Goal: Use online tool/utility: Utilize a website feature to perform a specific function

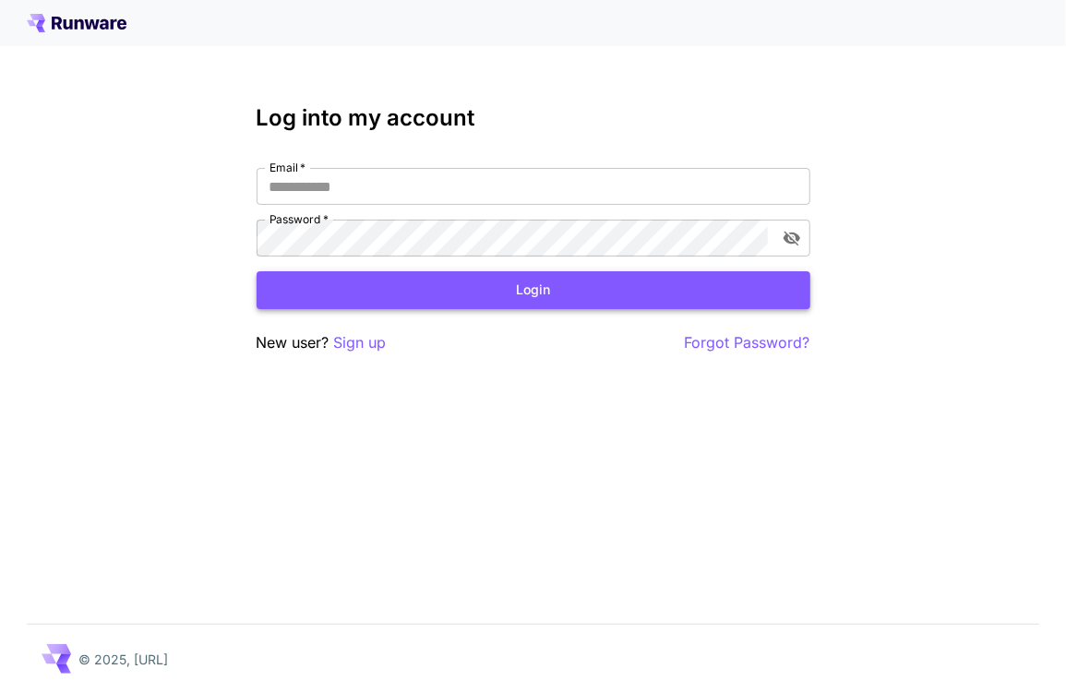
type input "**********"
click at [458, 305] on button "Login" at bounding box center [533, 290] width 554 height 38
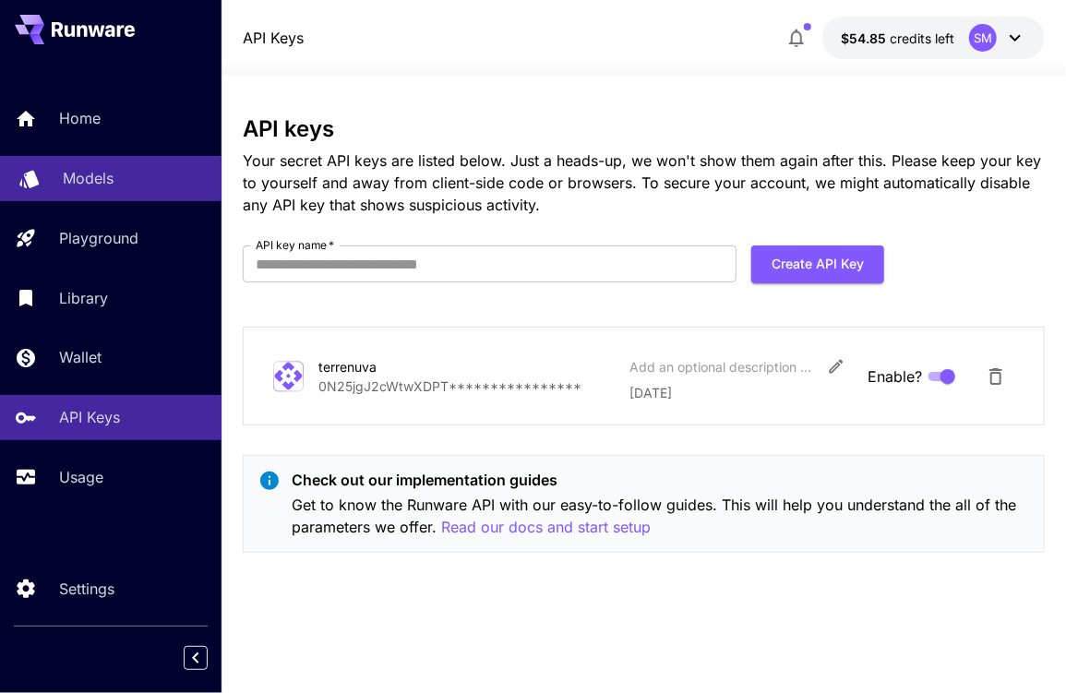
click at [83, 171] on p "Models" at bounding box center [88, 178] width 51 height 22
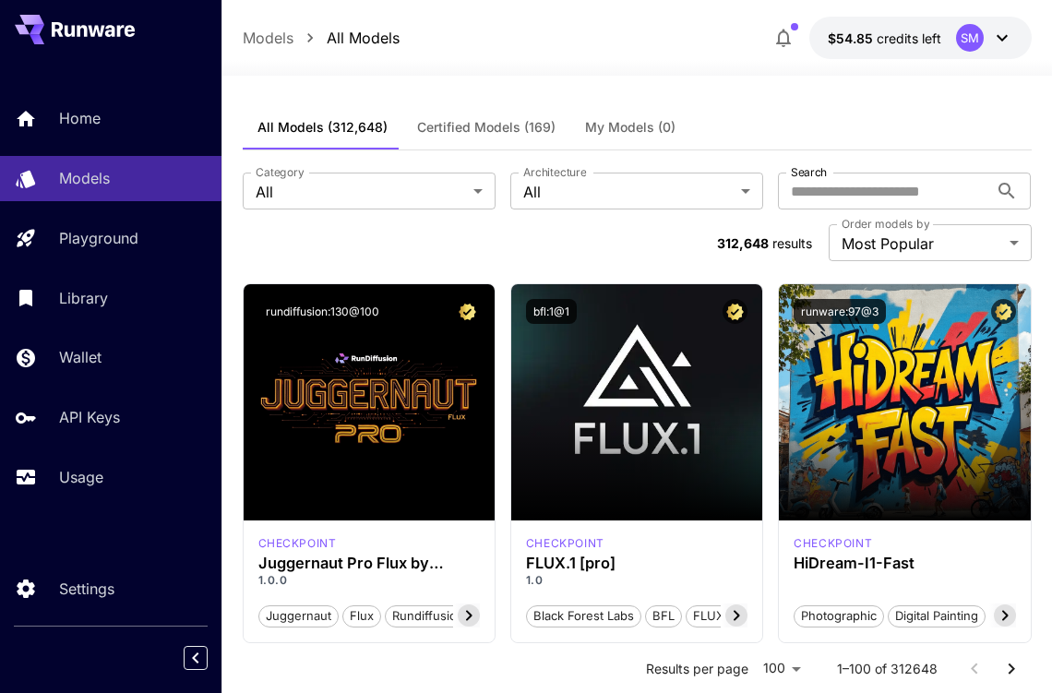
click at [574, 176] on label "Architecture" at bounding box center [554, 172] width 63 height 16
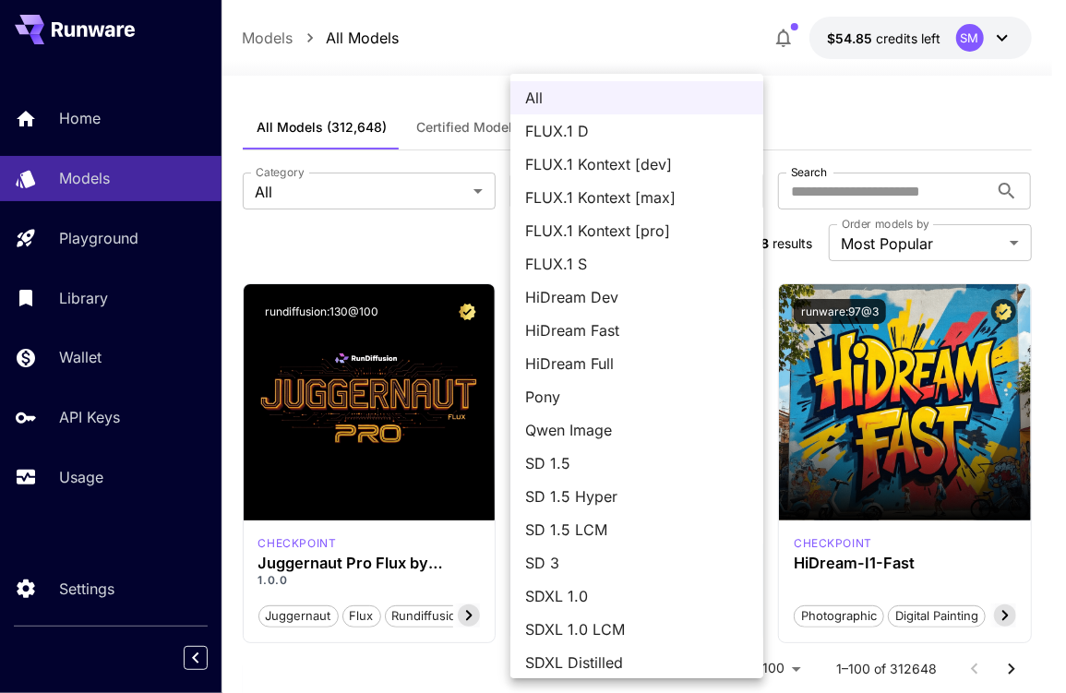
click at [613, 422] on span "Qwen Image" at bounding box center [636, 430] width 223 height 22
type input "**********"
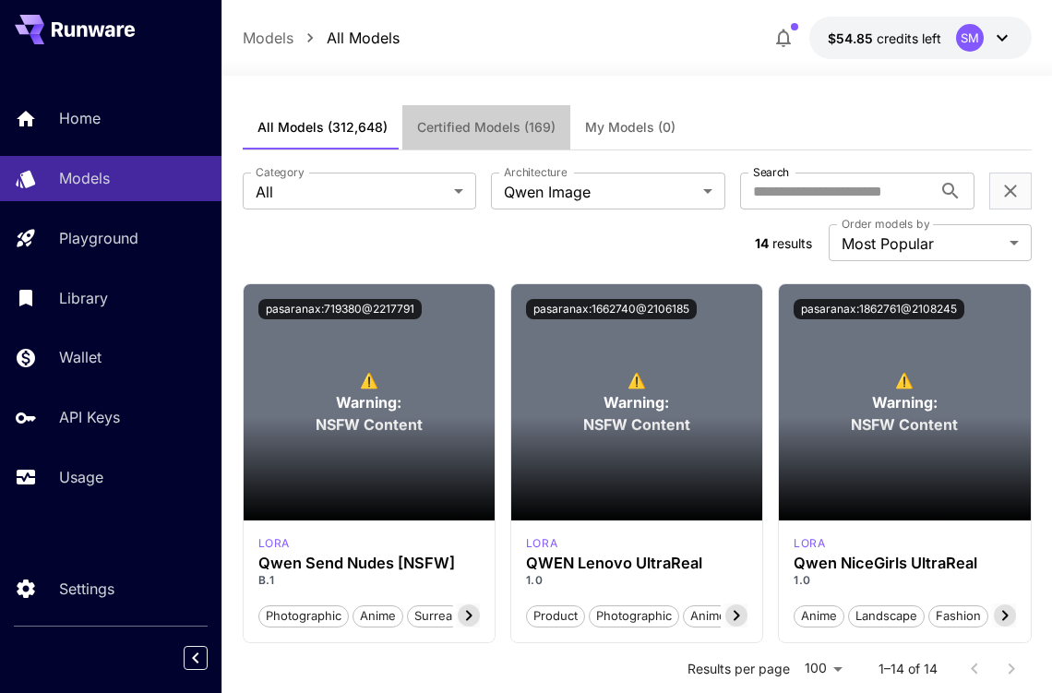
click at [500, 124] on span "Certified Models (169)" at bounding box center [486, 127] width 138 height 17
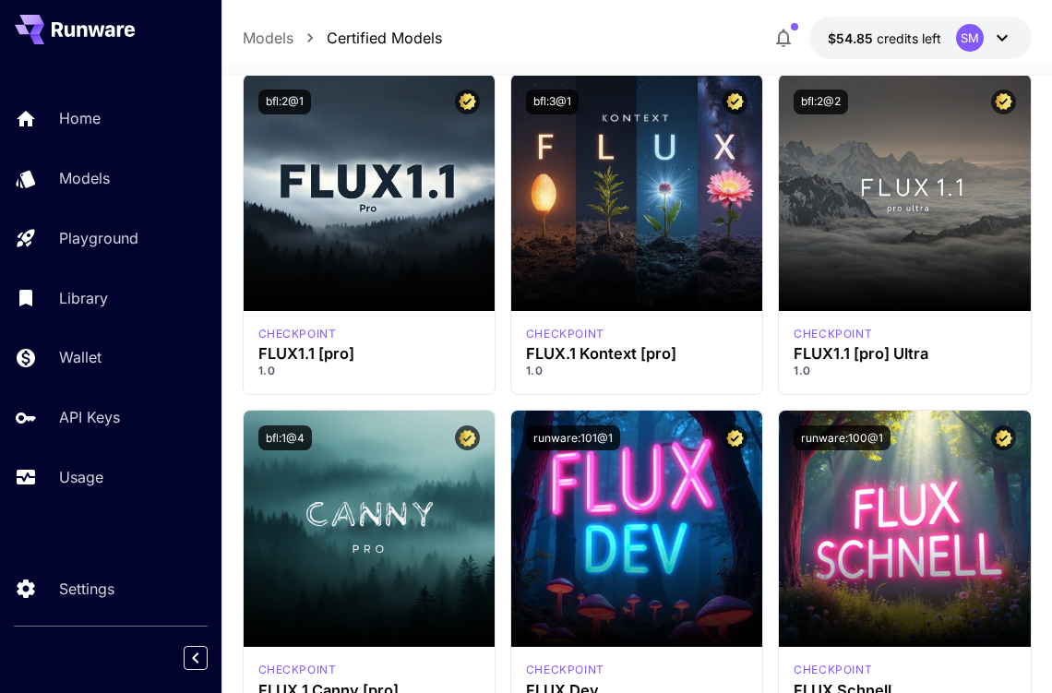
scroll to position [1476, 0]
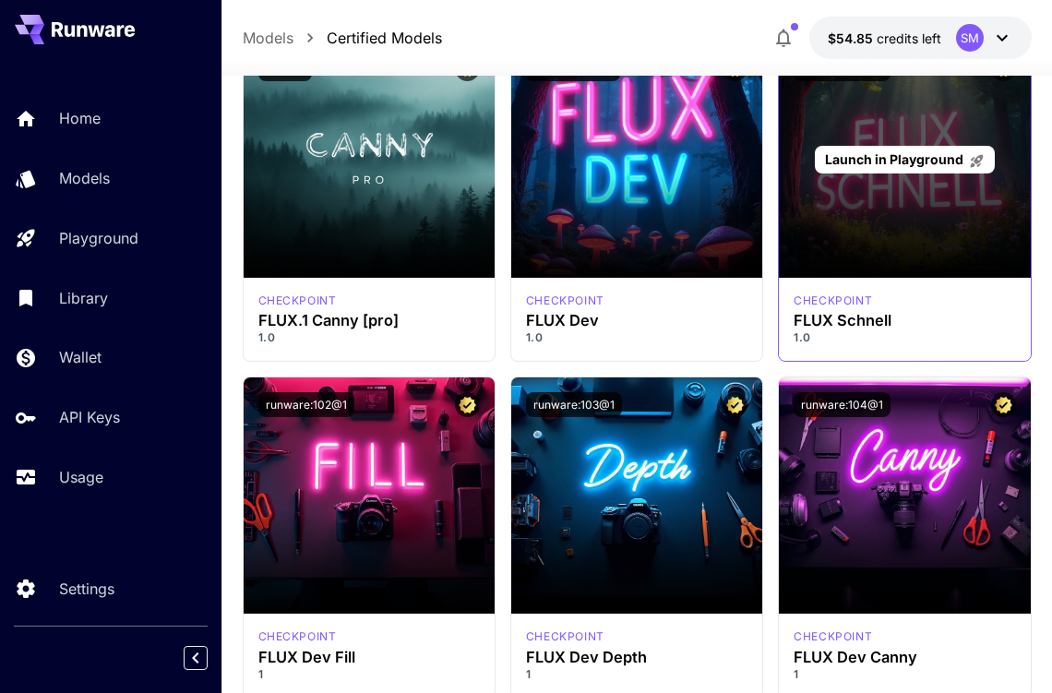
click at [943, 178] on div "Launch in Playground" at bounding box center [904, 160] width 251 height 236
click at [884, 146] on div "Launch in Playground" at bounding box center [905, 160] width 180 height 29
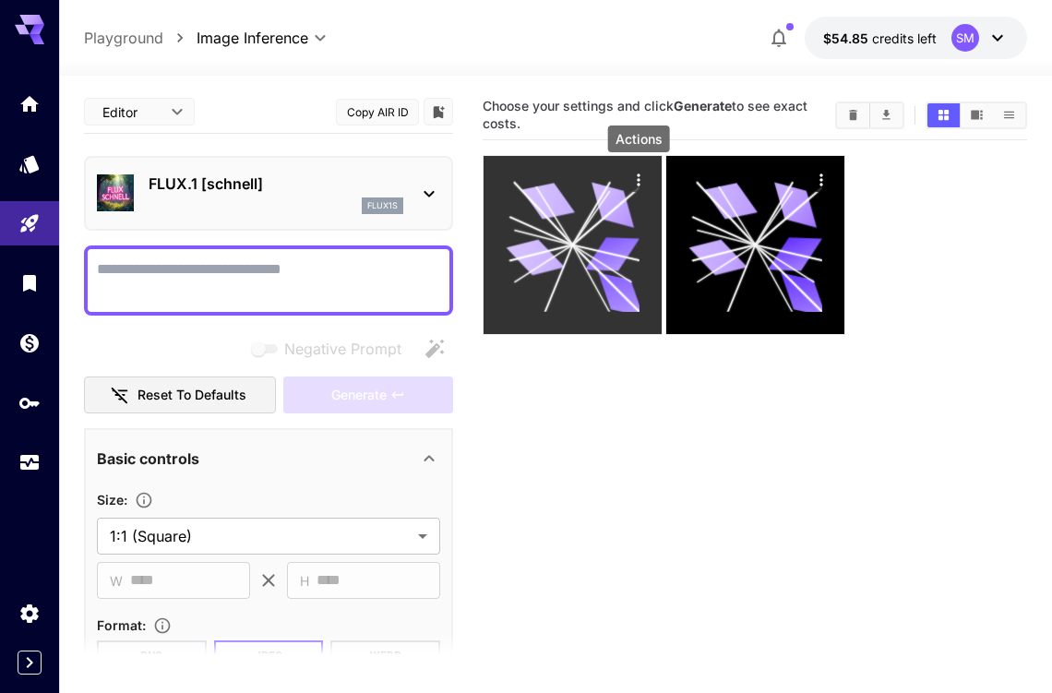
click at [635, 176] on icon "Actions" at bounding box center [638, 180] width 18 height 18
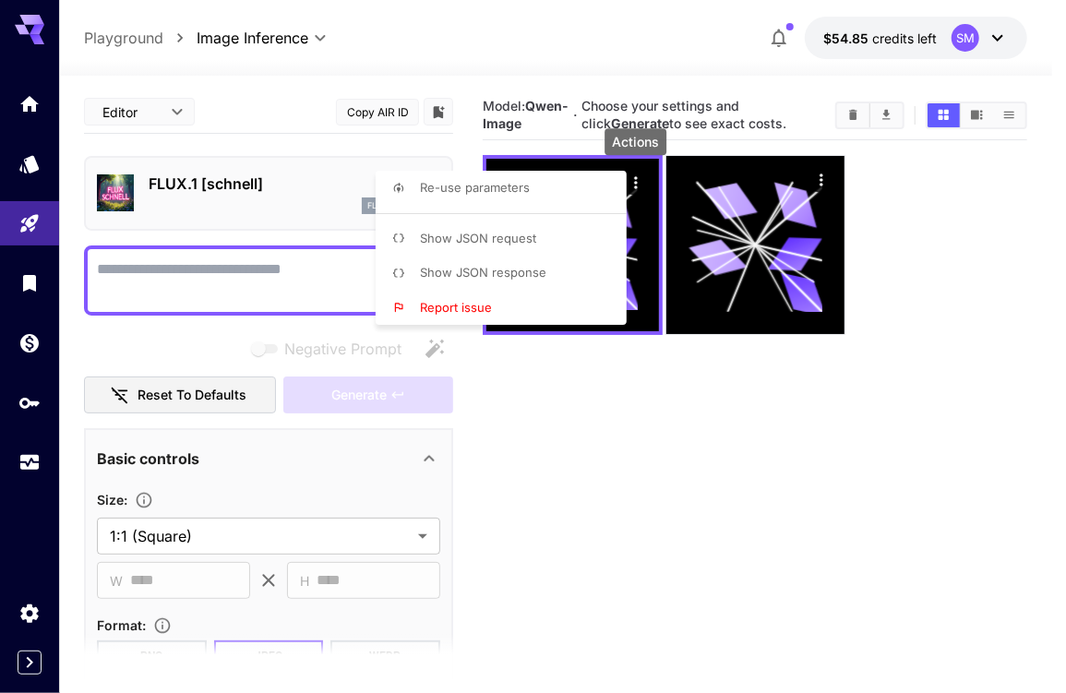
drag, startPoint x: 652, startPoint y: 407, endPoint x: 662, endPoint y: 404, distance: 10.5
click at [653, 407] on div at bounding box center [533, 346] width 1066 height 693
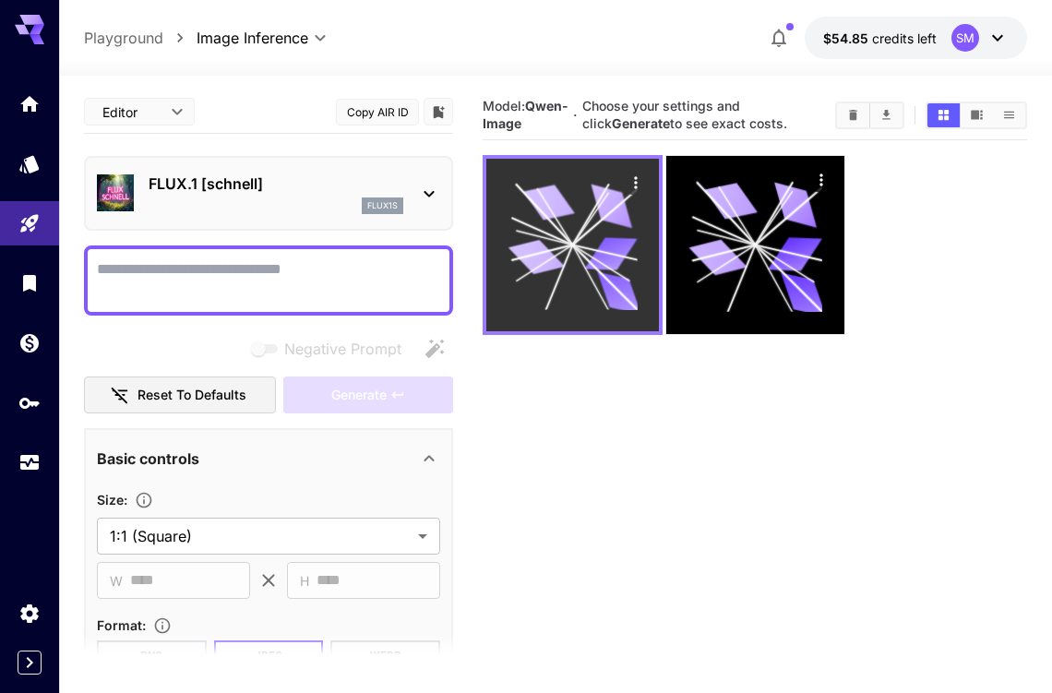
click at [629, 179] on icon "Actions" at bounding box center [635, 182] width 18 height 18
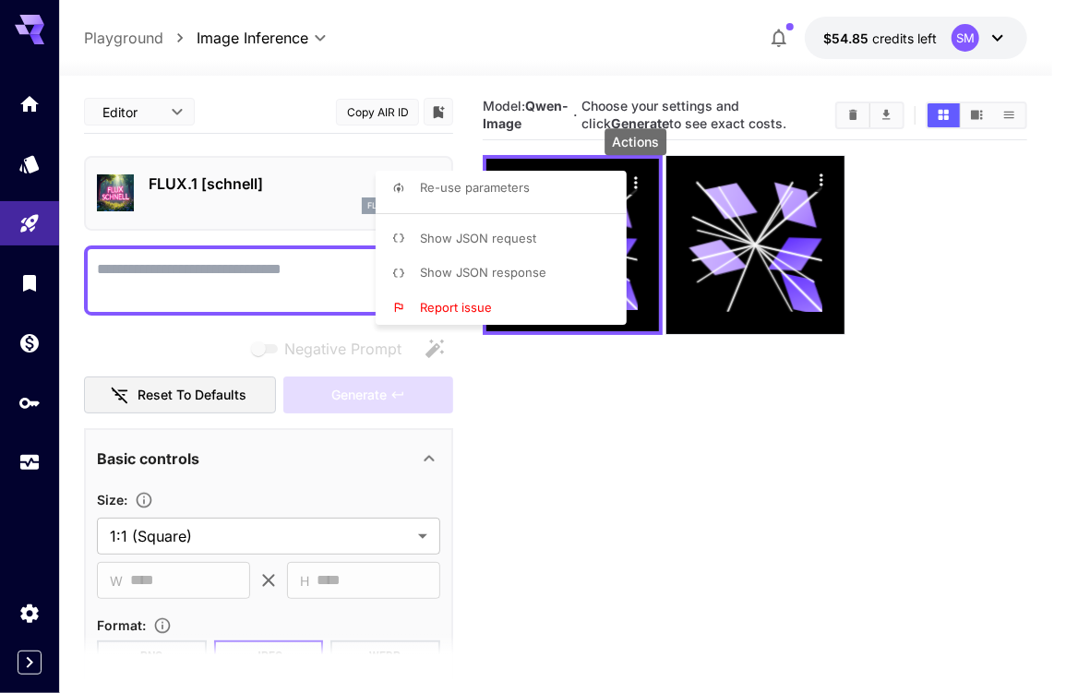
click at [626, 392] on div at bounding box center [533, 346] width 1066 height 693
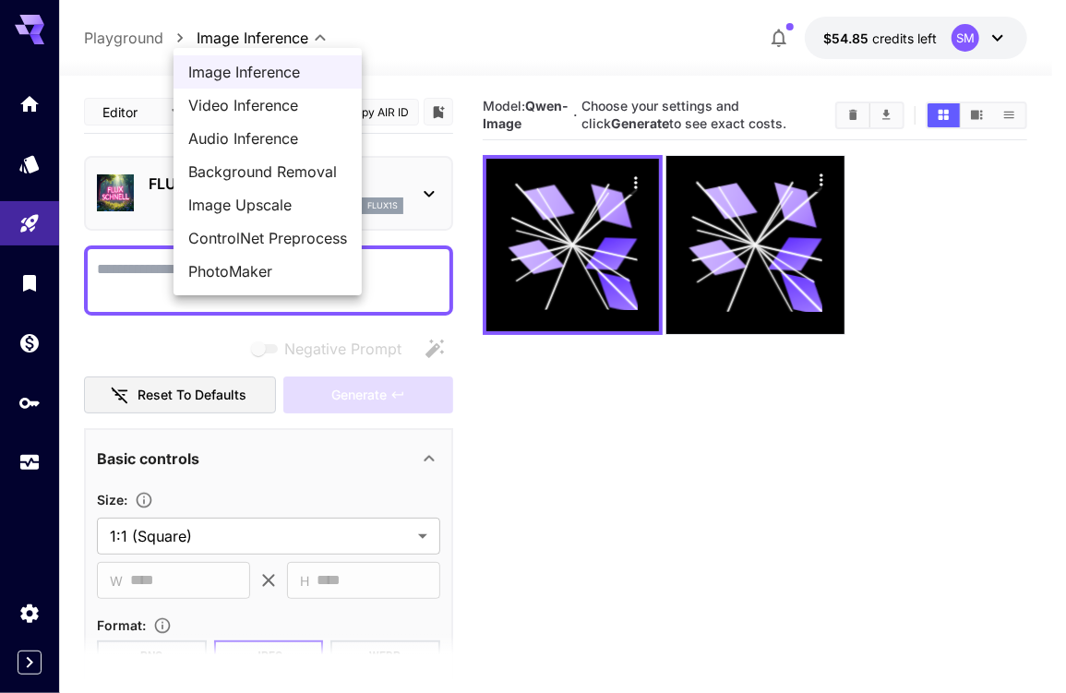
click at [256, 36] on body "**********" at bounding box center [533, 419] width 1066 height 839
click at [258, 38] on div at bounding box center [533, 346] width 1066 height 693
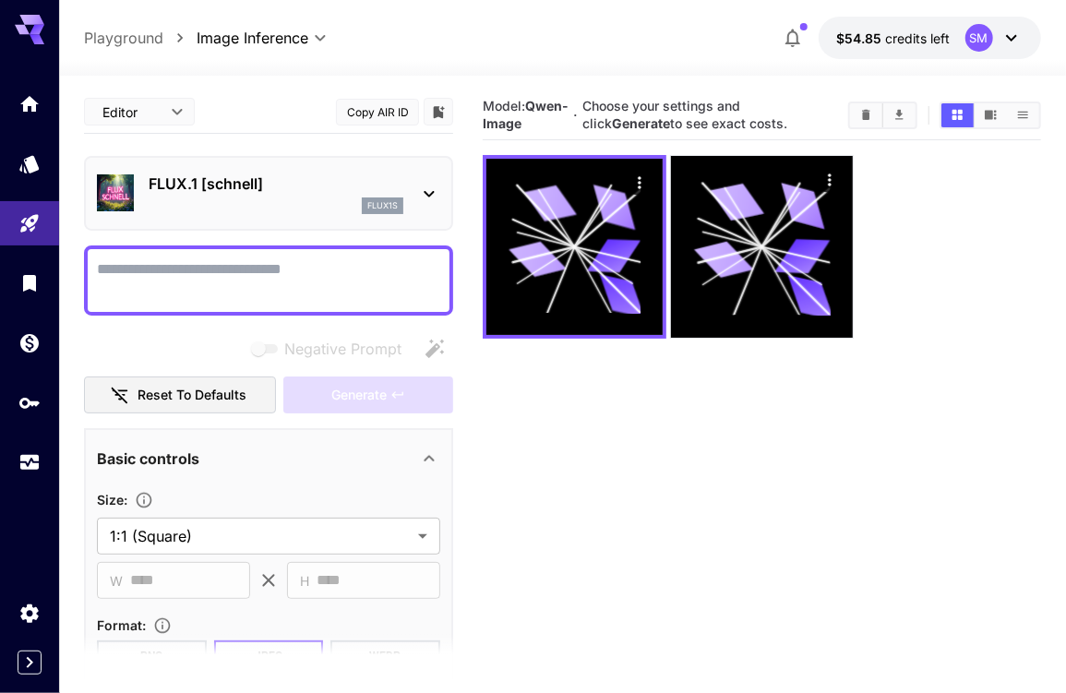
click at [169, 118] on body "**********" at bounding box center [533, 419] width 1066 height 839
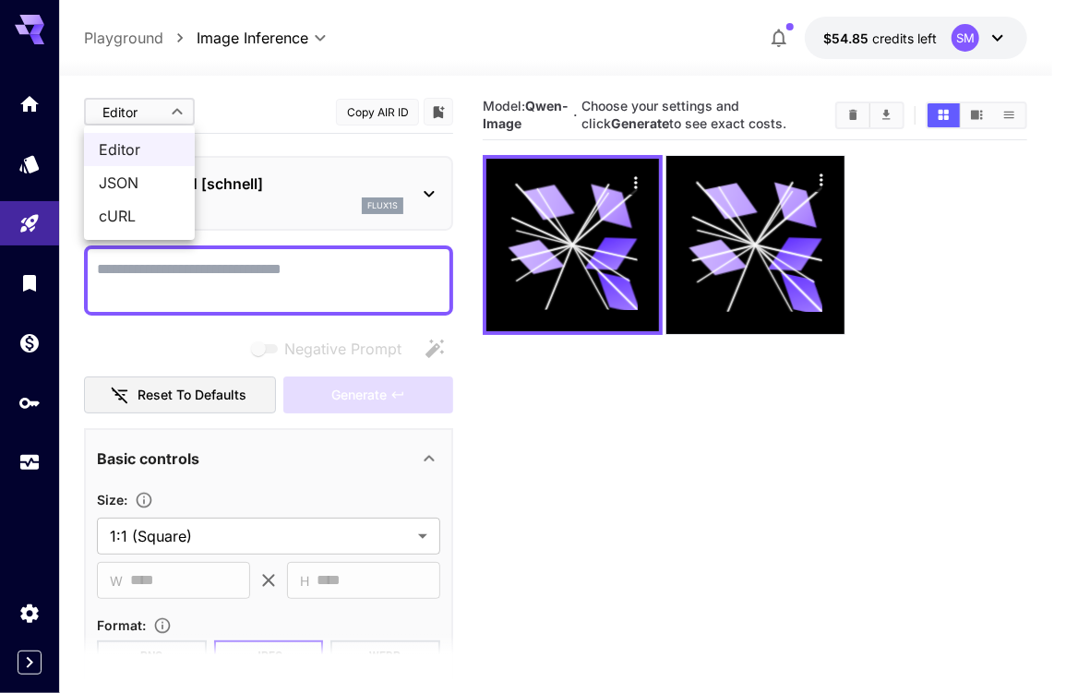
click at [260, 104] on div at bounding box center [533, 346] width 1066 height 693
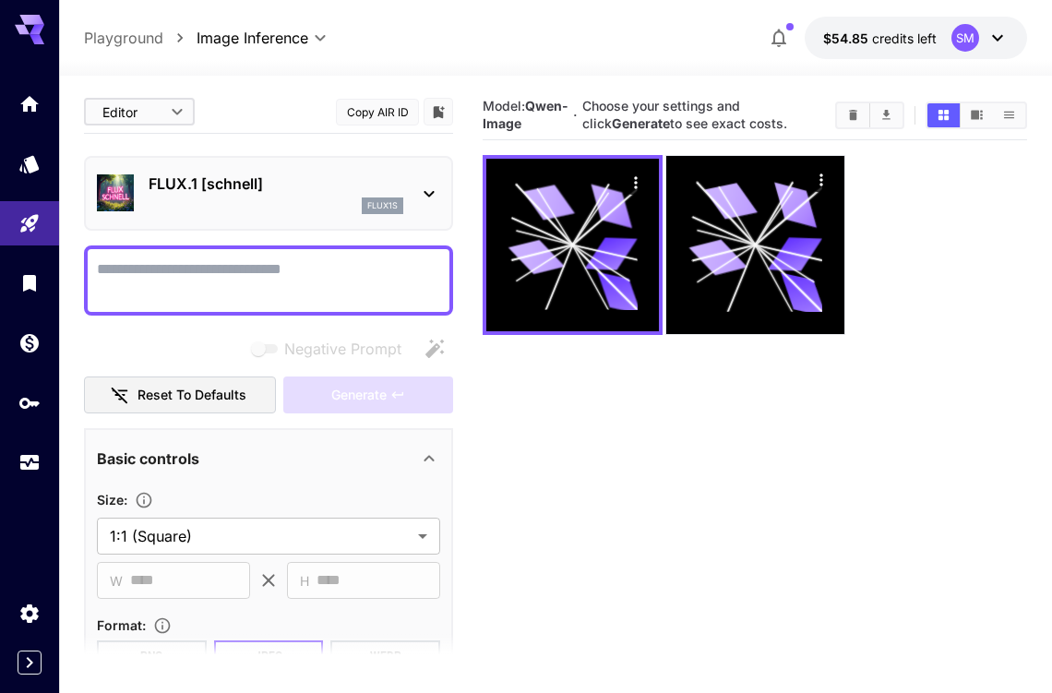
click at [194, 112] on div "Editor **** ​" at bounding box center [139, 112] width 111 height 28
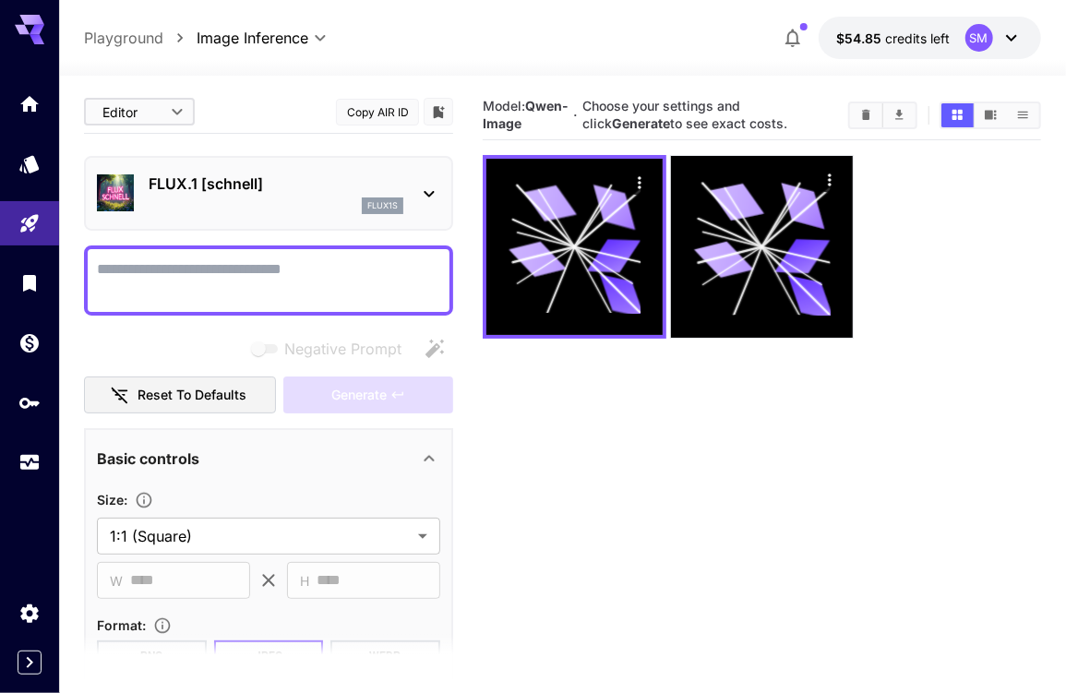
click at [177, 113] on body "**********" at bounding box center [533, 419] width 1066 height 839
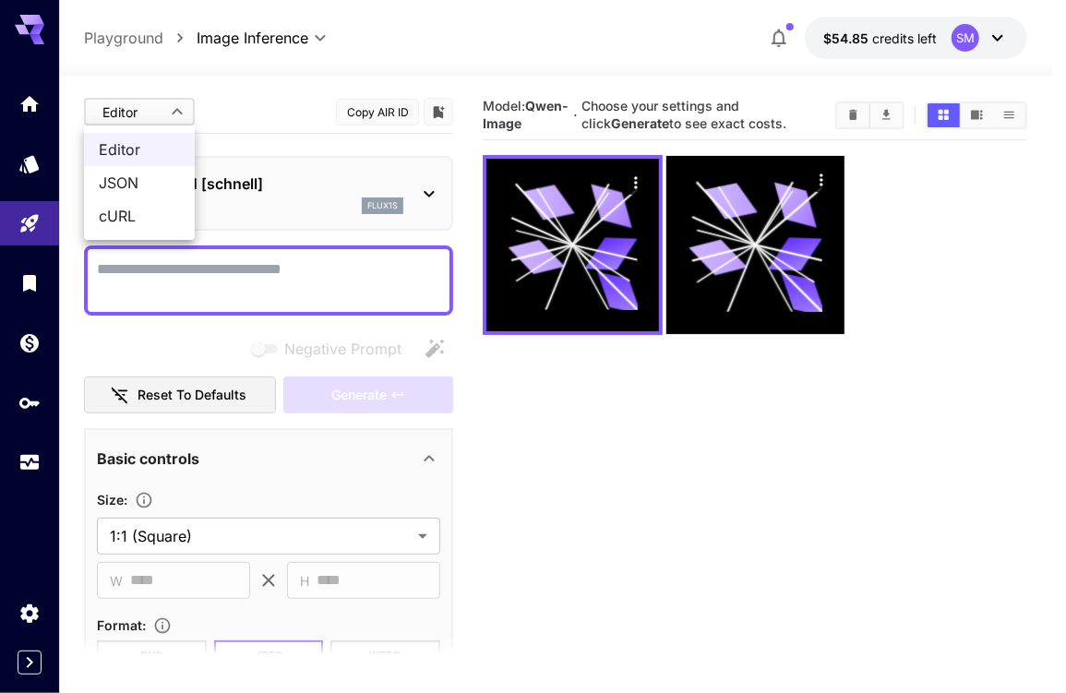
click at [155, 184] on span "JSON" at bounding box center [139, 183] width 81 height 22
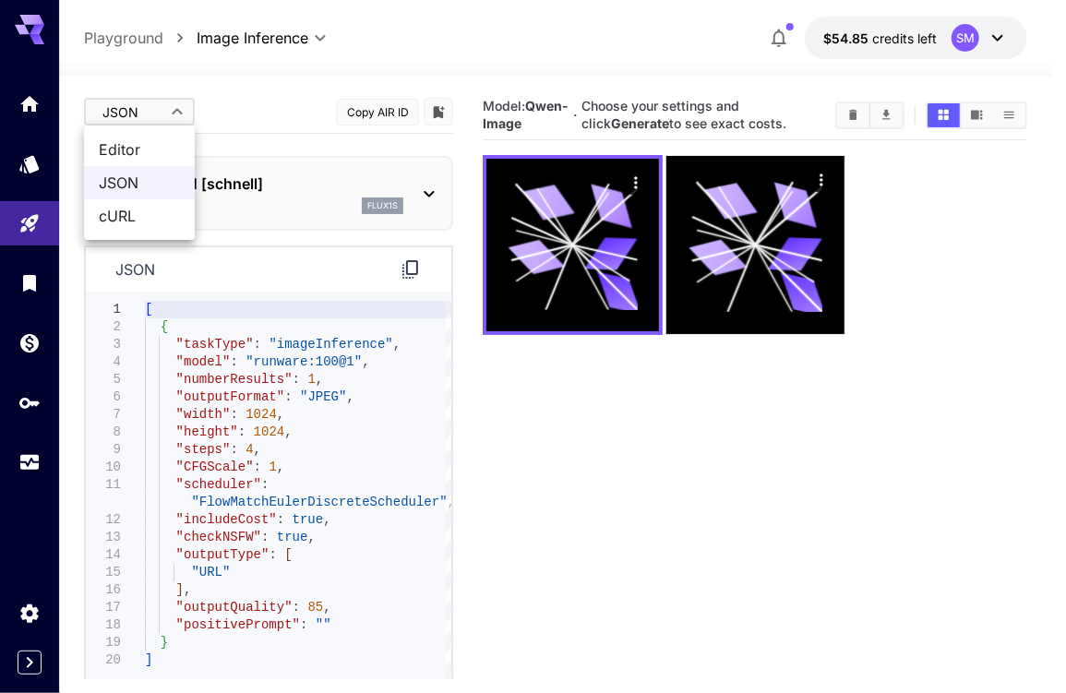
click at [166, 114] on body "**********" at bounding box center [533, 419] width 1066 height 839
click at [150, 209] on span "cURL" at bounding box center [139, 216] width 81 height 22
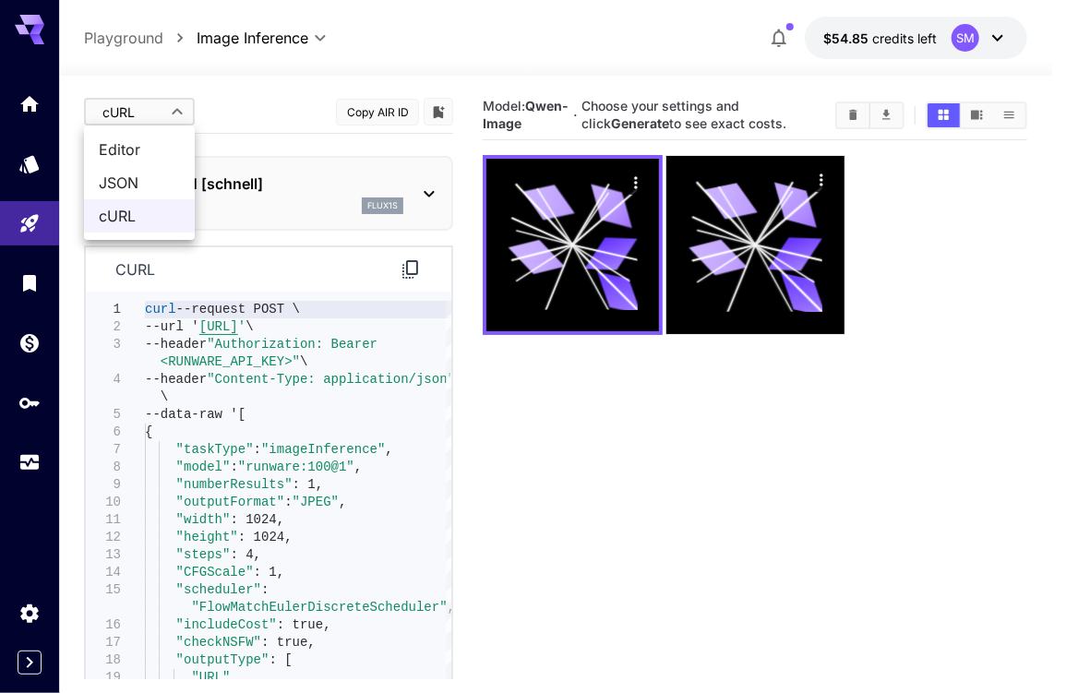
click at [171, 117] on body "**********" at bounding box center [533, 419] width 1066 height 839
click at [146, 149] on span "Editor" at bounding box center [139, 149] width 81 height 22
type input "****"
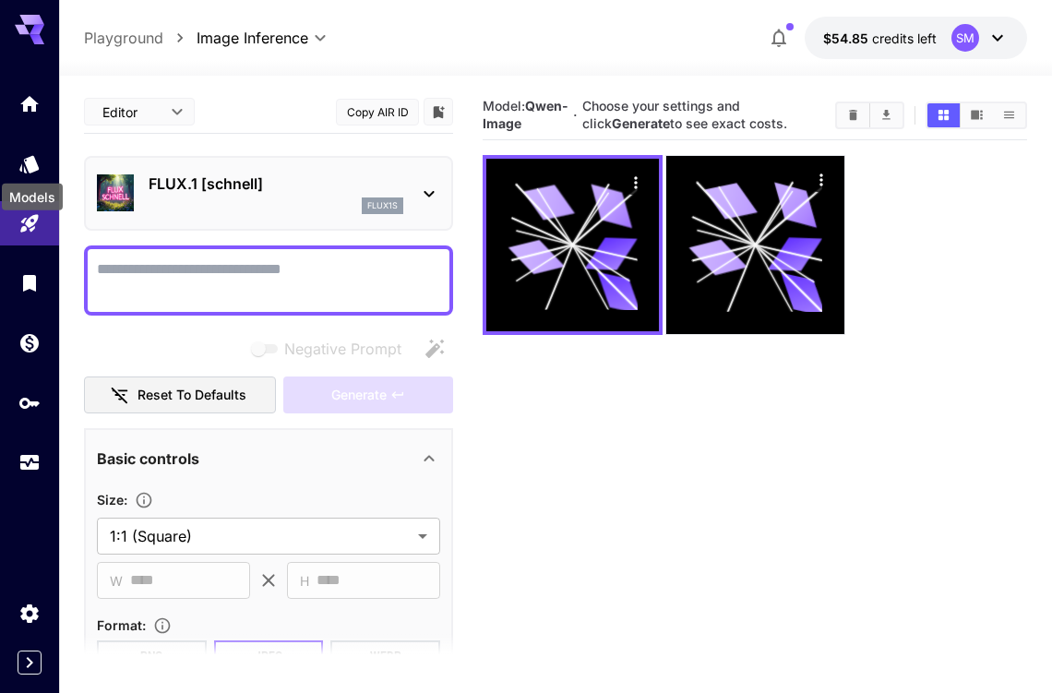
click at [32, 169] on icon "Models" at bounding box center [29, 159] width 22 height 22
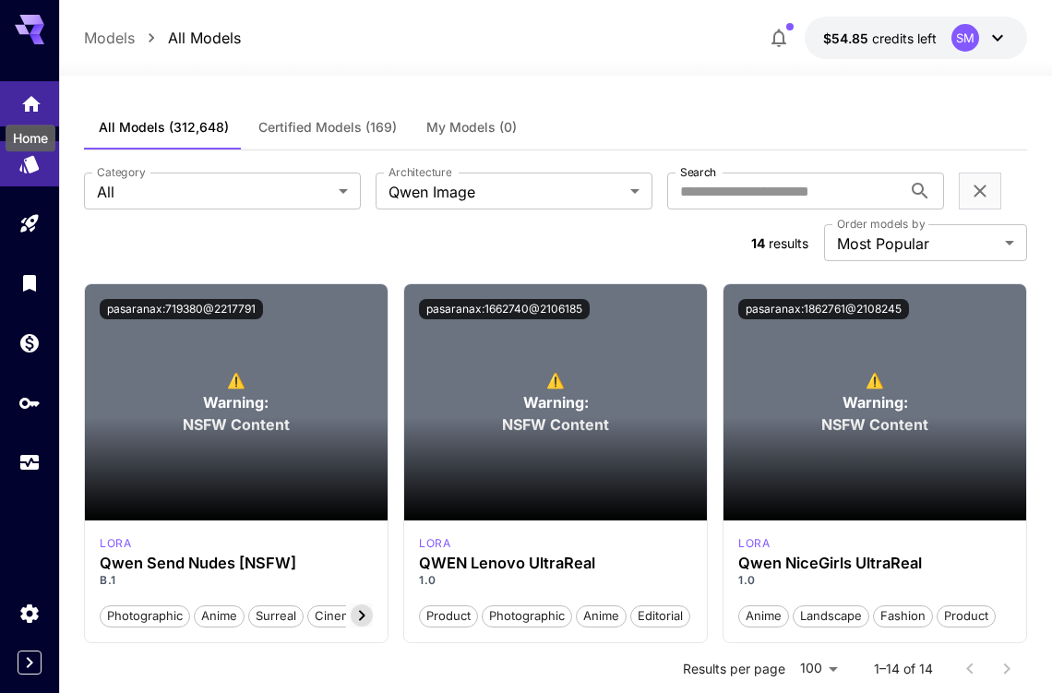
click at [37, 110] on icon "Home" at bounding box center [31, 101] width 22 height 22
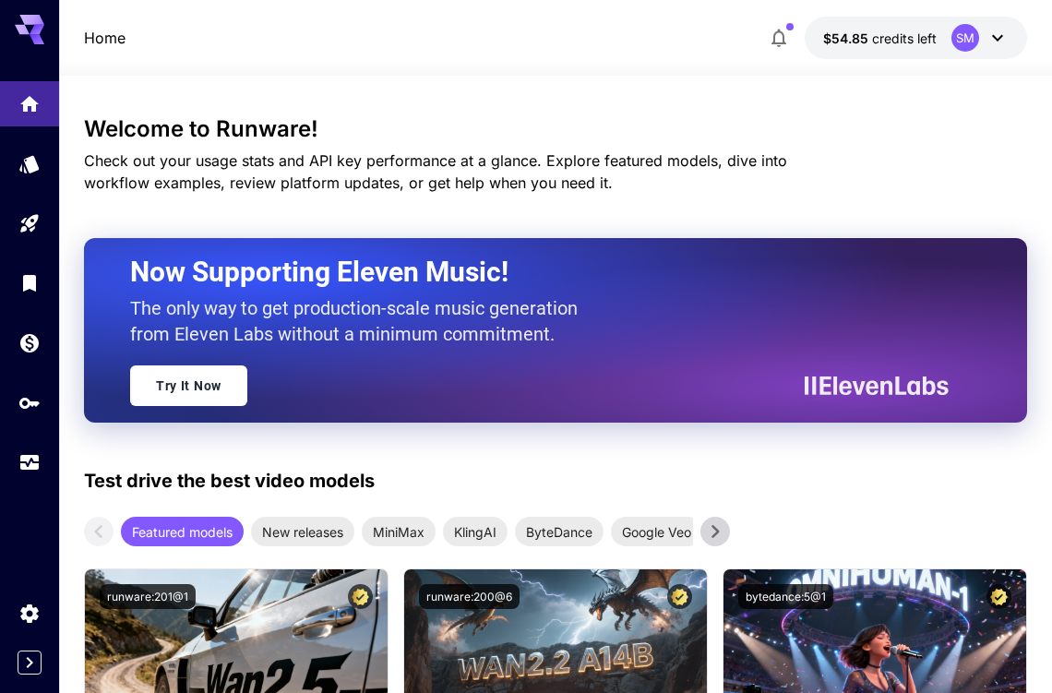
click at [997, 35] on icon at bounding box center [997, 38] width 22 height 22
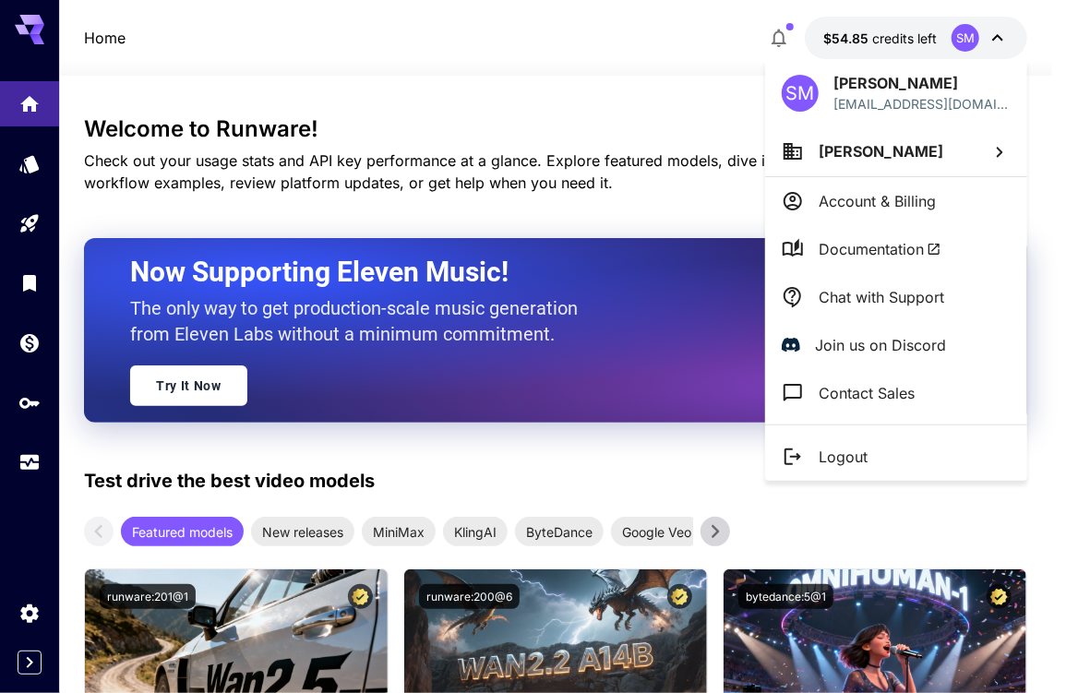
click at [31, 346] on div at bounding box center [533, 346] width 1066 height 693
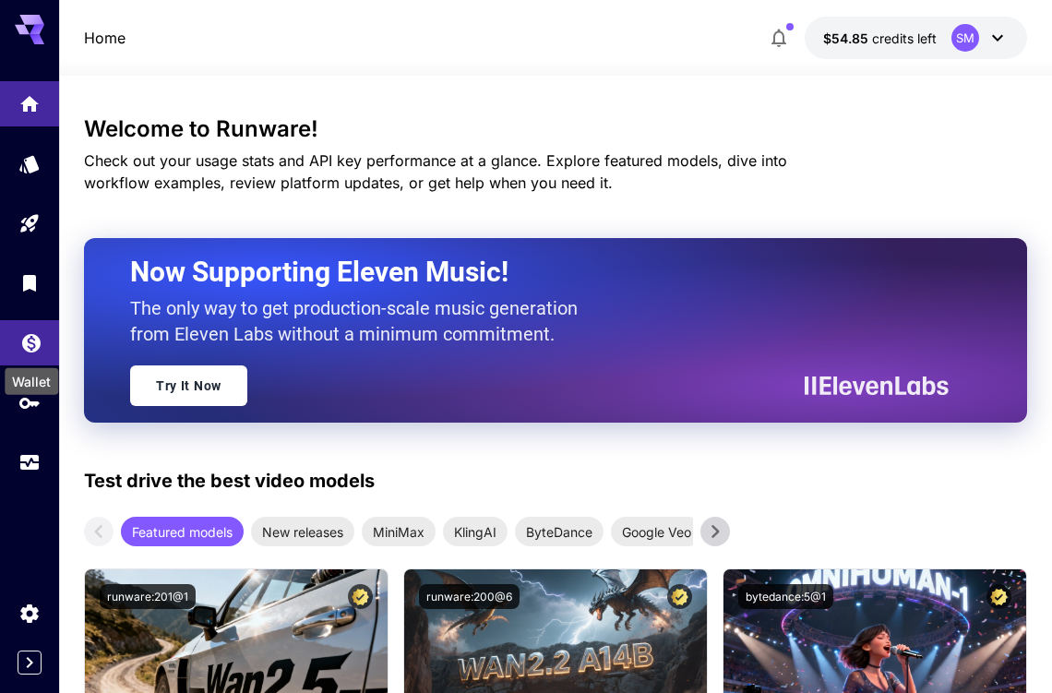
click at [37, 340] on icon "Wallet" at bounding box center [31, 339] width 18 height 18
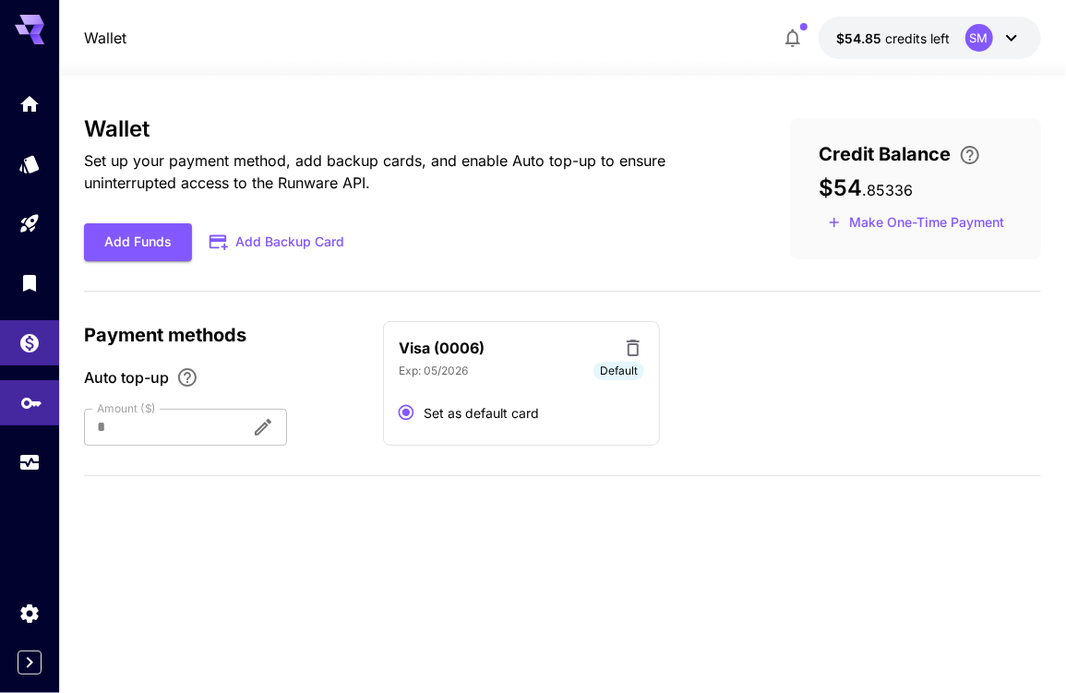
click at [31, 414] on link at bounding box center [29, 402] width 59 height 45
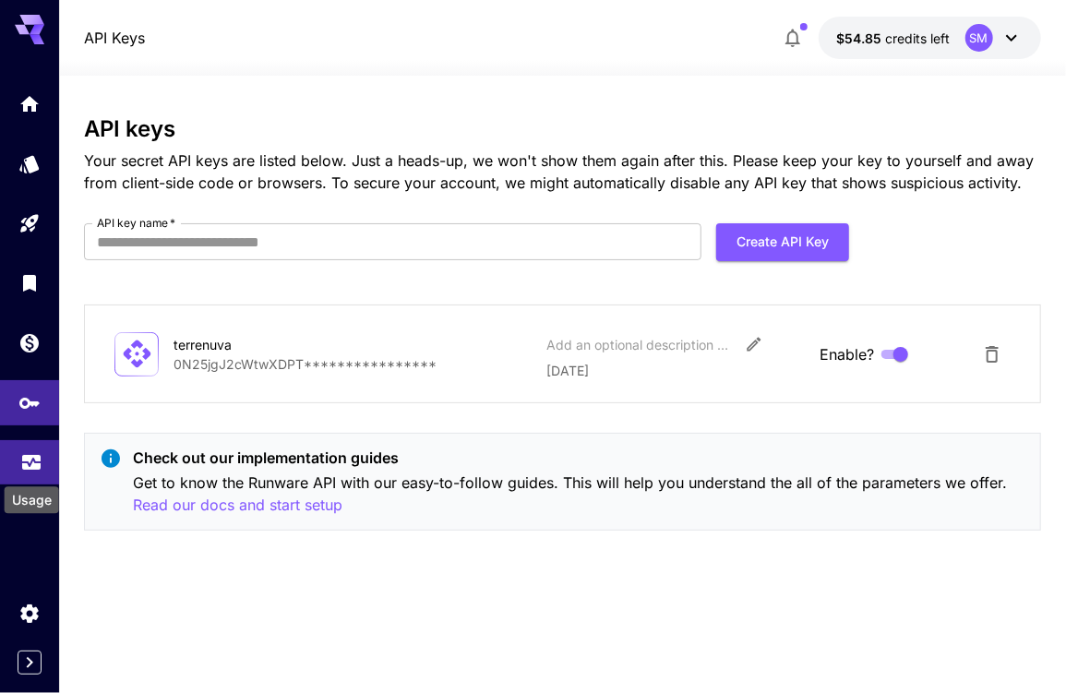
click at [37, 464] on icon "Usage" at bounding box center [31, 462] width 18 height 9
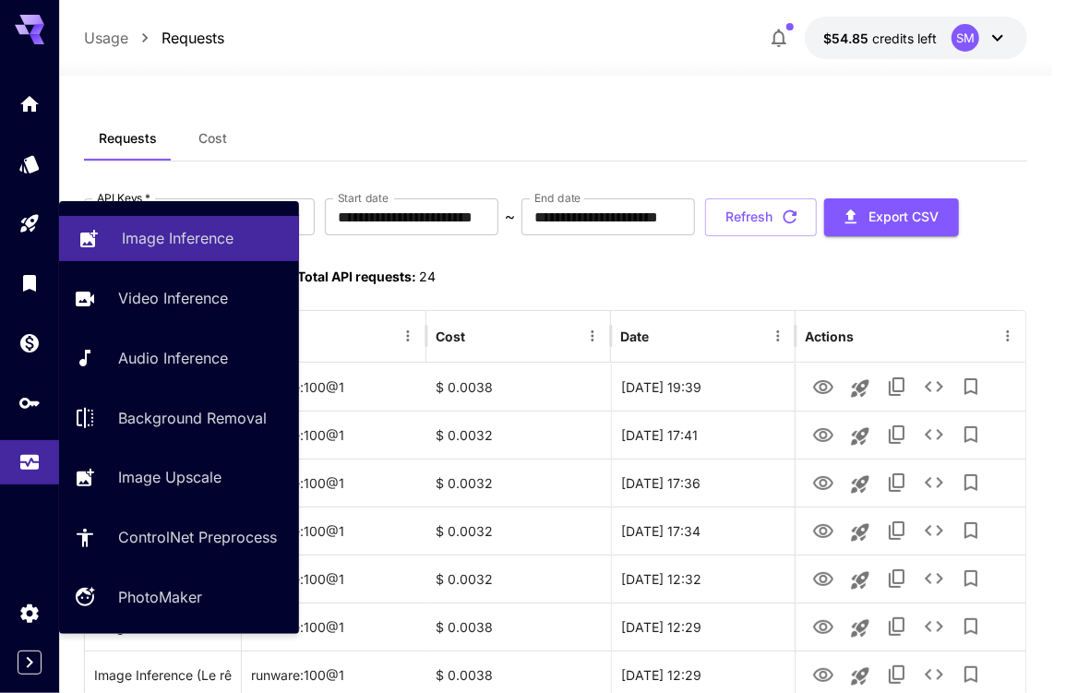
click at [195, 245] on p "Image Inference" at bounding box center [178, 238] width 112 height 22
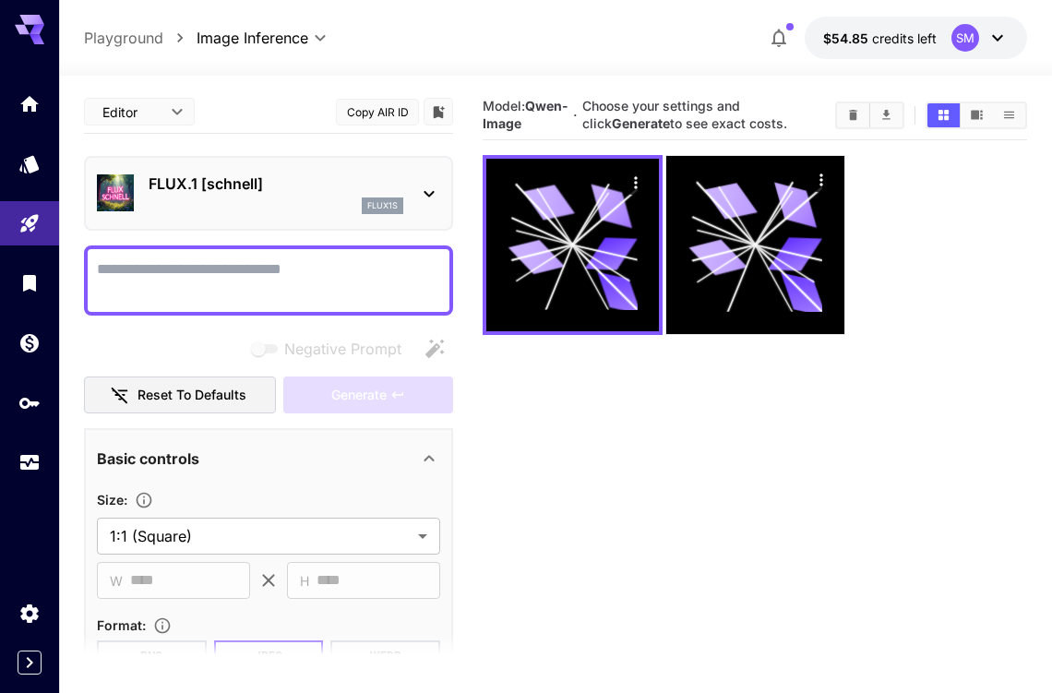
click at [244, 189] on p "FLUX.1 [schnell]" at bounding box center [276, 184] width 255 height 22
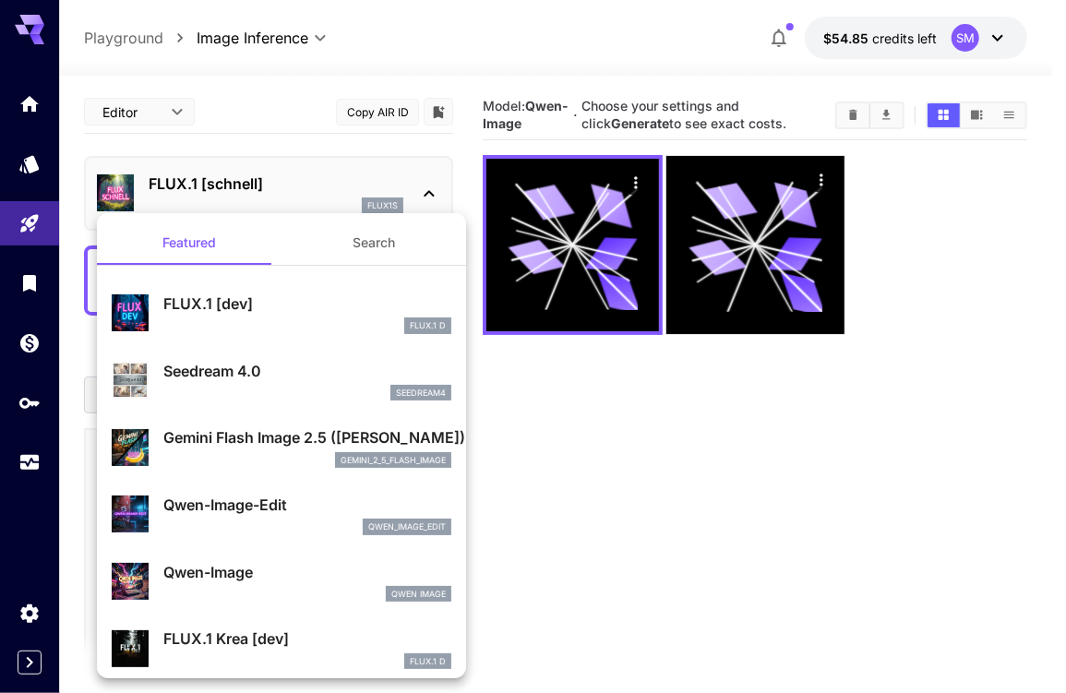
click at [352, 240] on button "Search" at bounding box center [373, 243] width 185 height 44
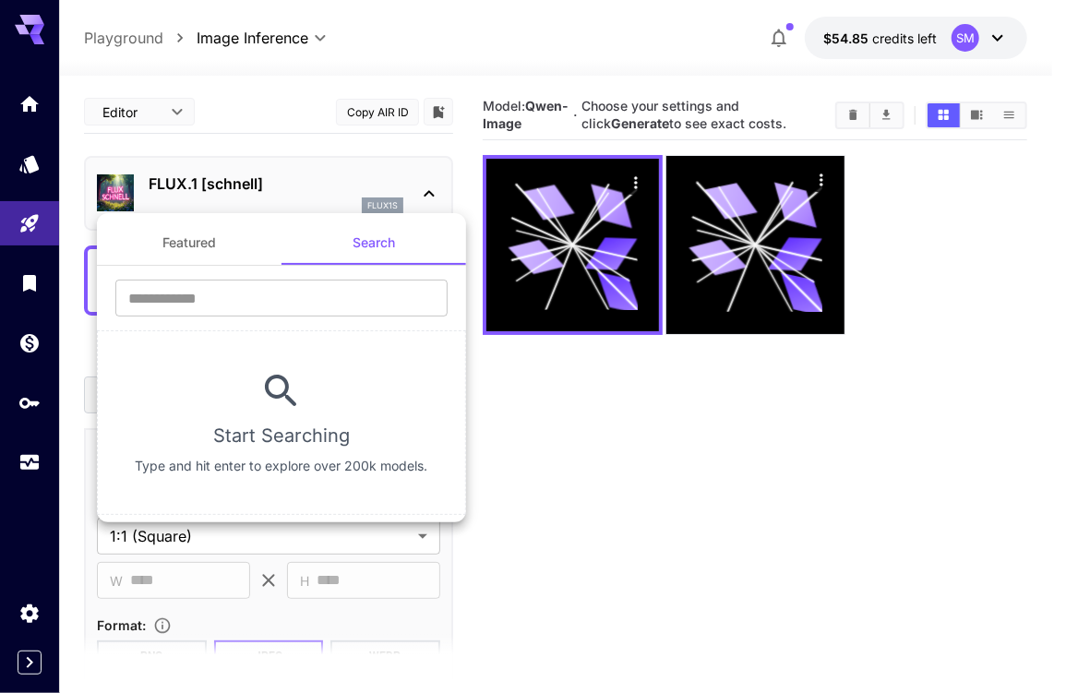
click at [207, 246] on button "Featured" at bounding box center [189, 243] width 185 height 44
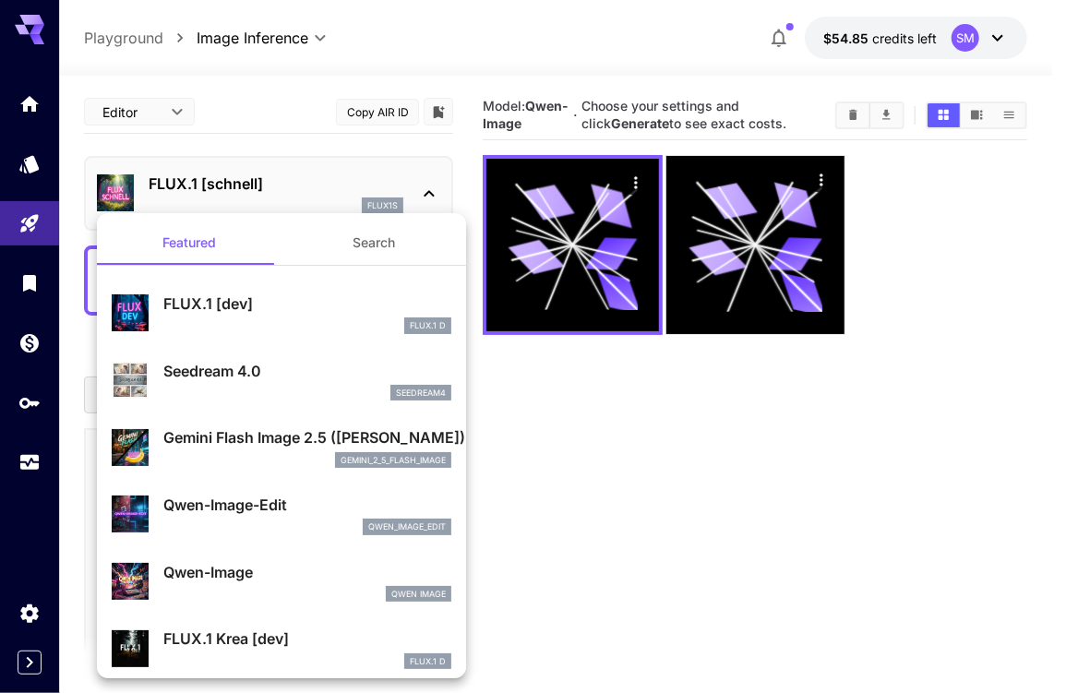
click at [277, 30] on div at bounding box center [533, 346] width 1066 height 693
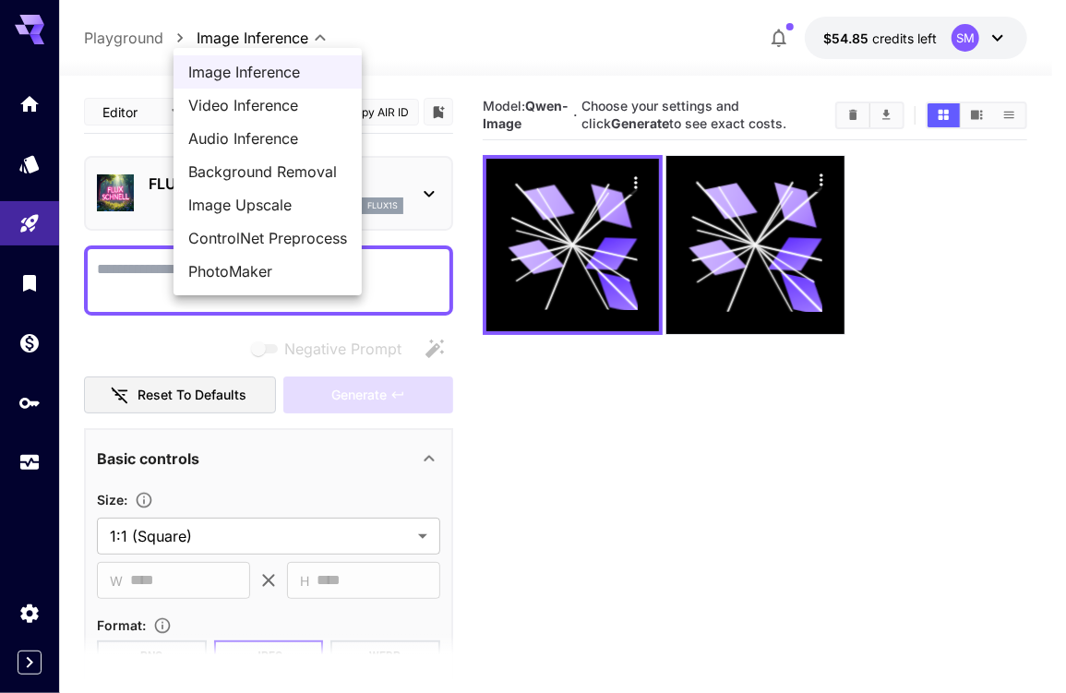
click at [280, 33] on body "**********" at bounding box center [533, 419] width 1066 height 839
click at [262, 66] on span "Image Inference" at bounding box center [267, 72] width 159 height 22
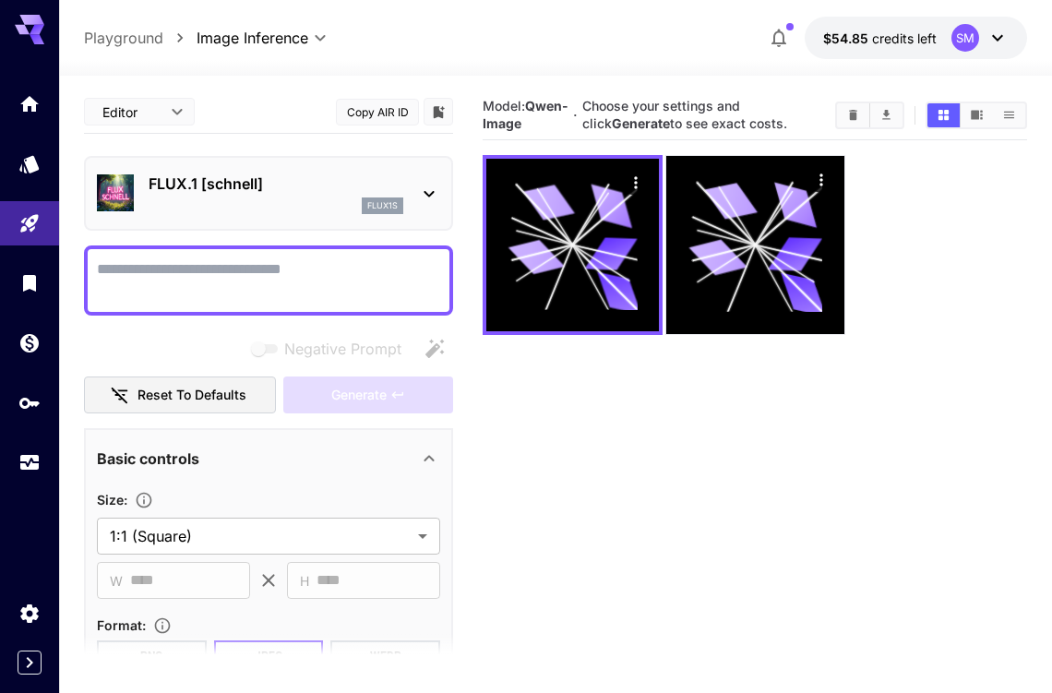
click at [299, 181] on p "FLUX.1 [schnell]" at bounding box center [276, 184] width 255 height 22
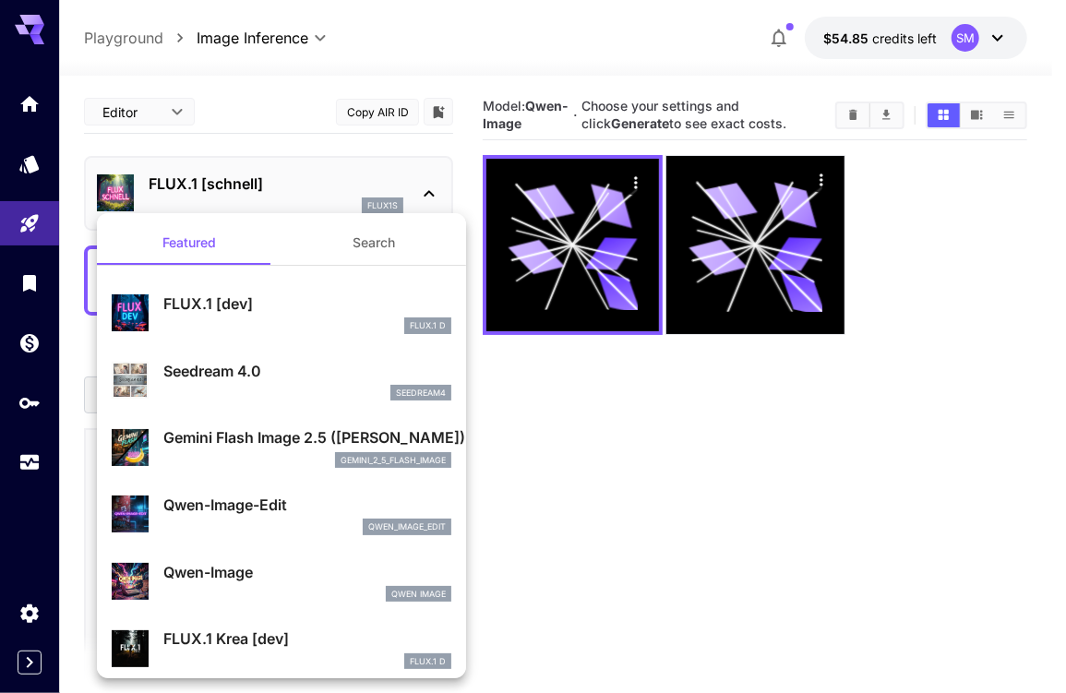
click at [31, 289] on div at bounding box center [533, 346] width 1066 height 693
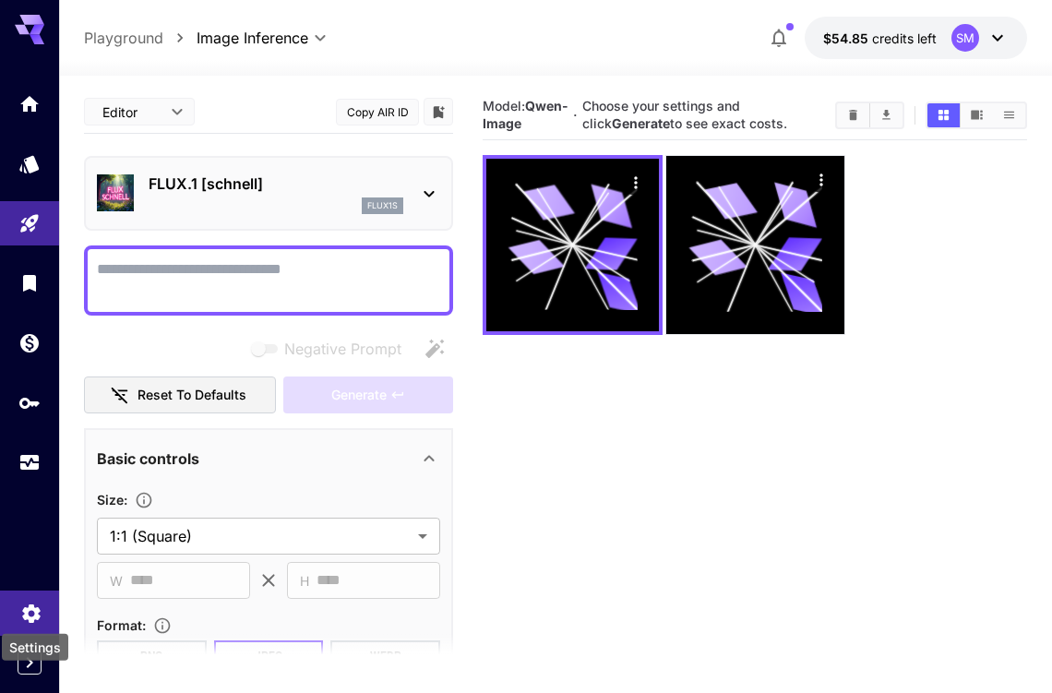
click at [29, 615] on icon "Settings" at bounding box center [31, 610] width 18 height 18
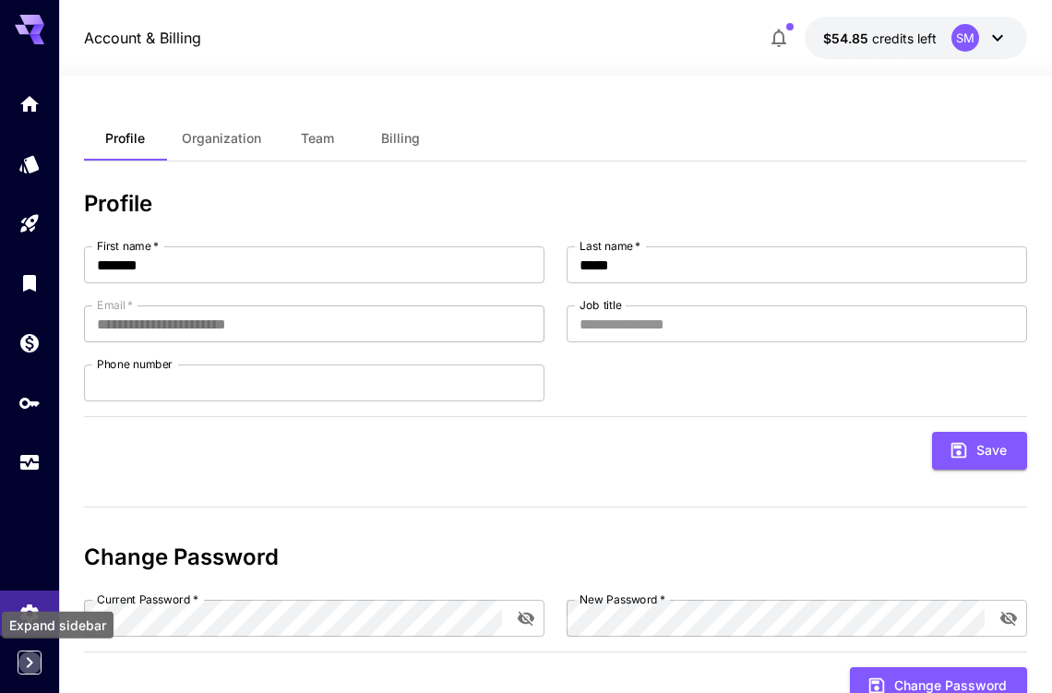
click at [32, 662] on icon "Expand sidebar" at bounding box center [29, 662] width 22 height 22
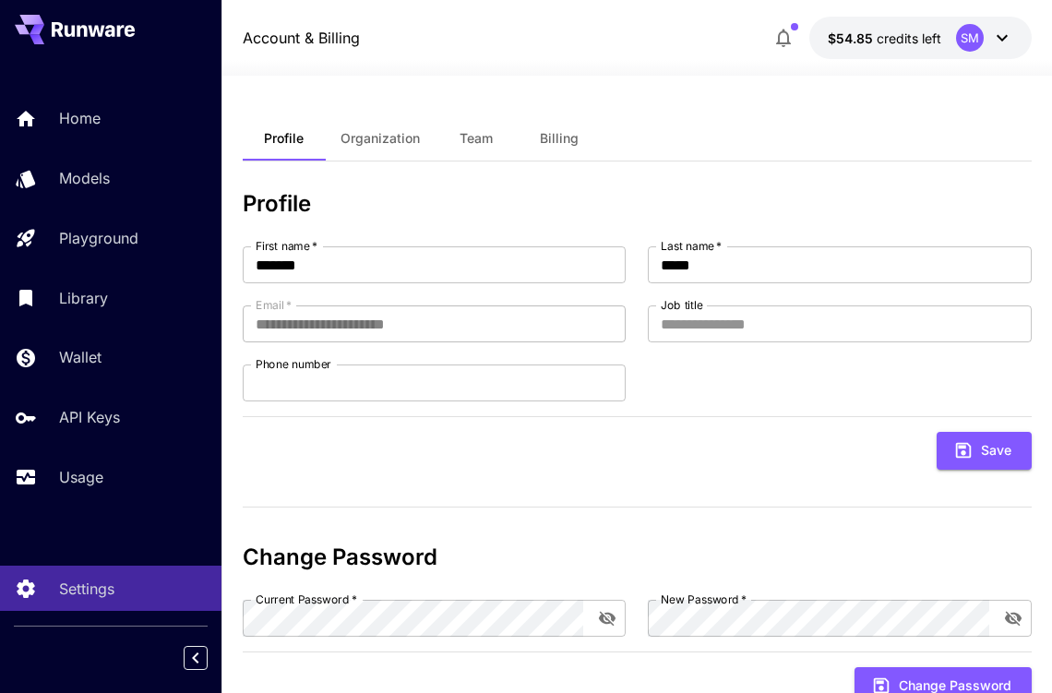
click at [1000, 34] on icon at bounding box center [1002, 38] width 22 height 22
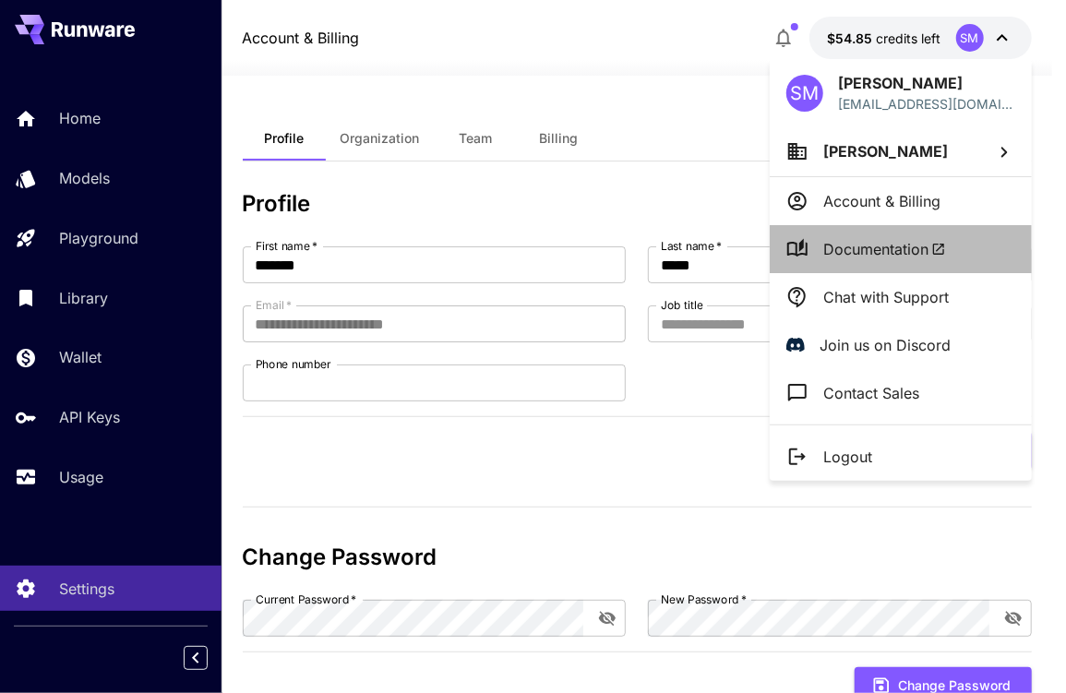
click at [905, 248] on span "Documentation" at bounding box center [884, 249] width 123 height 22
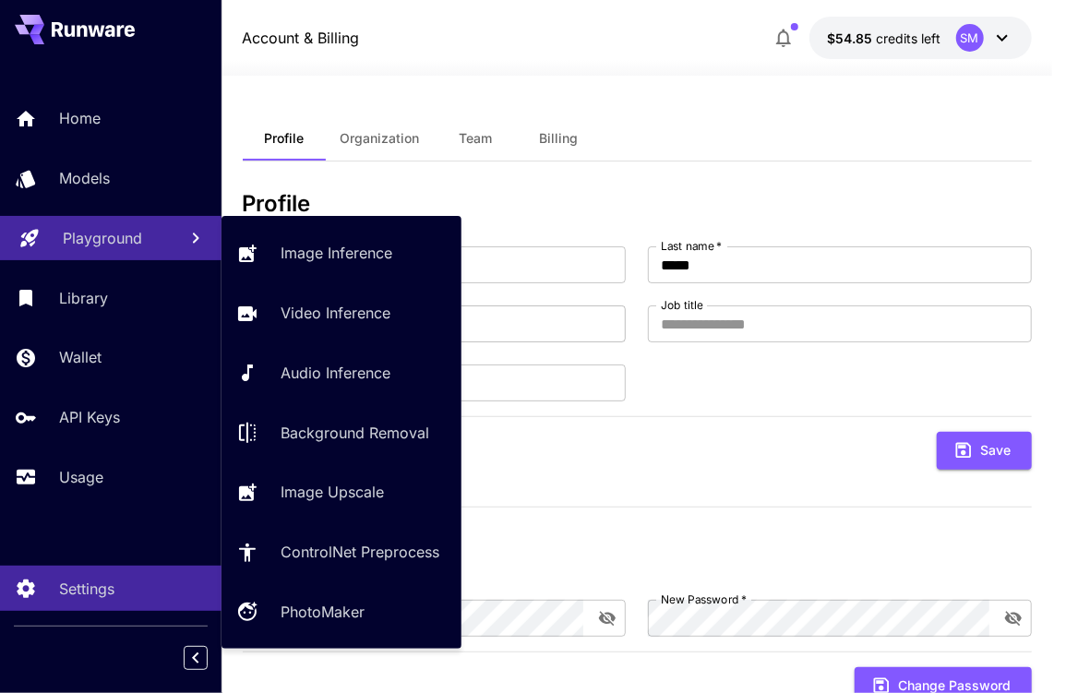
click at [107, 235] on p "Playground" at bounding box center [102, 238] width 79 height 22
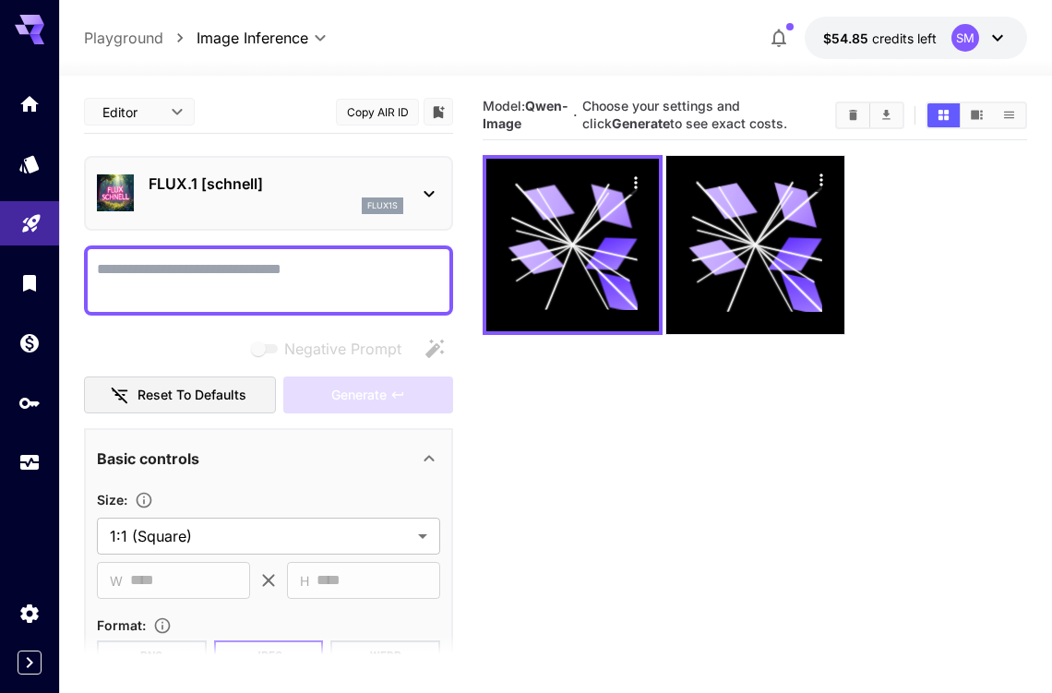
click at [242, 270] on textarea "Negative Prompt" at bounding box center [268, 280] width 343 height 44
paste textarea "**********"
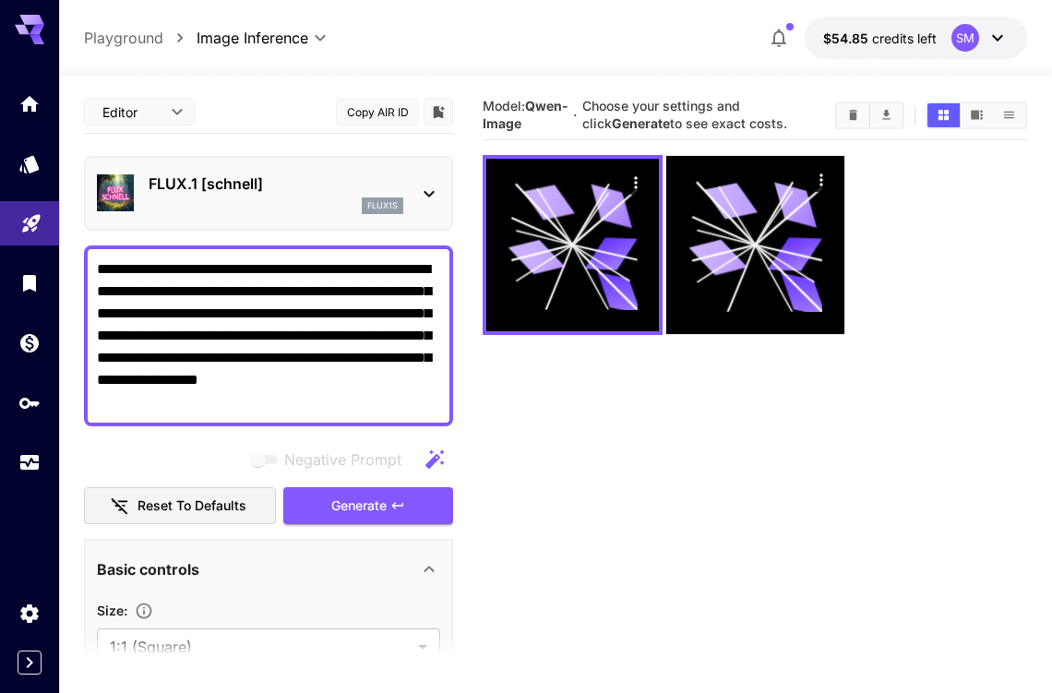
type textarea "**********"
click at [421, 191] on icon at bounding box center [429, 194] width 22 height 22
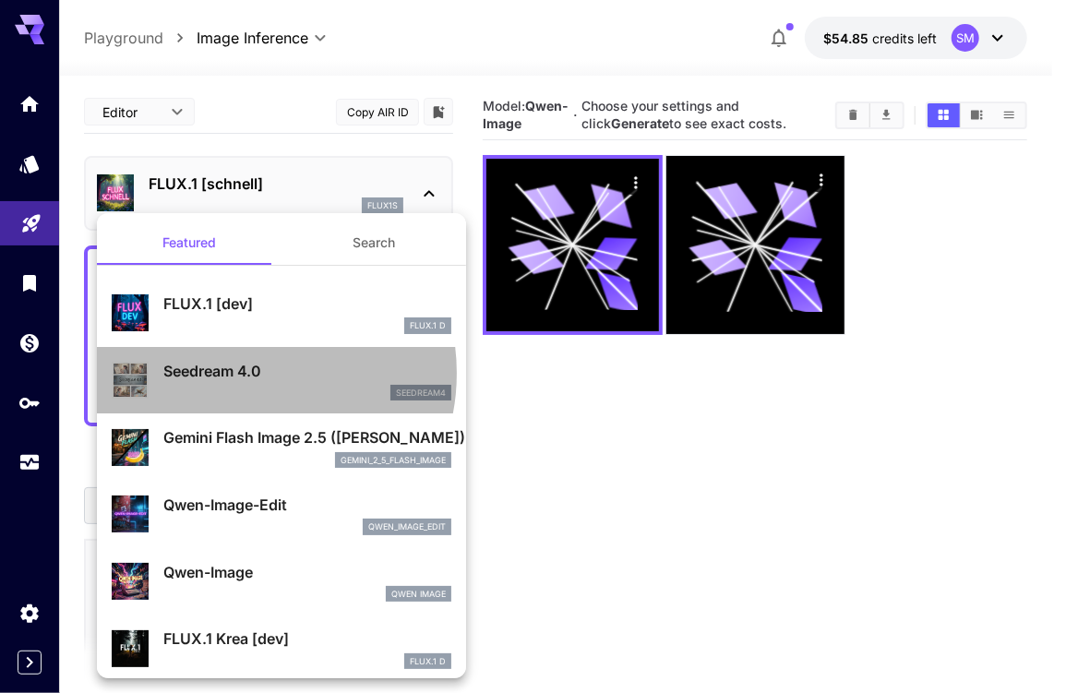
click at [244, 373] on p "Seedream 4.0" at bounding box center [307, 371] width 288 height 22
type input "**********"
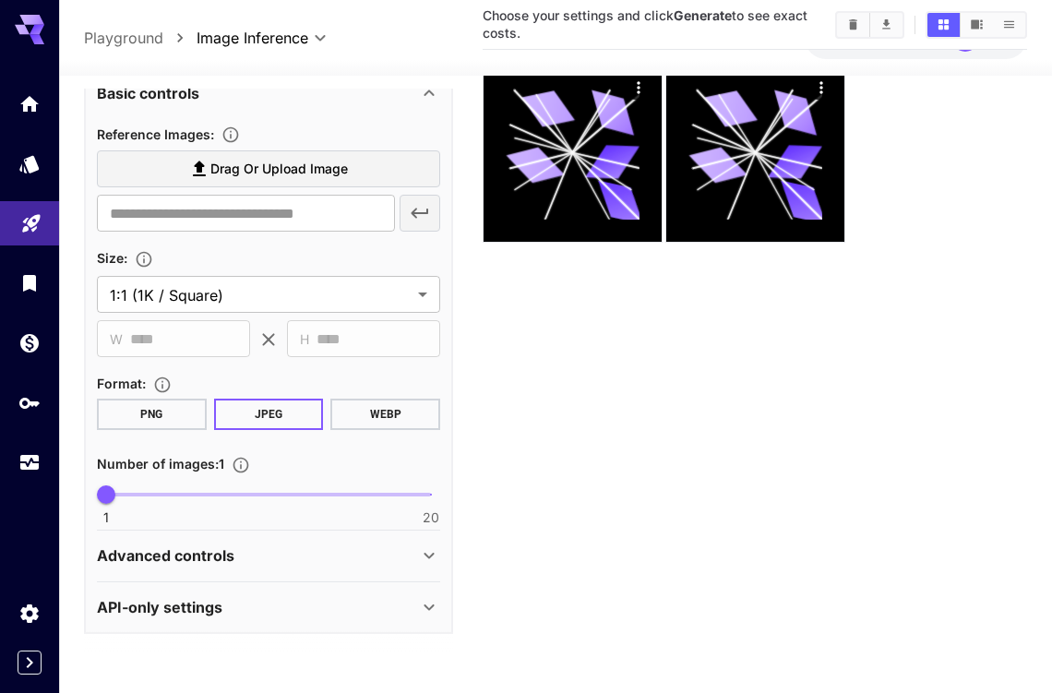
scroll to position [146, 0]
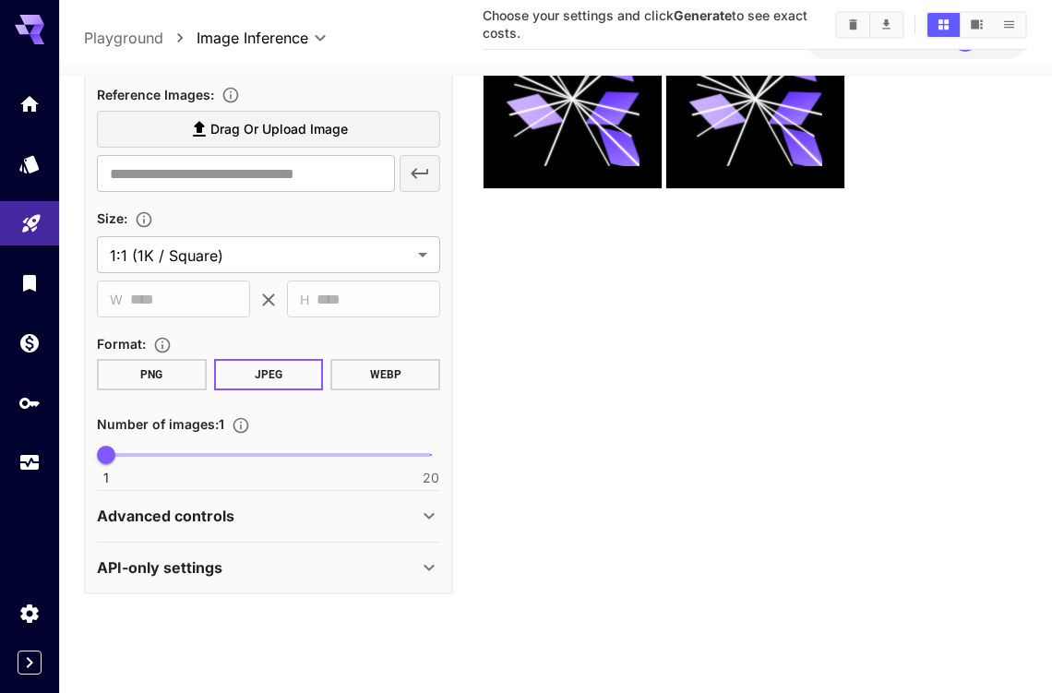
click at [280, 507] on div "Advanced controls" at bounding box center [257, 516] width 321 height 22
click at [415, 564] on div "API-only settings" at bounding box center [257, 566] width 321 height 22
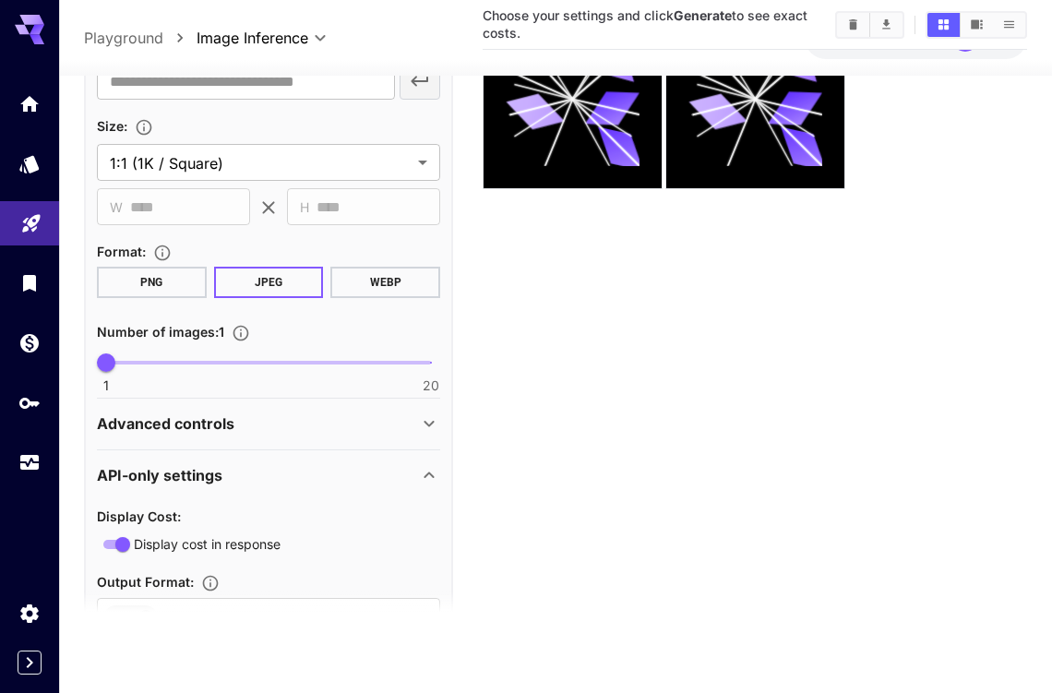
scroll to position [722, 0]
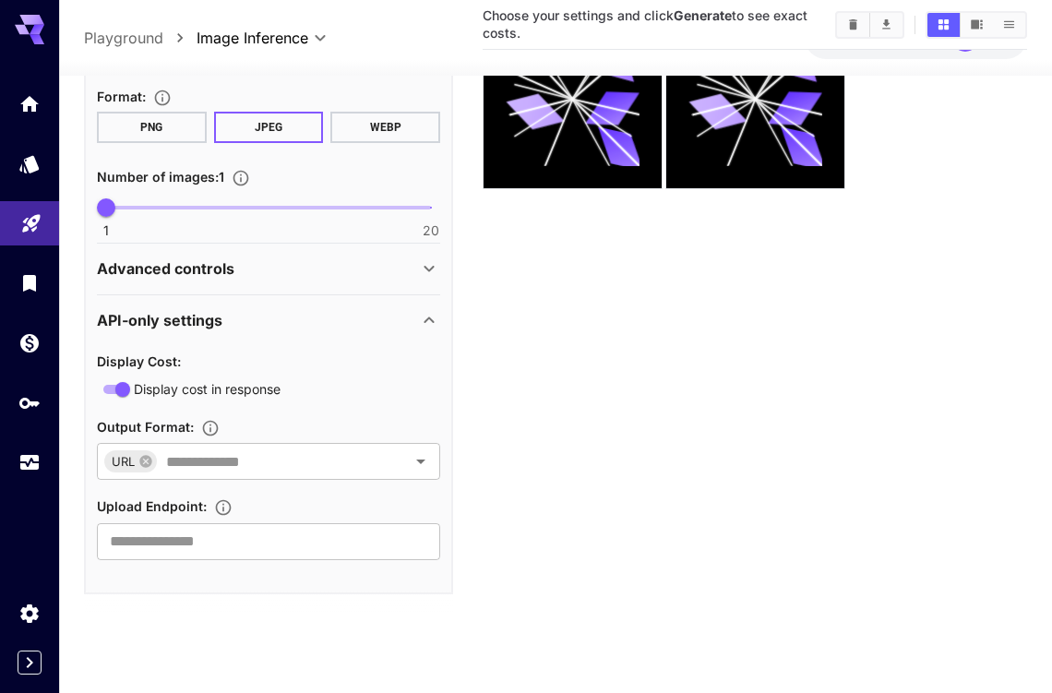
click at [425, 316] on icon at bounding box center [428, 319] width 10 height 6
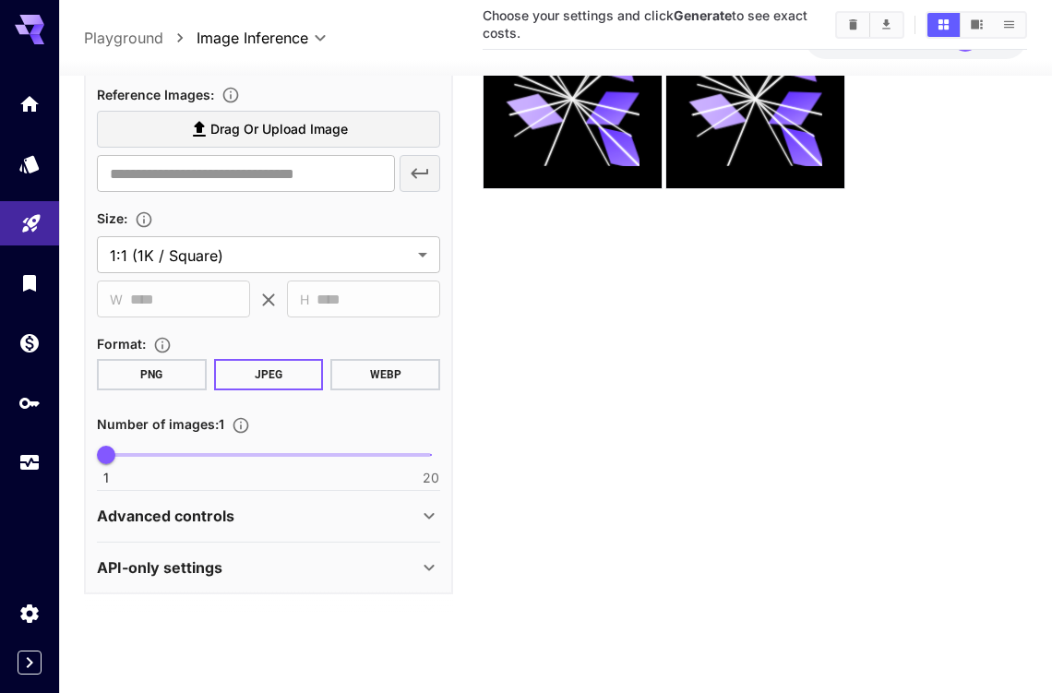
scroll to position [290, 0]
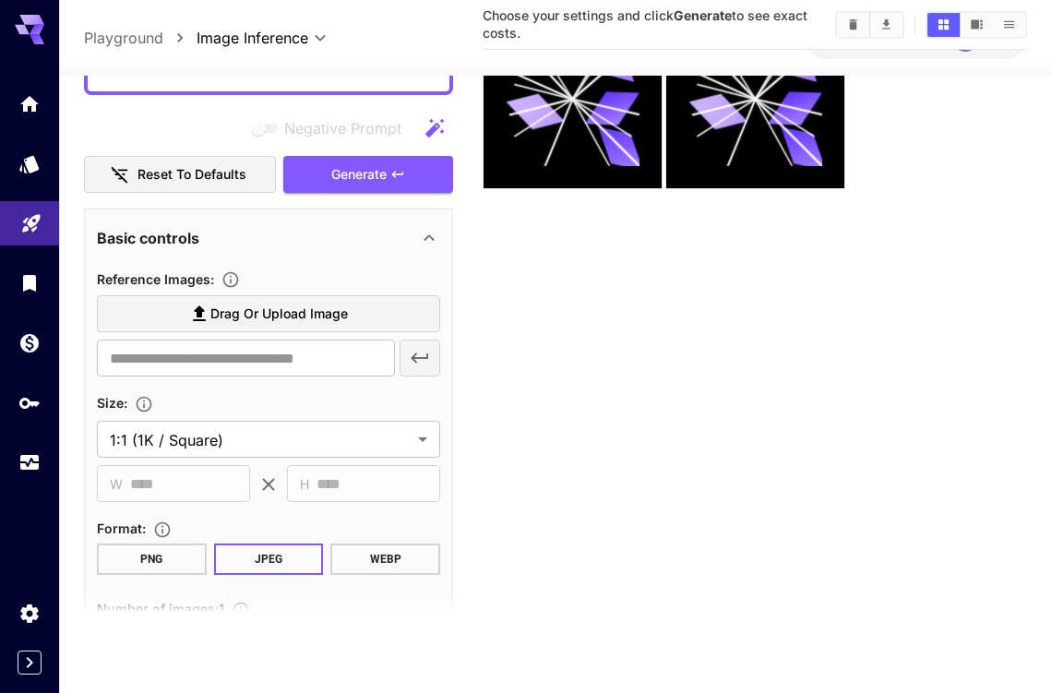
click at [432, 231] on icon at bounding box center [429, 237] width 22 height 22
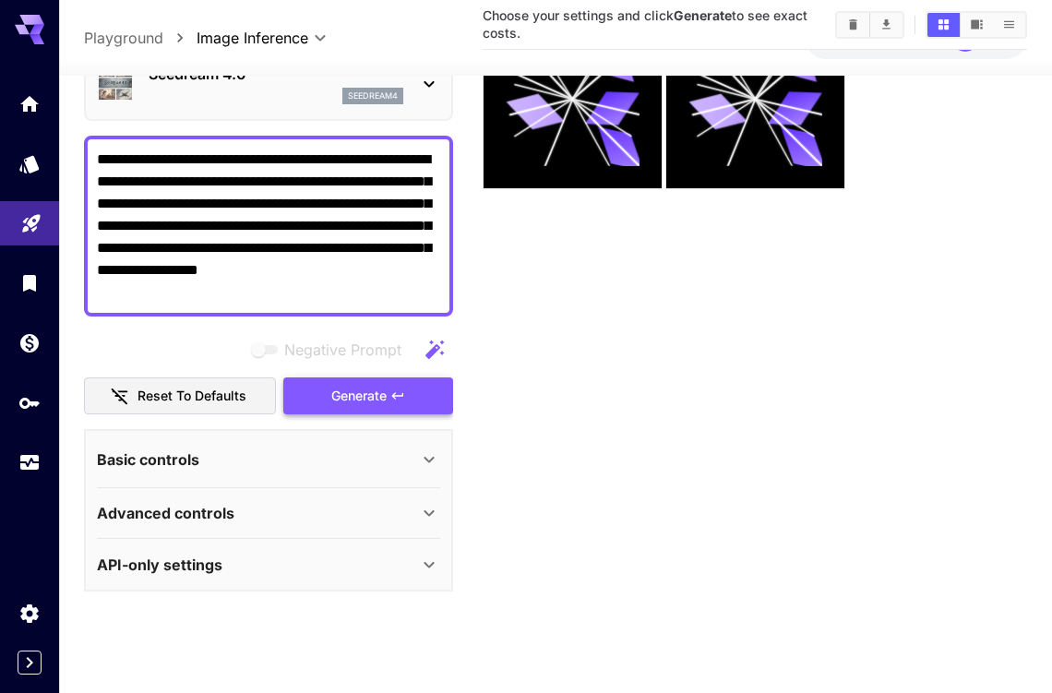
scroll to position [66, 0]
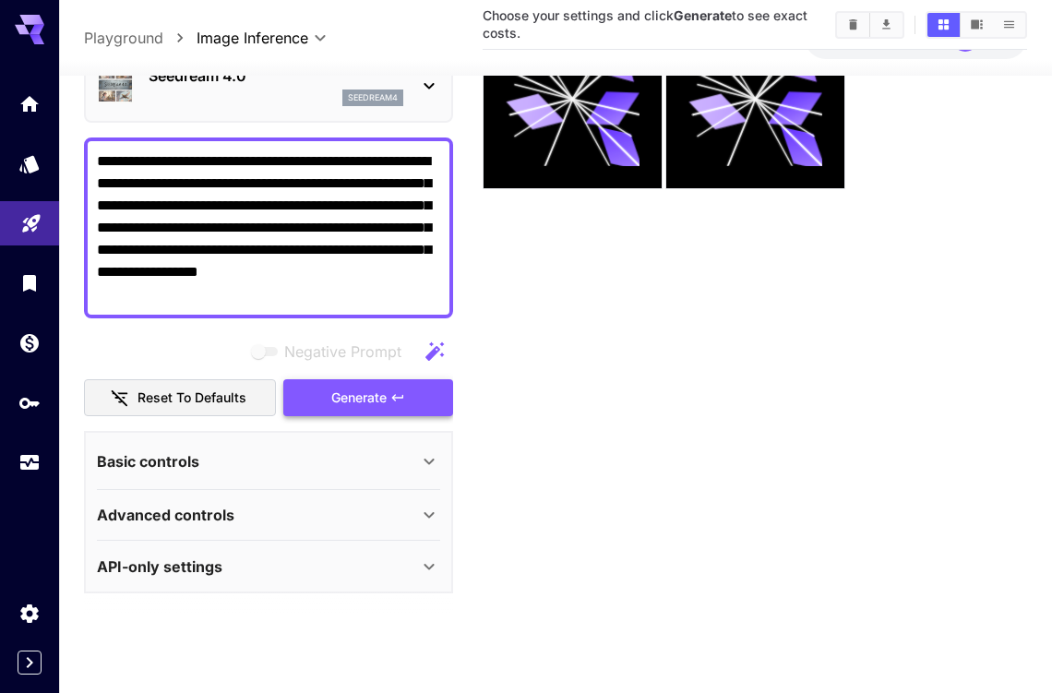
click at [364, 398] on span "Generate" at bounding box center [358, 397] width 55 height 23
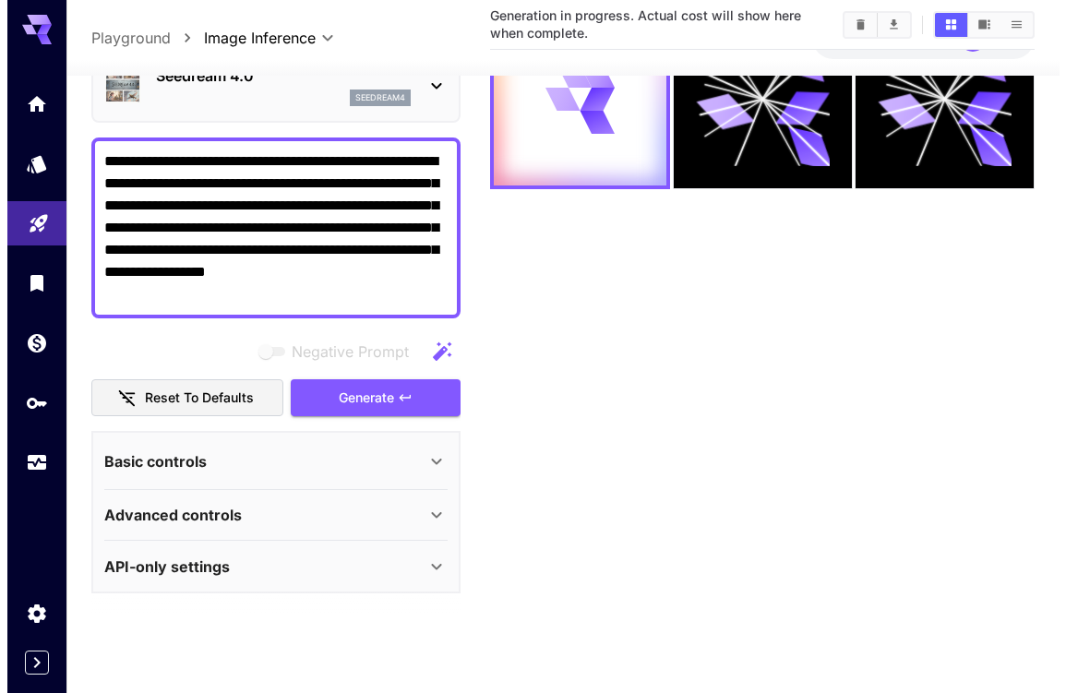
scroll to position [0, 0]
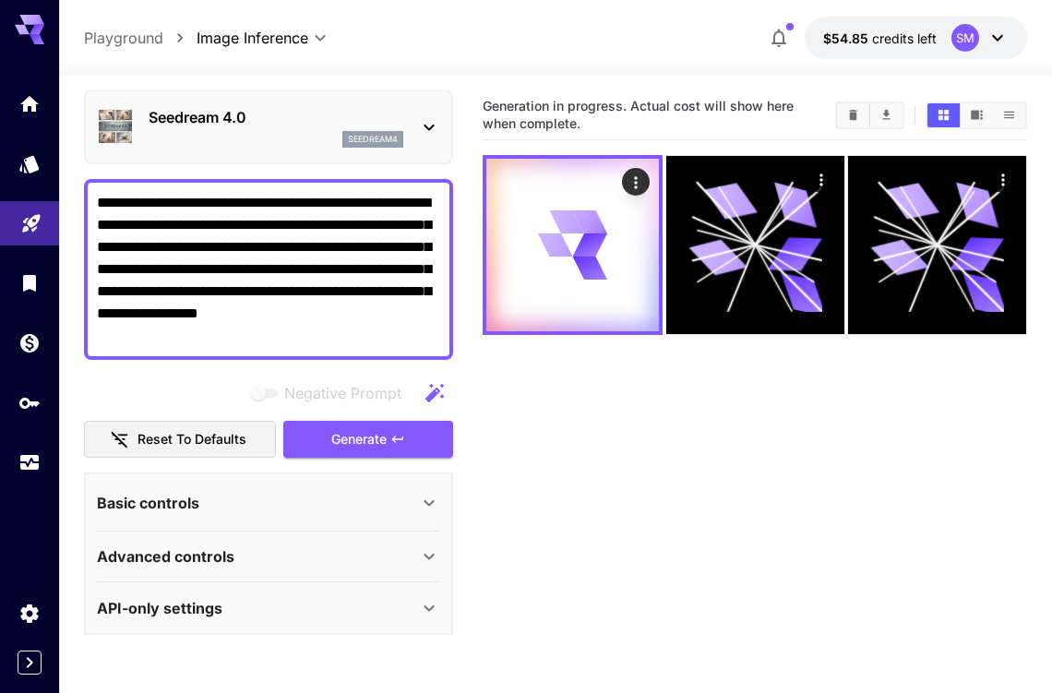
drag, startPoint x: 188, startPoint y: 336, endPoint x: 77, endPoint y: 180, distance: 191.8
click at [77, 180] on section "**********" at bounding box center [555, 457] width 993 height 763
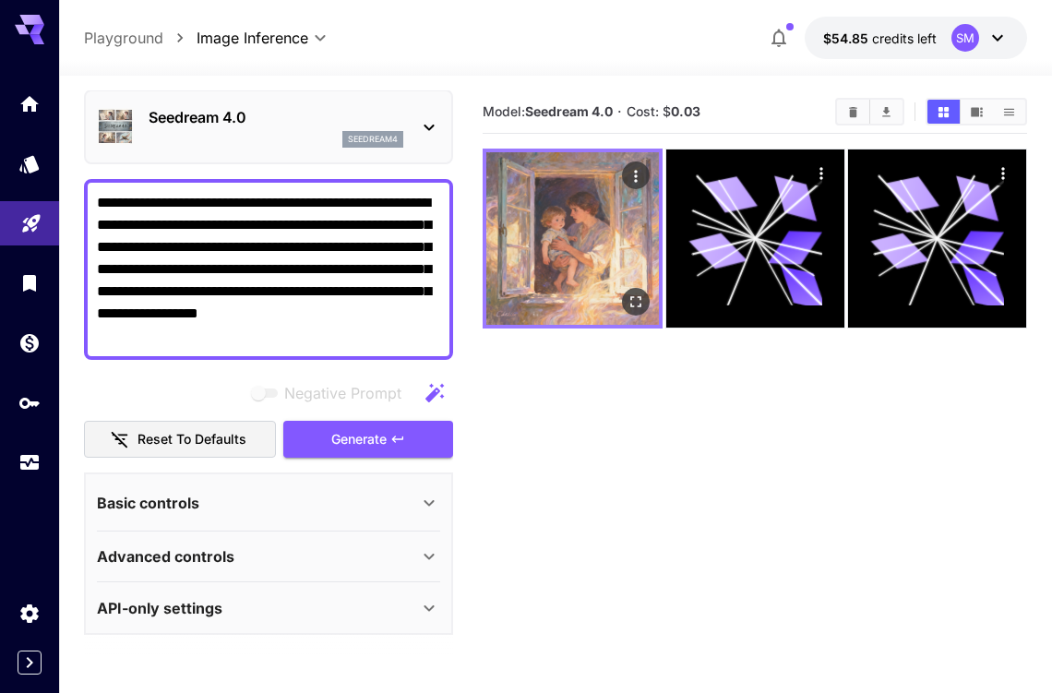
click at [593, 242] on img at bounding box center [572, 238] width 173 height 173
click at [576, 230] on img at bounding box center [572, 238] width 173 height 173
click at [638, 301] on icon "Open in fullscreen" at bounding box center [635, 301] width 18 height 18
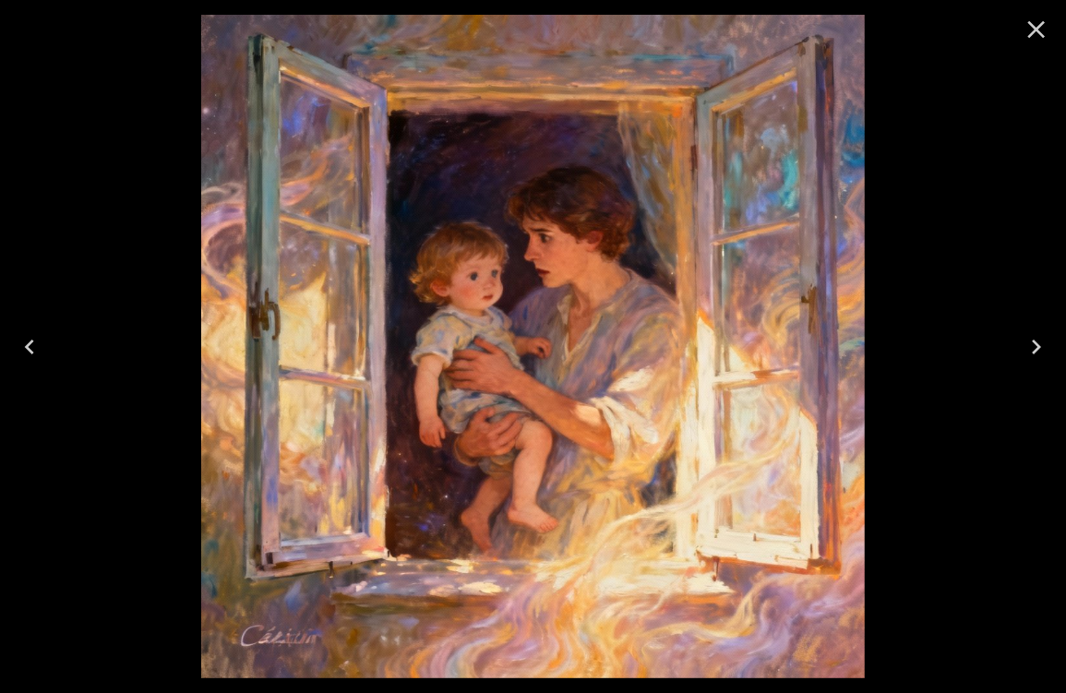
click at [1035, 29] on icon "Close" at bounding box center [1037, 30] width 18 height 18
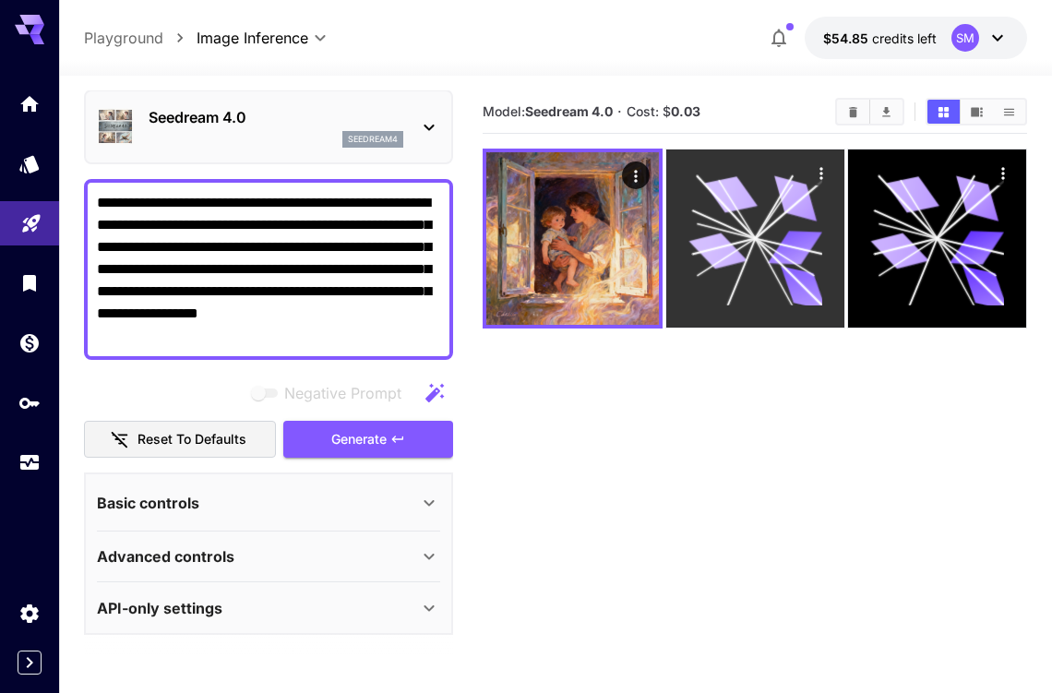
click at [747, 230] on icon at bounding box center [726, 207] width 58 height 63
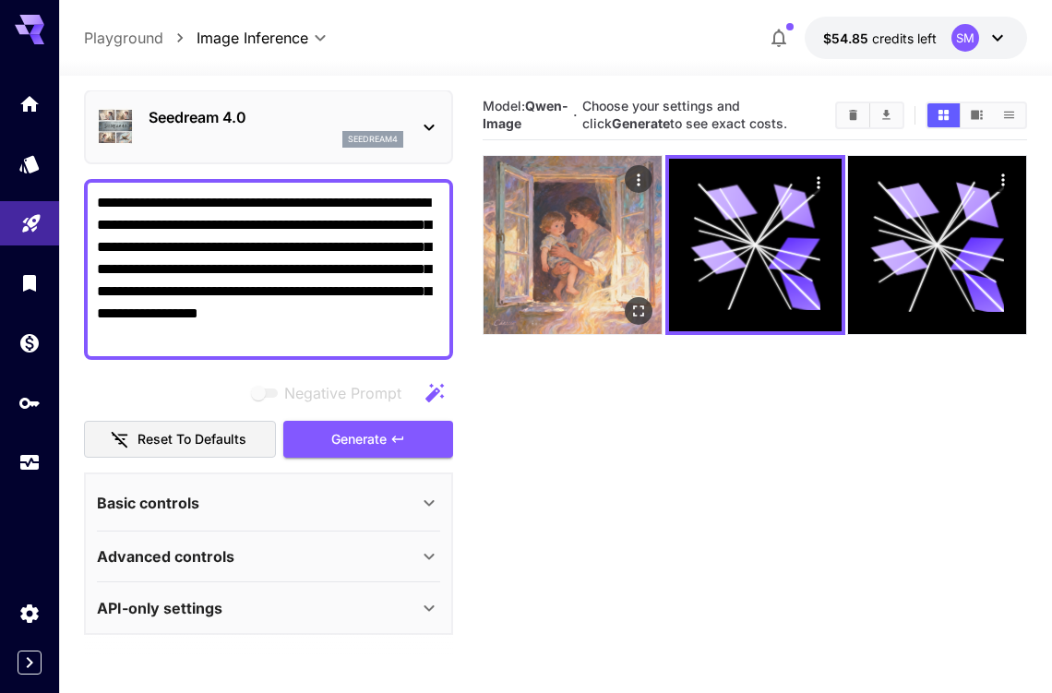
click at [602, 241] on img at bounding box center [572, 245] width 178 height 178
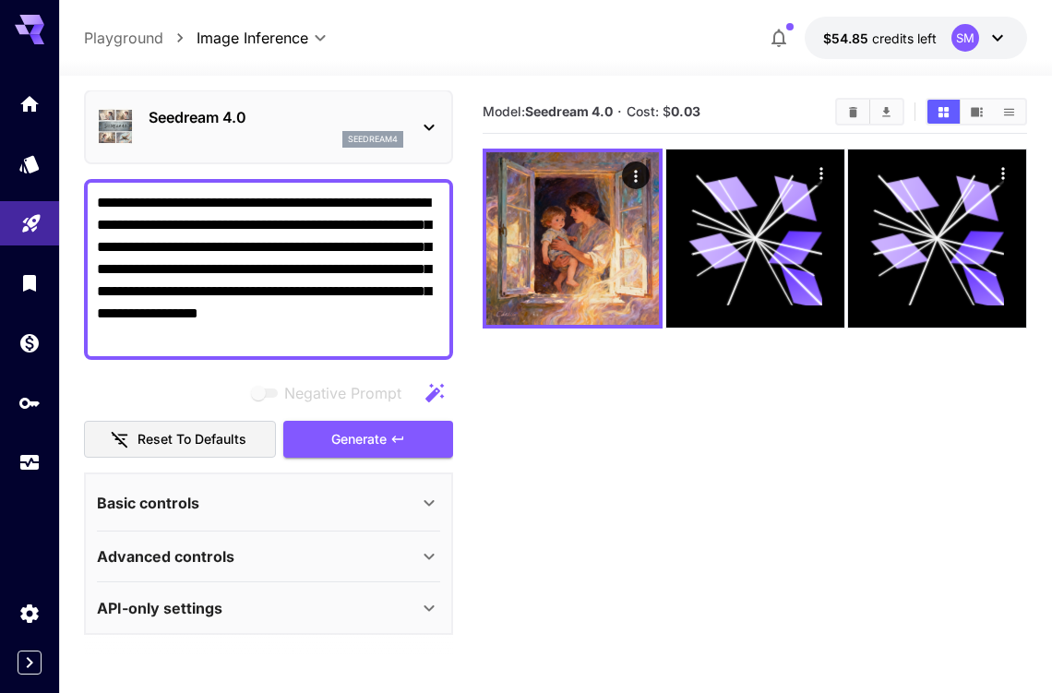
click at [429, 126] on icon at bounding box center [429, 127] width 22 height 22
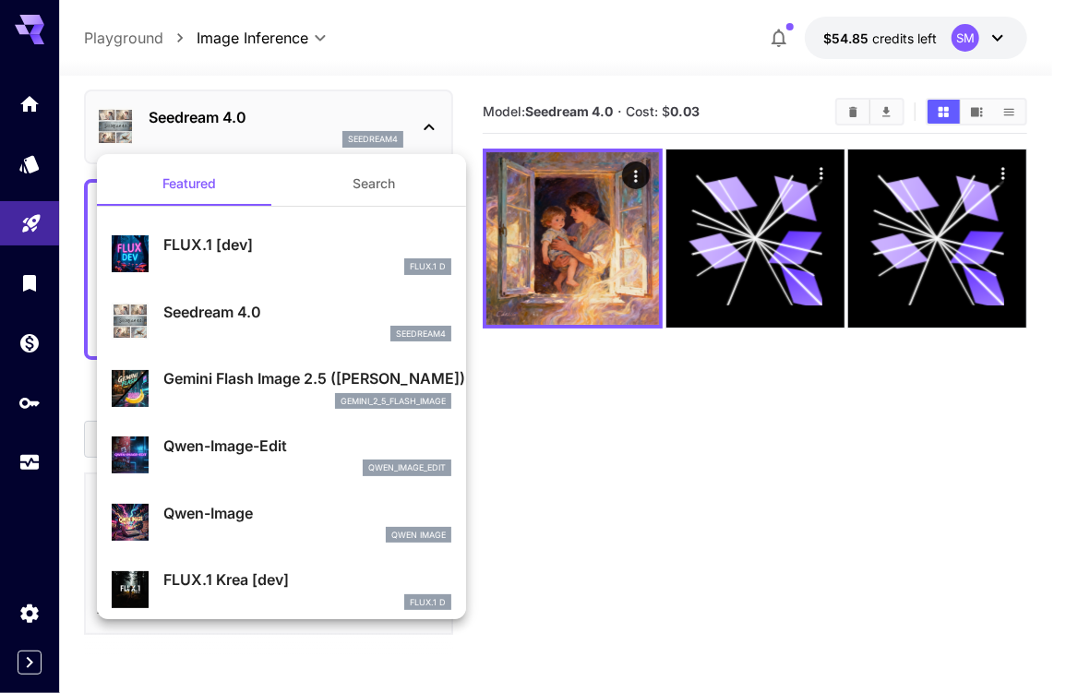
click at [216, 380] on p "Gemini Flash Image 2.5 ([PERSON_NAME])" at bounding box center [307, 378] width 288 height 22
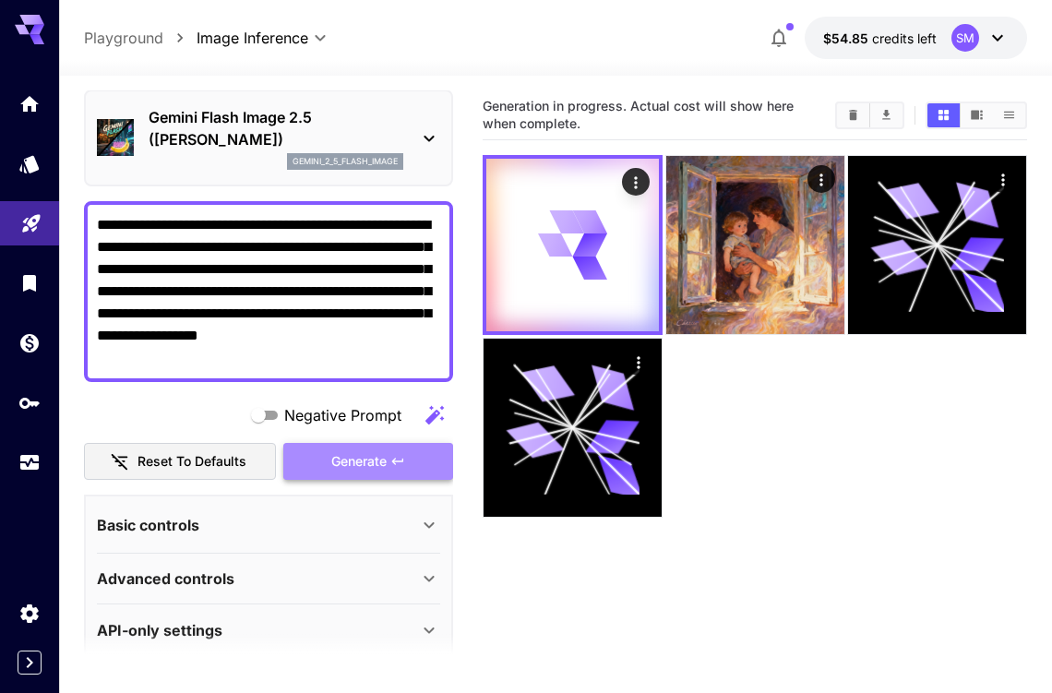
click at [374, 460] on span "Generate" at bounding box center [358, 461] width 55 height 23
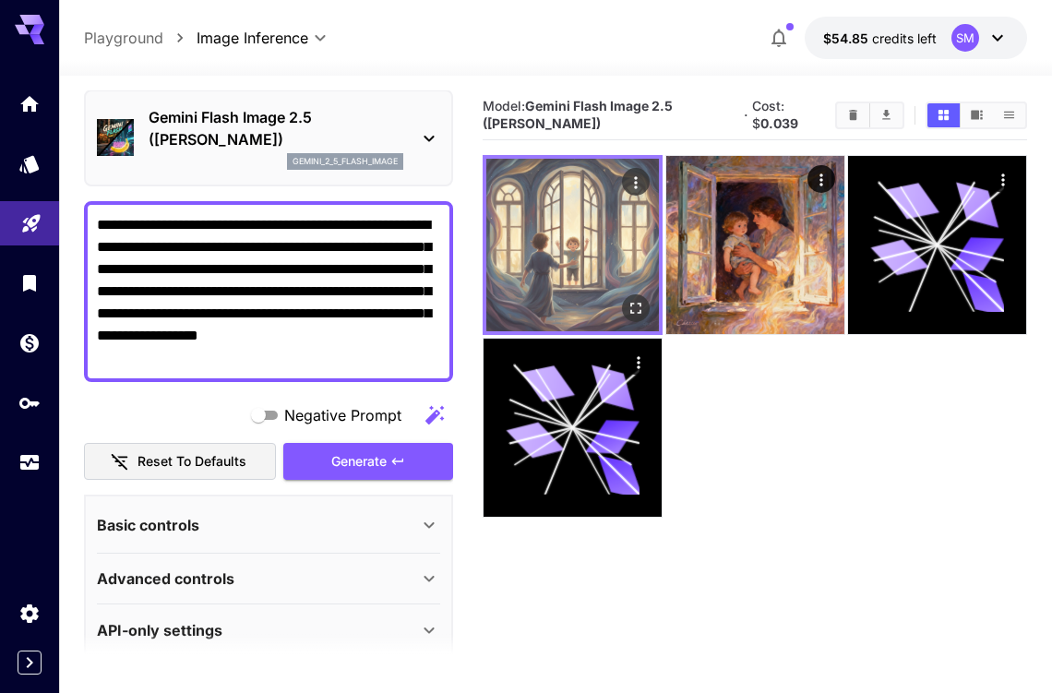
click at [583, 230] on img at bounding box center [572, 245] width 173 height 173
click at [633, 311] on icon "Open in fullscreen" at bounding box center [635, 308] width 18 height 18
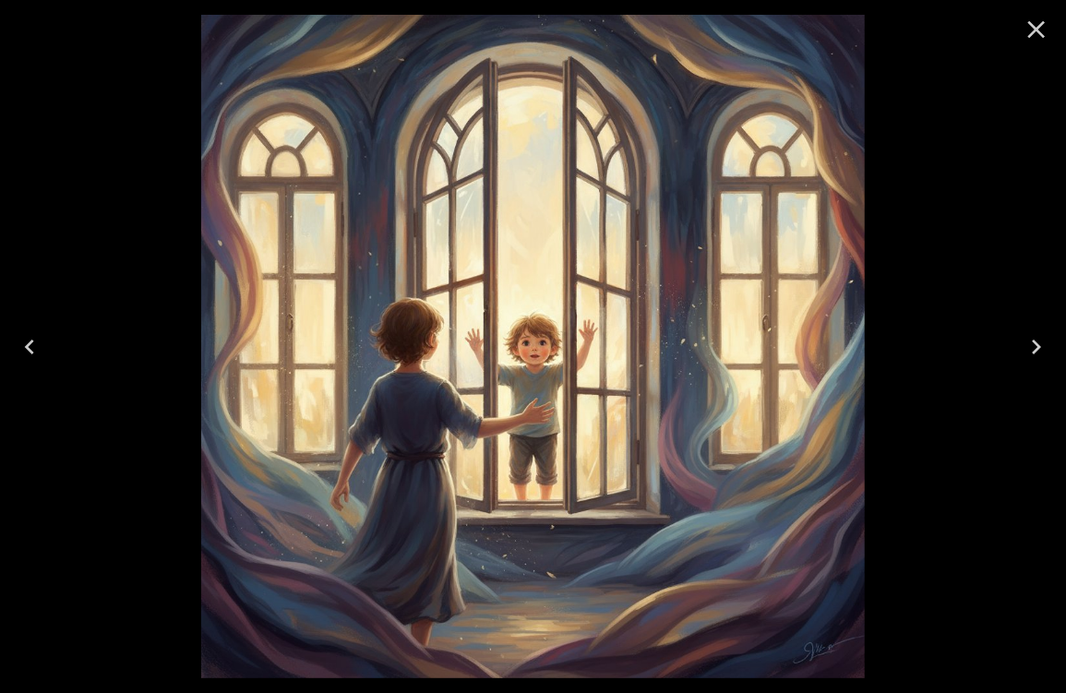
click at [964, 237] on div at bounding box center [533, 346] width 1066 height 693
click at [1027, 32] on icon "Close" at bounding box center [1036, 30] width 30 height 30
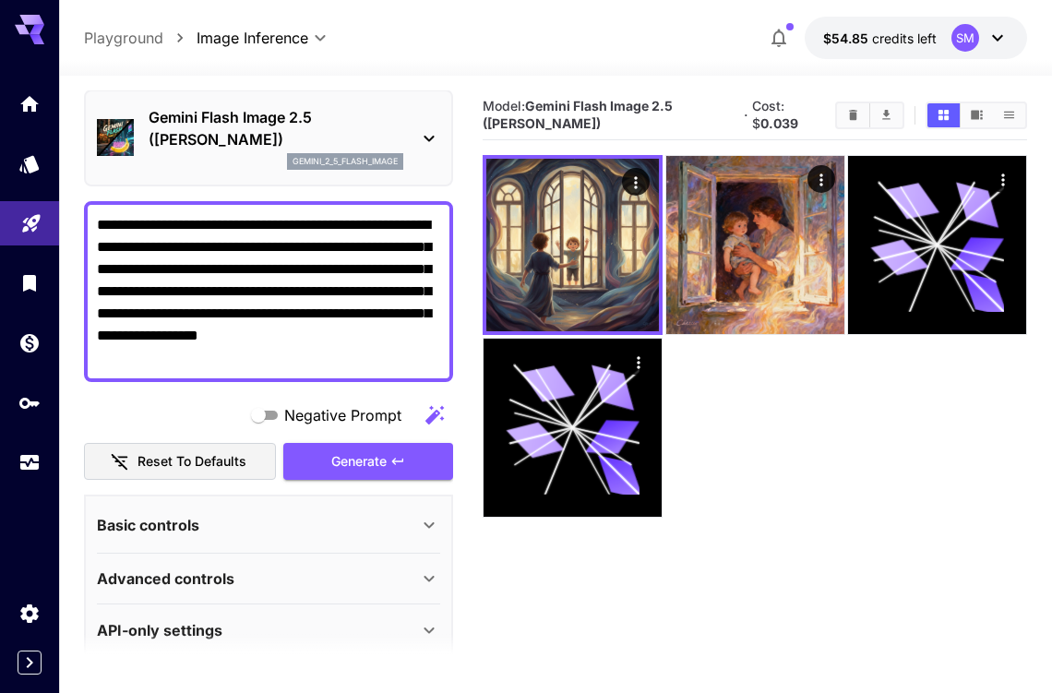
click at [378, 113] on p "Gemini Flash Image 2.5 ([PERSON_NAME])" at bounding box center [276, 128] width 255 height 44
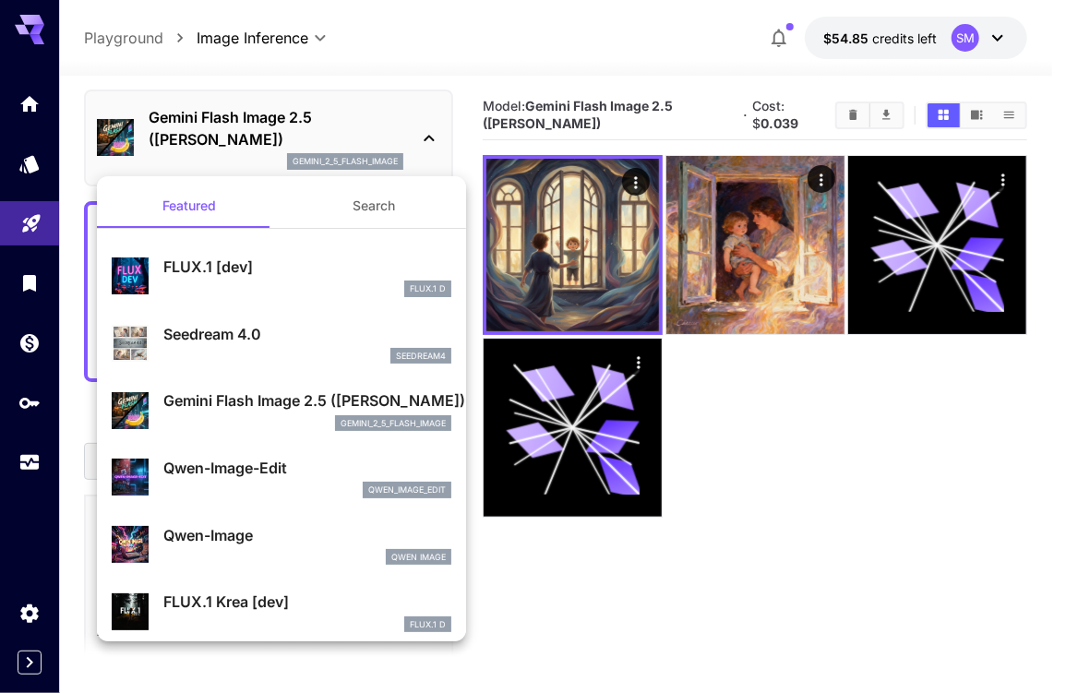
scroll to position [185, 0]
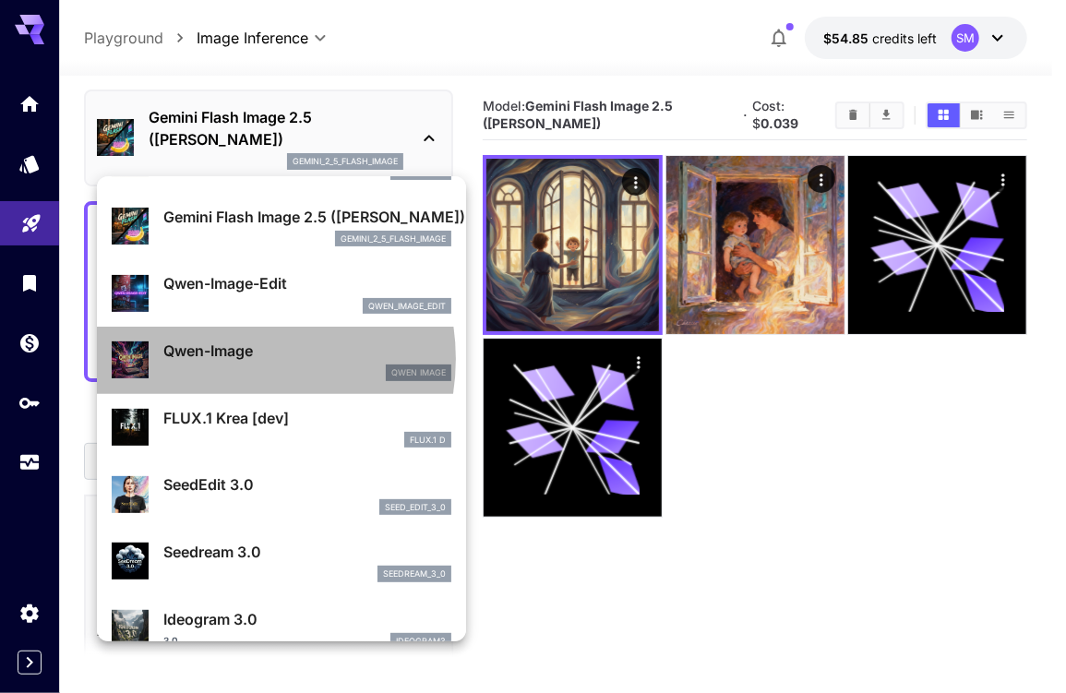
click at [227, 358] on p "Qwen-Image" at bounding box center [307, 351] width 288 height 22
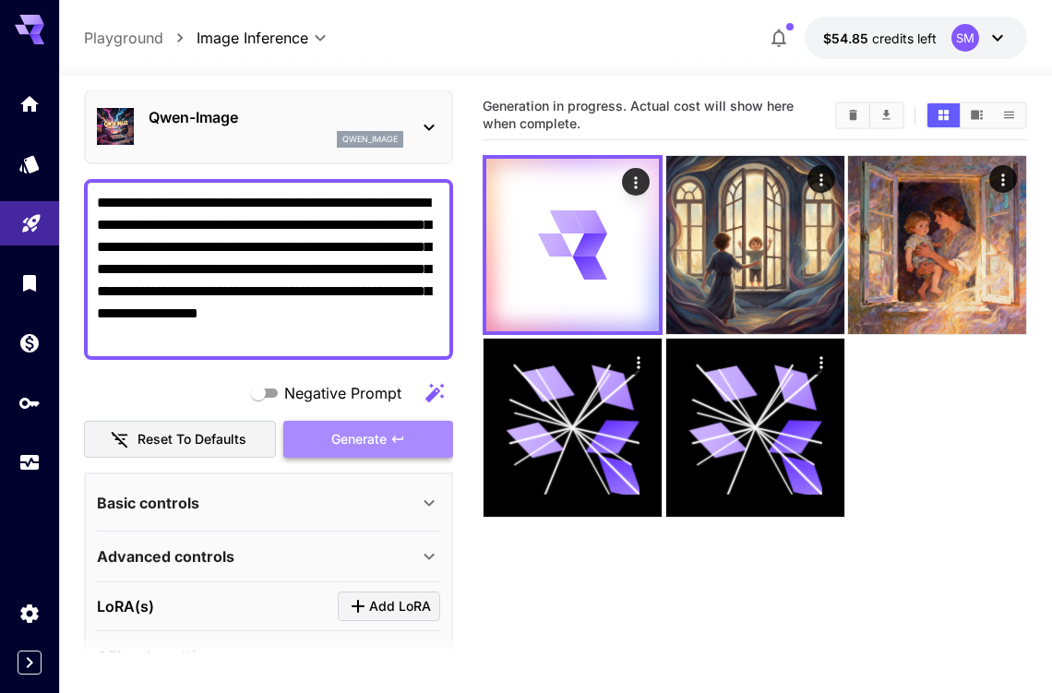
click at [355, 439] on span "Generate" at bounding box center [358, 439] width 55 height 23
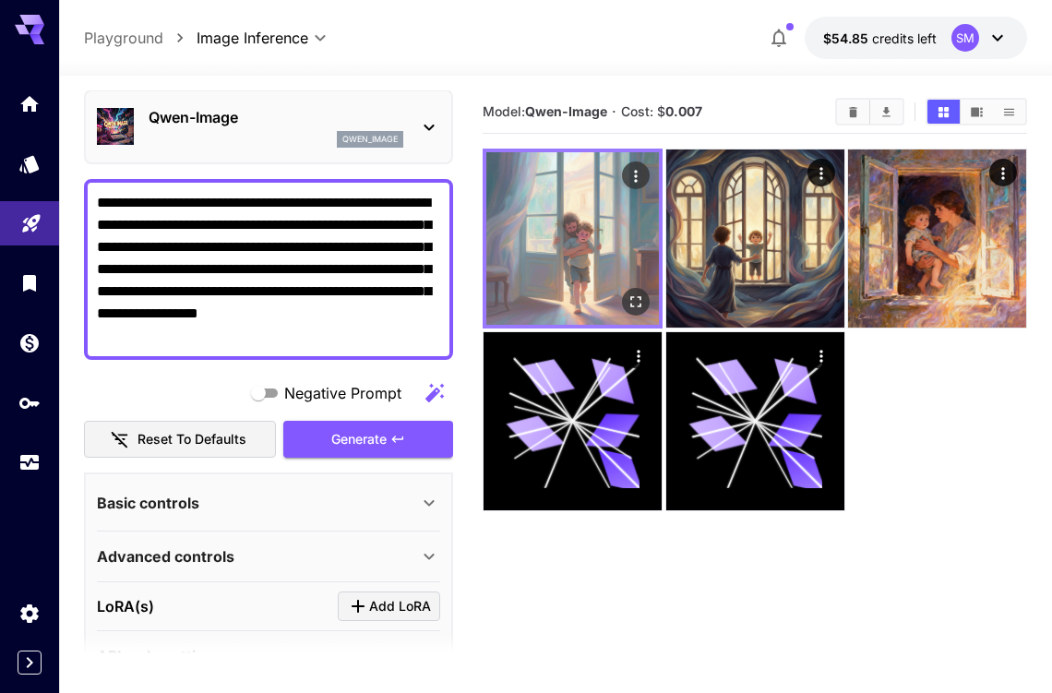
click at [562, 236] on img at bounding box center [572, 238] width 173 height 173
click at [575, 230] on img at bounding box center [572, 238] width 173 height 173
click at [637, 299] on icon "Open in fullscreen" at bounding box center [635, 301] width 18 height 18
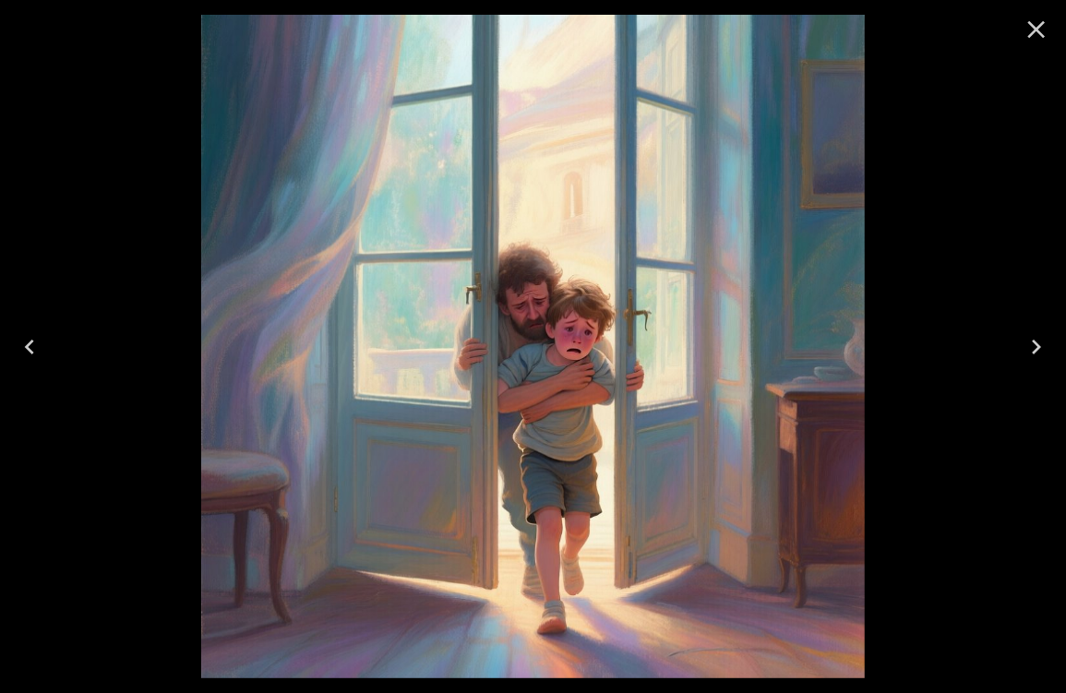
click at [1037, 28] on icon "Close" at bounding box center [1037, 30] width 18 height 18
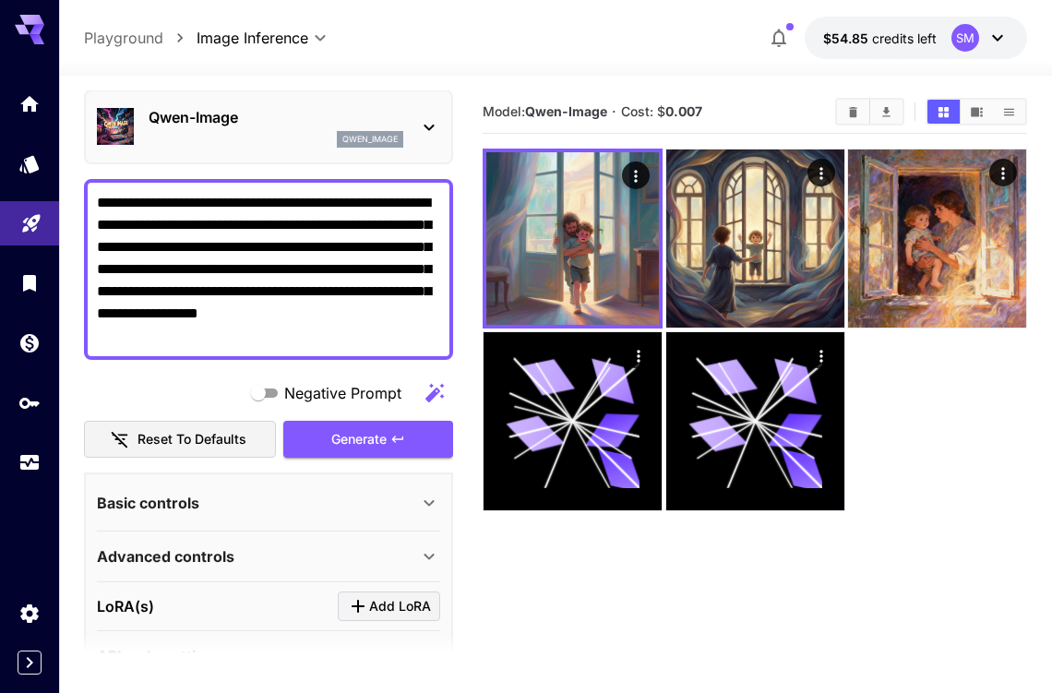
click at [290, 111] on p "Qwen-Image" at bounding box center [276, 117] width 255 height 22
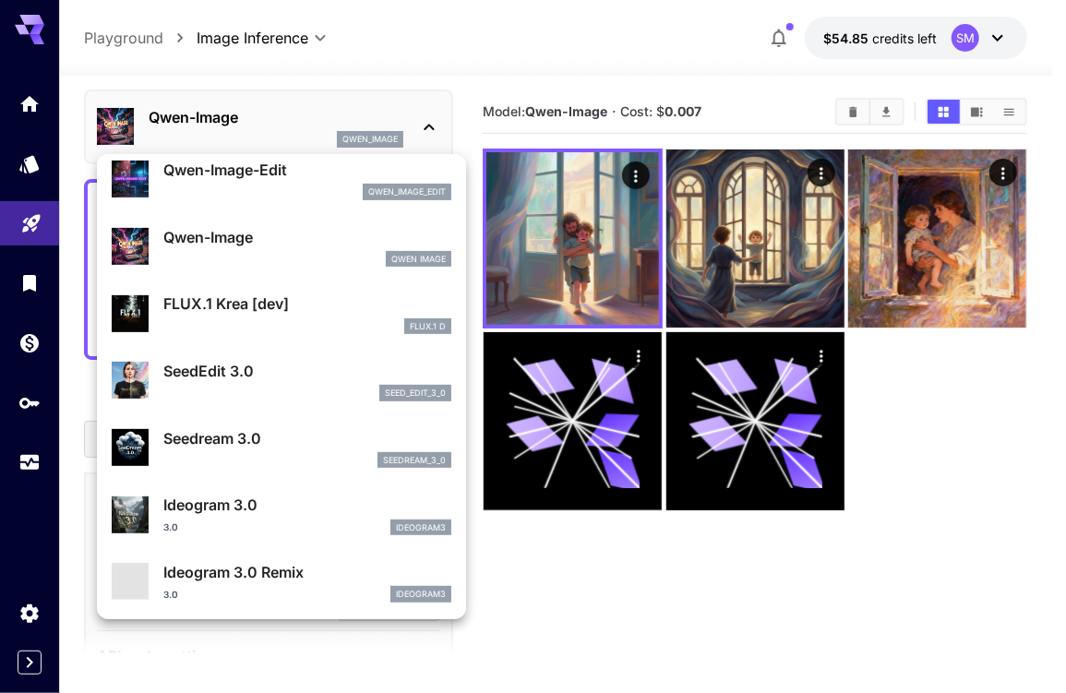
scroll to position [278, 0]
click at [745, 234] on div at bounding box center [533, 346] width 1066 height 693
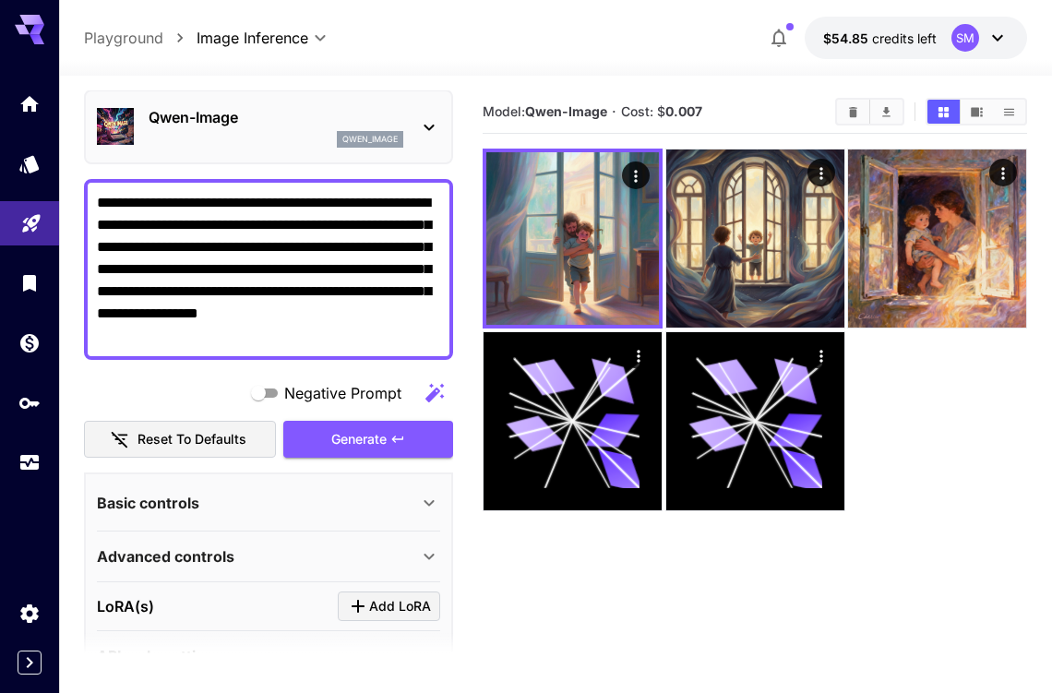
click at [745, 234] on img at bounding box center [755, 238] width 178 height 178
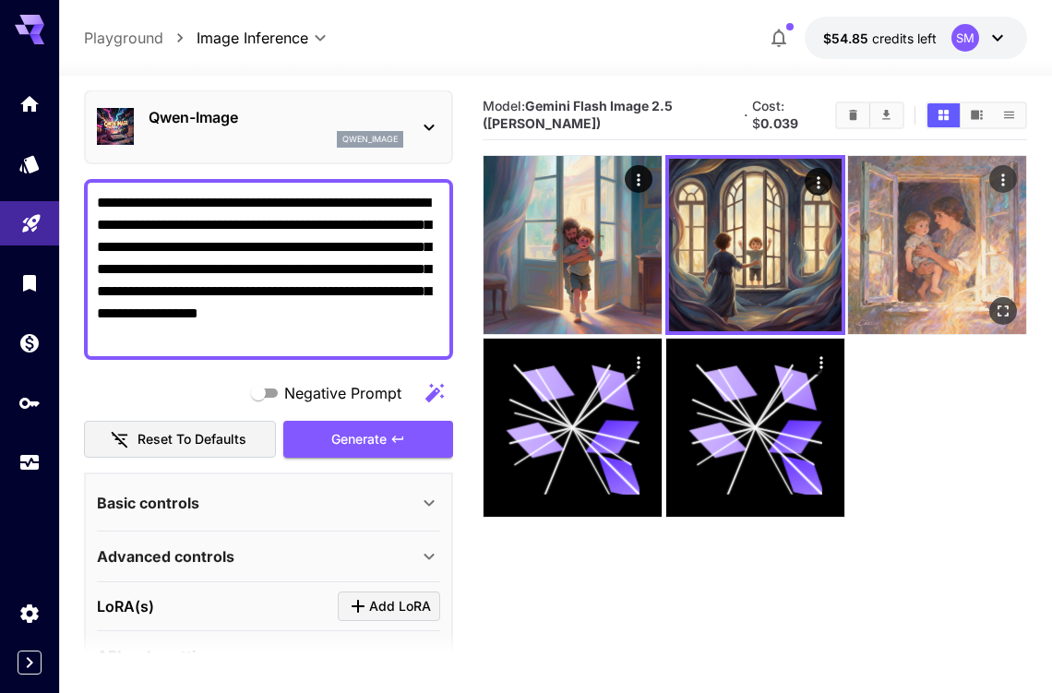
click at [907, 242] on img at bounding box center [937, 245] width 178 height 178
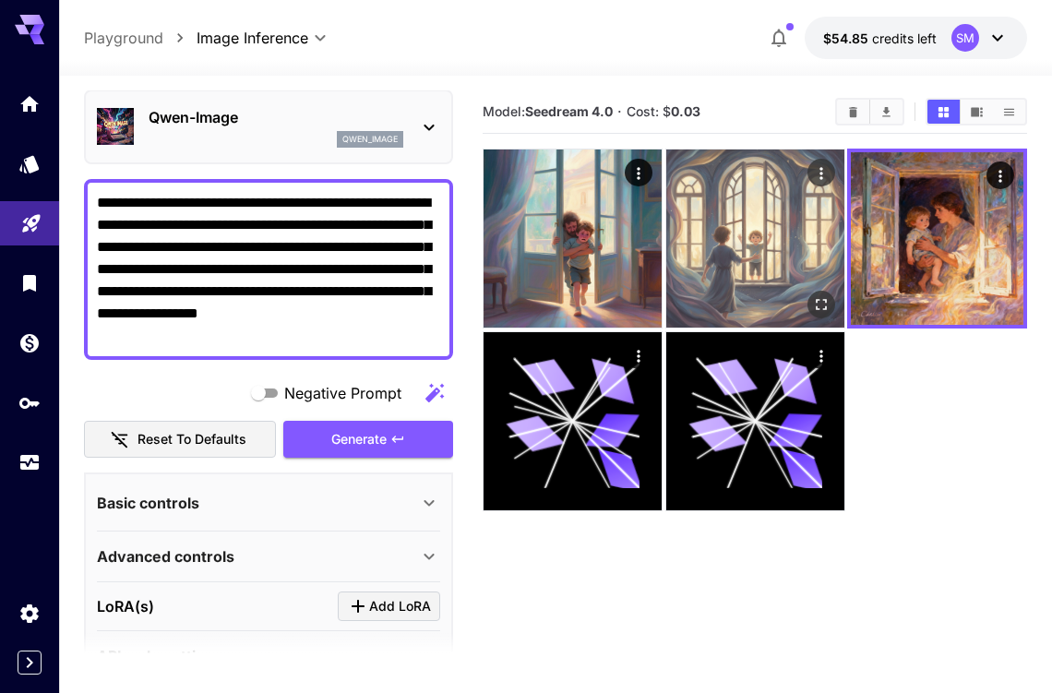
click at [746, 229] on img at bounding box center [755, 238] width 178 height 178
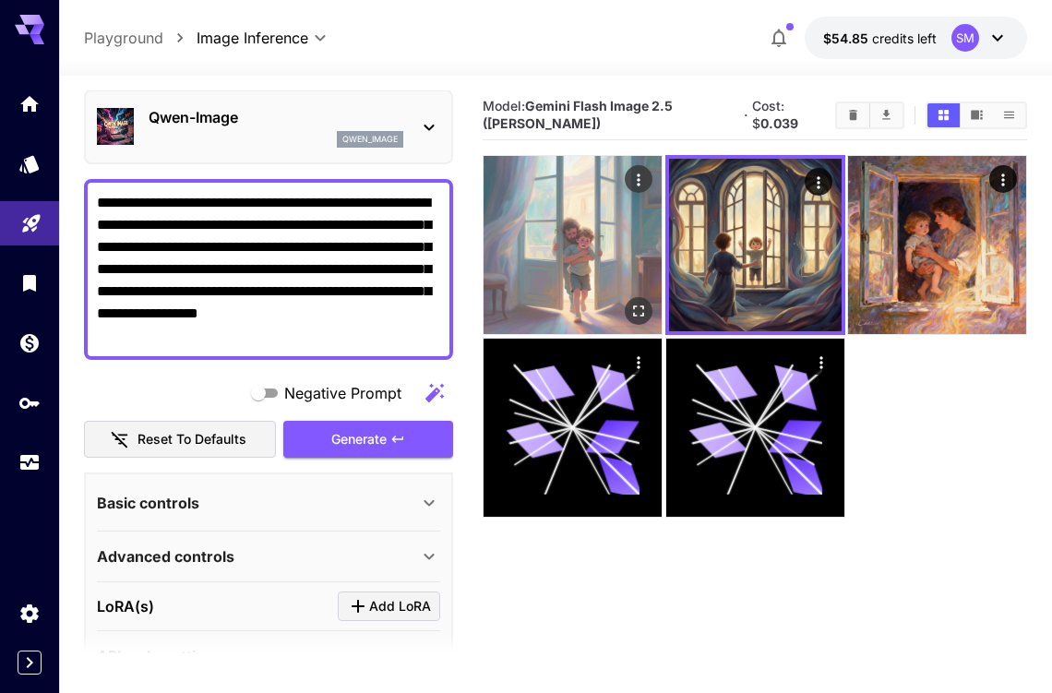
click at [565, 244] on img at bounding box center [572, 245] width 178 height 178
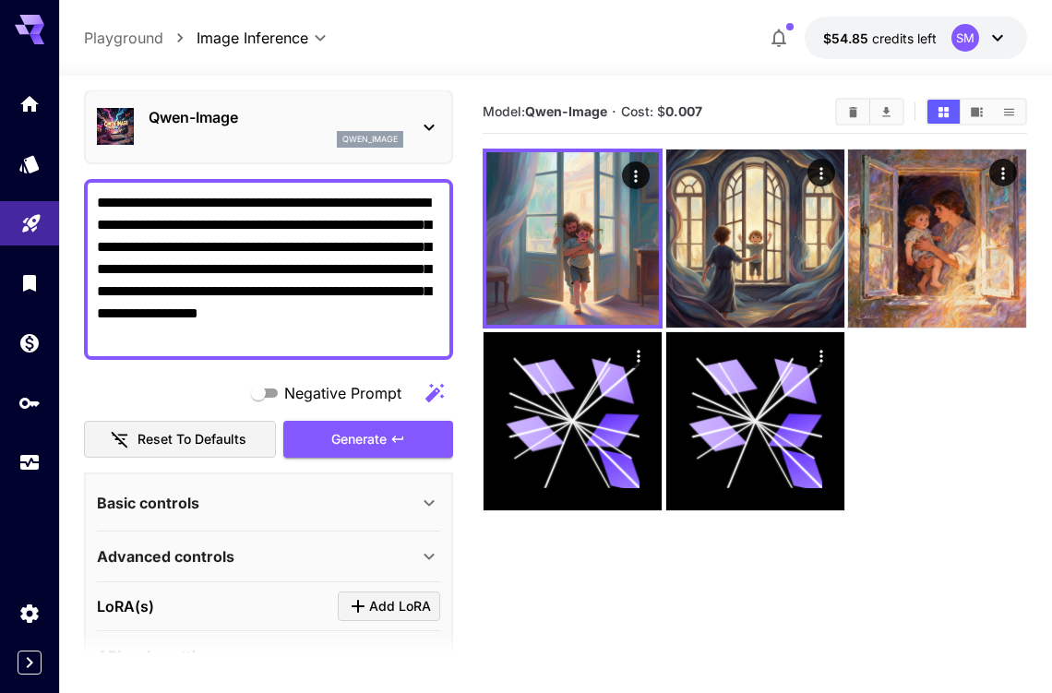
click at [293, 128] on div "Qwen-Image qwen_image" at bounding box center [276, 127] width 255 height 42
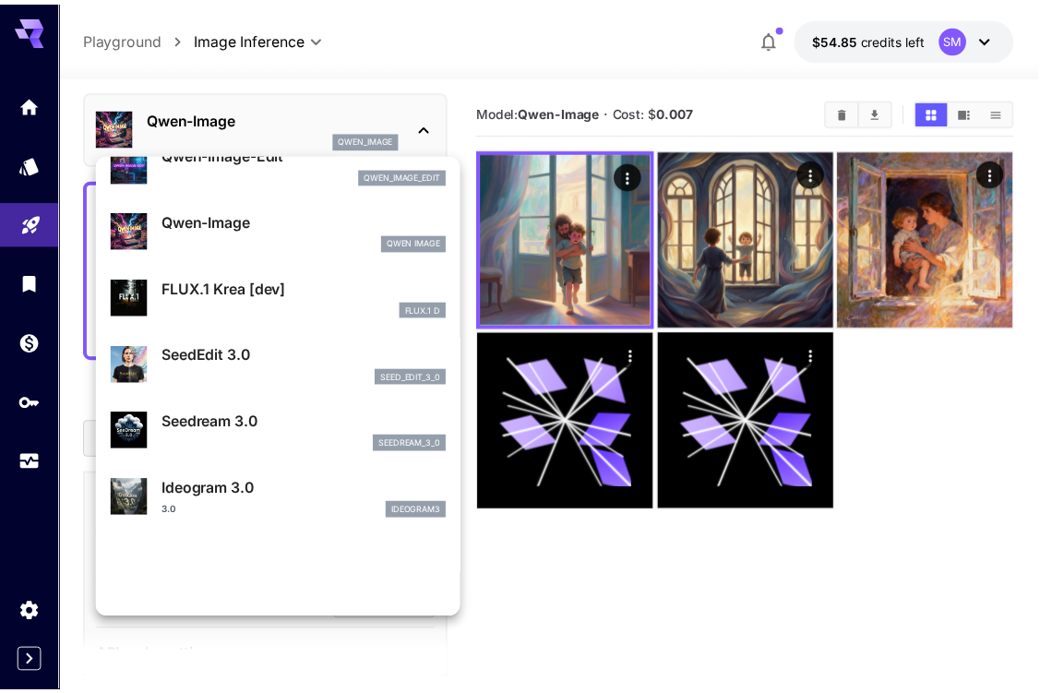
scroll to position [200, 0]
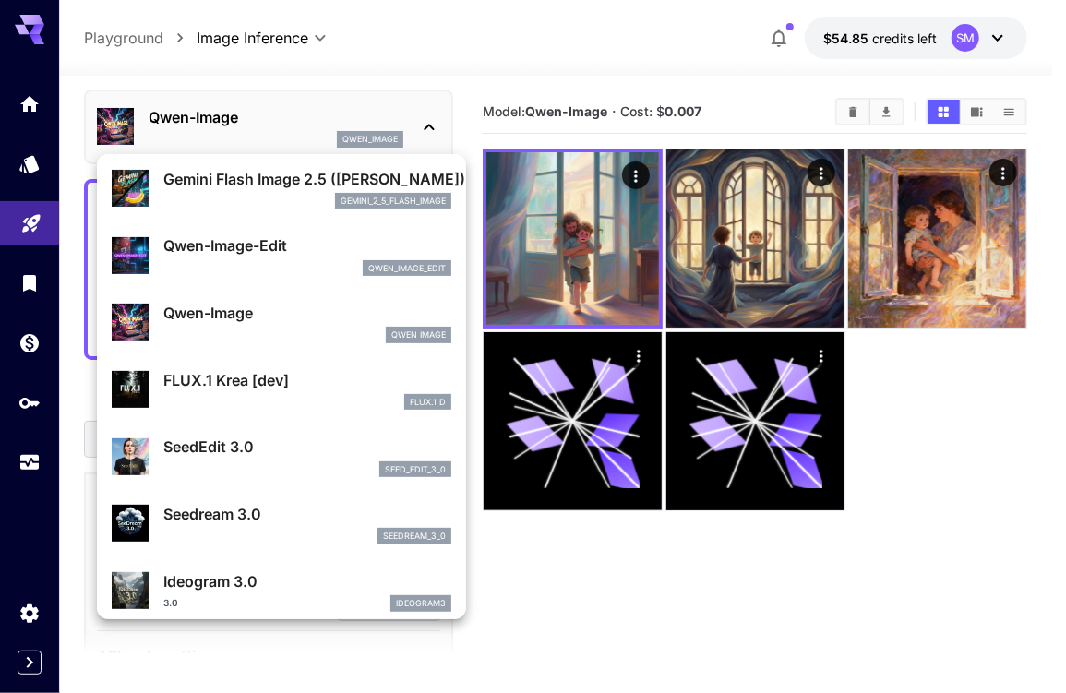
click at [296, 394] on div "FLUX.1 D" at bounding box center [307, 402] width 288 height 17
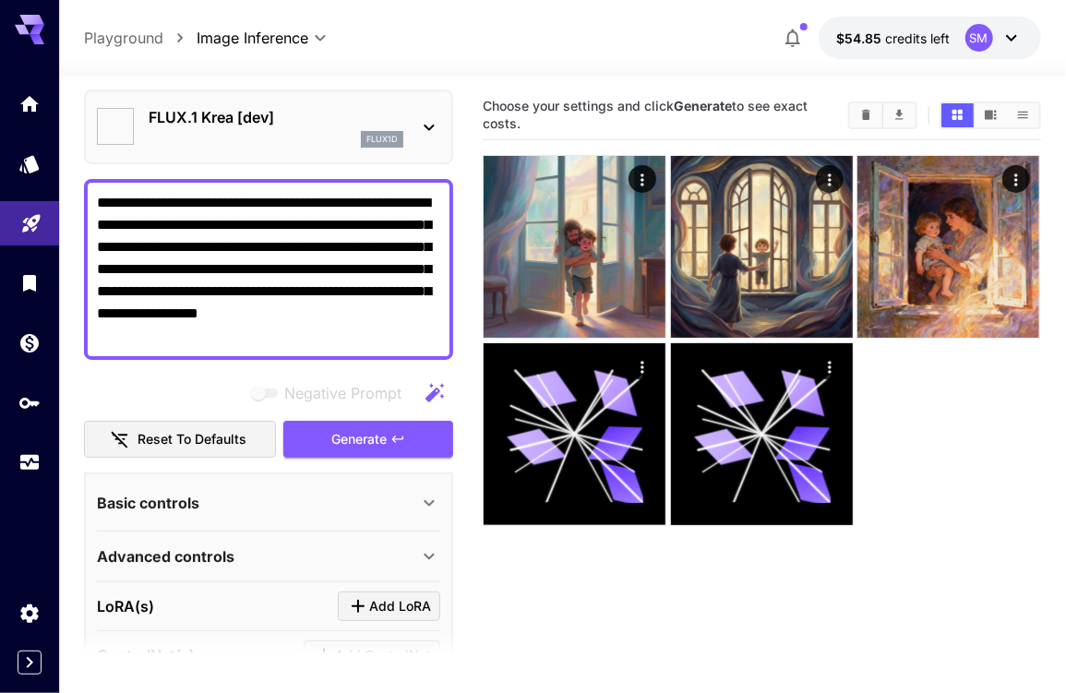
type input "**"
type input "***"
type input "*******"
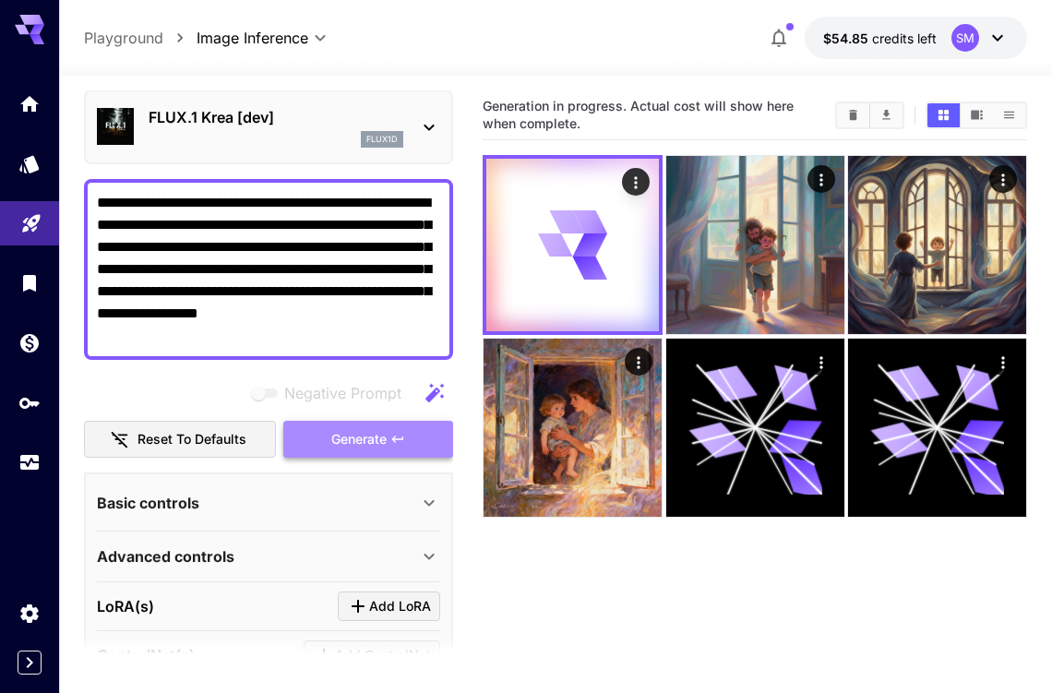
click at [340, 442] on span "Generate" at bounding box center [358, 439] width 55 height 23
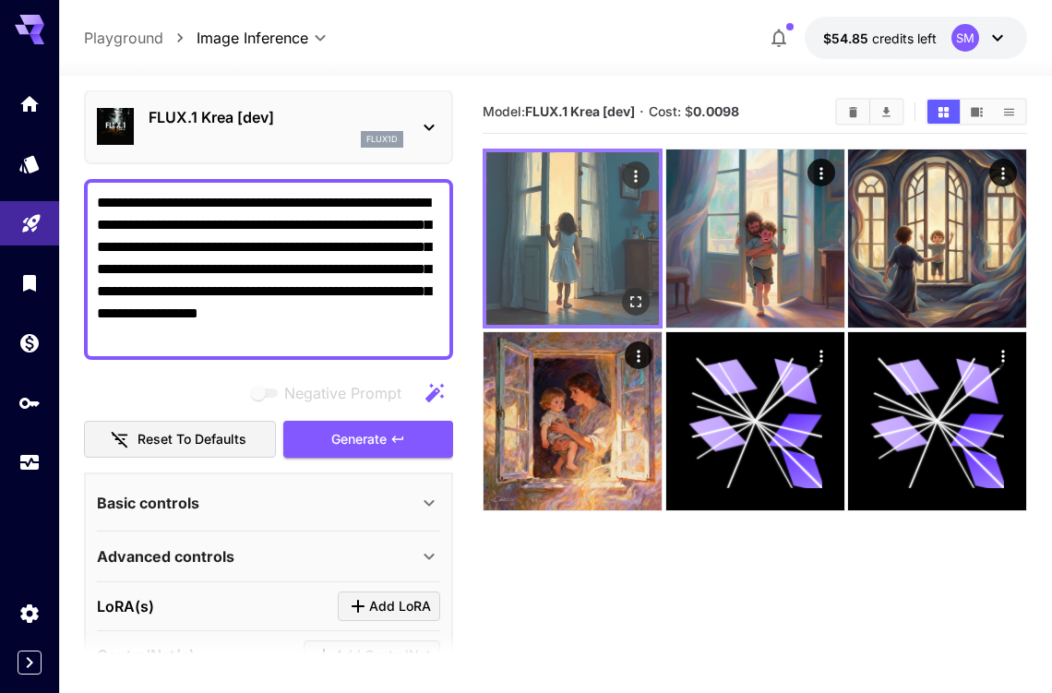
click at [553, 219] on img at bounding box center [572, 238] width 173 height 173
click at [631, 298] on icon "Open in fullscreen" at bounding box center [635, 301] width 18 height 18
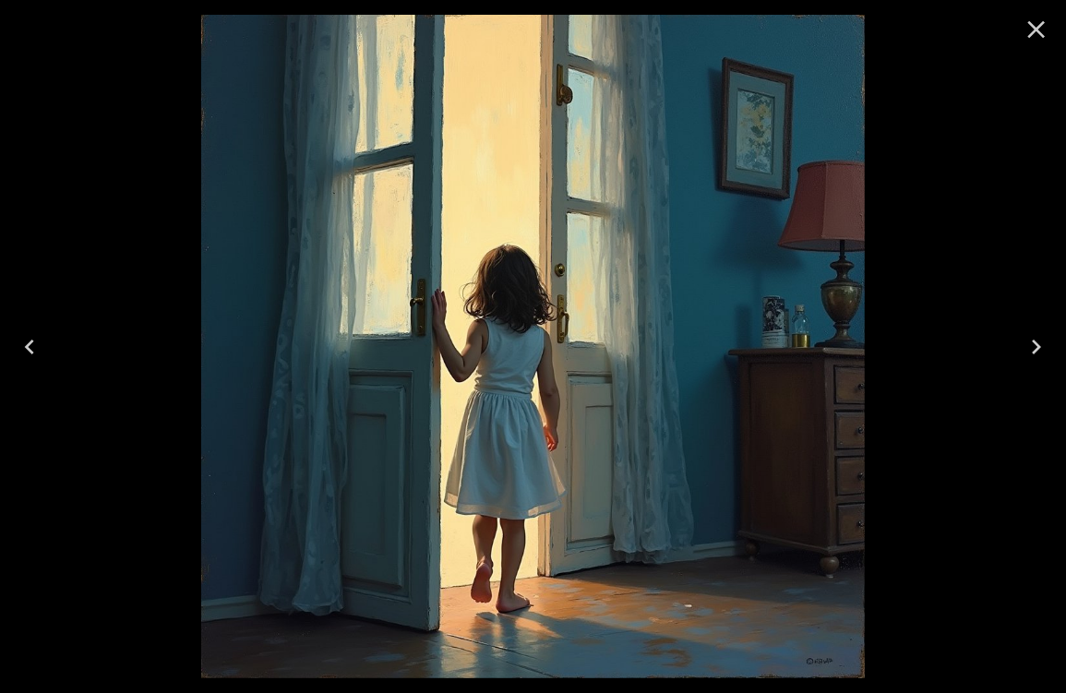
click at [1032, 32] on icon "Close" at bounding box center [1037, 30] width 18 height 18
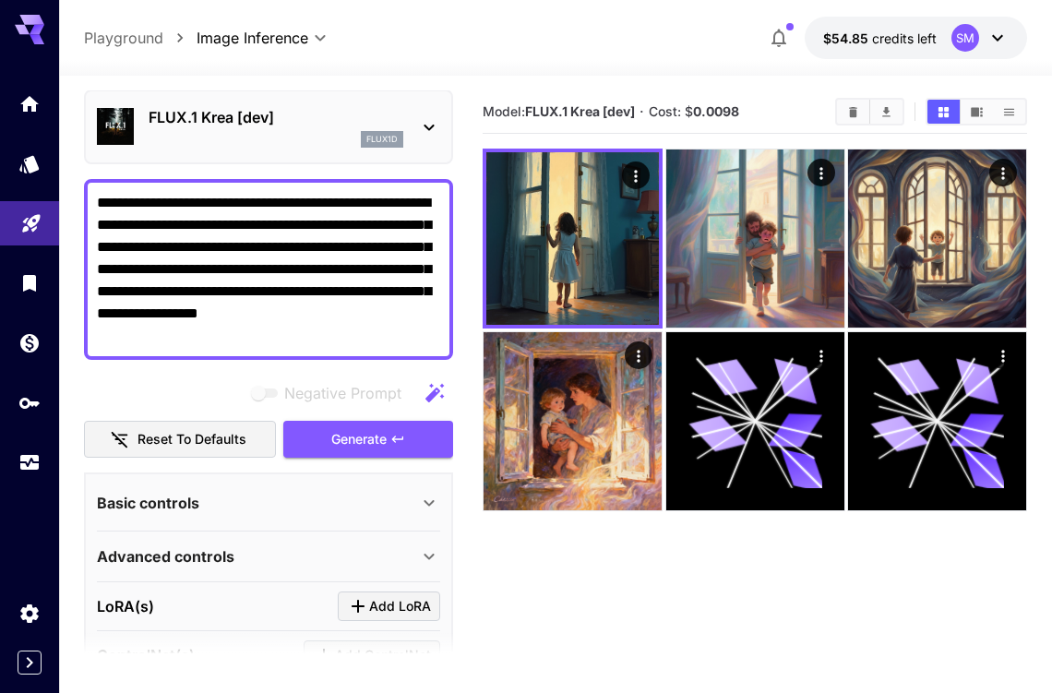
drag, startPoint x: 387, startPoint y: 266, endPoint x: 408, endPoint y: 339, distance: 75.9
click at [408, 339] on textarea "**********" at bounding box center [268, 269] width 343 height 155
click at [156, 270] on textarea "**********" at bounding box center [268, 269] width 343 height 155
drag, startPoint x: 238, startPoint y: 334, endPoint x: 138, endPoint y: 289, distance: 109.4
click at [138, 289] on textarea "**********" at bounding box center [268, 269] width 343 height 155
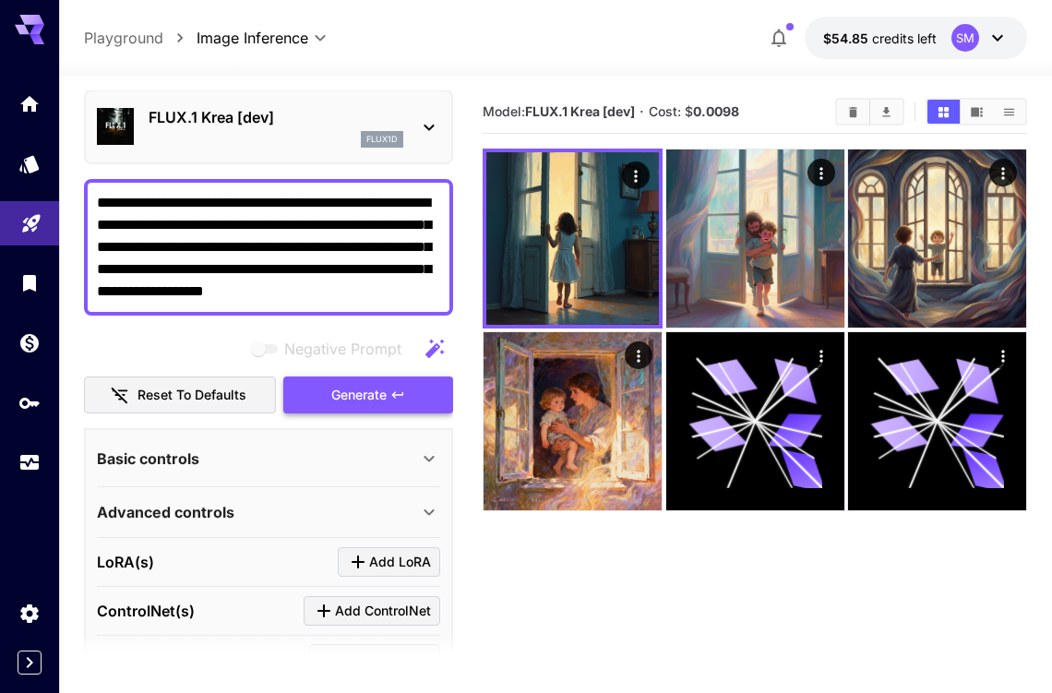
click at [385, 401] on span "Generate" at bounding box center [358, 395] width 55 height 23
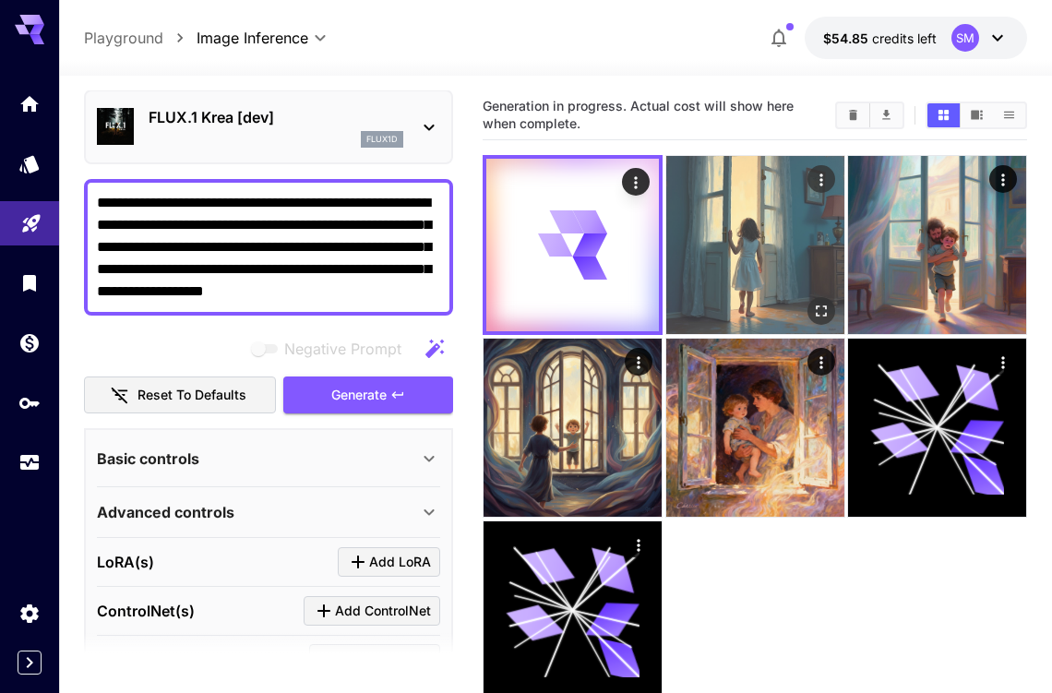
click at [745, 241] on img at bounding box center [755, 245] width 178 height 178
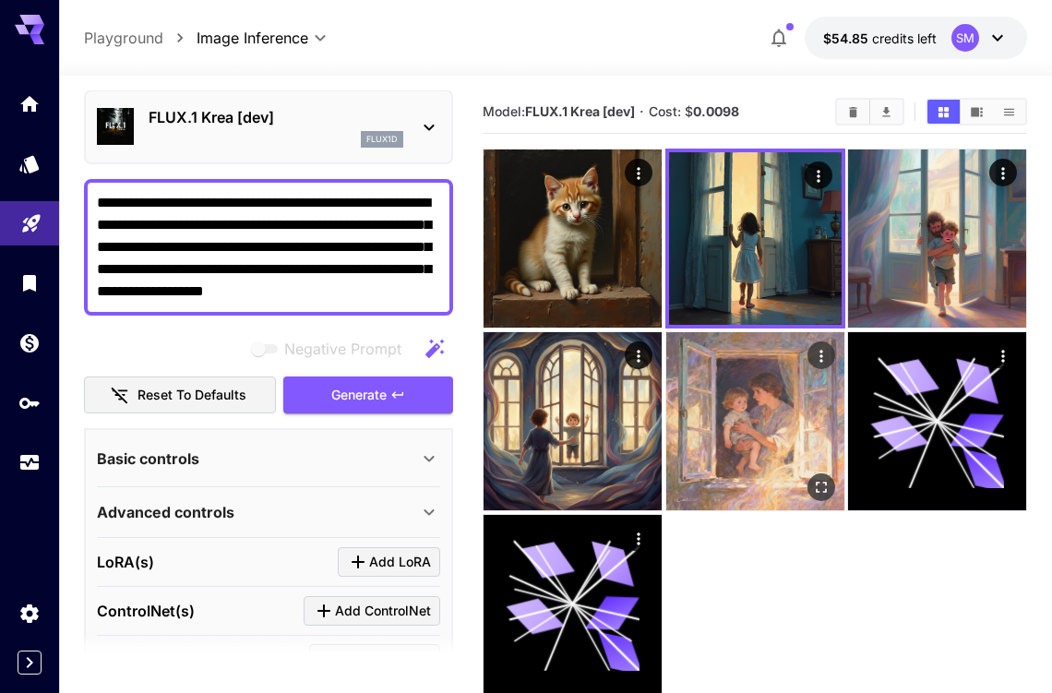
click at [762, 423] on img at bounding box center [755, 421] width 178 height 178
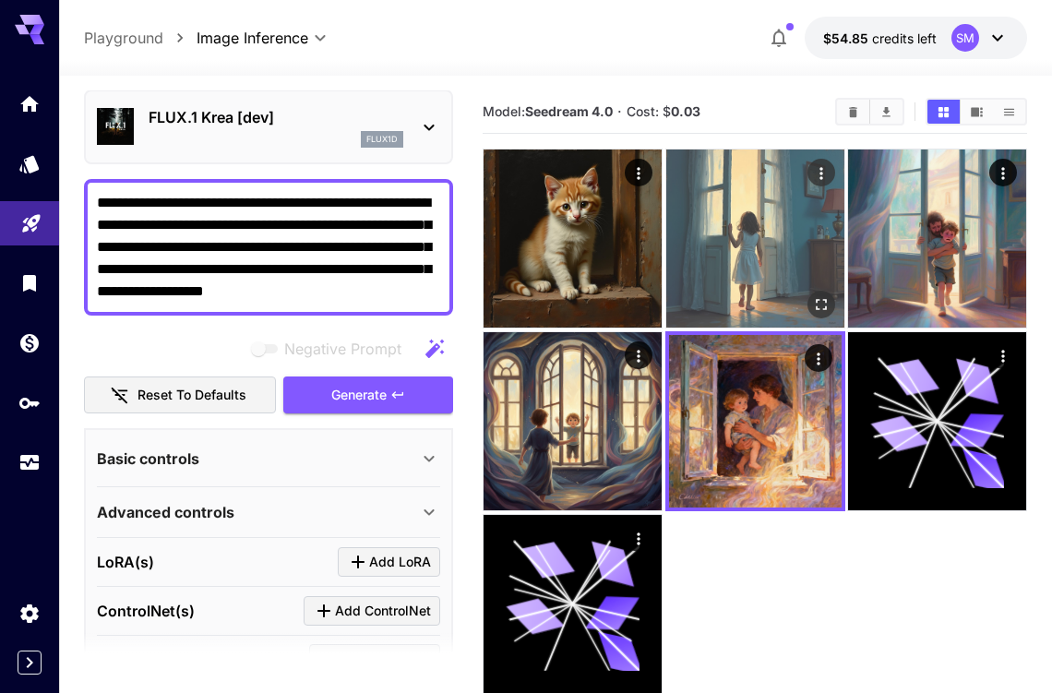
click at [757, 255] on img at bounding box center [755, 238] width 178 height 178
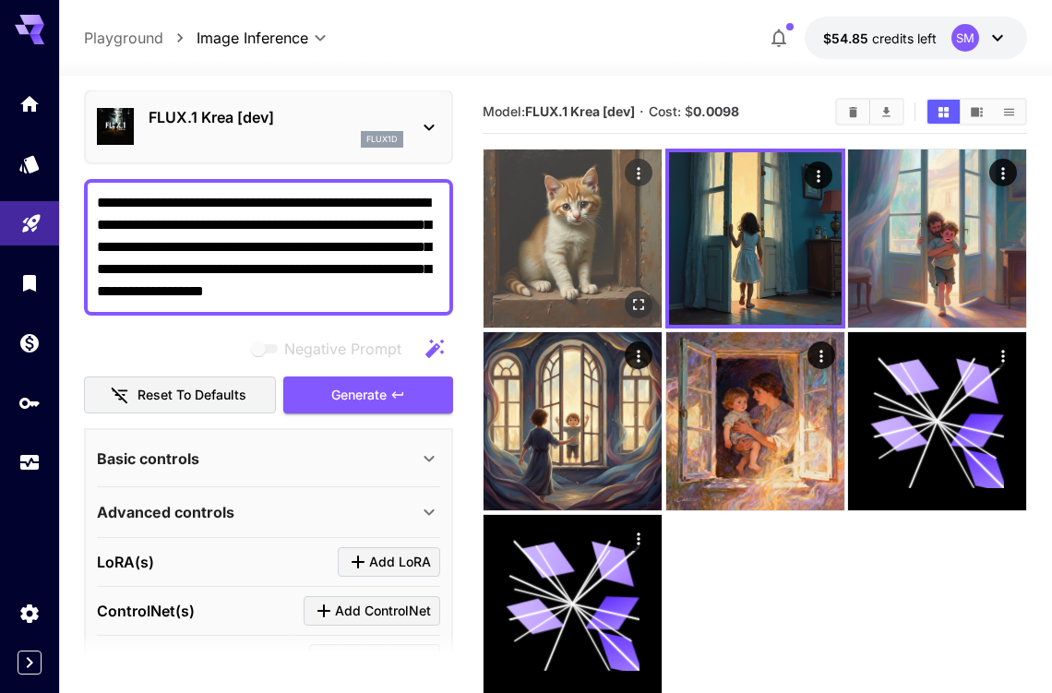
click at [567, 244] on img at bounding box center [572, 238] width 178 height 178
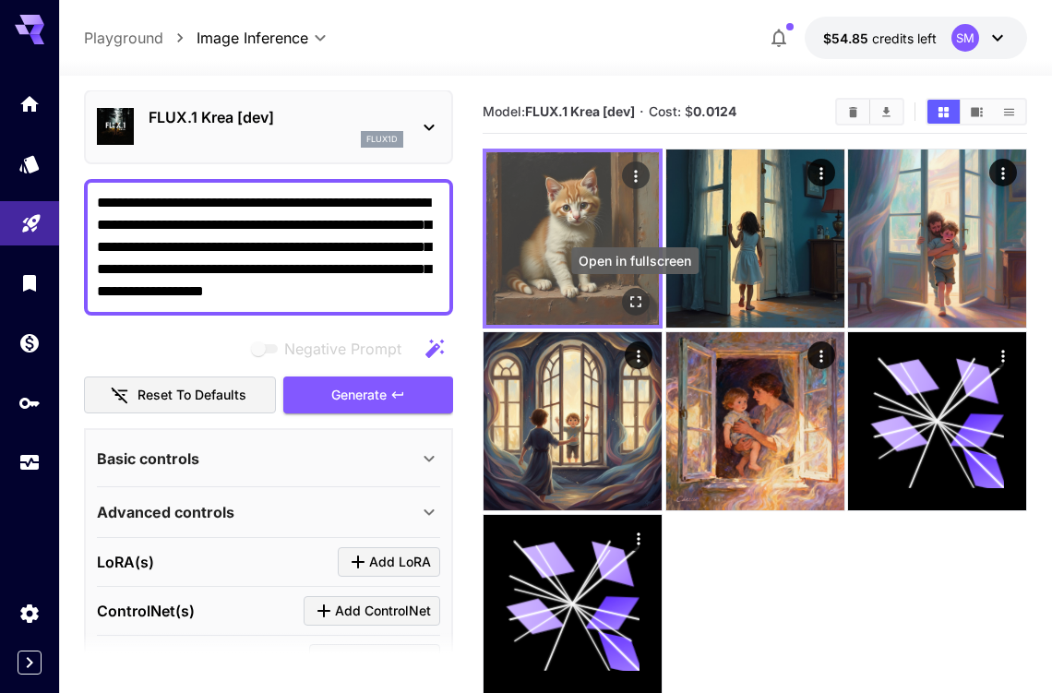
click at [638, 300] on icon "Open in fullscreen" at bounding box center [635, 301] width 18 height 18
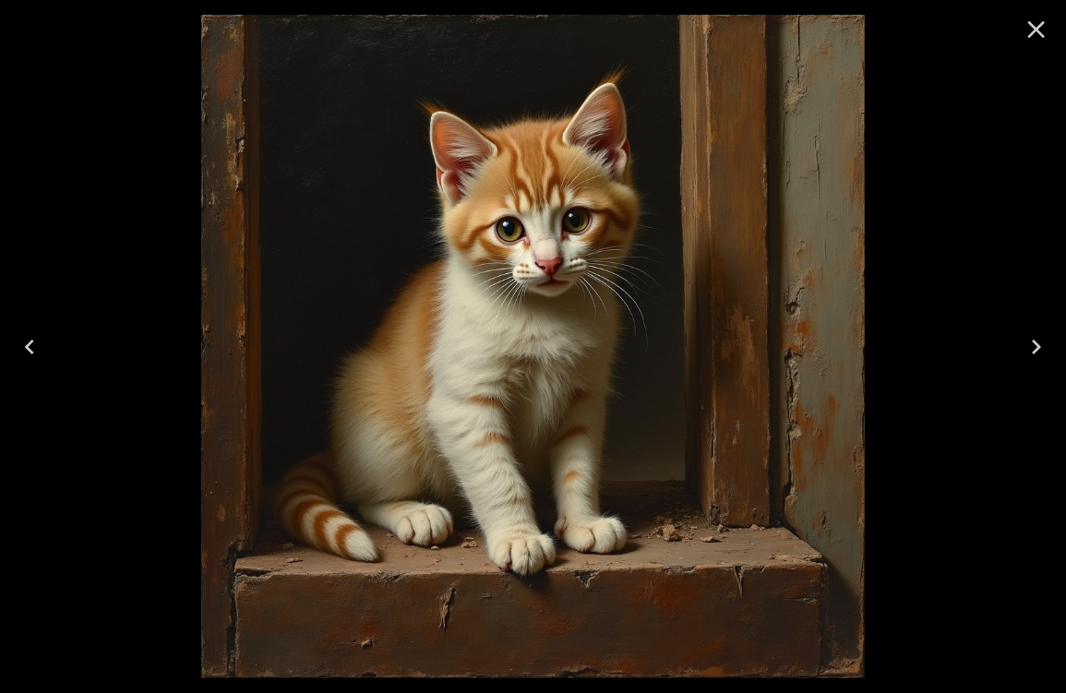
click at [1035, 30] on icon "Close" at bounding box center [1037, 30] width 18 height 18
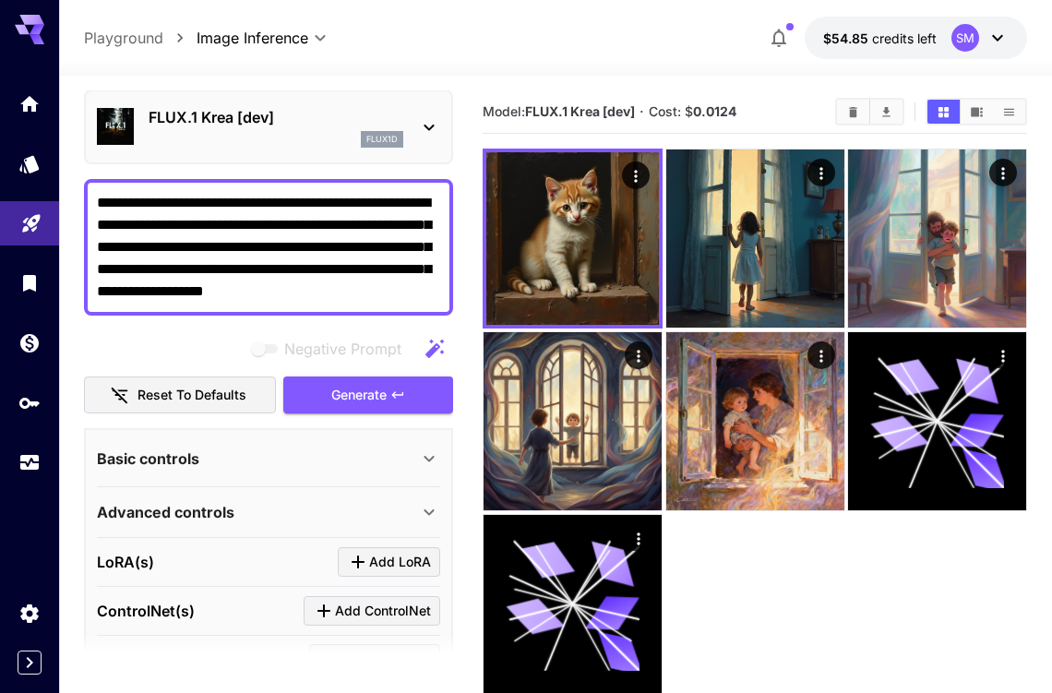
drag, startPoint x: 382, startPoint y: 200, endPoint x: 335, endPoint y: 203, distance: 47.1
click at [335, 203] on textarea "**********" at bounding box center [268, 247] width 343 height 111
type textarea "**********"
click at [336, 392] on span "Generate" at bounding box center [358, 395] width 55 height 23
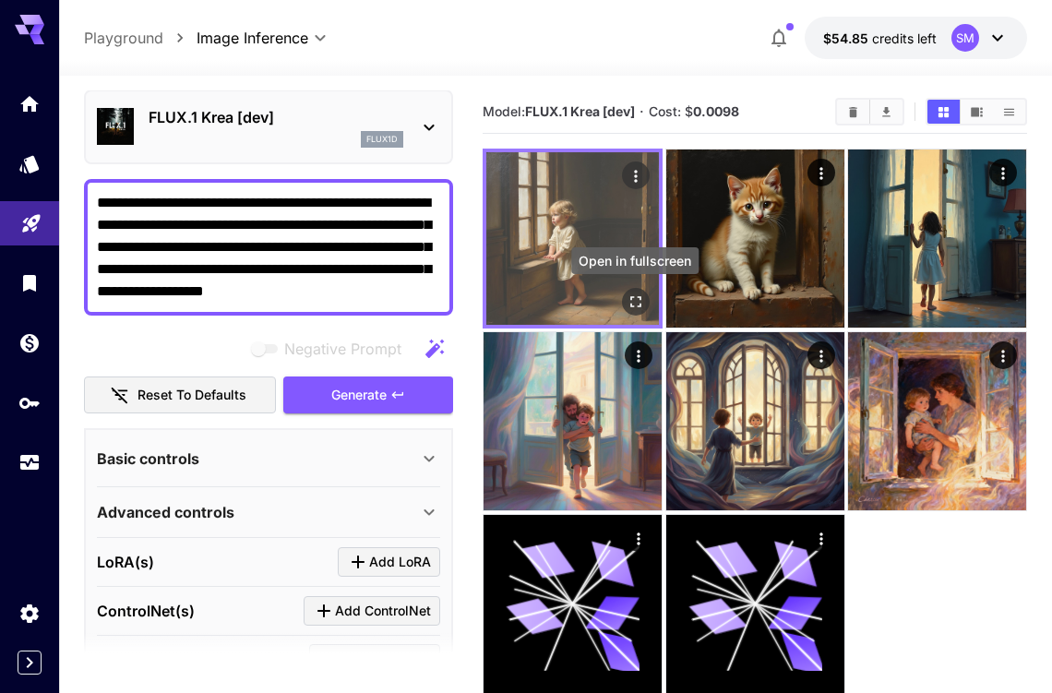
click at [636, 298] on icon "Open in fullscreen" at bounding box center [635, 301] width 18 height 18
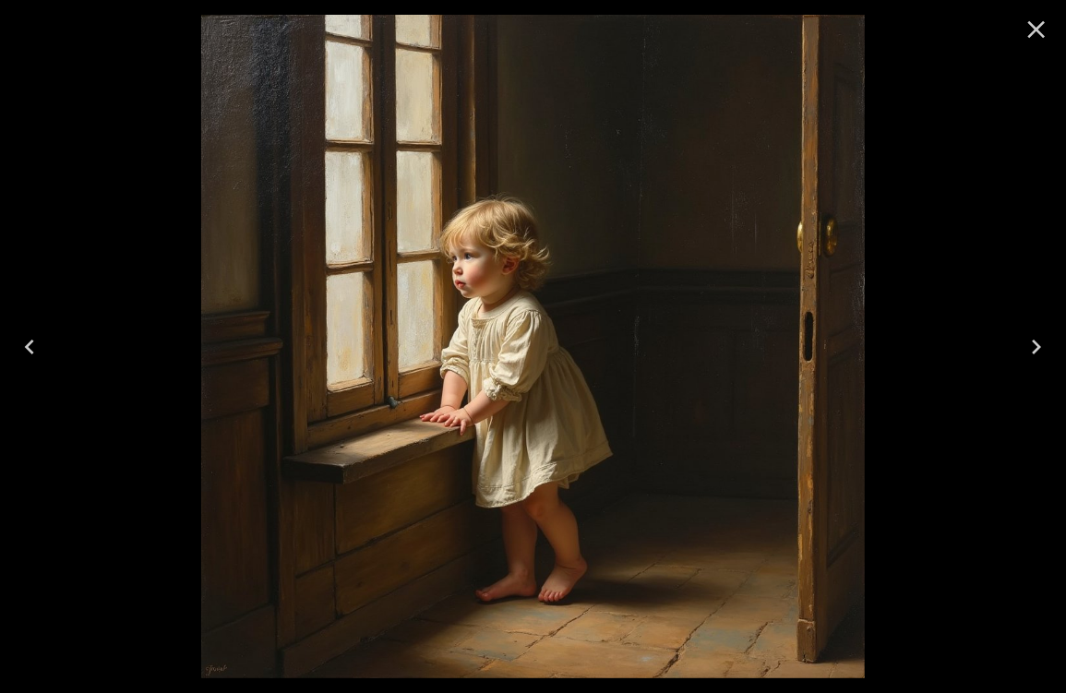
click at [1037, 27] on icon "Close" at bounding box center [1037, 30] width 18 height 18
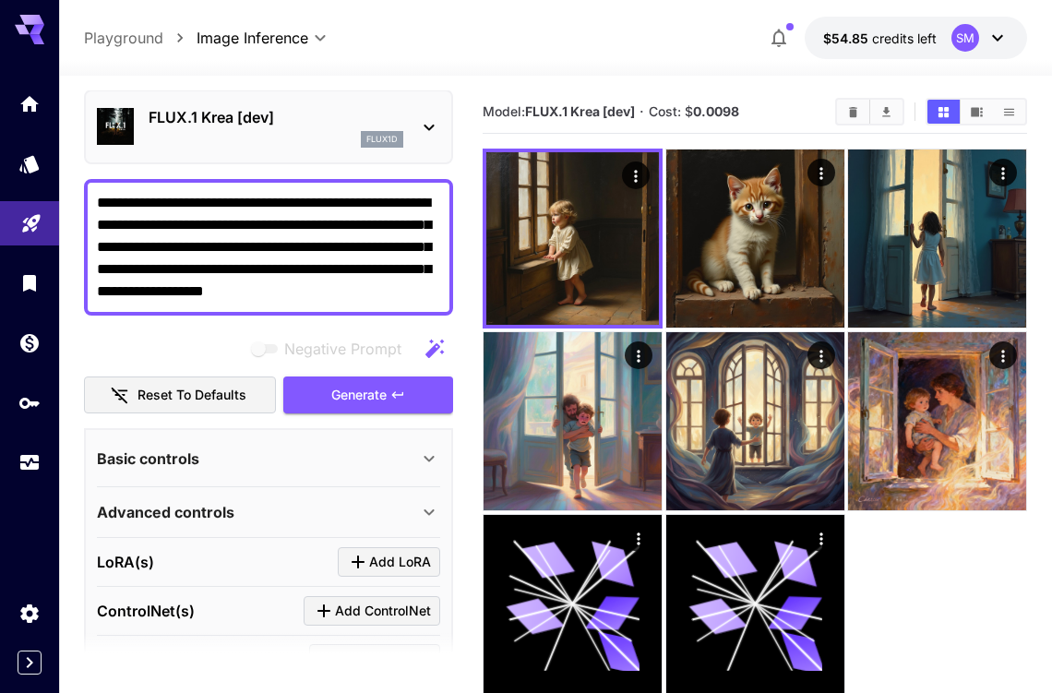
click at [426, 121] on icon at bounding box center [429, 127] width 22 height 22
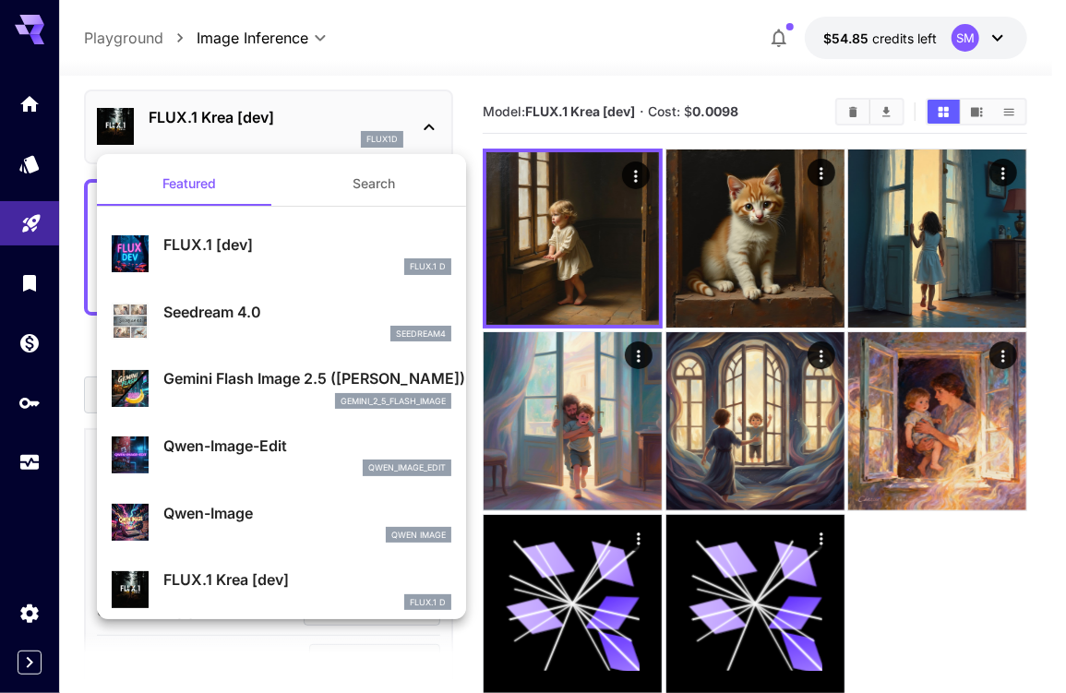
click at [223, 311] on p "Seedream 4.0" at bounding box center [307, 312] width 288 height 22
type input "**********"
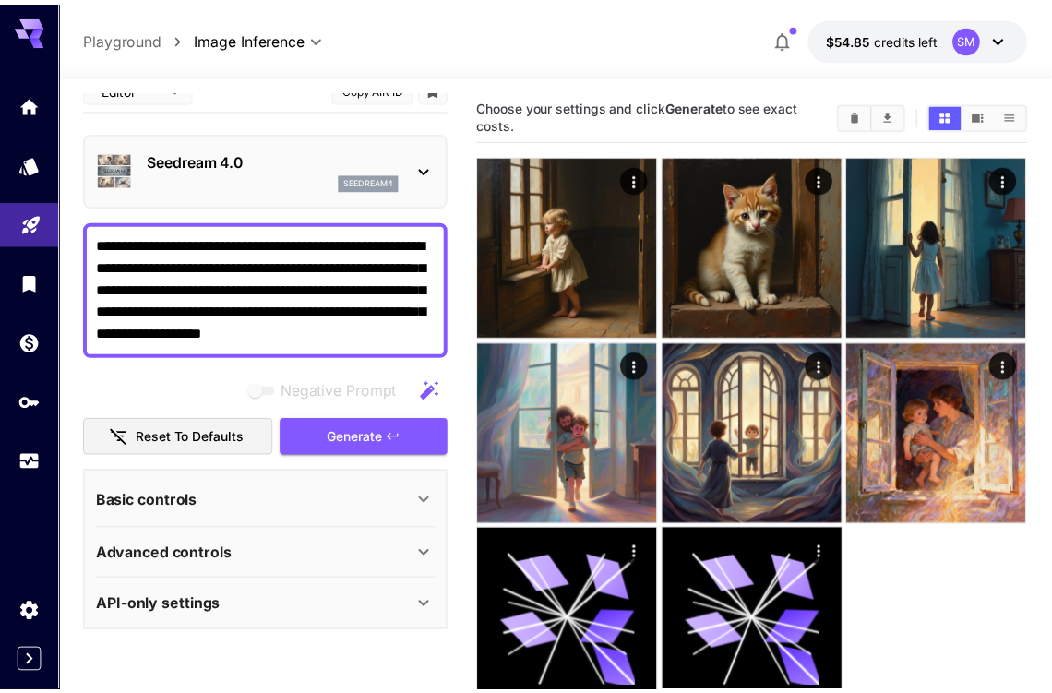
scroll to position [22, 0]
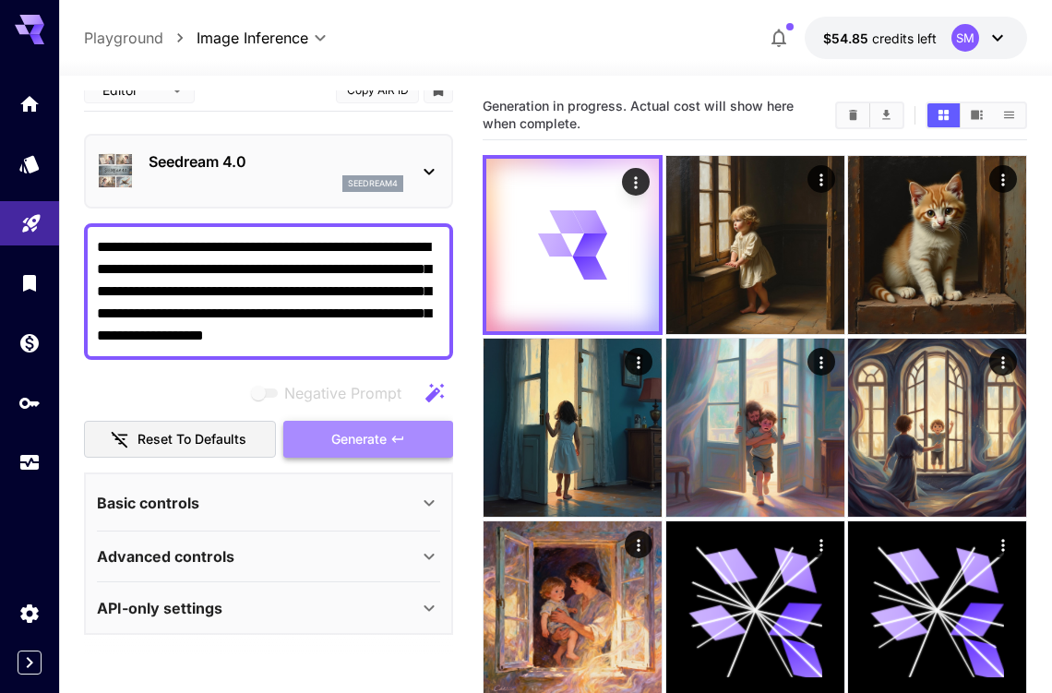
click at [358, 437] on span "Generate" at bounding box center [358, 439] width 55 height 23
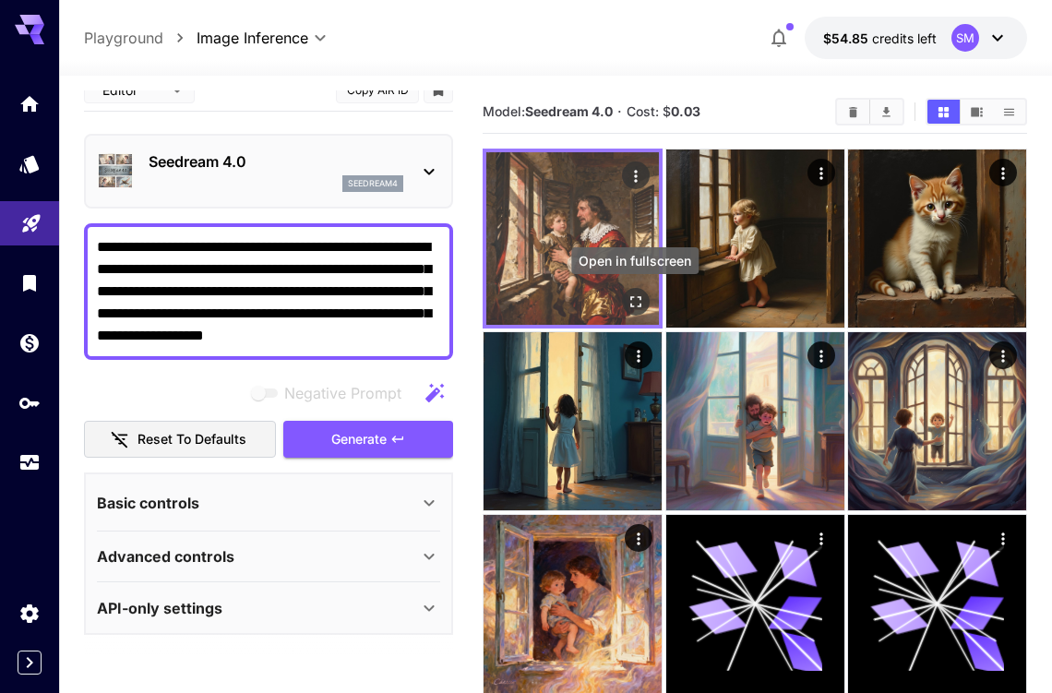
click at [635, 296] on icon "Open in fullscreen" at bounding box center [635, 301] width 18 height 18
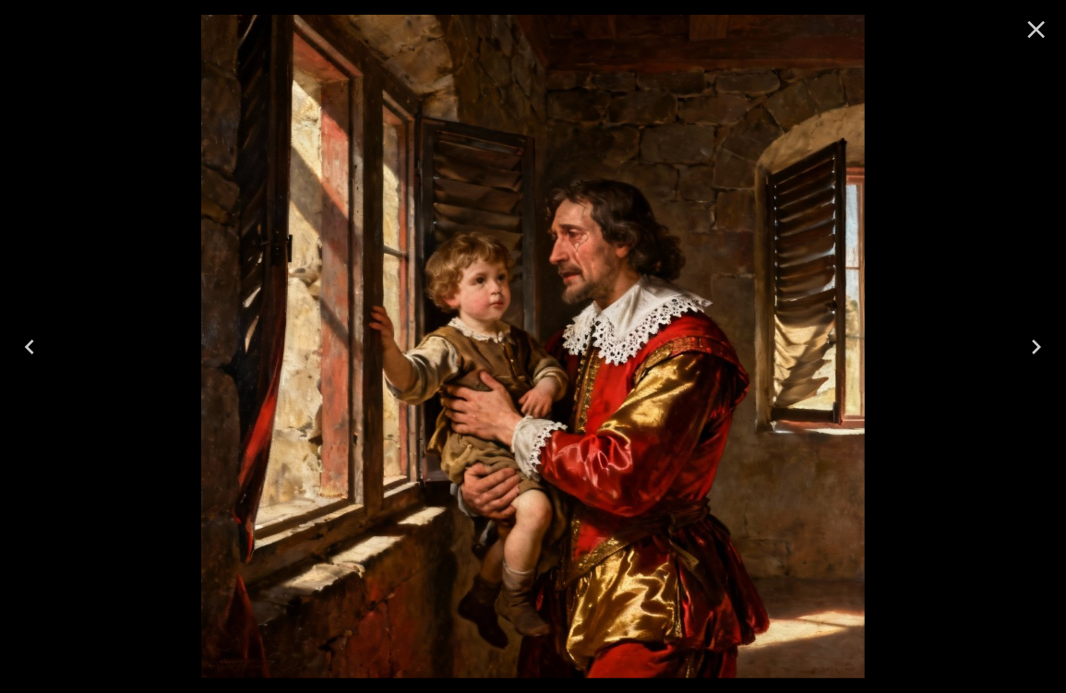
click at [1033, 28] on icon "Close" at bounding box center [1037, 30] width 18 height 18
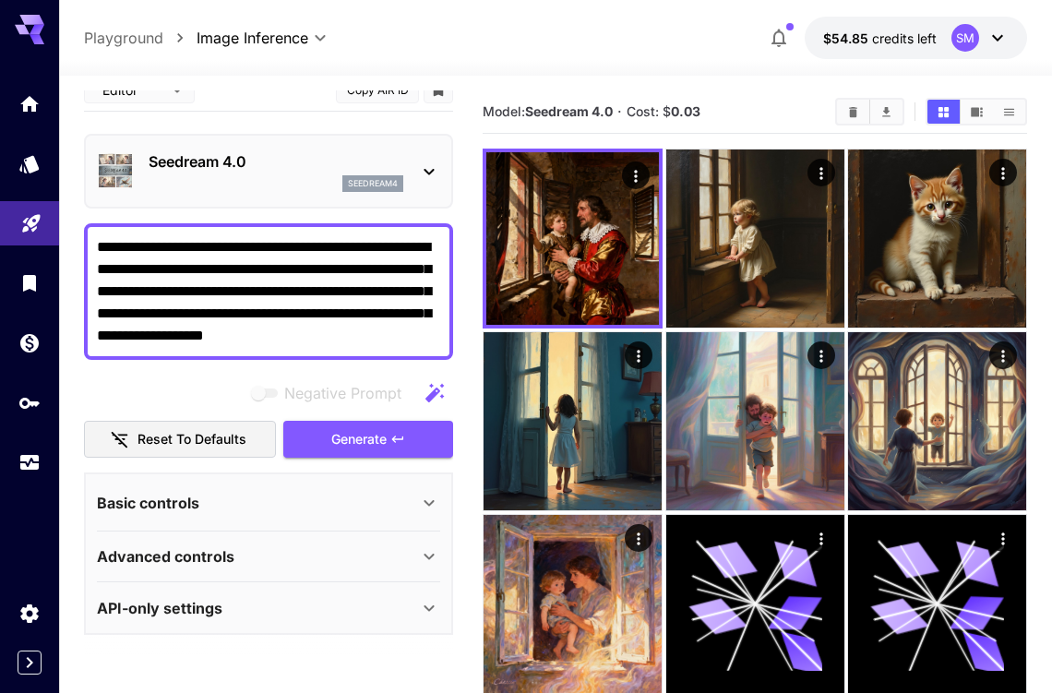
drag, startPoint x: 137, startPoint y: 267, endPoint x: 109, endPoint y: 265, distance: 27.7
click at [109, 265] on textarea "**********" at bounding box center [268, 291] width 343 height 111
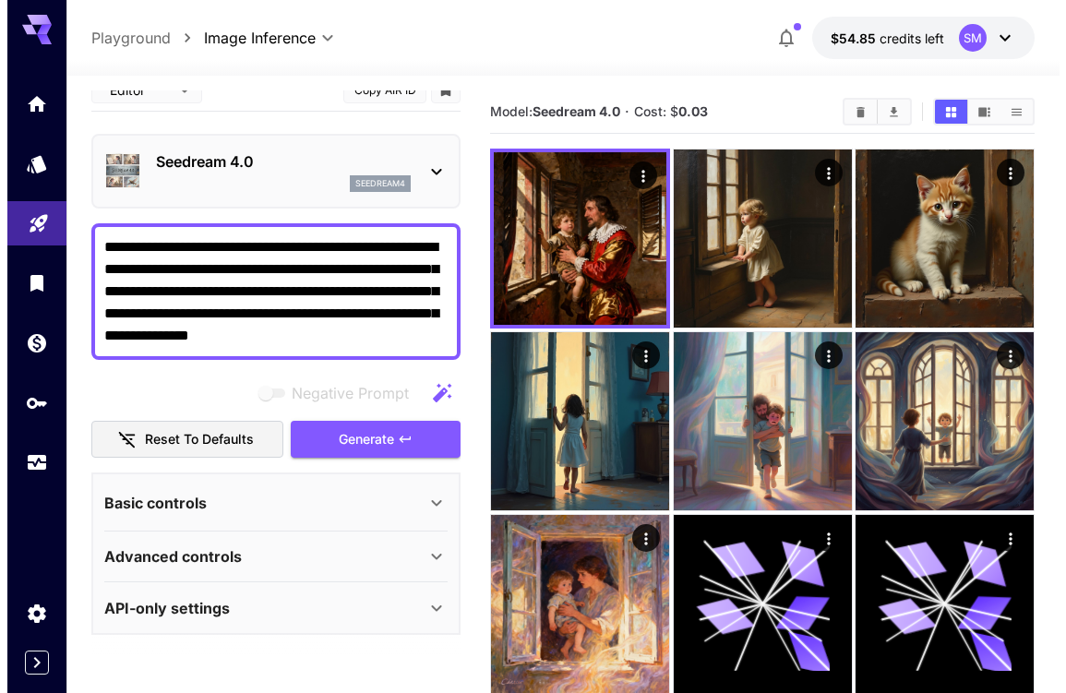
scroll to position [0, 0]
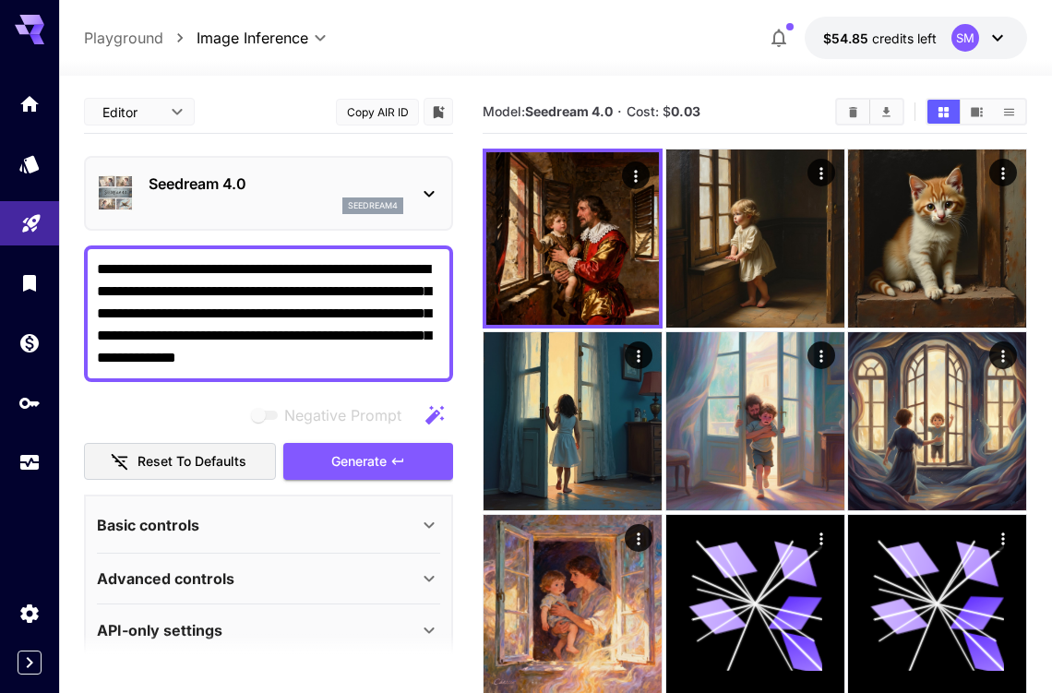
drag, startPoint x: 377, startPoint y: 357, endPoint x: 283, endPoint y: 361, distance: 94.2
click at [283, 361] on textarea "**********" at bounding box center [268, 313] width 343 height 111
click at [351, 352] on textarea "**********" at bounding box center [268, 313] width 343 height 111
drag, startPoint x: 385, startPoint y: 355, endPoint x: 262, endPoint y: 350, distance: 122.8
click at [262, 350] on textarea "**********" at bounding box center [268, 313] width 343 height 111
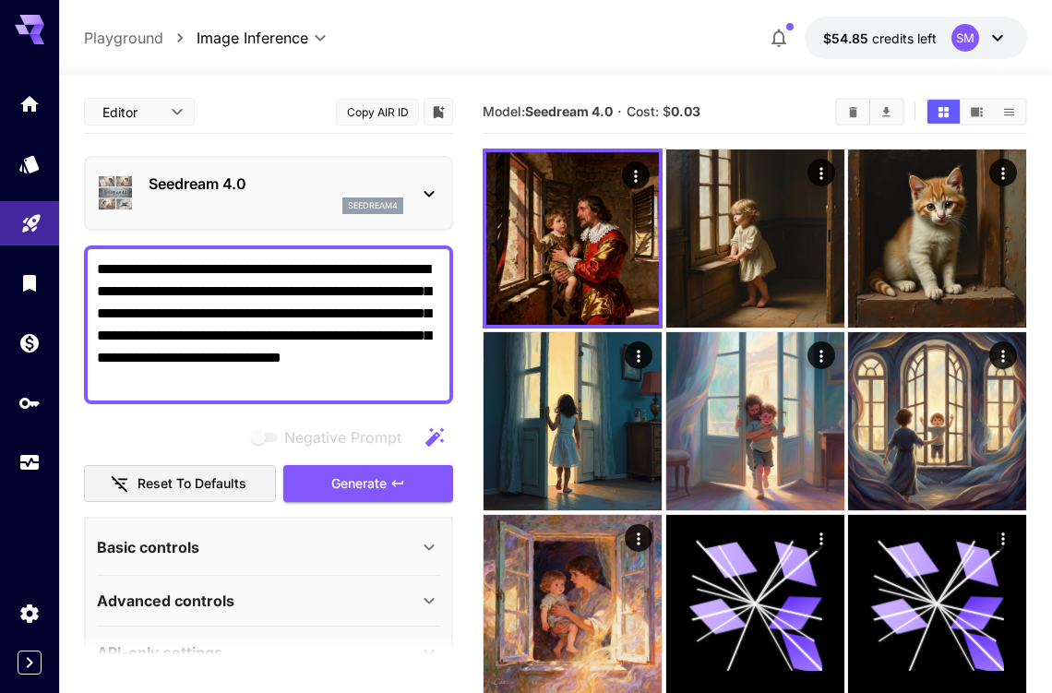
click at [356, 355] on textarea "**********" at bounding box center [268, 324] width 343 height 133
click at [213, 377] on textarea "**********" at bounding box center [268, 324] width 343 height 133
type textarea "**********"
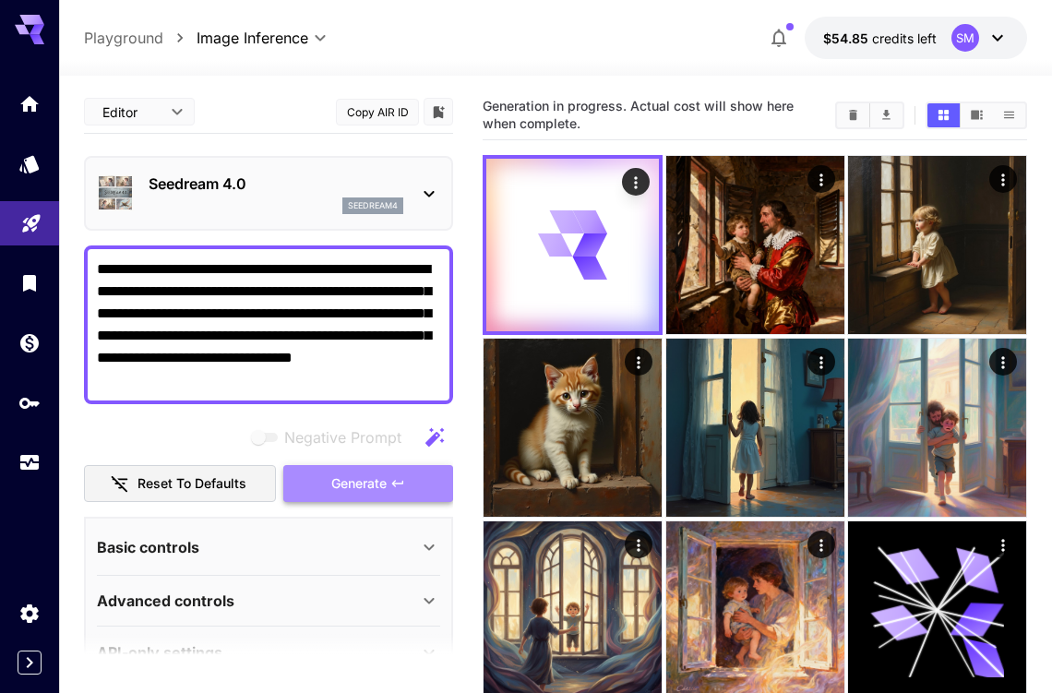
click at [365, 479] on span "Generate" at bounding box center [358, 483] width 55 height 23
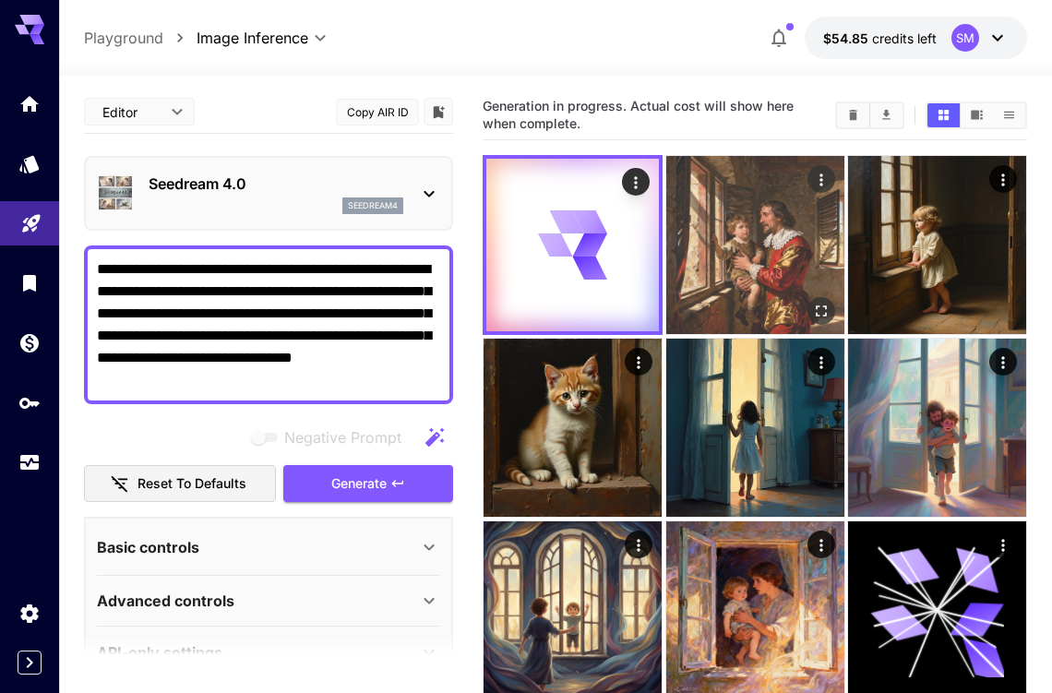
click at [751, 254] on img at bounding box center [755, 245] width 178 height 178
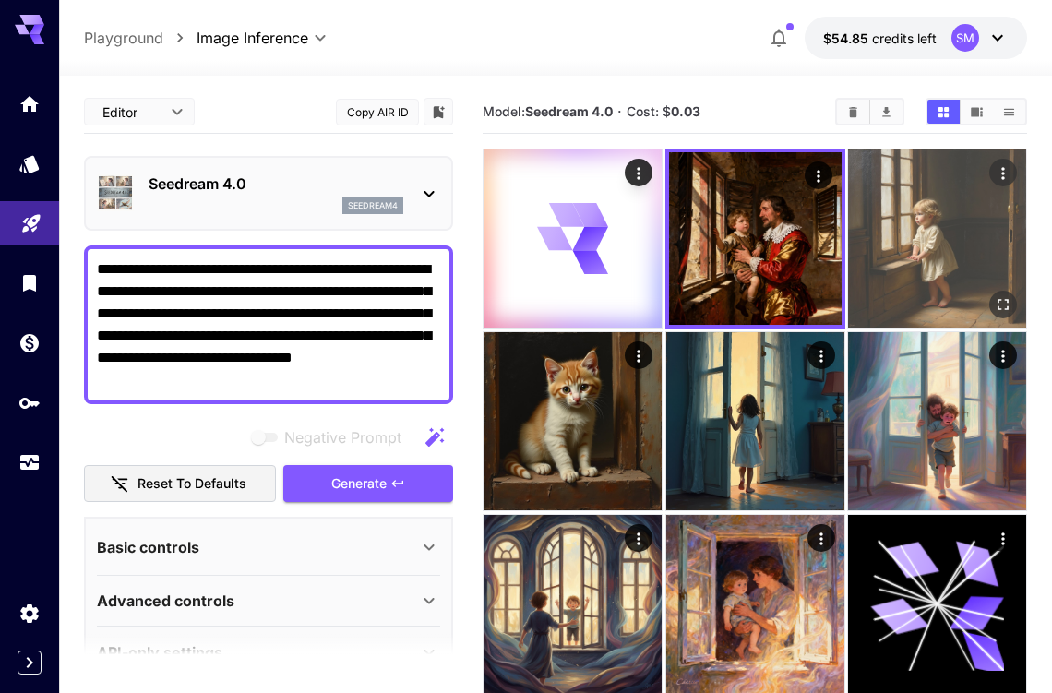
click at [921, 230] on img at bounding box center [937, 238] width 178 height 178
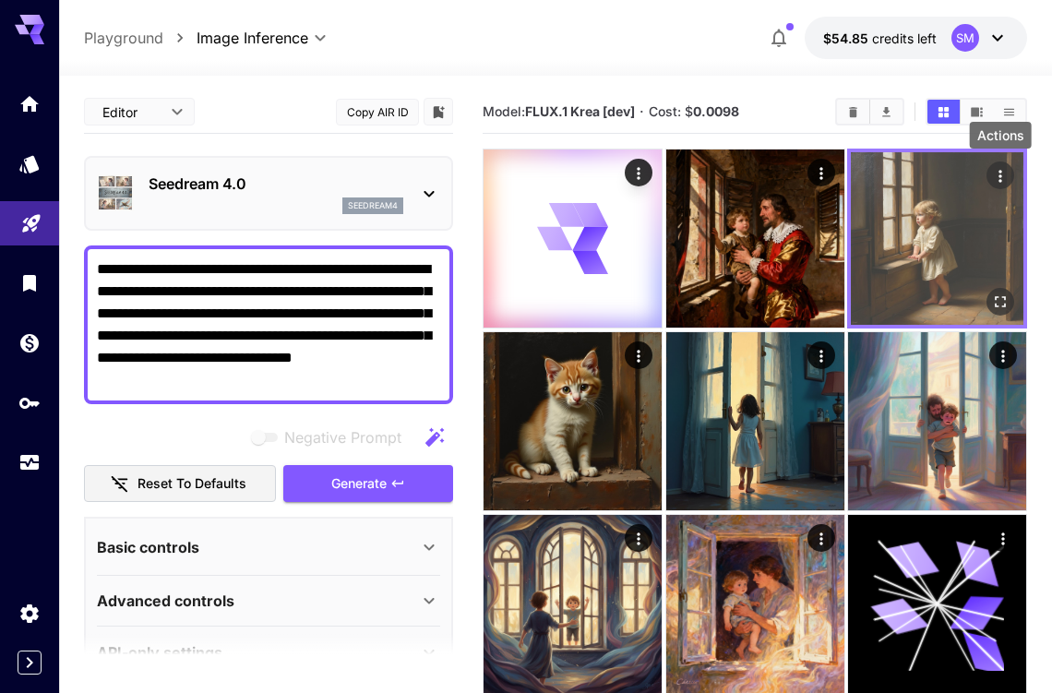
click at [995, 175] on icon "Actions" at bounding box center [1000, 176] width 18 height 18
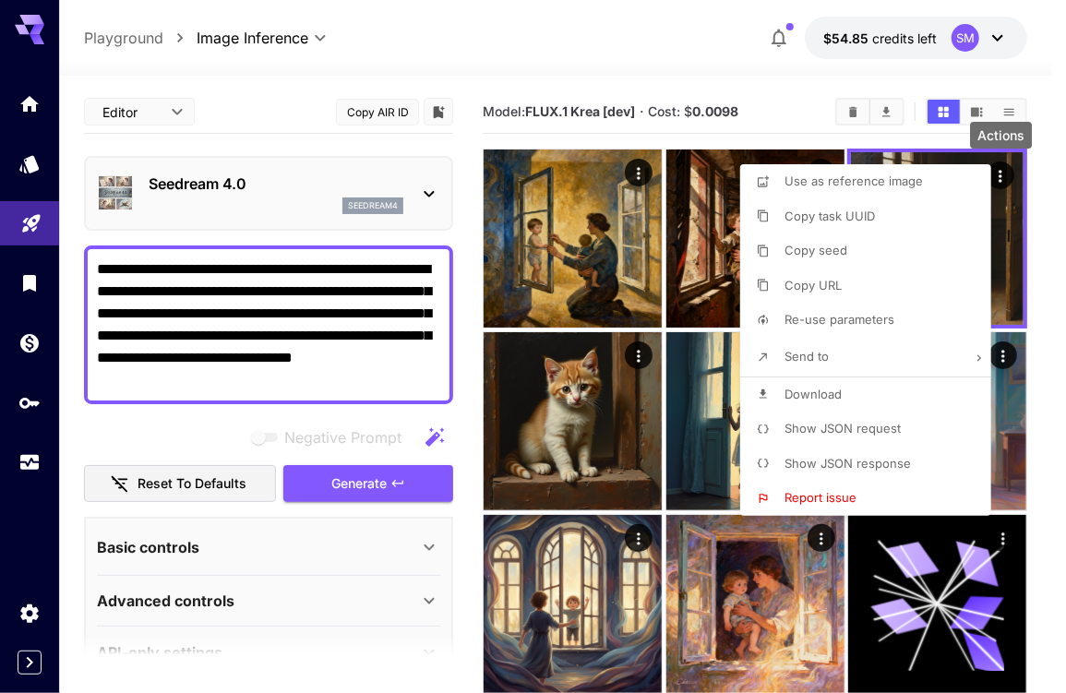
click at [1008, 235] on div at bounding box center [533, 346] width 1066 height 693
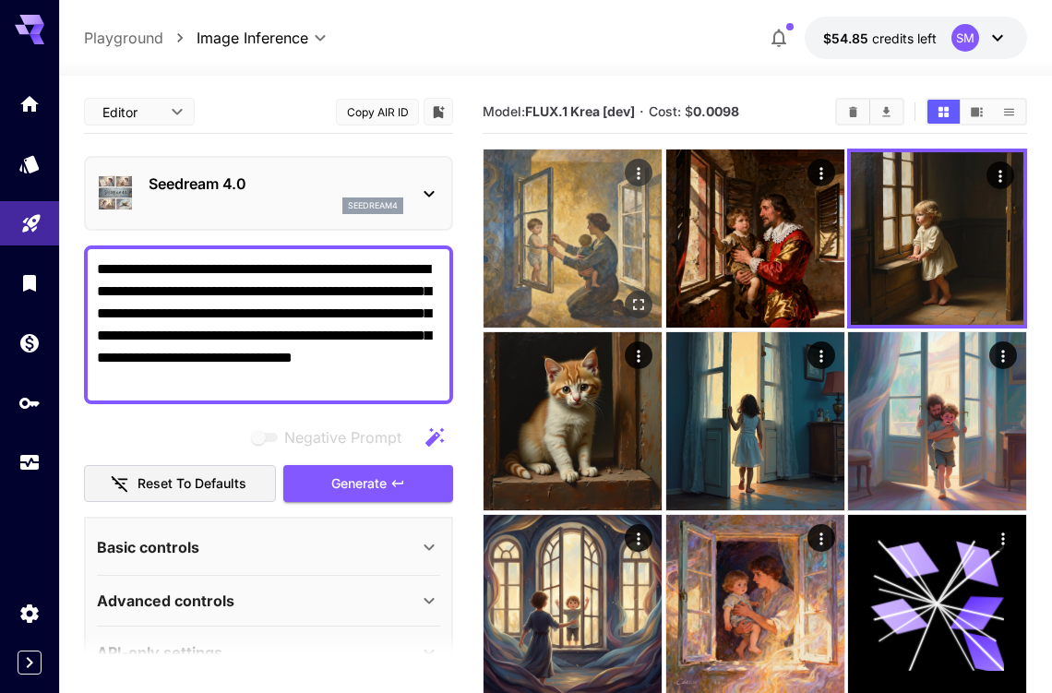
click at [570, 259] on img at bounding box center [572, 238] width 178 height 178
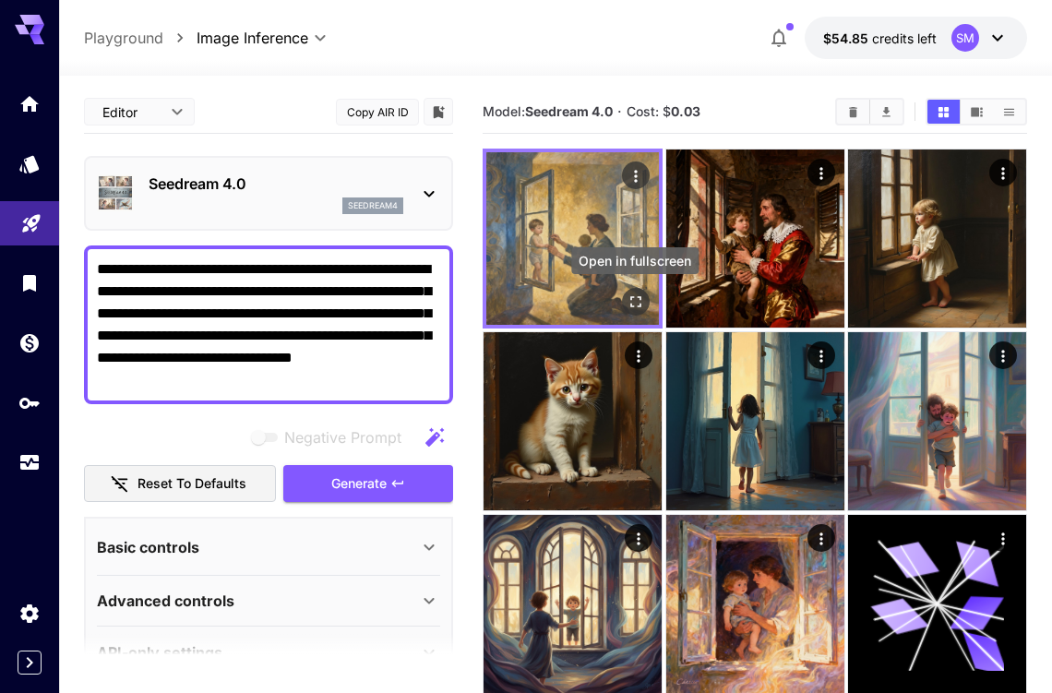
click at [635, 298] on icon "Open in fullscreen" at bounding box center [635, 301] width 18 height 18
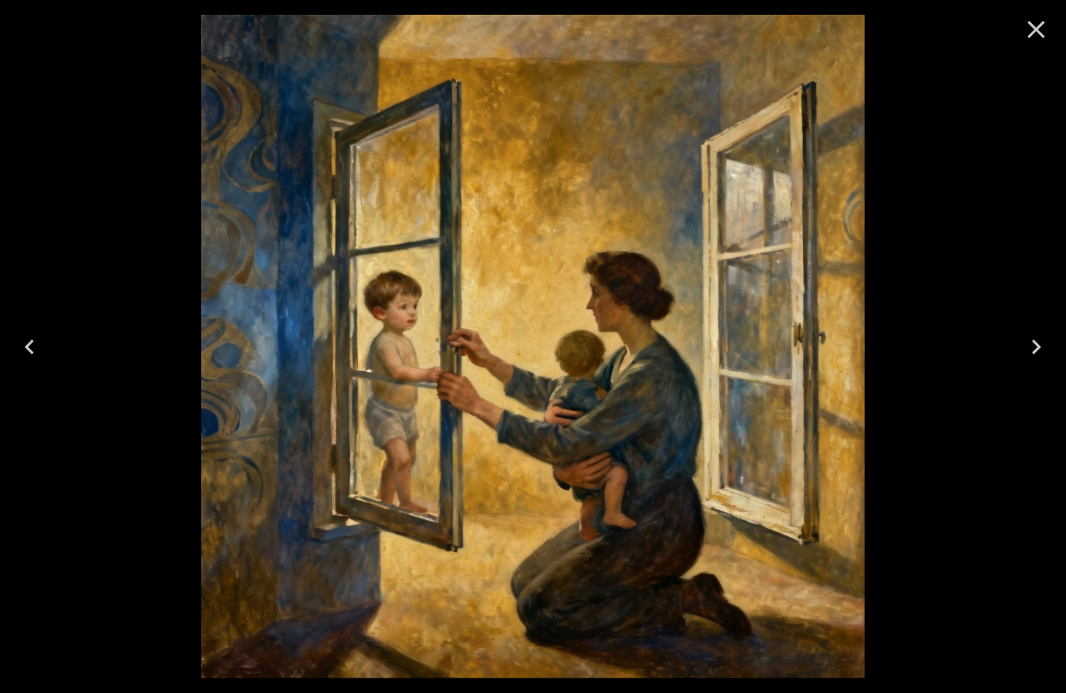
click at [1035, 28] on icon "Close" at bounding box center [1037, 30] width 18 height 18
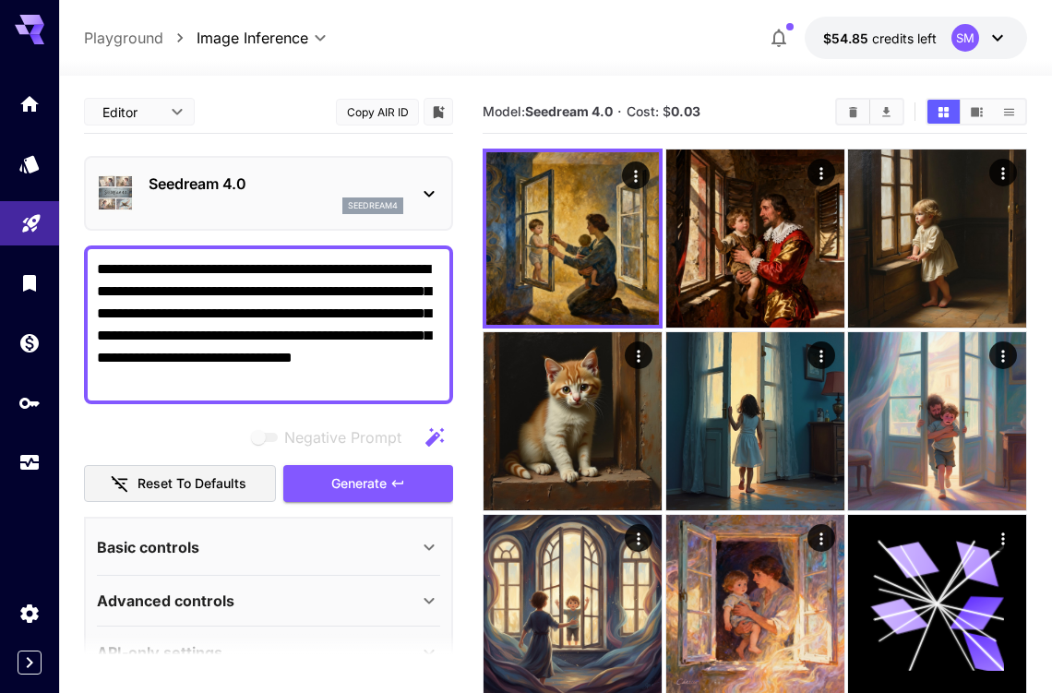
click at [432, 190] on icon at bounding box center [429, 194] width 22 height 22
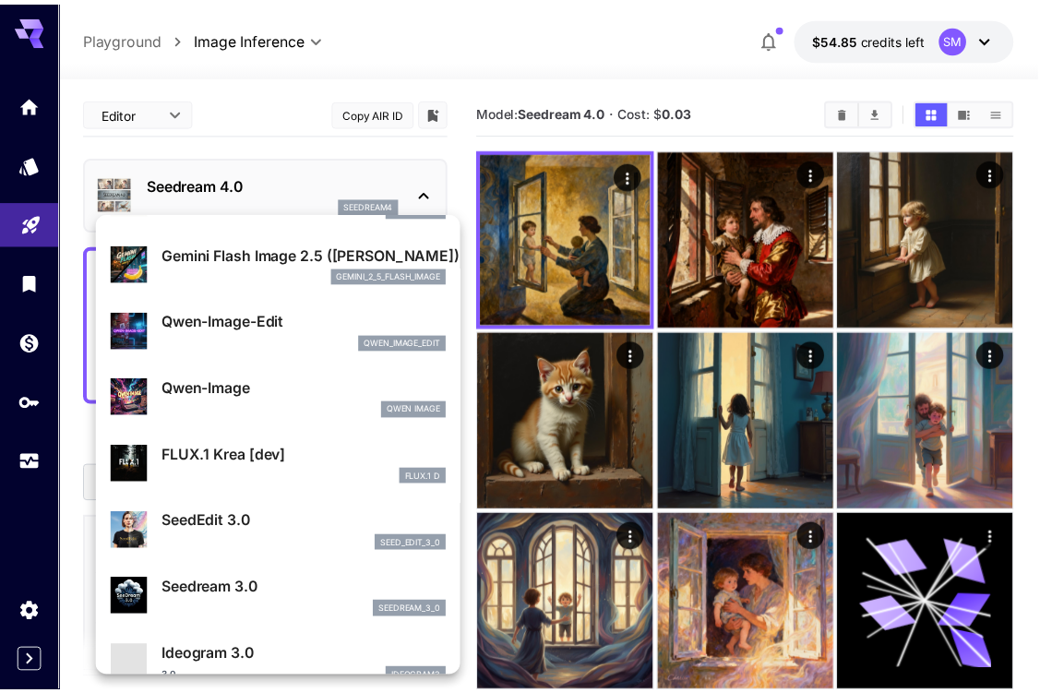
scroll to position [185, 0]
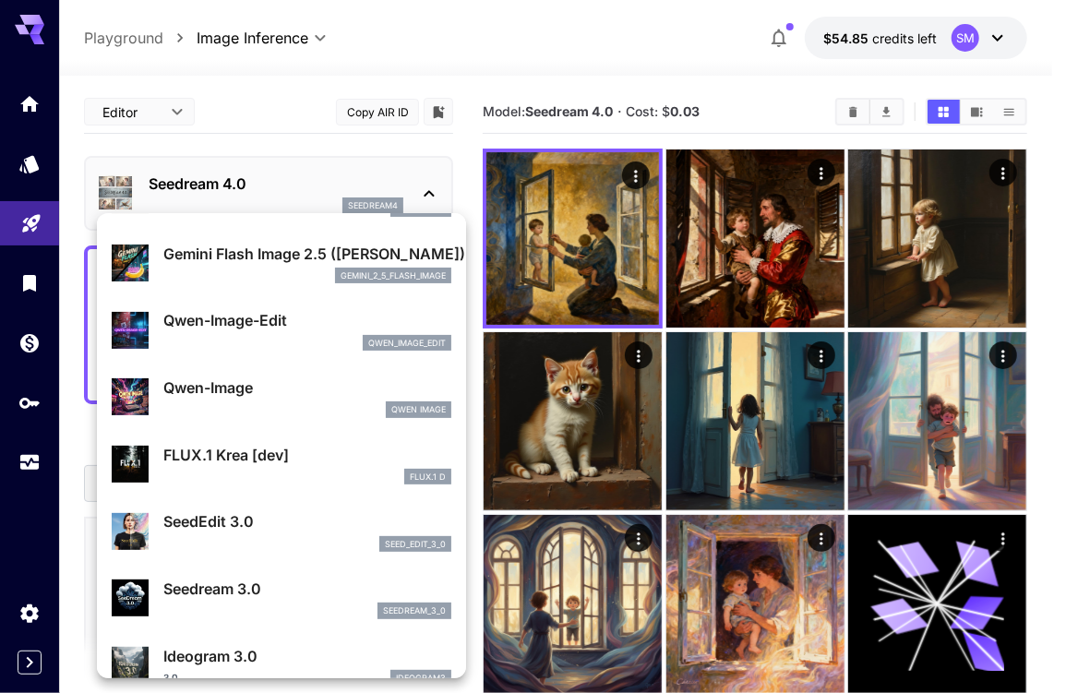
click at [238, 460] on p "FLUX.1 Krea [dev]" at bounding box center [307, 455] width 288 height 22
type input "**********"
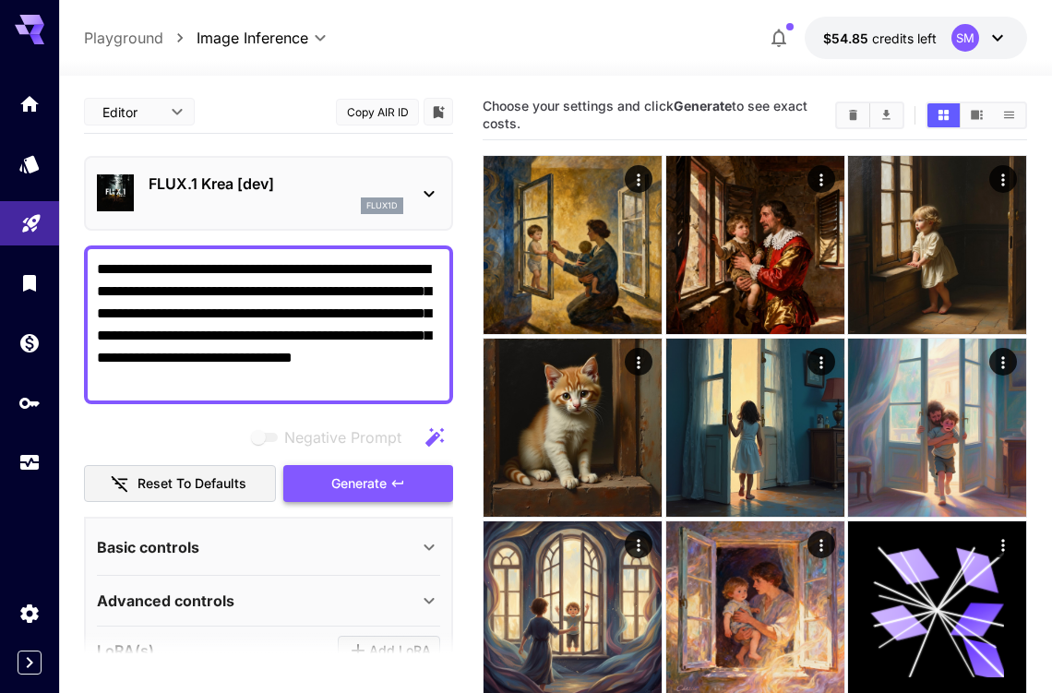
click at [353, 482] on span "Generate" at bounding box center [358, 483] width 55 height 23
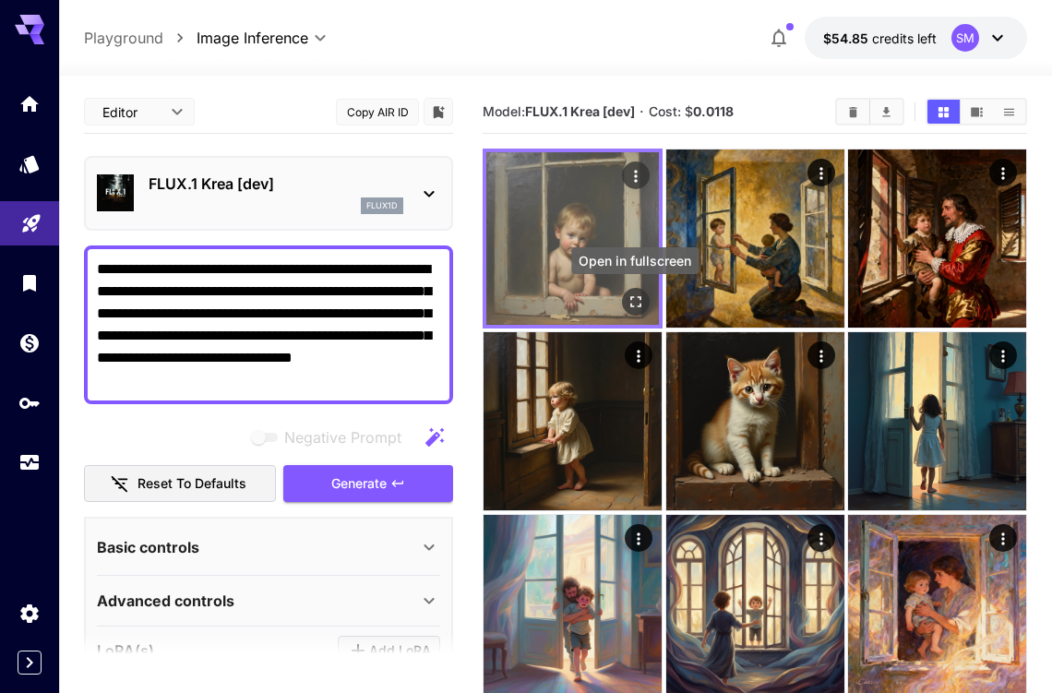
click at [638, 301] on icon "Open in fullscreen" at bounding box center [635, 301] width 18 height 18
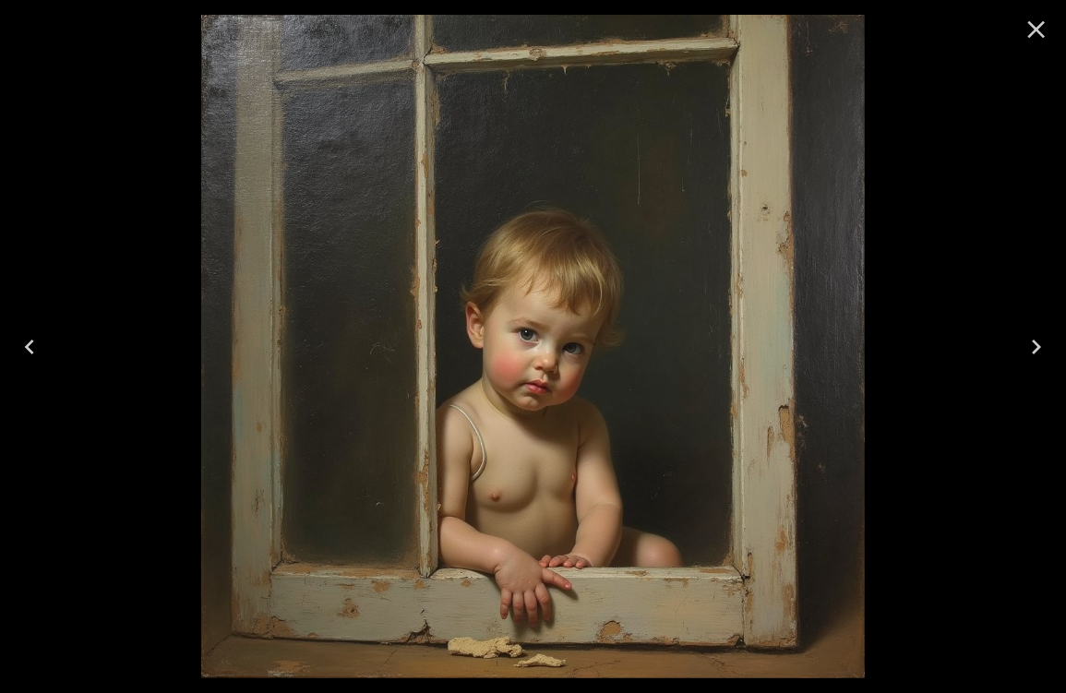
click at [1032, 31] on icon "Close" at bounding box center [1036, 30] width 30 height 30
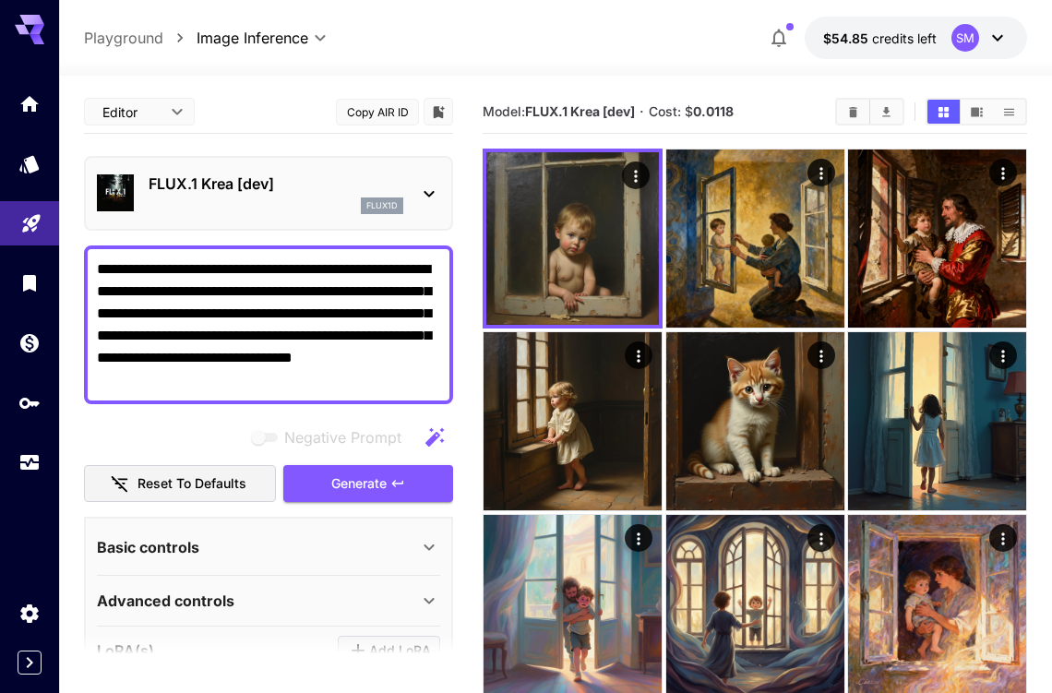
click at [307, 208] on div "flux1d" at bounding box center [276, 205] width 255 height 17
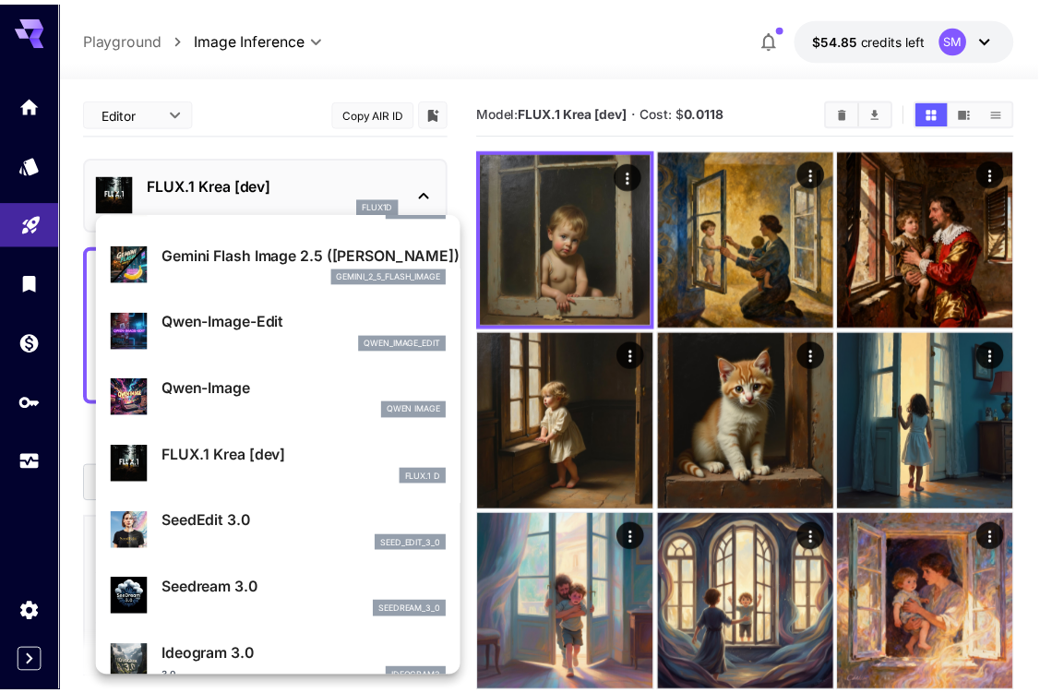
scroll to position [92, 0]
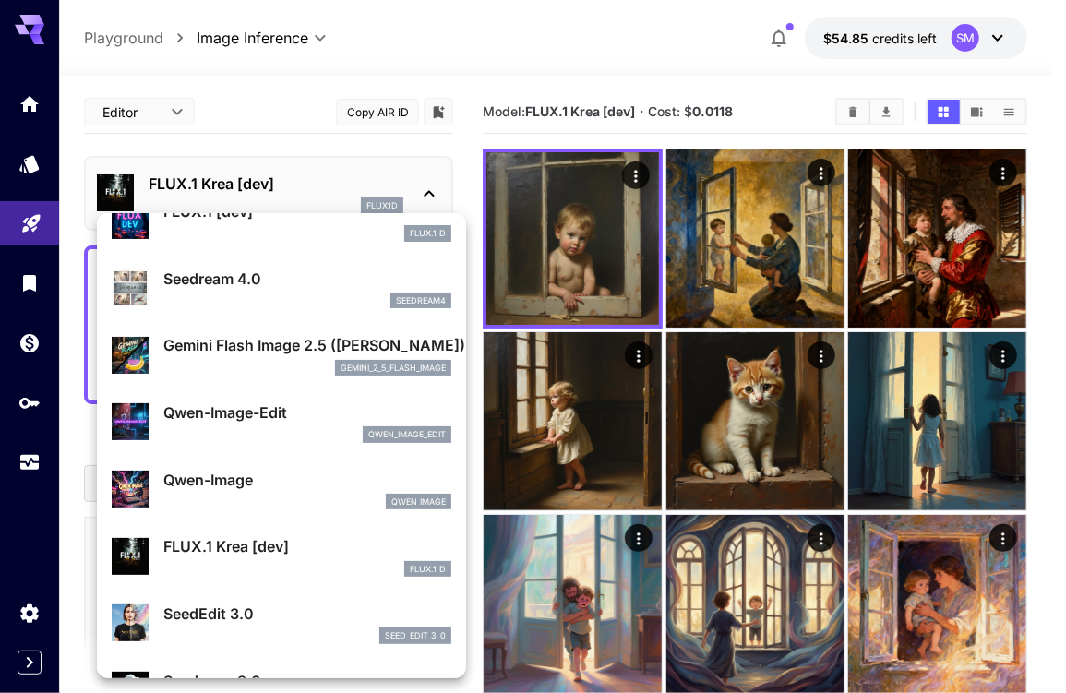
click at [206, 368] on div "gemini_2_5_flash_image" at bounding box center [307, 368] width 288 height 17
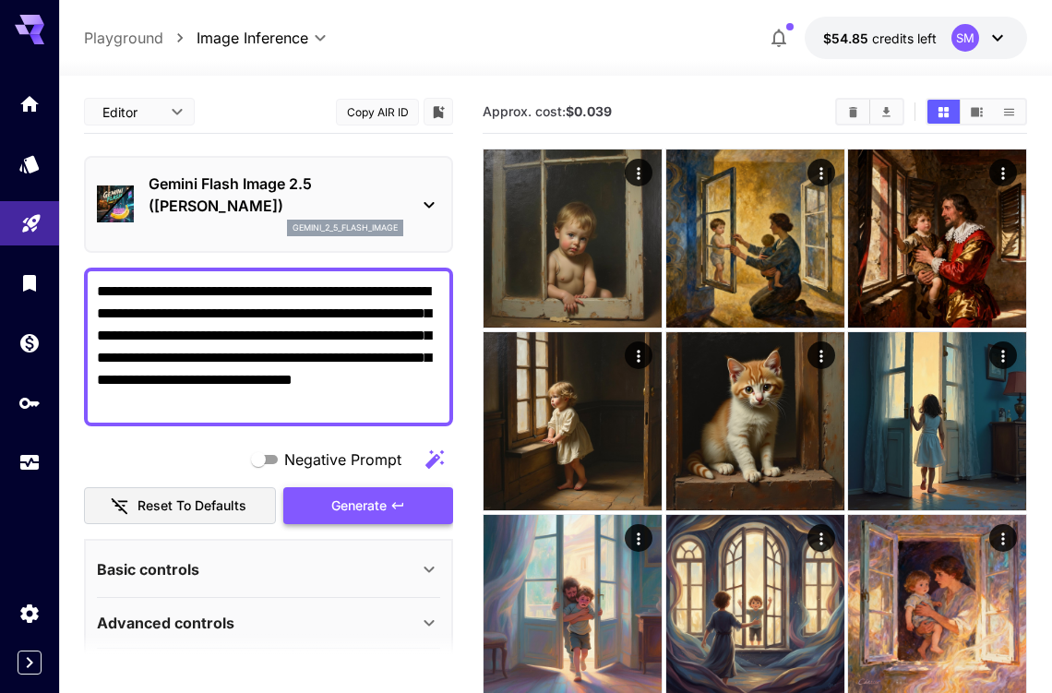
click at [358, 501] on span "Generate" at bounding box center [358, 506] width 55 height 23
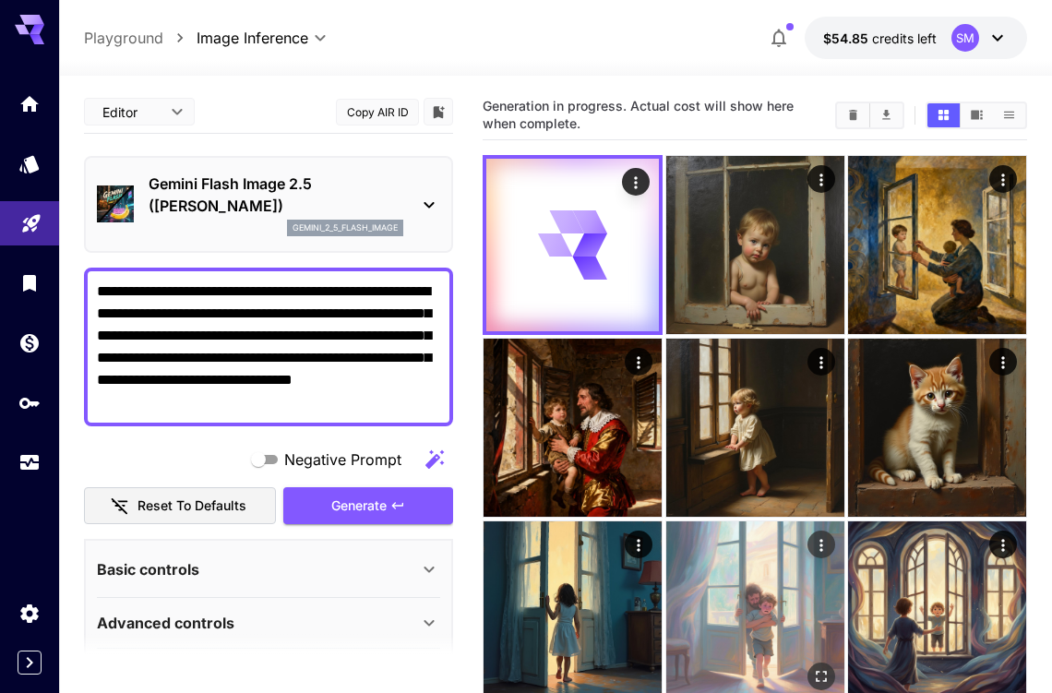
click at [721, 595] on img at bounding box center [755, 610] width 178 height 178
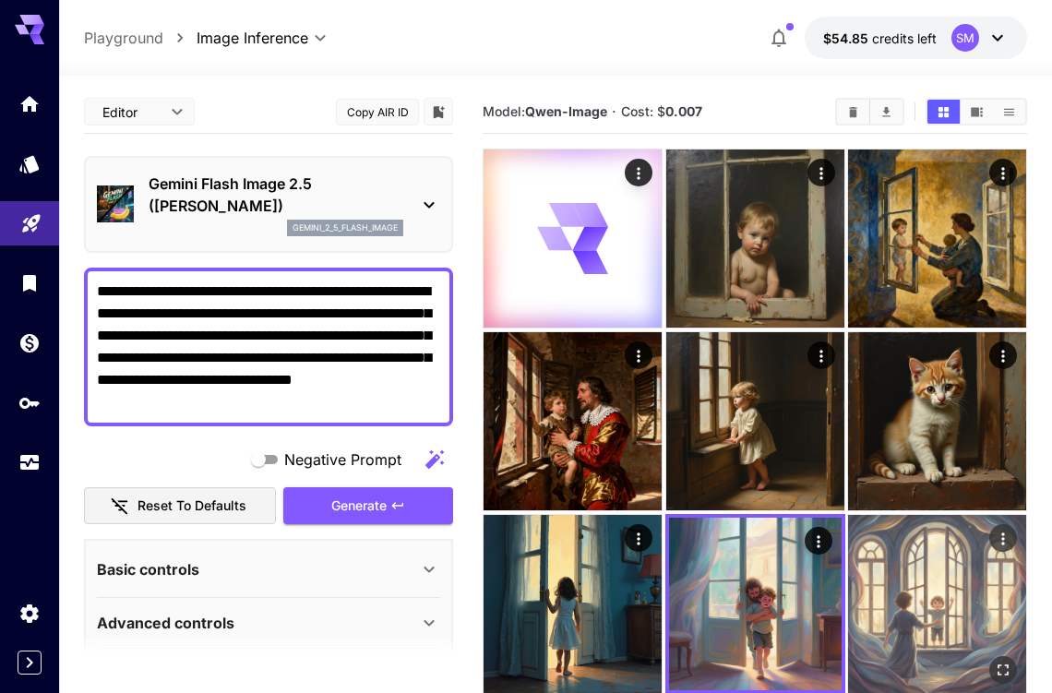
click at [937, 584] on img at bounding box center [937, 604] width 178 height 178
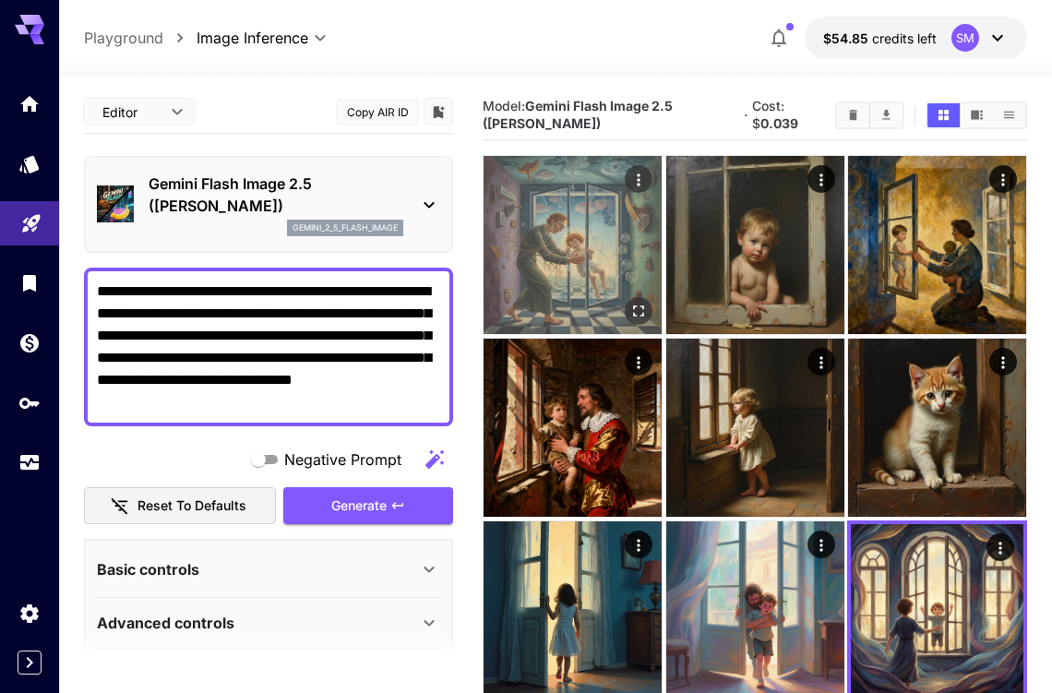
click at [572, 250] on img at bounding box center [572, 245] width 178 height 178
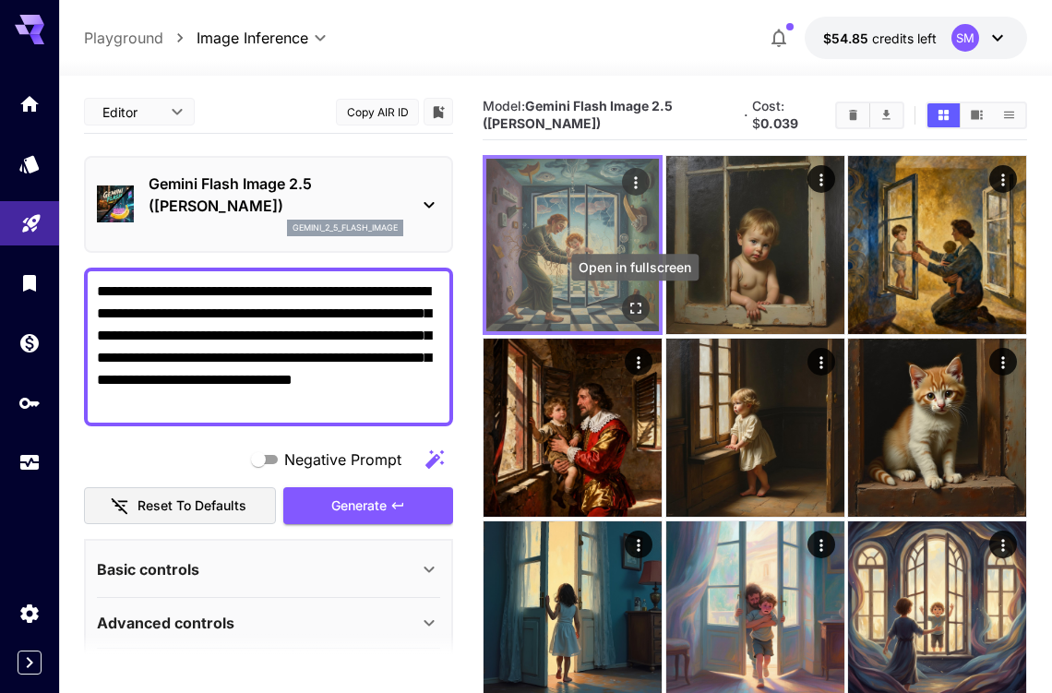
click at [633, 307] on icon "Open in fullscreen" at bounding box center [635, 308] width 18 height 18
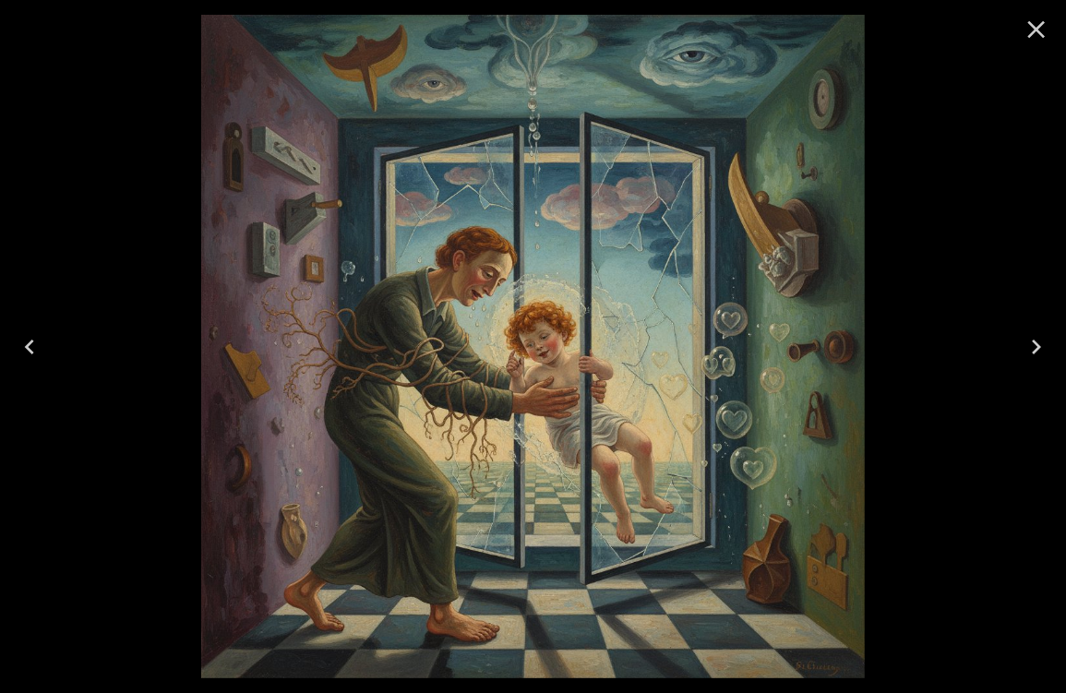
click at [1033, 32] on icon "Close" at bounding box center [1037, 30] width 18 height 18
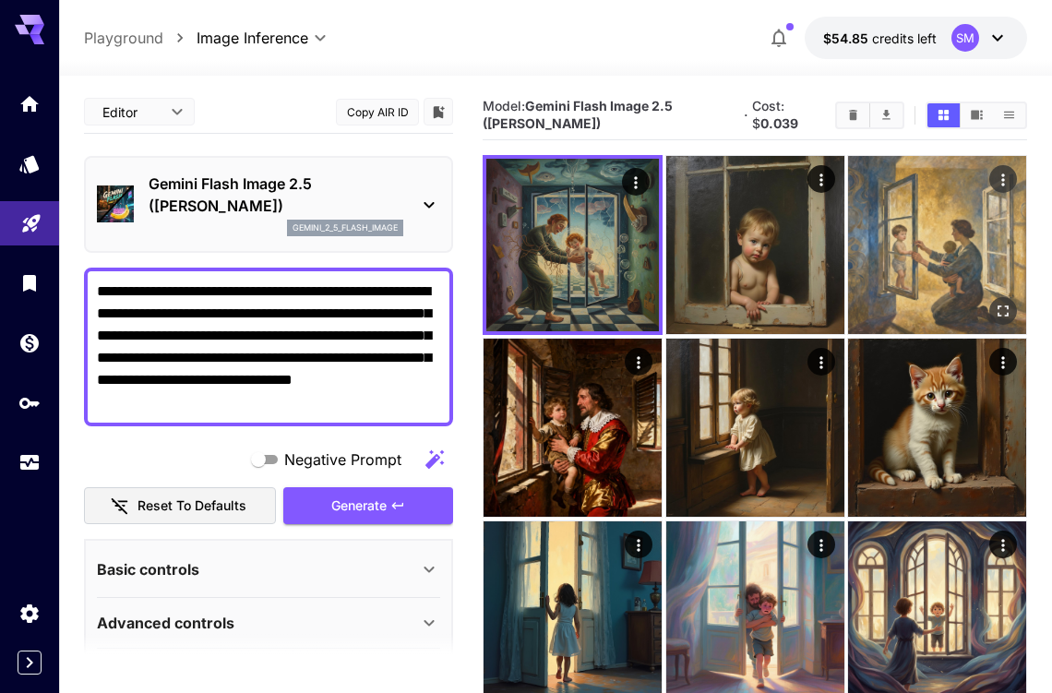
click at [936, 237] on img at bounding box center [937, 245] width 178 height 178
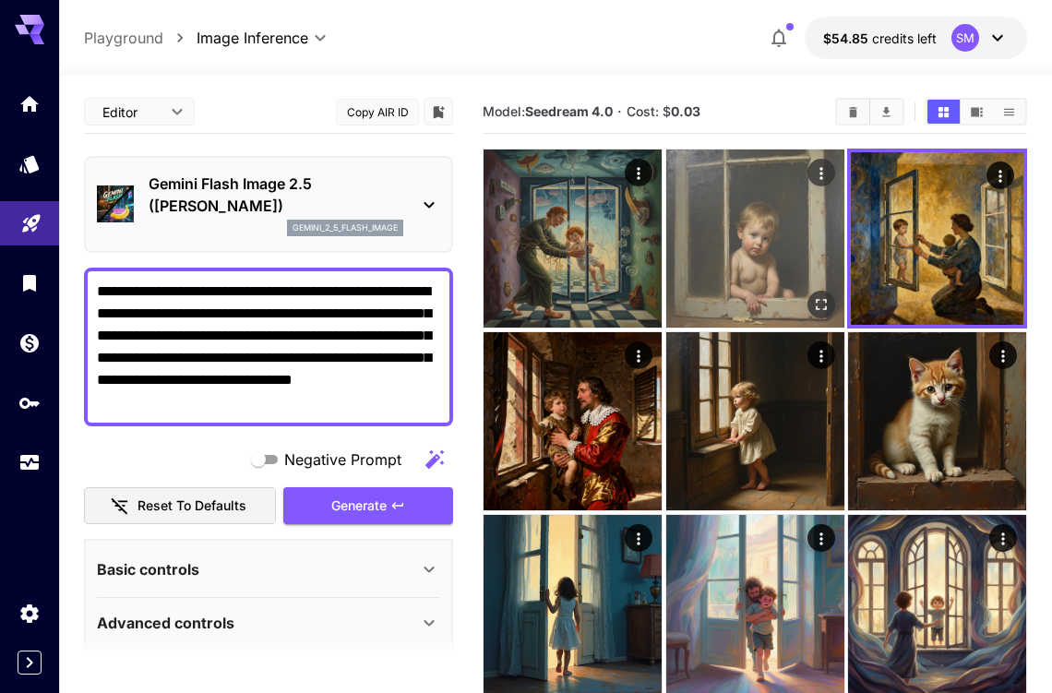
click at [756, 236] on img at bounding box center [755, 238] width 178 height 178
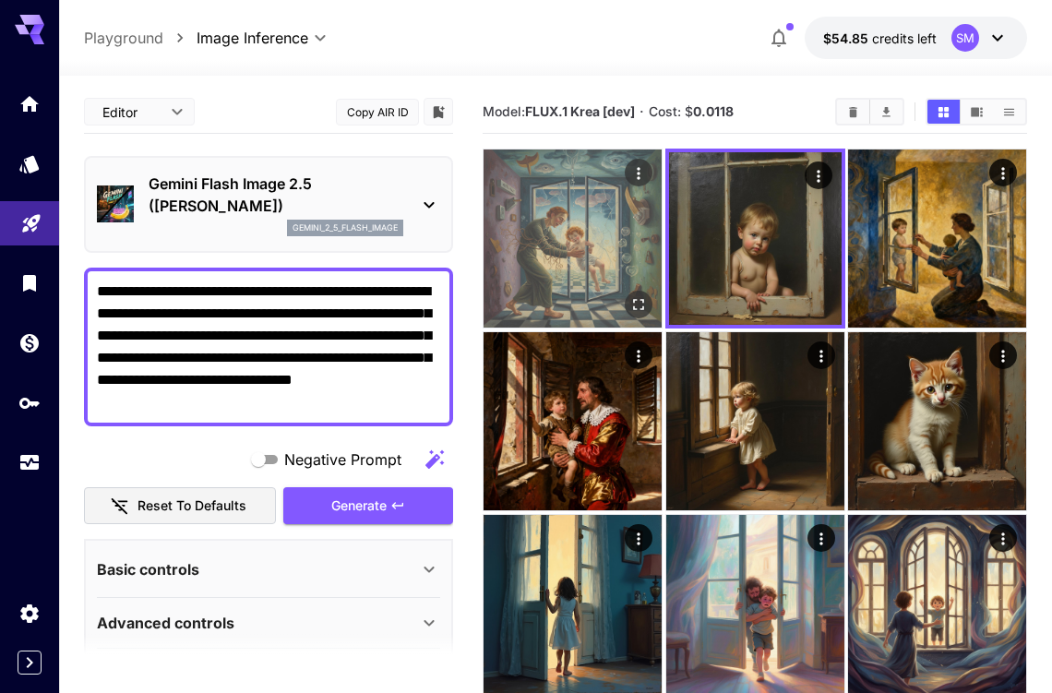
click at [578, 247] on img at bounding box center [572, 238] width 178 height 178
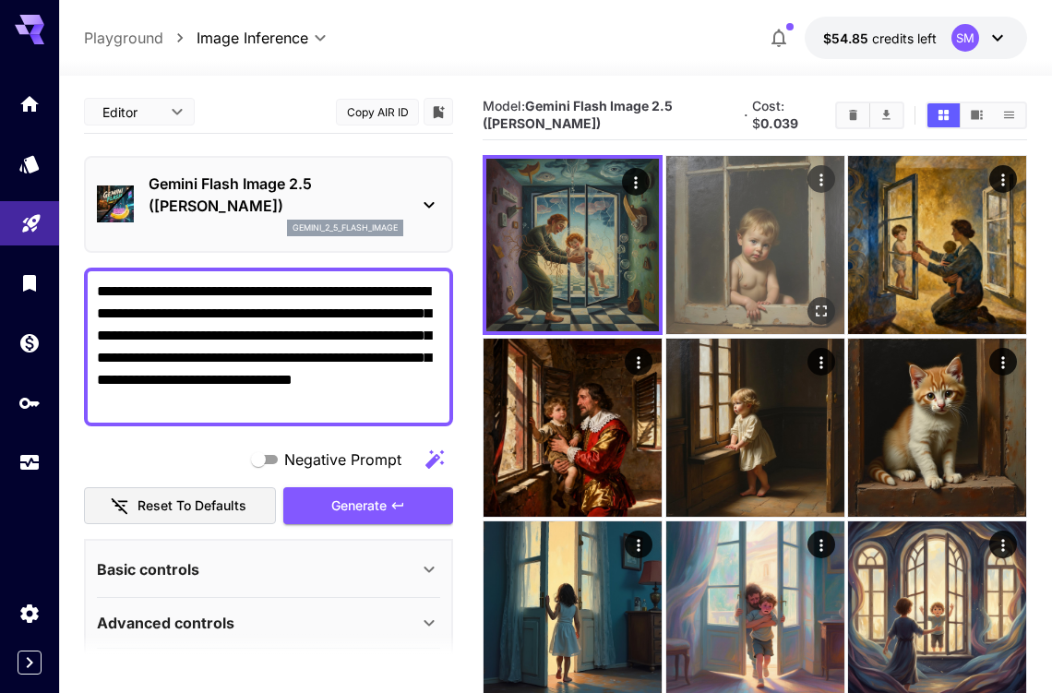
click at [743, 243] on img at bounding box center [755, 245] width 178 height 178
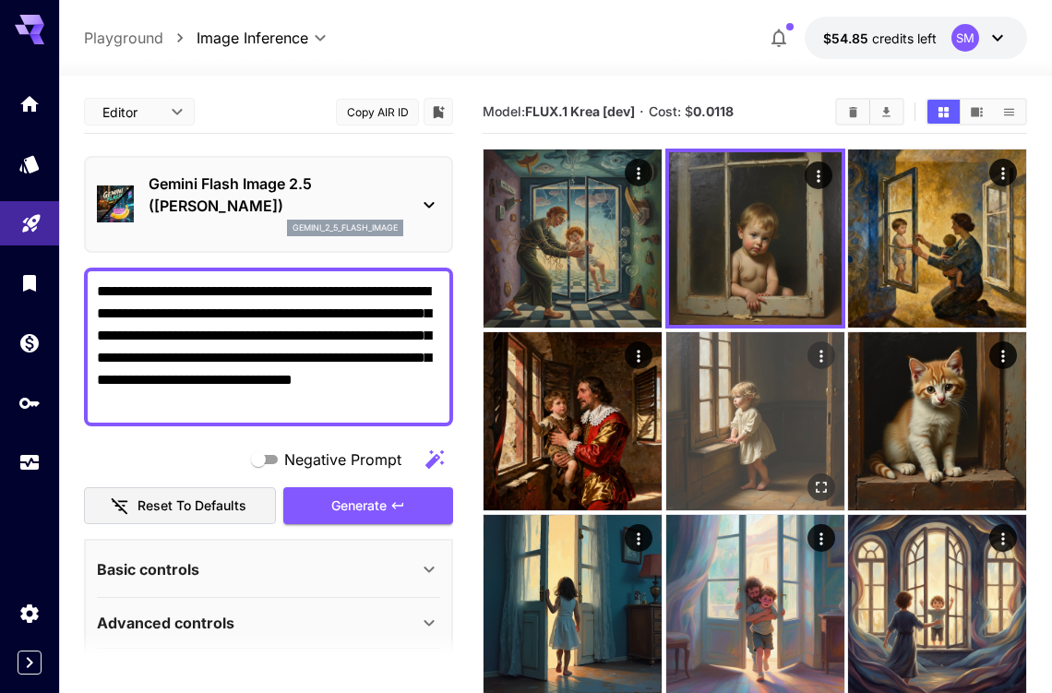
click at [717, 425] on img at bounding box center [755, 421] width 178 height 178
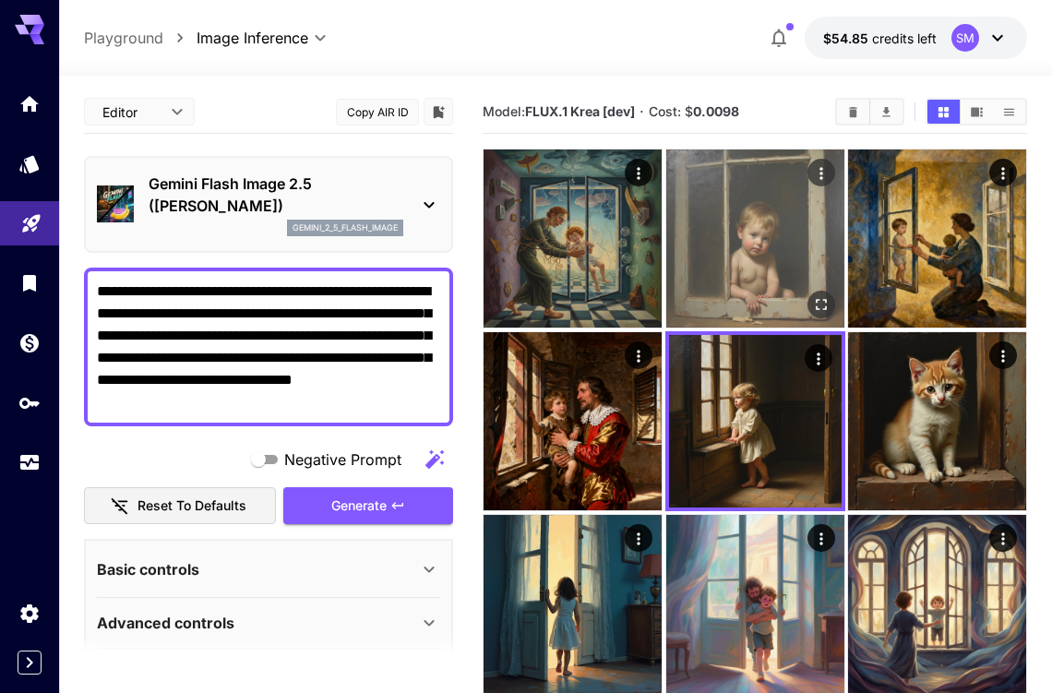
click at [741, 268] on img at bounding box center [755, 238] width 178 height 178
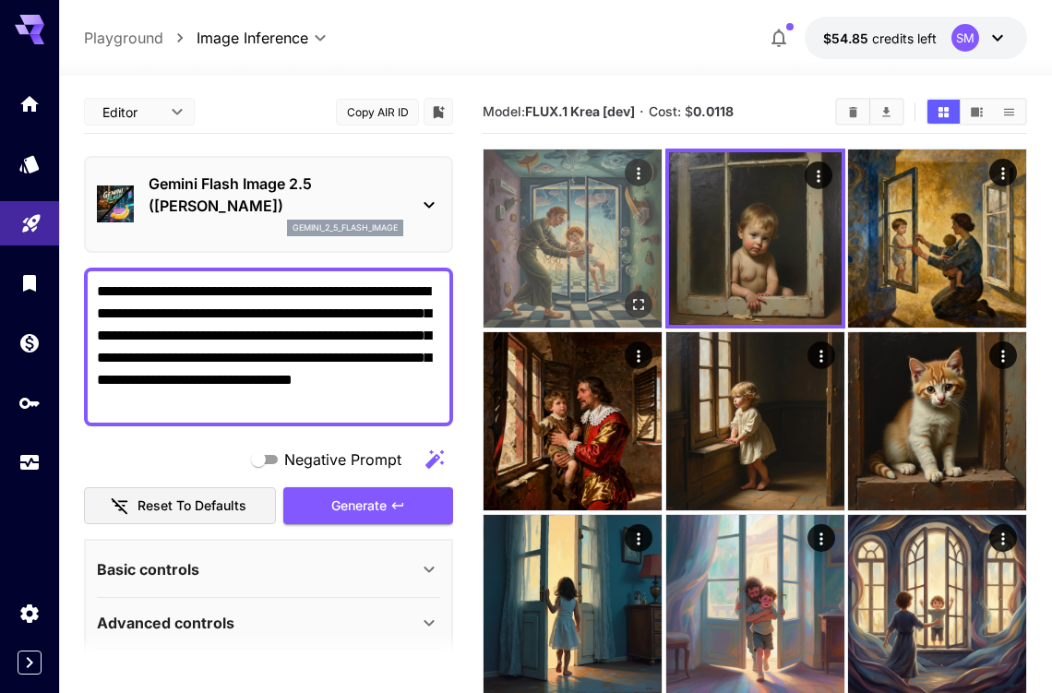
click at [599, 228] on img at bounding box center [572, 238] width 178 height 178
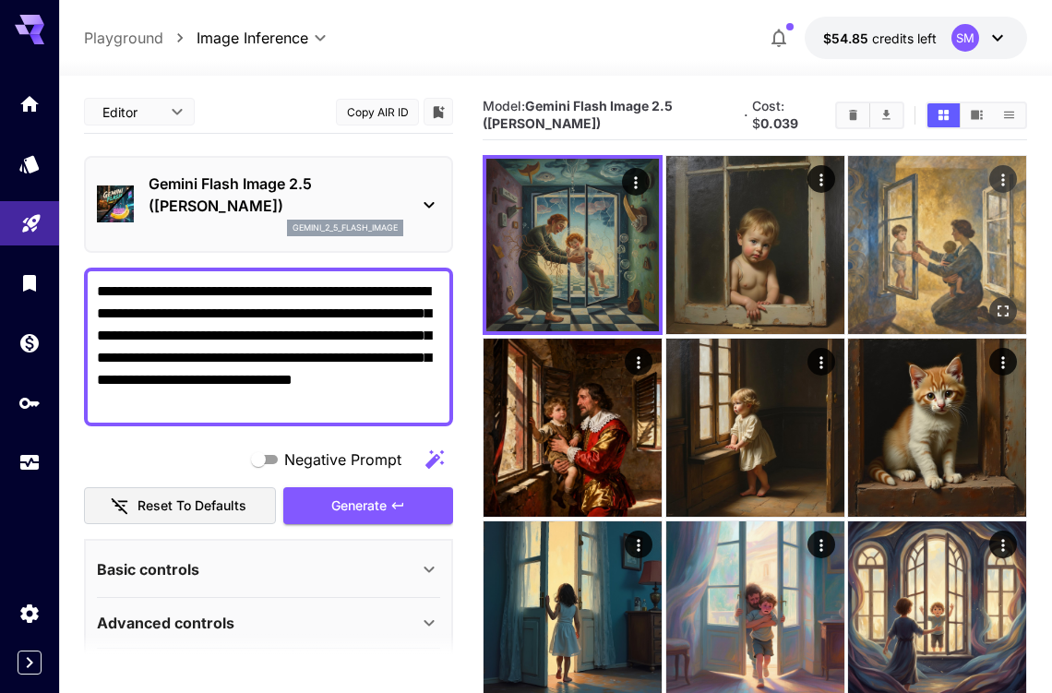
click at [896, 228] on img at bounding box center [937, 245] width 178 height 178
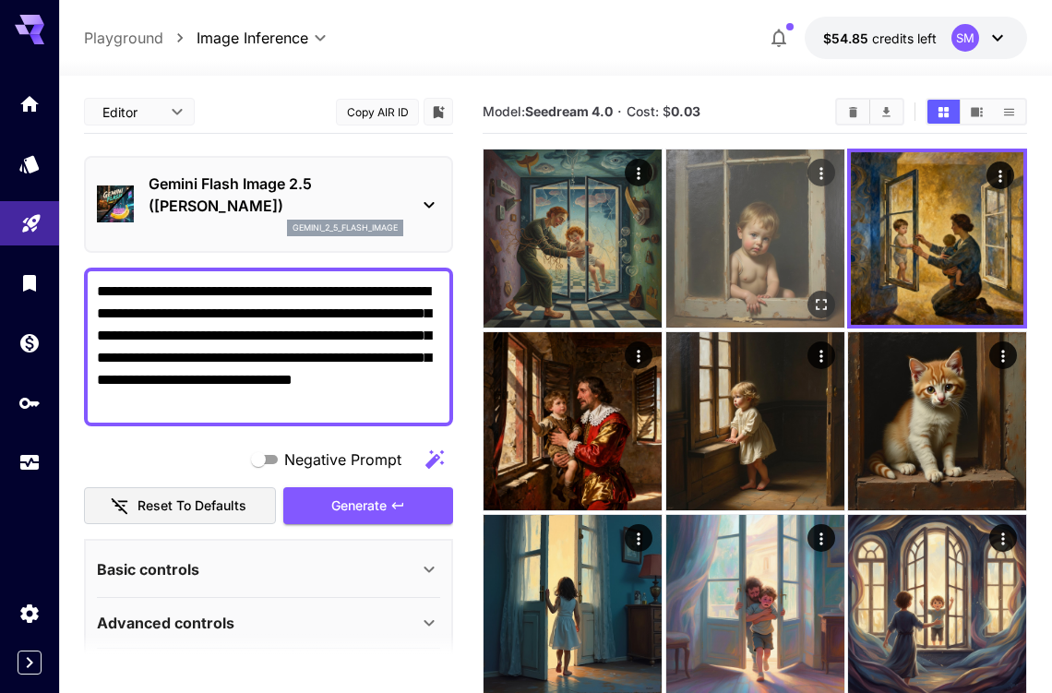
drag, startPoint x: 753, startPoint y: 381, endPoint x: 755, endPoint y: 315, distance: 66.5
click at [755, 379] on img at bounding box center [755, 421] width 178 height 178
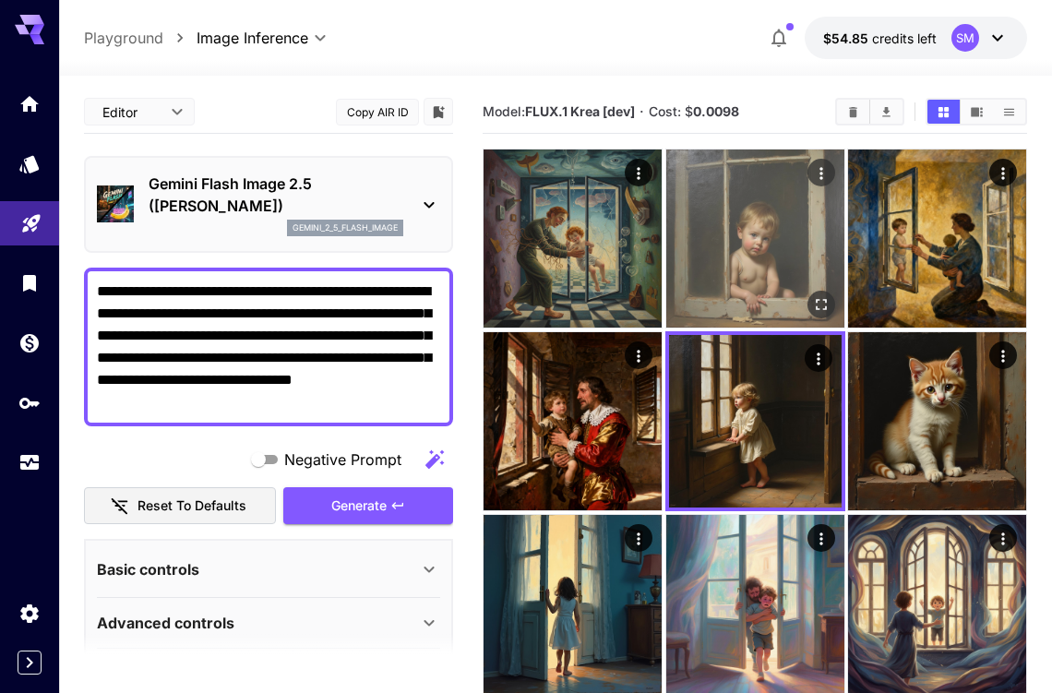
click at [750, 239] on img at bounding box center [755, 238] width 178 height 178
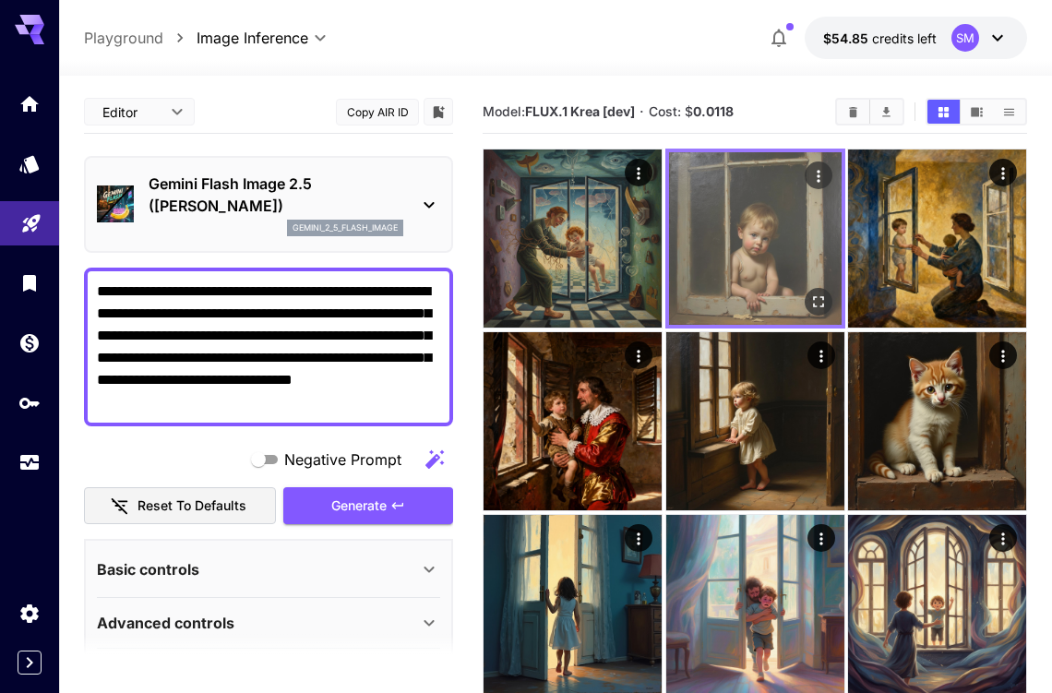
click at [751, 236] on img at bounding box center [755, 238] width 173 height 173
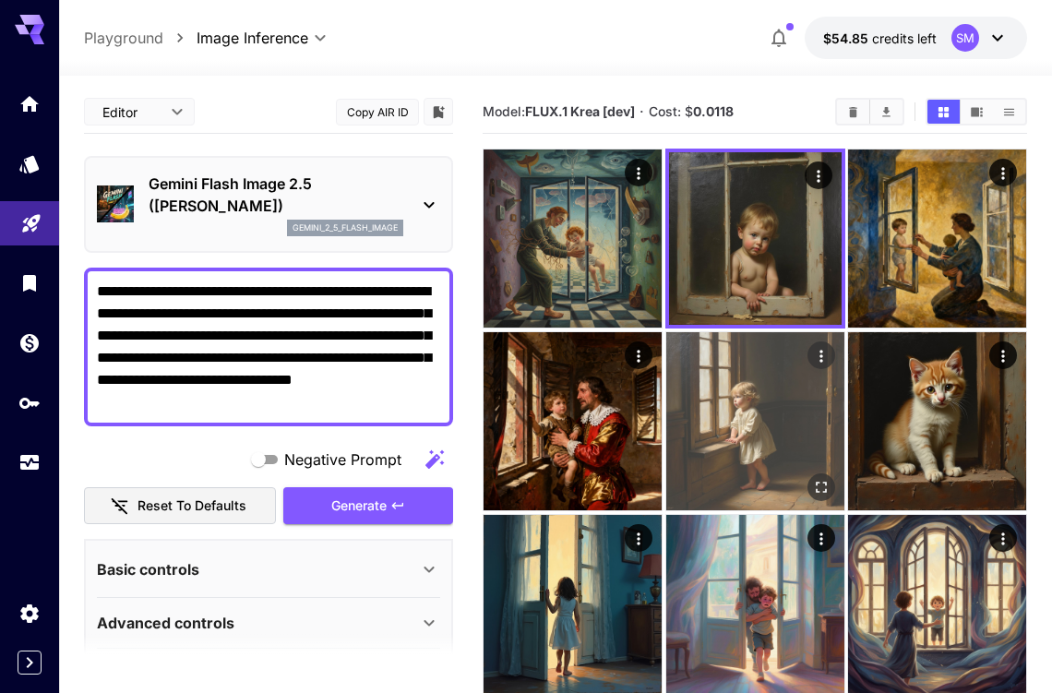
click at [725, 384] on img at bounding box center [755, 421] width 178 height 178
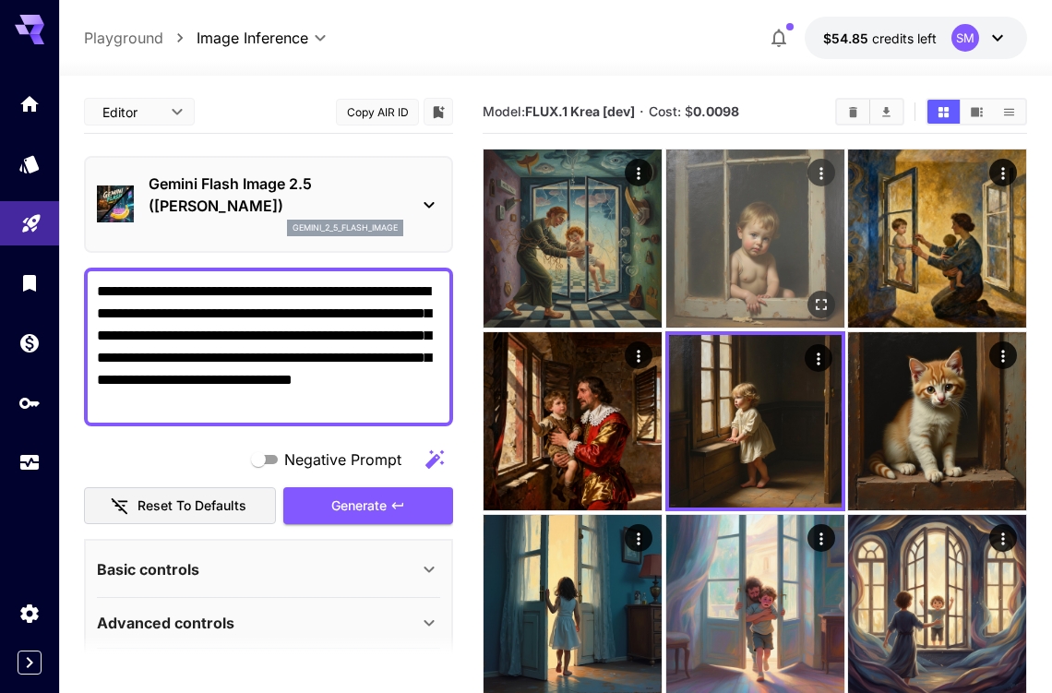
click at [744, 237] on img at bounding box center [755, 238] width 178 height 178
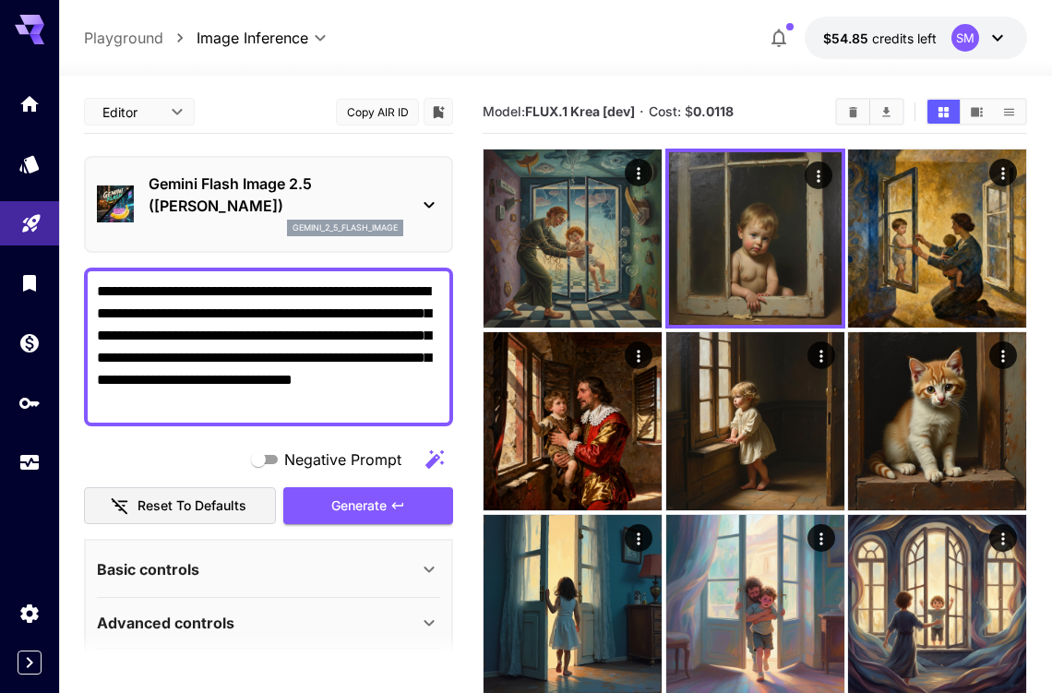
drag, startPoint x: 268, startPoint y: 377, endPoint x: 304, endPoint y: 399, distance: 41.0
click at [304, 399] on textarea "**********" at bounding box center [268, 346] width 343 height 133
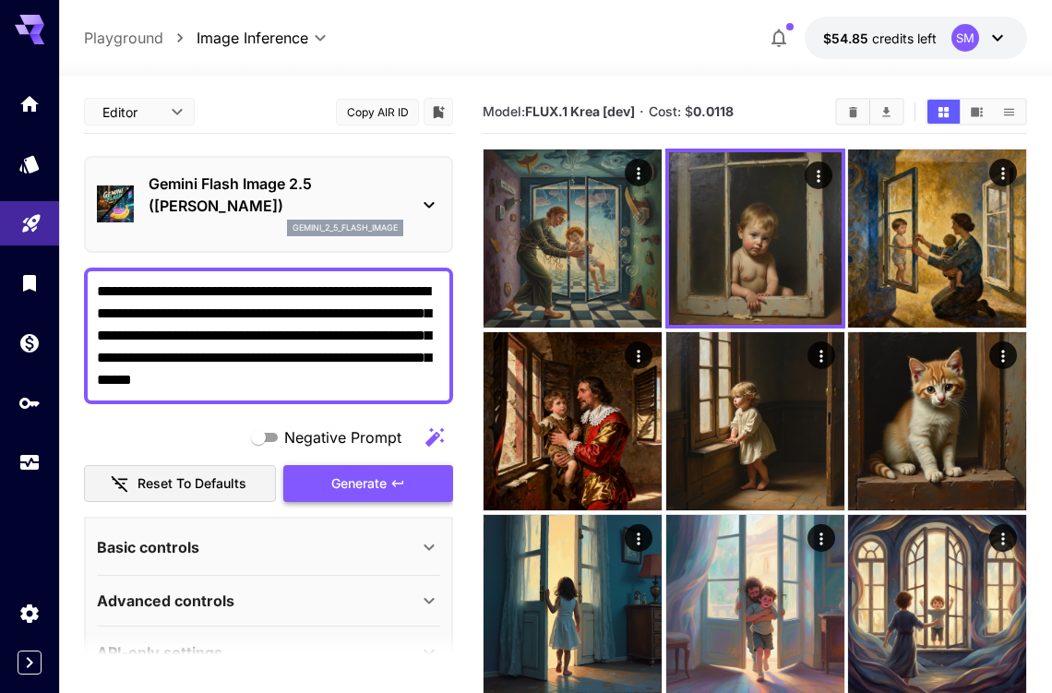
type textarea "**********"
click at [354, 480] on span "Generate" at bounding box center [358, 483] width 55 height 23
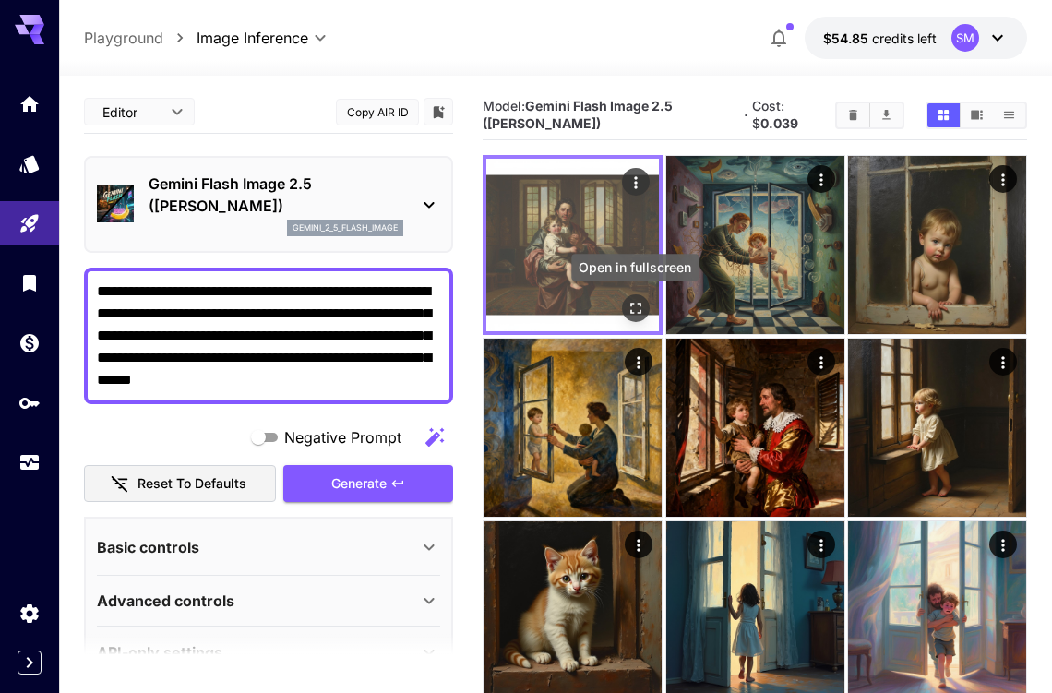
click at [635, 309] on icon "Open in fullscreen" at bounding box center [635, 308] width 18 height 18
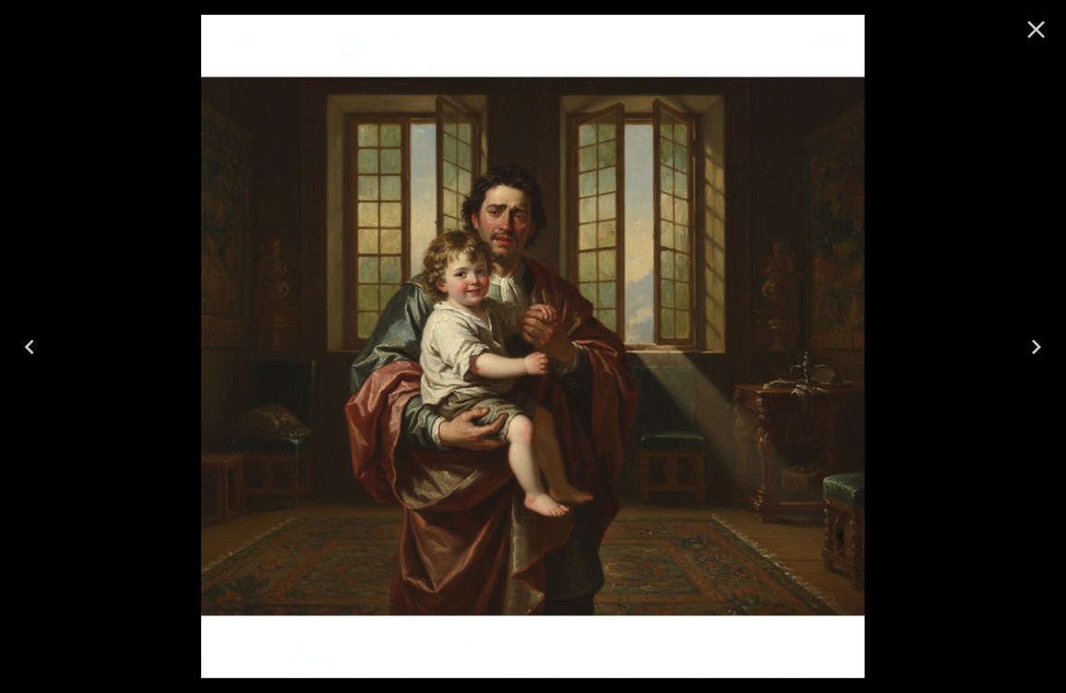
click at [1037, 27] on icon "Close" at bounding box center [1037, 30] width 18 height 18
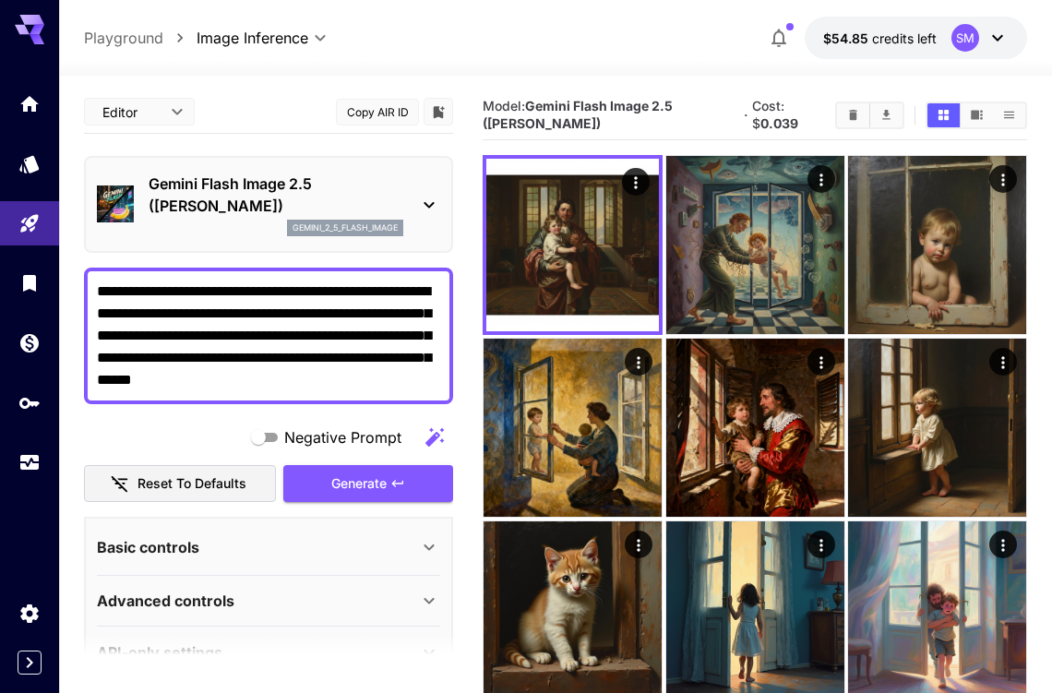
click at [352, 189] on p "Gemini Flash Image 2.5 ([PERSON_NAME])" at bounding box center [276, 195] width 255 height 44
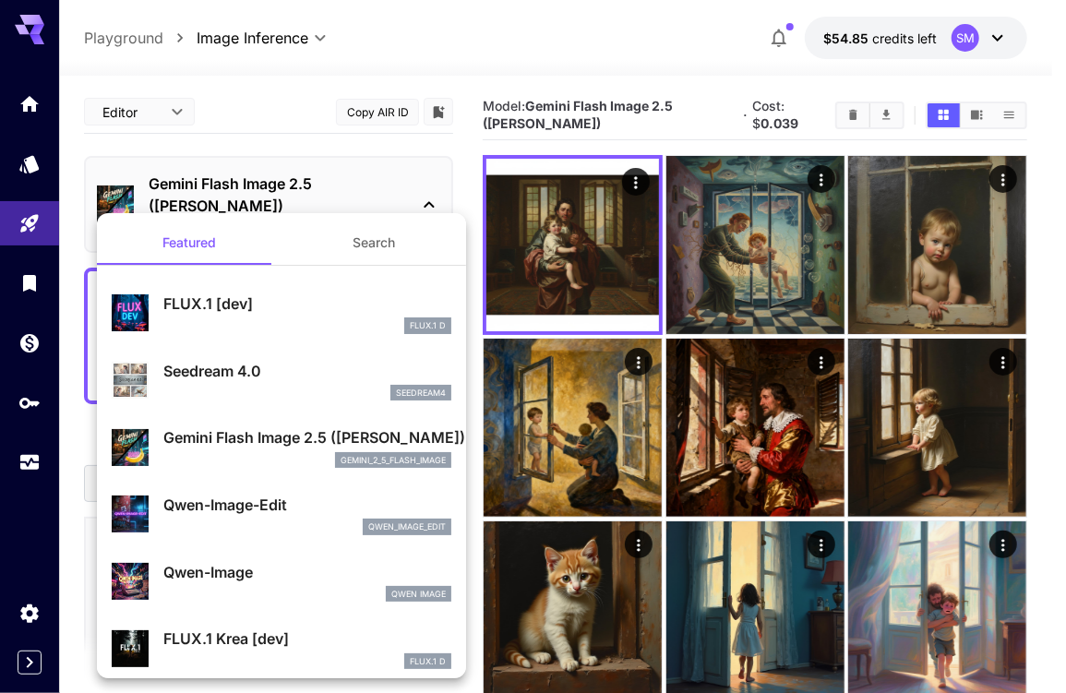
click at [265, 308] on p "FLUX.1 [dev]" at bounding box center [307, 303] width 288 height 22
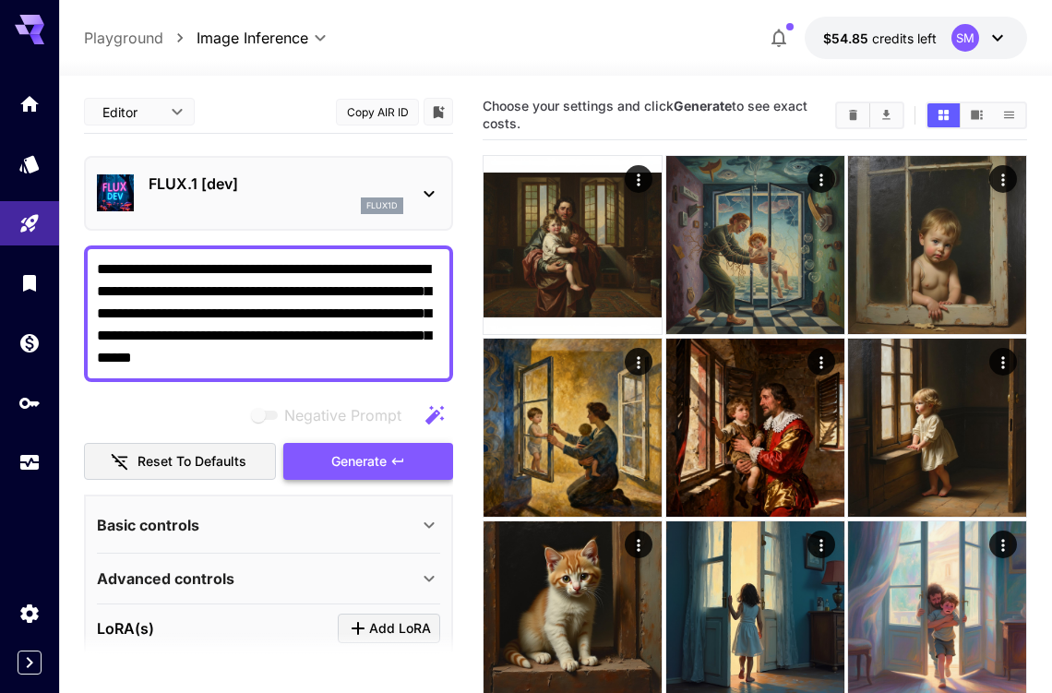
click at [347, 456] on span "Generate" at bounding box center [358, 461] width 55 height 23
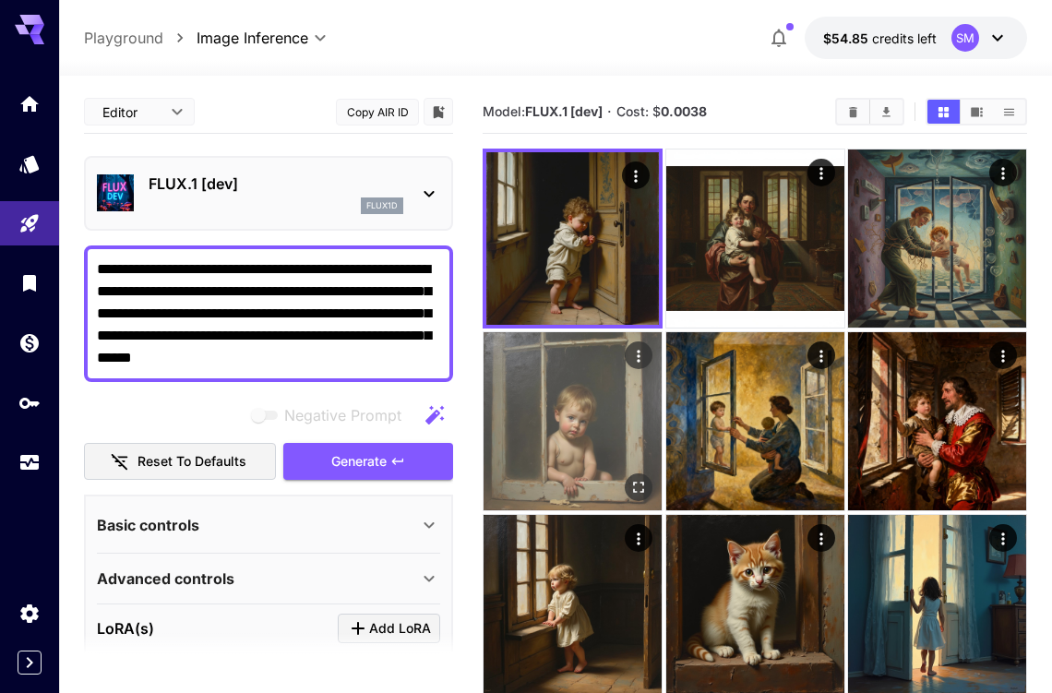
click at [609, 437] on img at bounding box center [572, 421] width 178 height 178
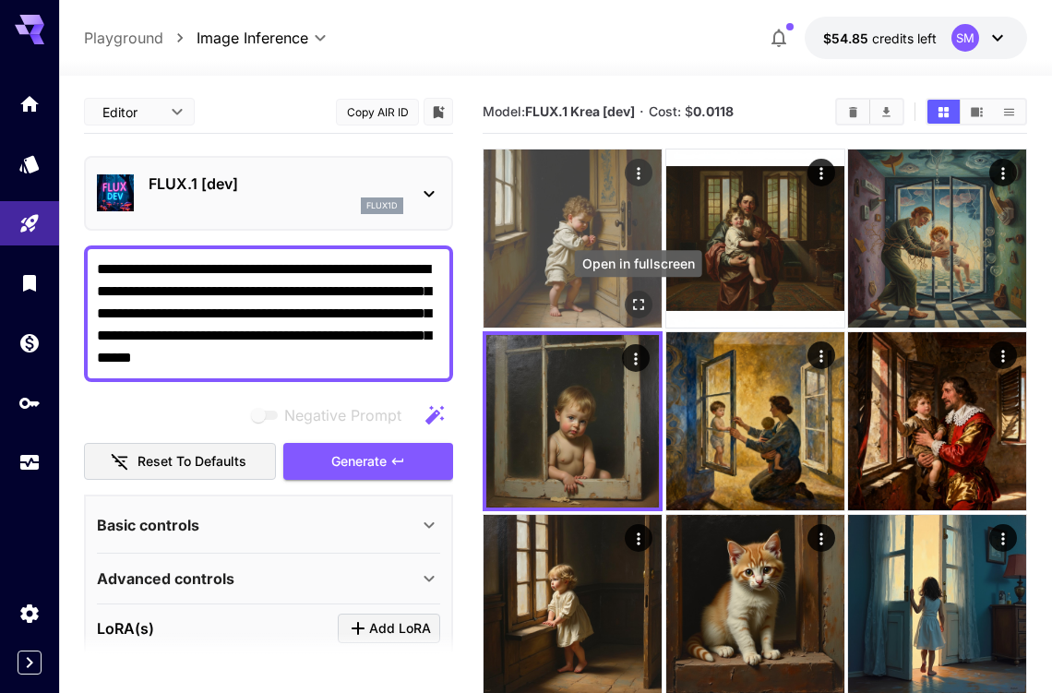
click at [638, 304] on icon "Open in fullscreen" at bounding box center [638, 304] width 18 height 18
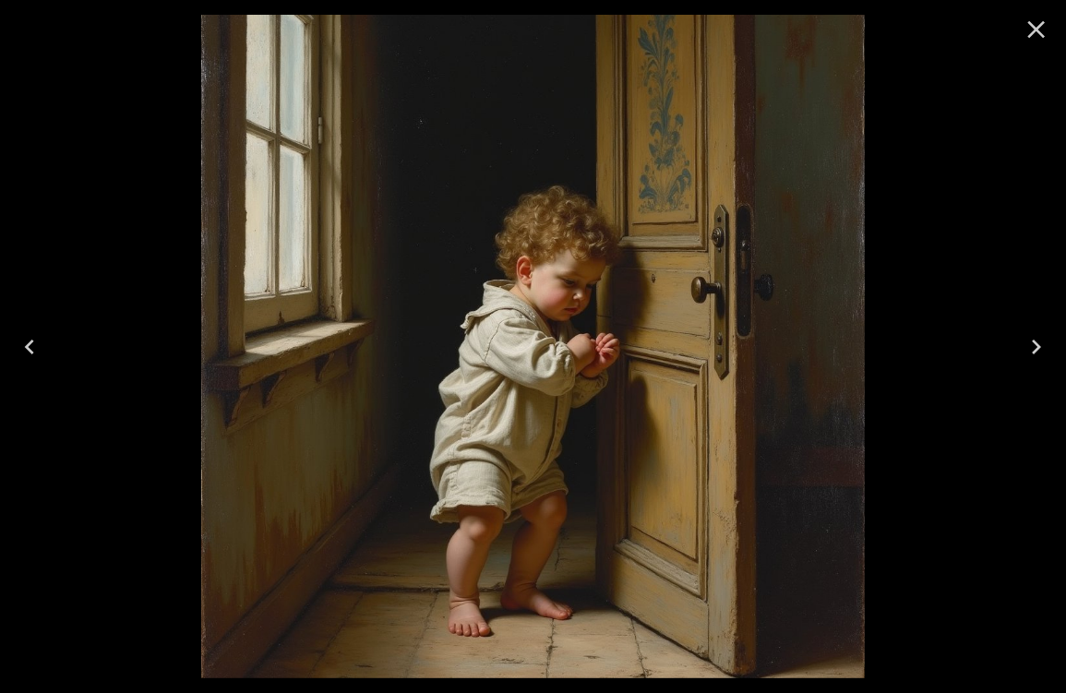
click at [1031, 28] on icon "Close" at bounding box center [1036, 30] width 30 height 30
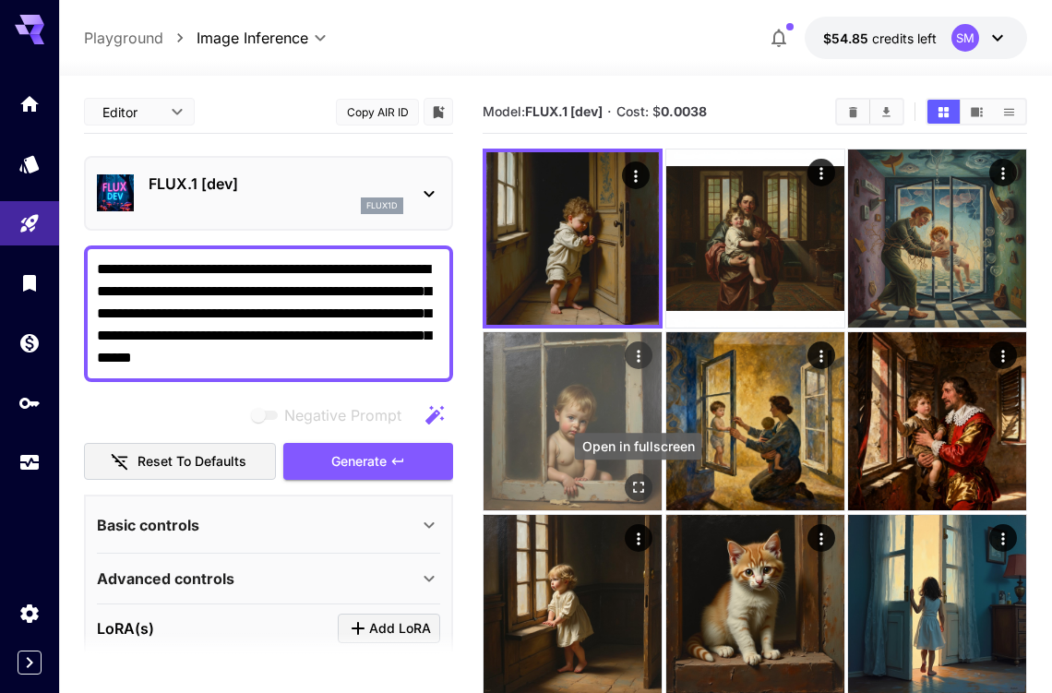
click at [631, 488] on icon "Open in fullscreen" at bounding box center [638, 486] width 18 height 18
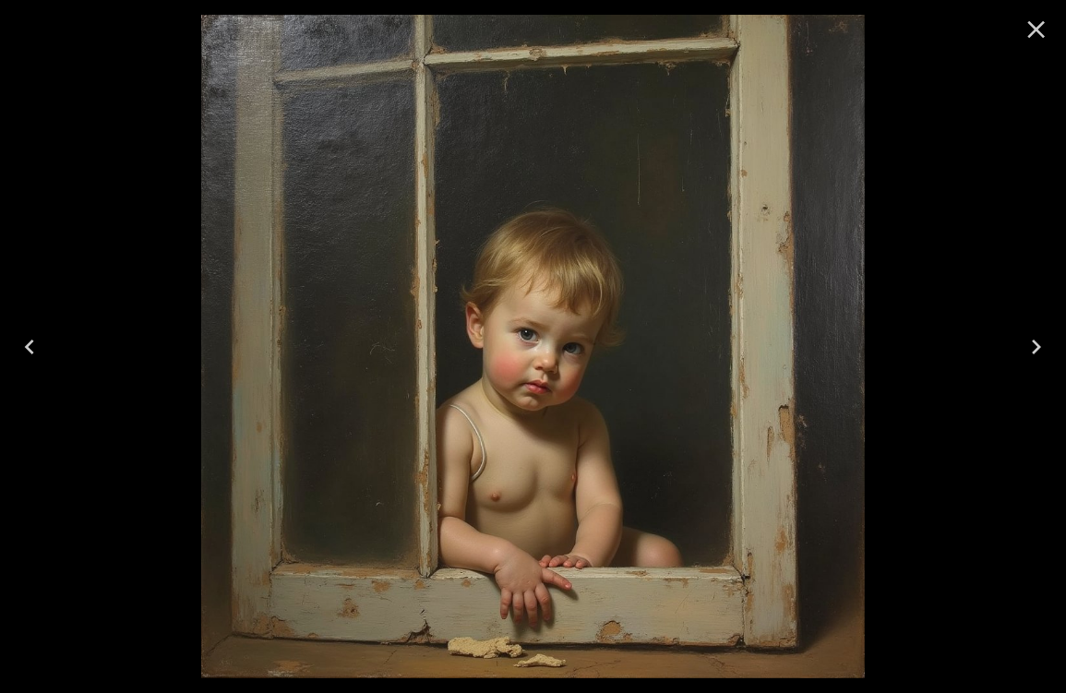
click at [1037, 27] on icon "Close" at bounding box center [1037, 30] width 18 height 18
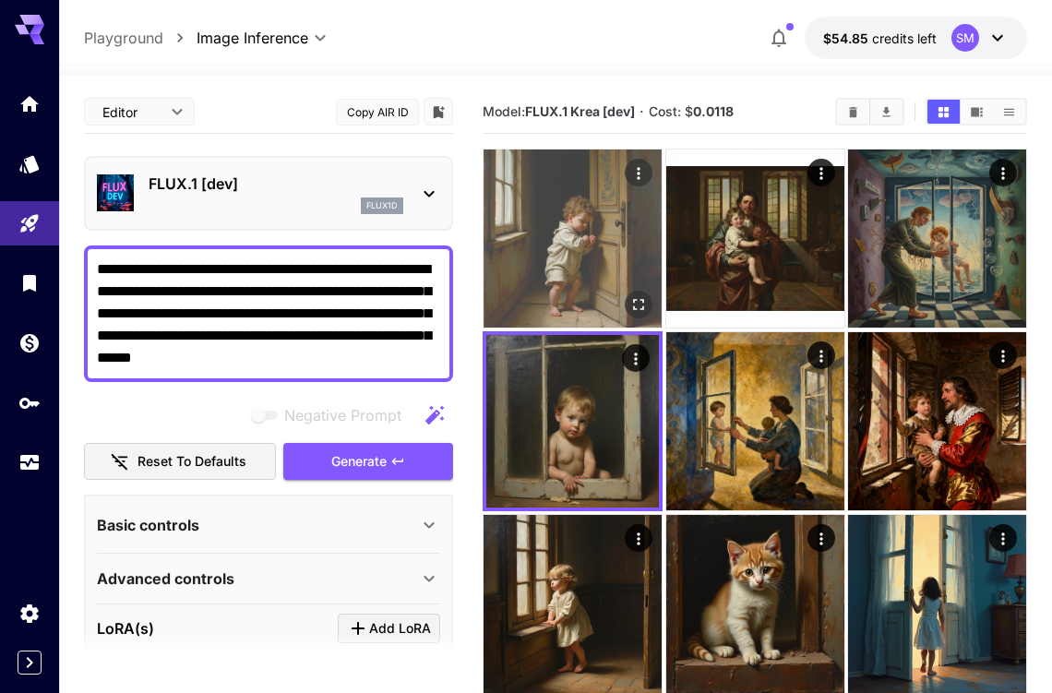
click at [570, 259] on img at bounding box center [572, 238] width 178 height 178
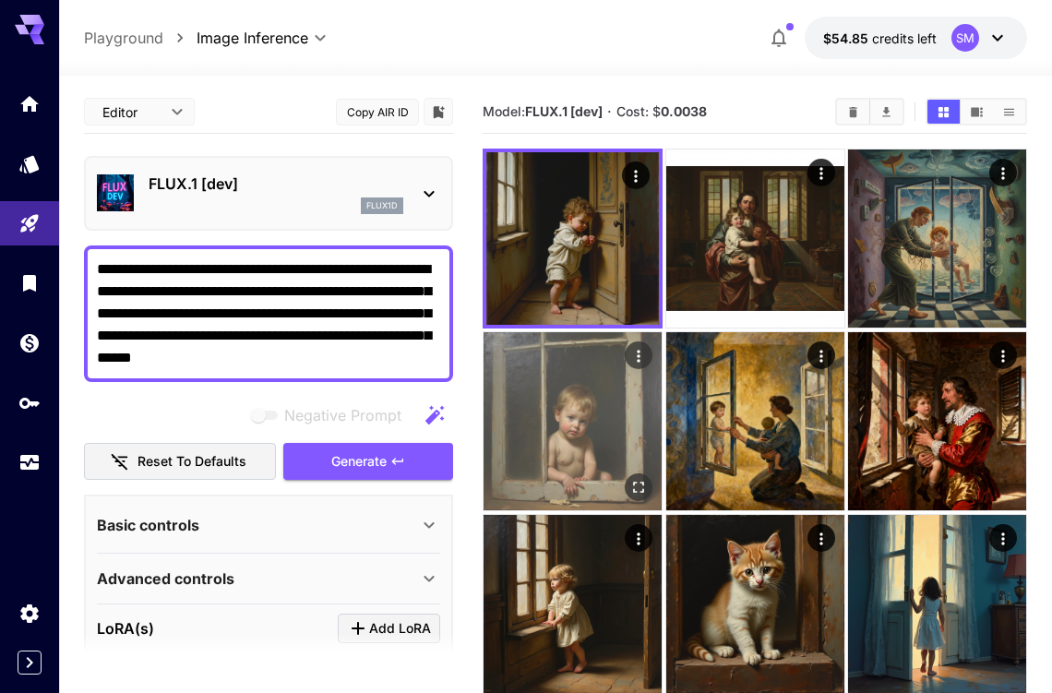
click at [577, 406] on img at bounding box center [572, 421] width 178 height 178
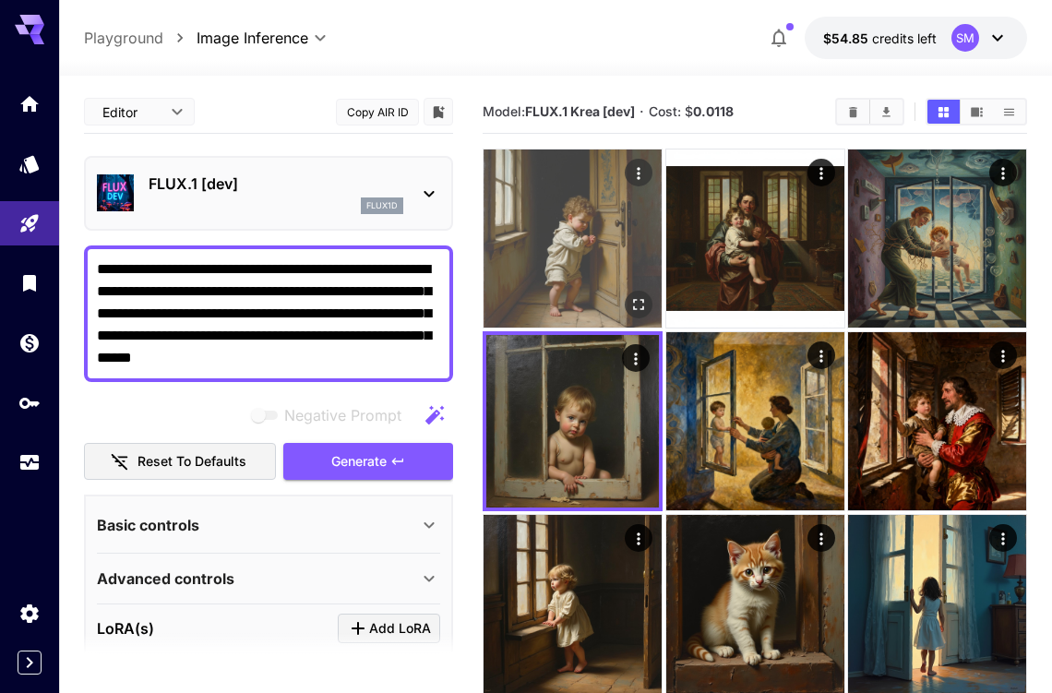
click at [594, 281] on img at bounding box center [572, 238] width 178 height 178
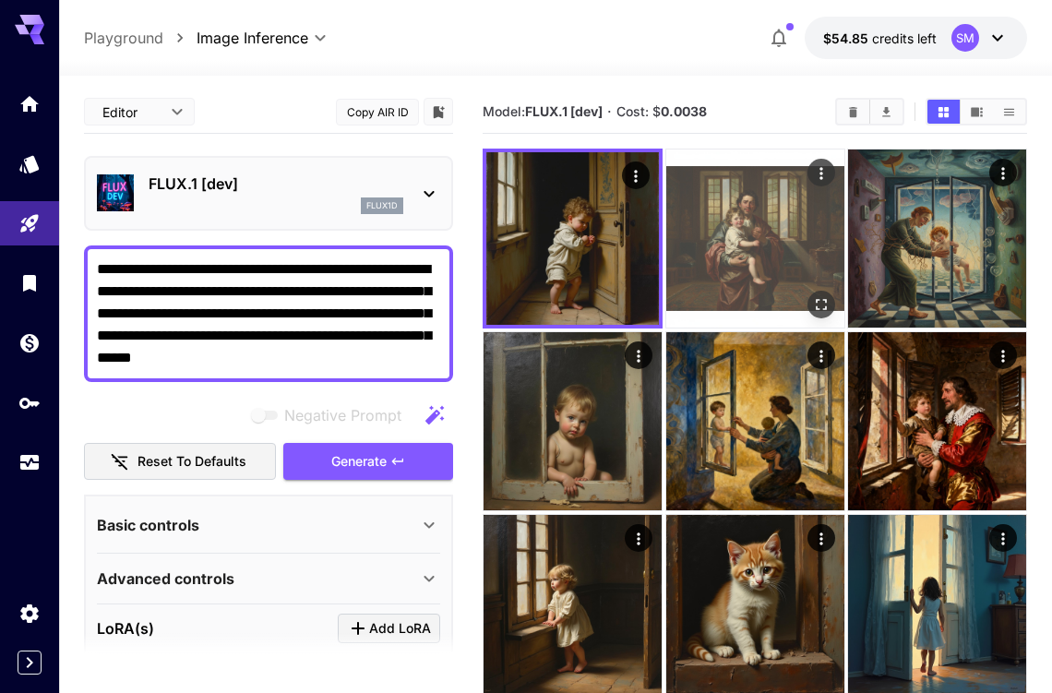
click at [757, 280] on img at bounding box center [755, 238] width 178 height 178
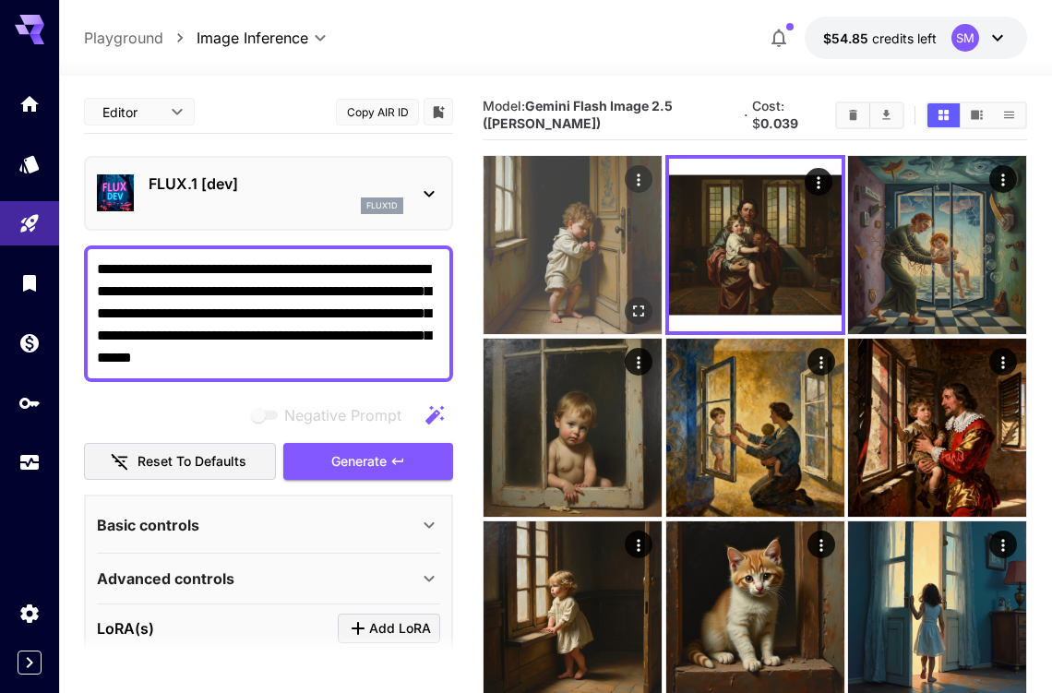
click at [583, 289] on img at bounding box center [572, 245] width 178 height 178
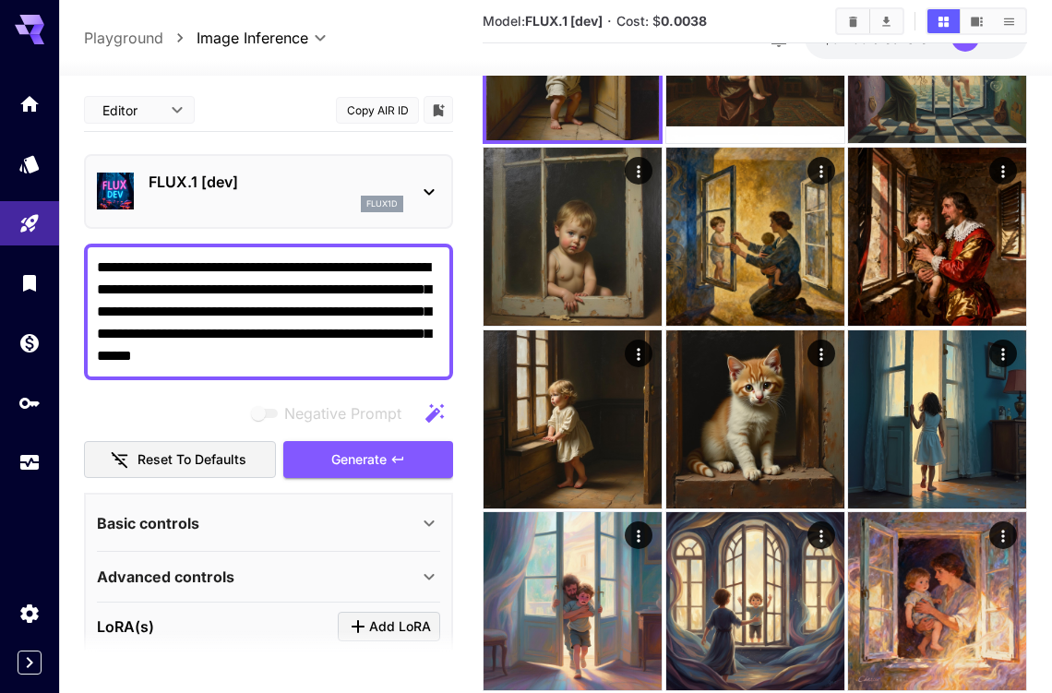
scroll to position [369, 0]
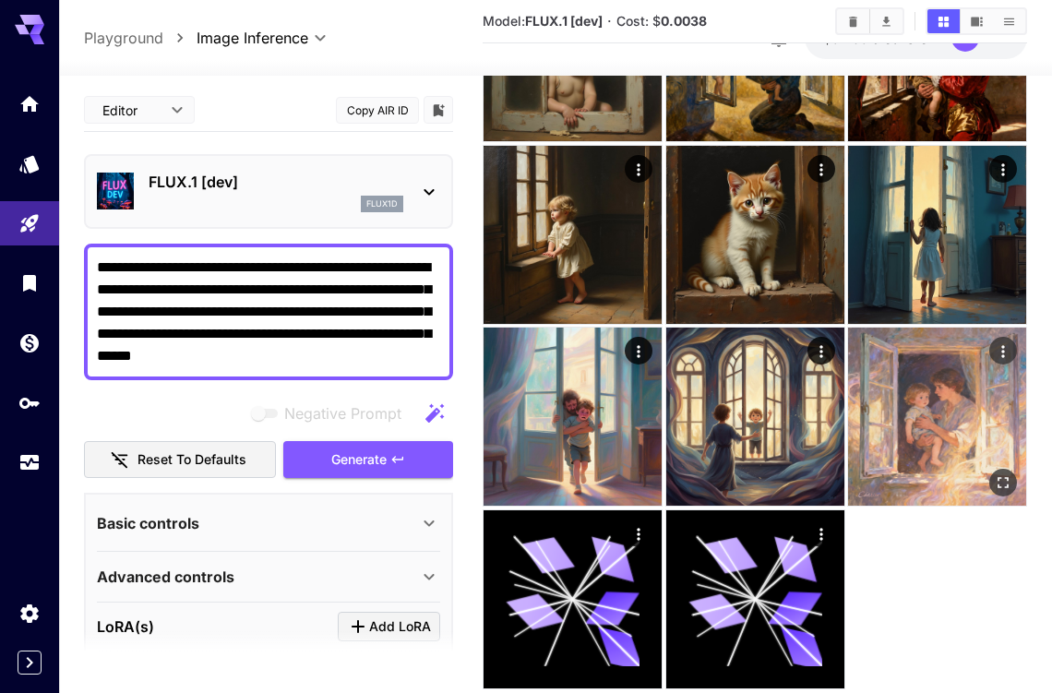
click at [928, 420] on img at bounding box center [937, 417] width 178 height 178
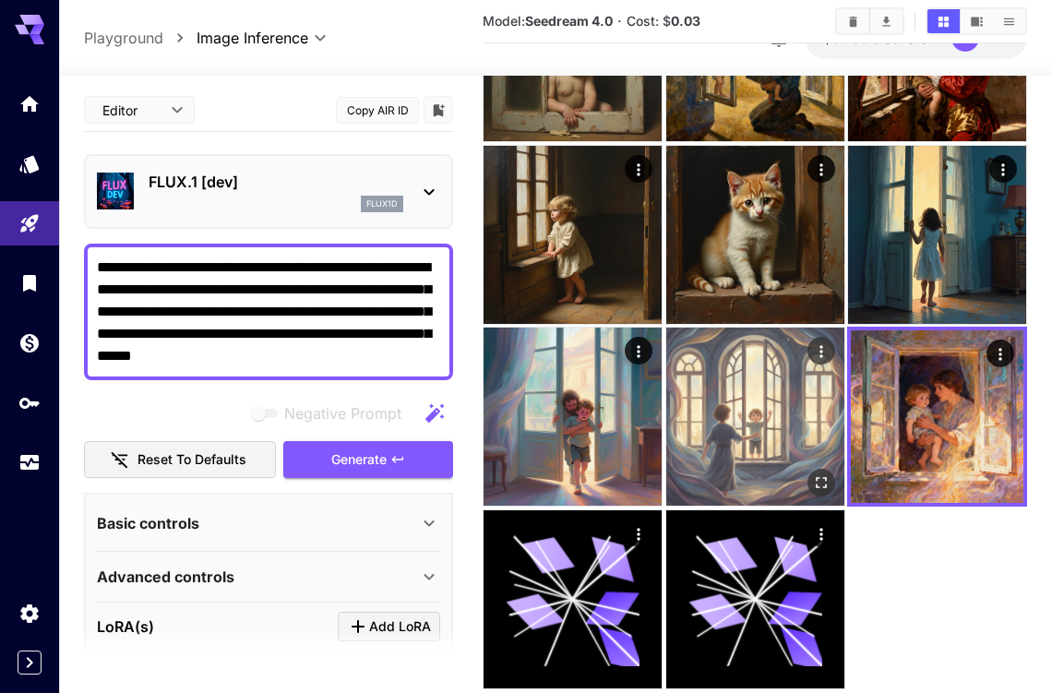
click at [770, 421] on img at bounding box center [755, 417] width 178 height 178
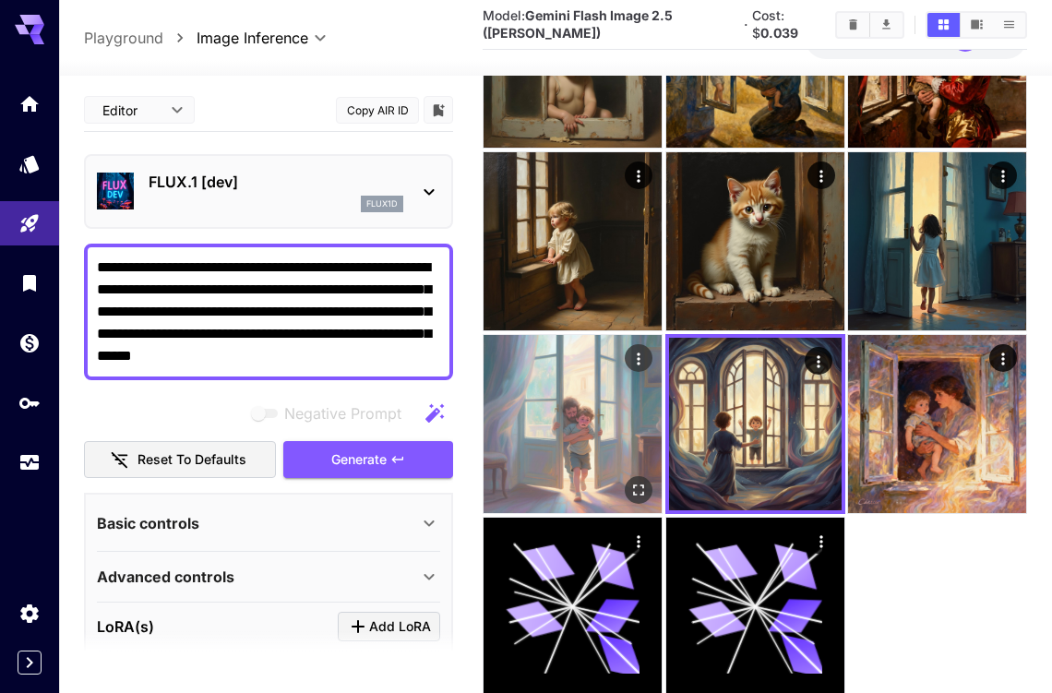
click at [579, 398] on img at bounding box center [572, 424] width 178 height 178
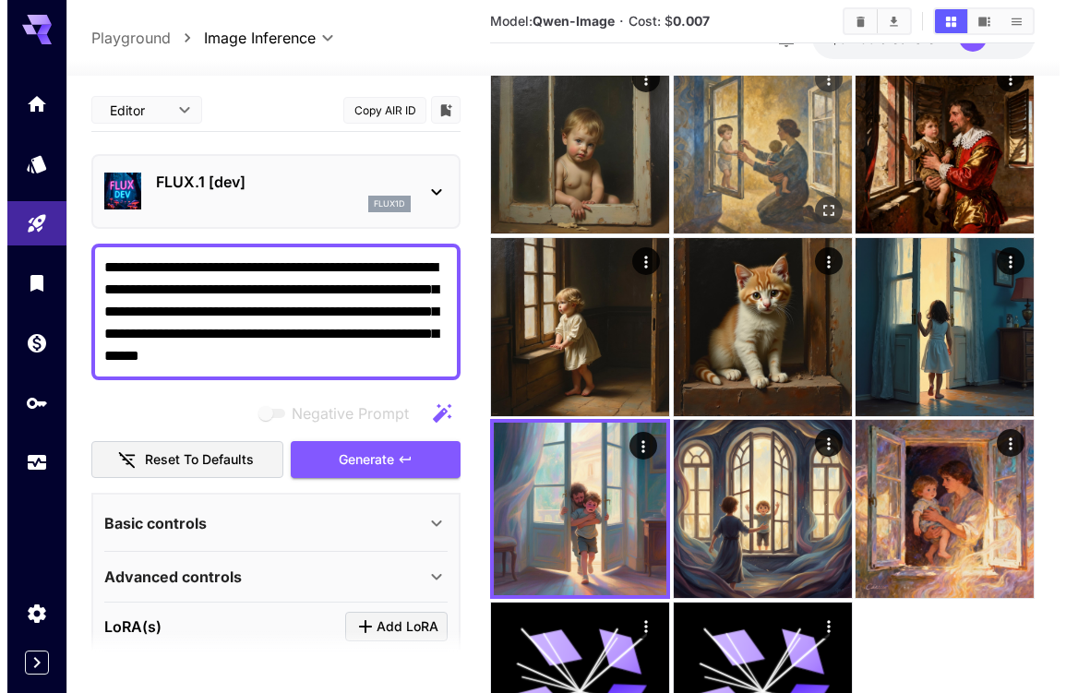
scroll to position [0, 0]
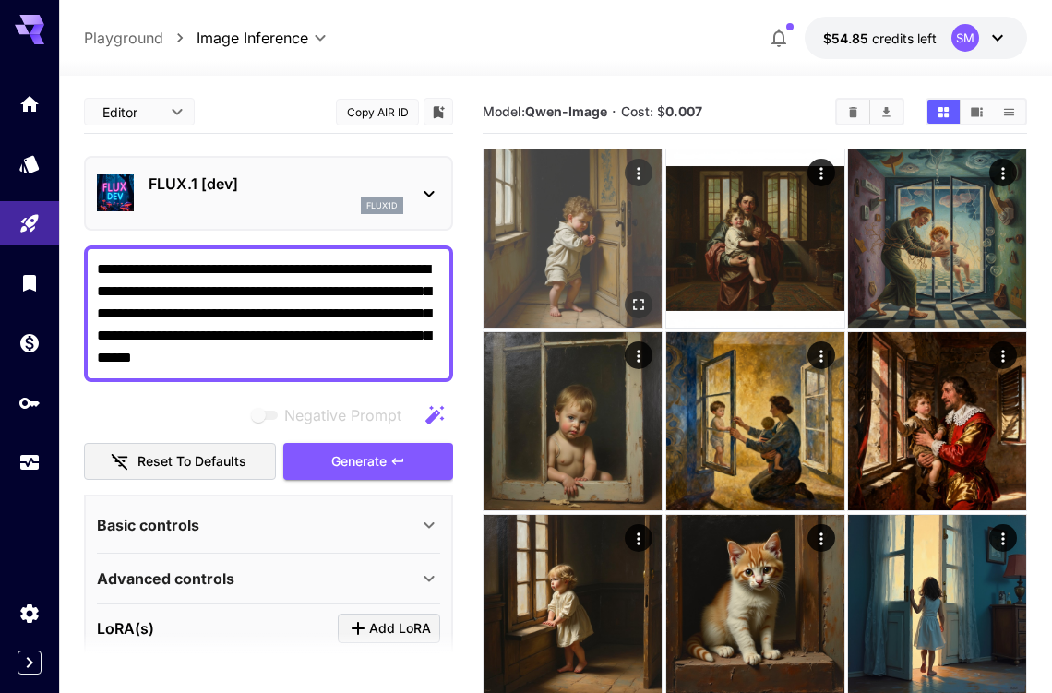
click at [588, 256] on img at bounding box center [572, 238] width 178 height 178
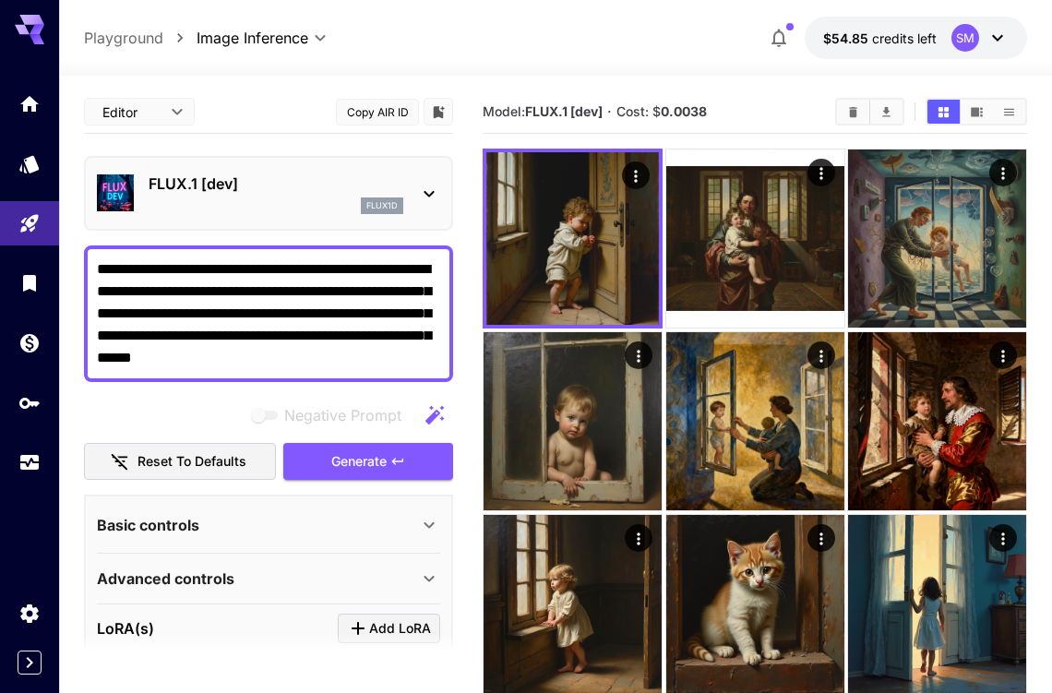
drag, startPoint x: 323, startPoint y: 357, endPoint x: 177, endPoint y: 352, distance: 145.9
click at [133, 357] on textarea "**********" at bounding box center [268, 313] width 343 height 111
click at [357, 464] on span "Generate" at bounding box center [358, 461] width 55 height 23
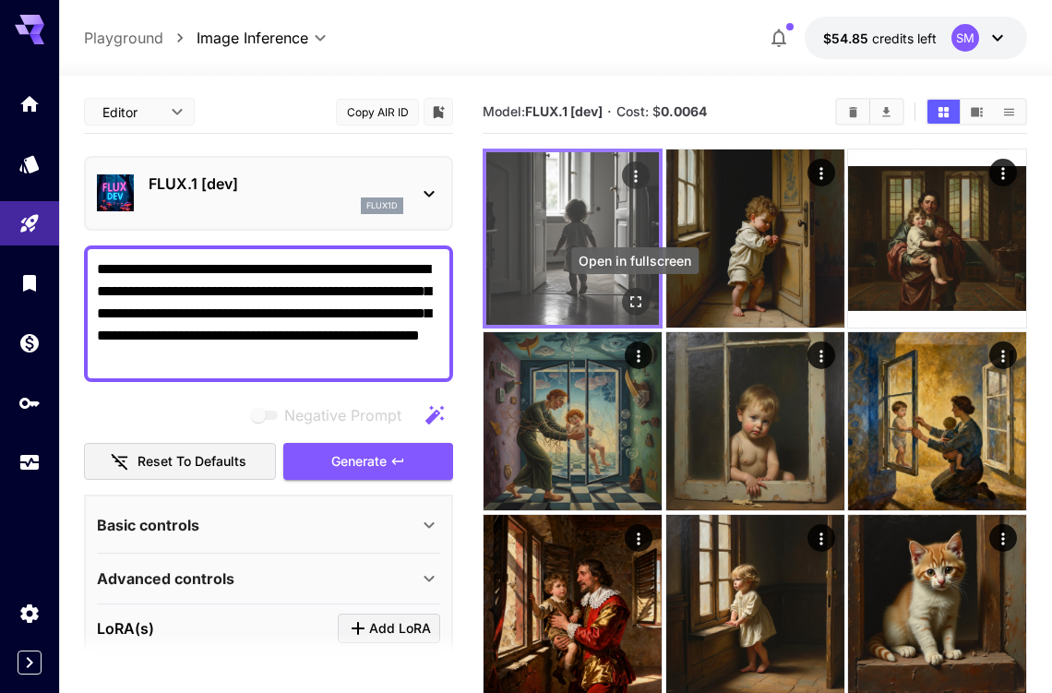
click at [632, 301] on icon "Open in fullscreen" at bounding box center [635, 301] width 18 height 18
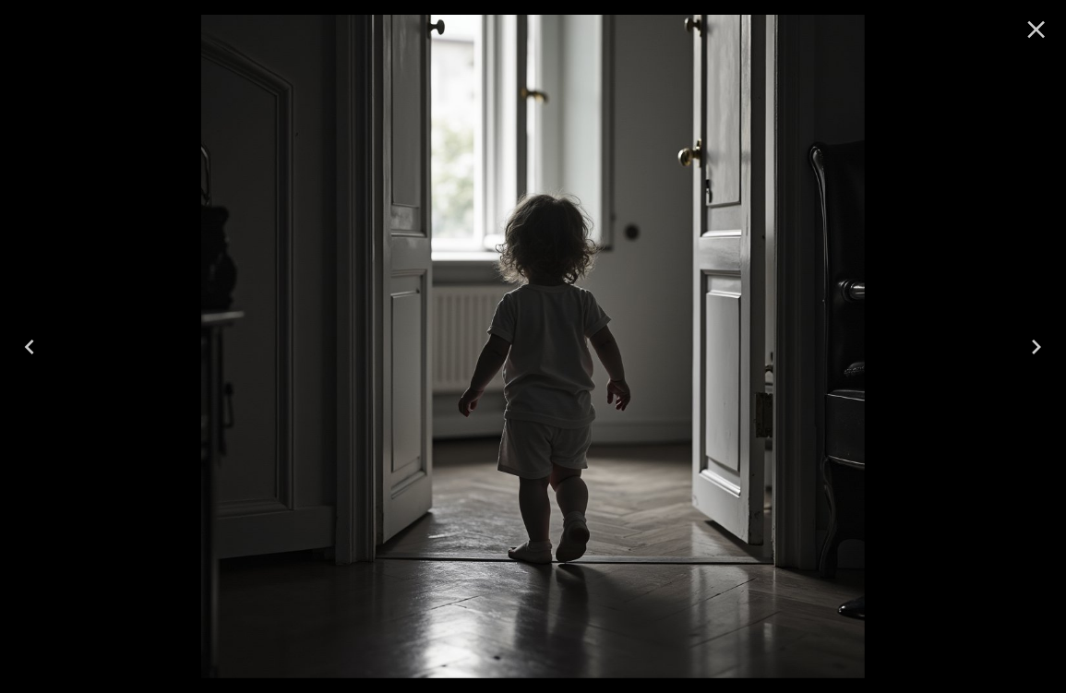
click at [1039, 26] on icon "Close" at bounding box center [1037, 30] width 18 height 18
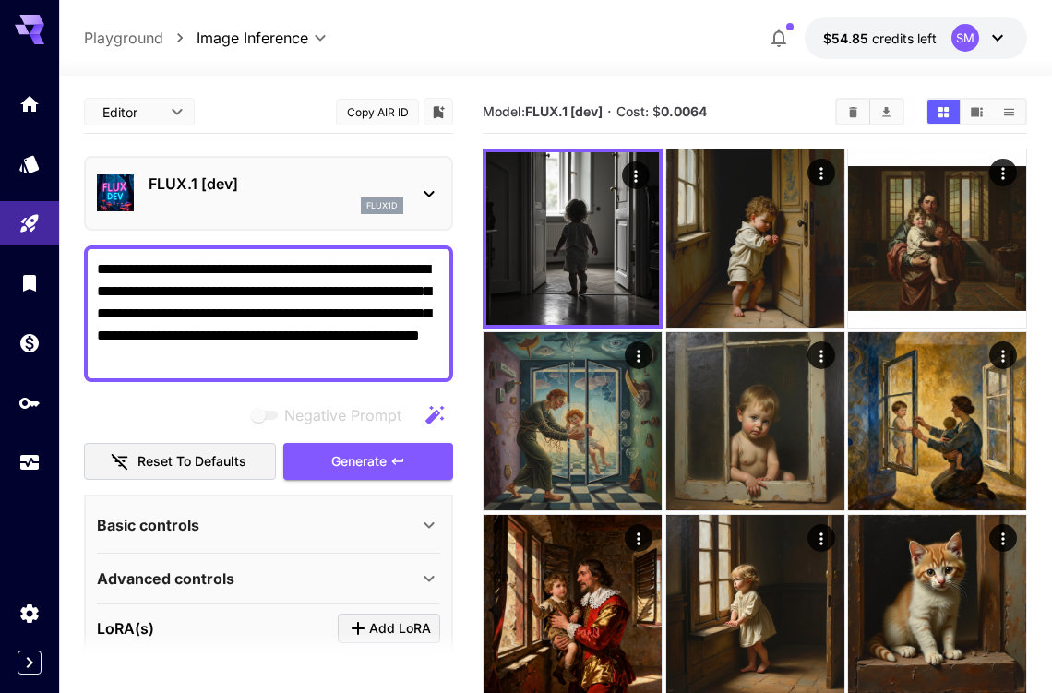
click at [272, 328] on textarea "**********" at bounding box center [268, 313] width 343 height 111
drag, startPoint x: 351, startPoint y: 334, endPoint x: 316, endPoint y: 336, distance: 35.1
click at [316, 336] on textarea "**********" at bounding box center [268, 313] width 343 height 111
type textarea "**********"
click at [296, 191] on p "FLUX.1 [dev]" at bounding box center [276, 184] width 255 height 22
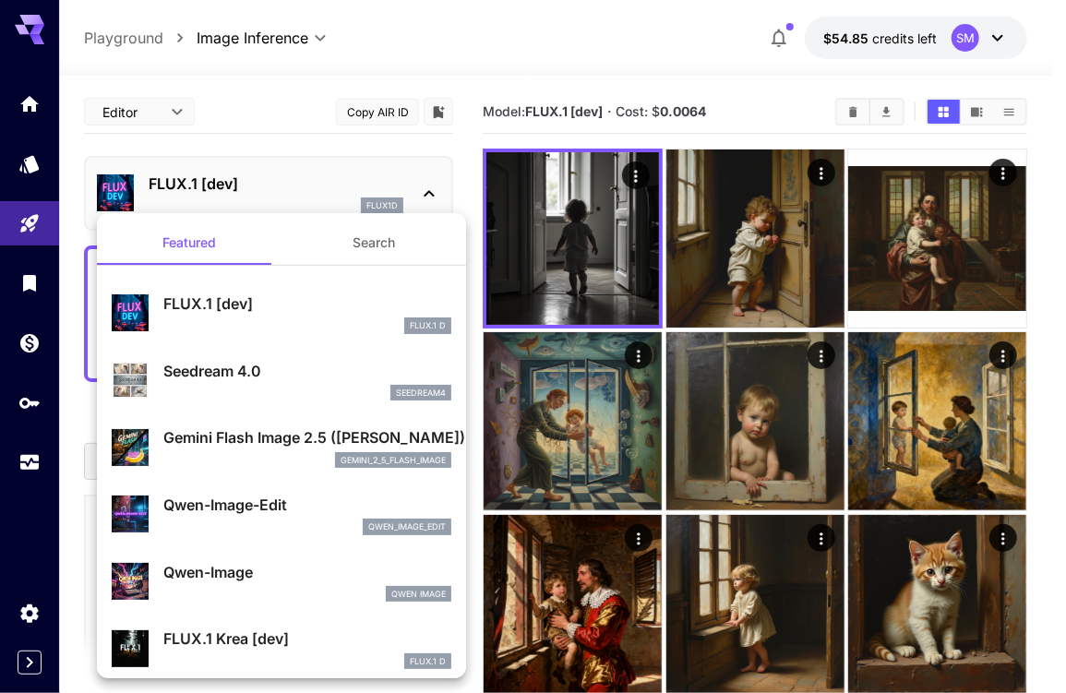
click at [253, 373] on p "Seedream 4.0" at bounding box center [307, 371] width 288 height 22
type input "**********"
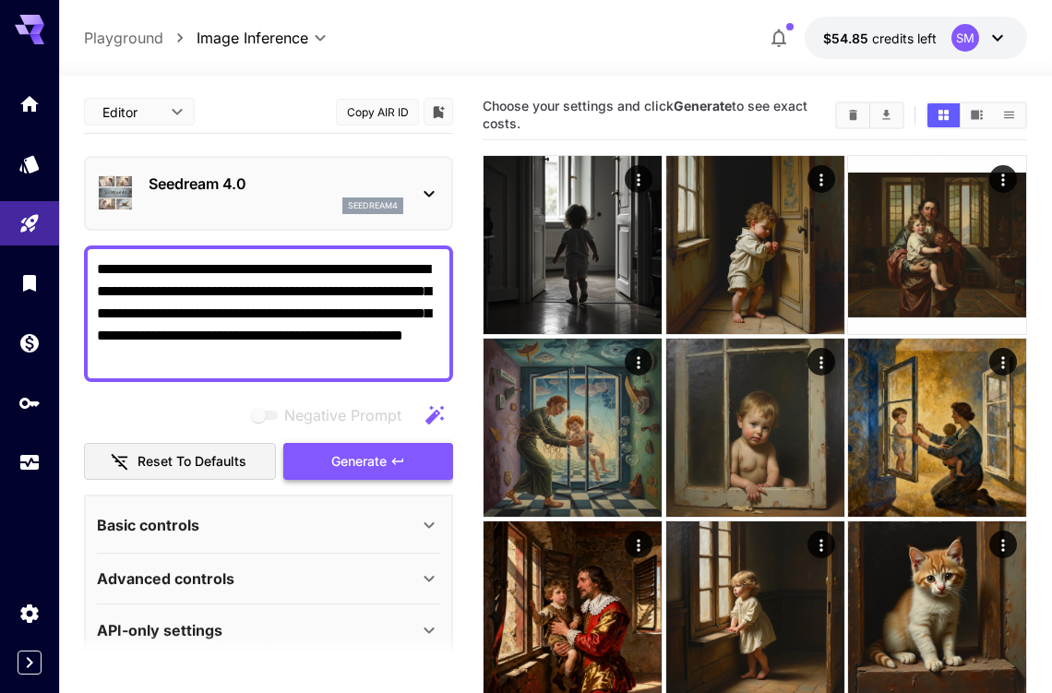
click at [369, 458] on span "Generate" at bounding box center [358, 461] width 55 height 23
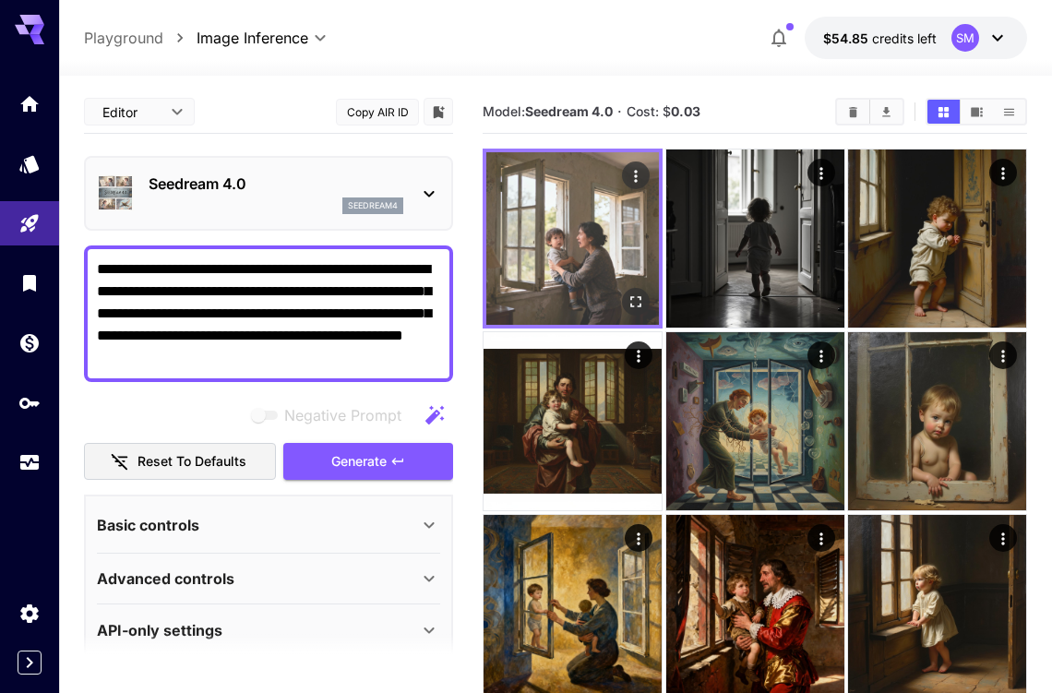
click at [582, 259] on img at bounding box center [572, 238] width 173 height 173
click at [637, 300] on icon "Open in fullscreen" at bounding box center [635, 301] width 18 height 18
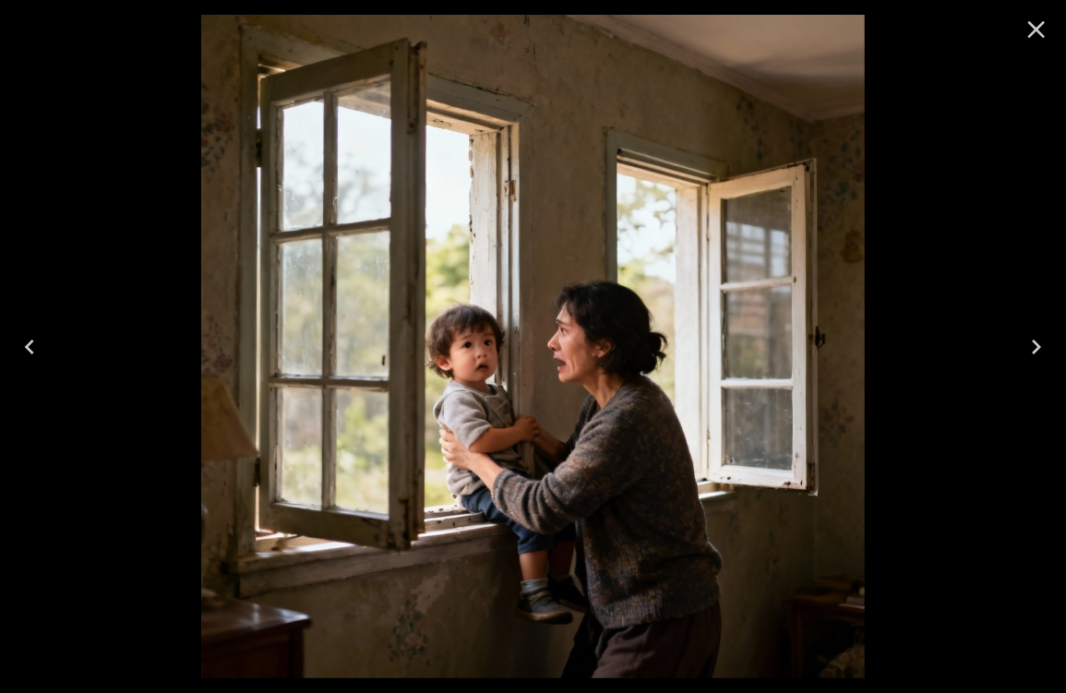
click at [1032, 28] on icon "Close" at bounding box center [1036, 30] width 30 height 30
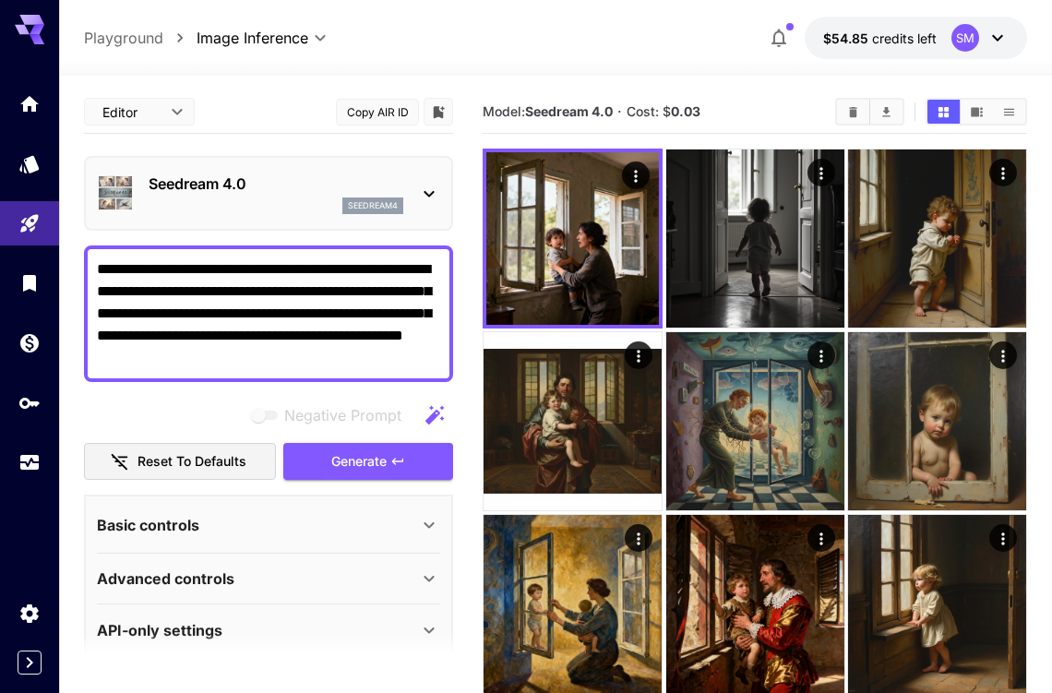
click at [309, 184] on p "Seedream 4.0" at bounding box center [276, 184] width 255 height 22
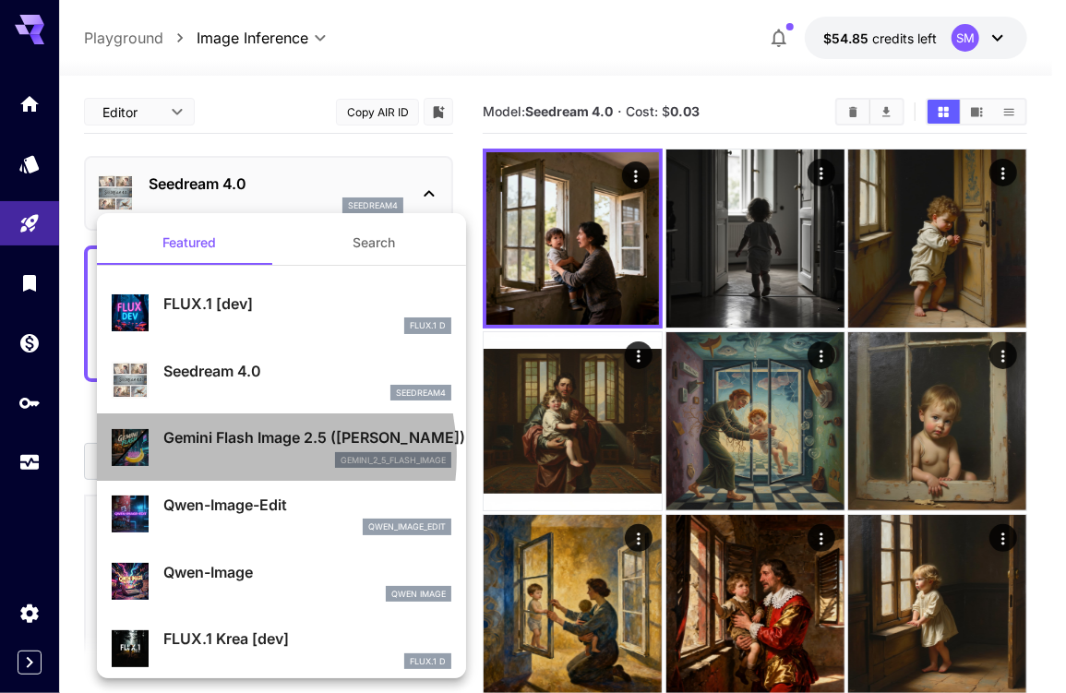
click at [227, 455] on div "gemini_2_5_flash_image" at bounding box center [307, 460] width 288 height 17
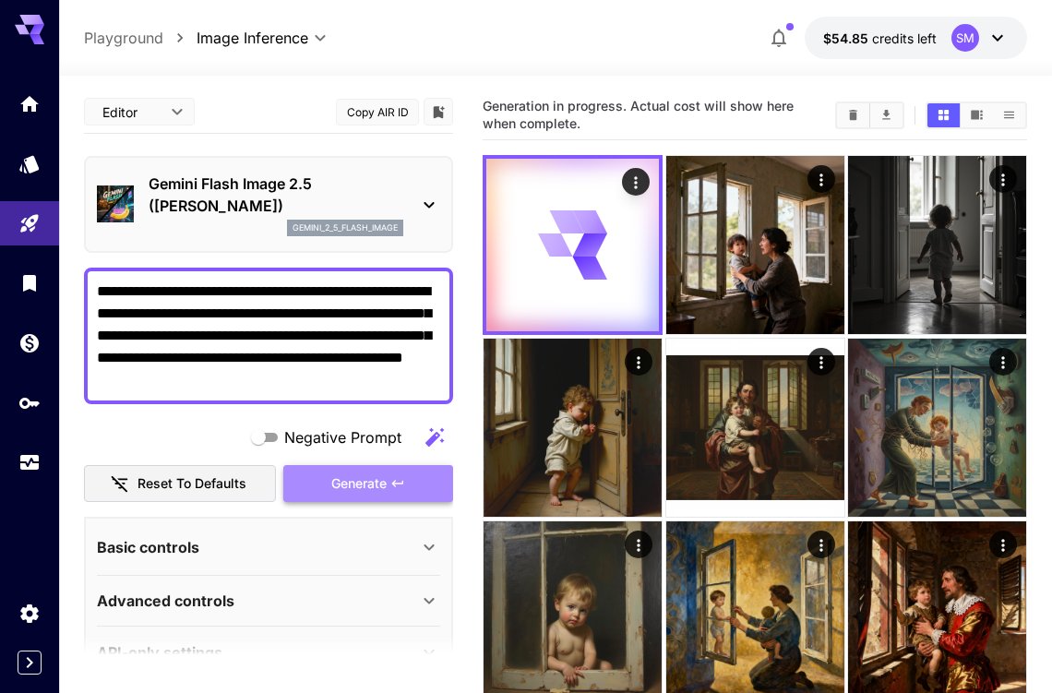
click at [367, 479] on span "Generate" at bounding box center [358, 483] width 55 height 23
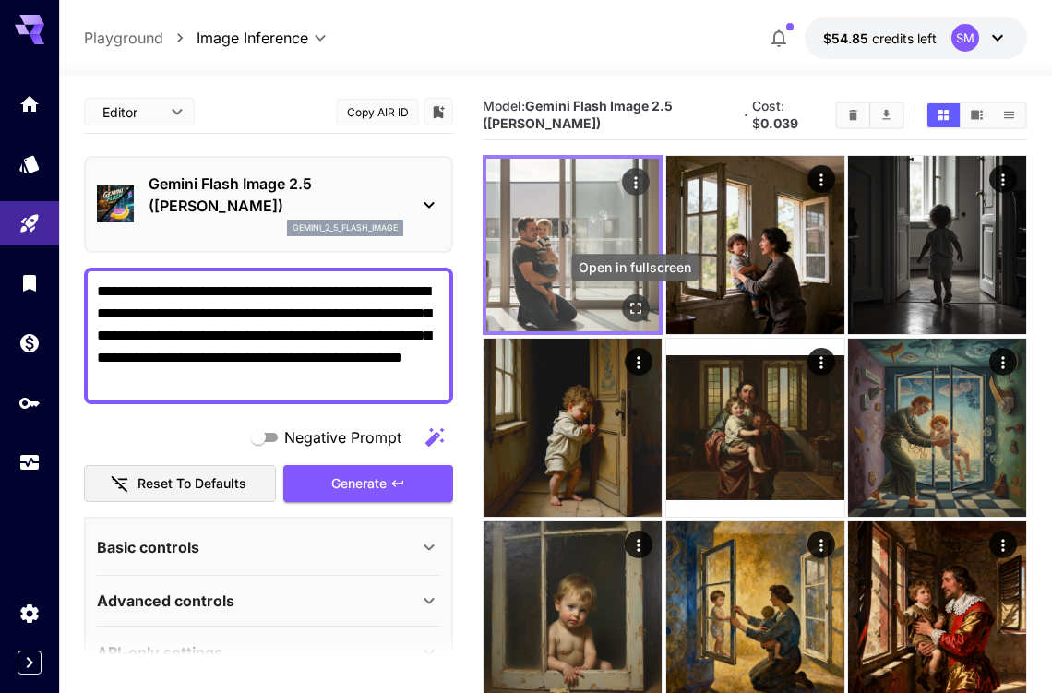
click at [633, 310] on icon "Open in fullscreen" at bounding box center [635, 308] width 18 height 18
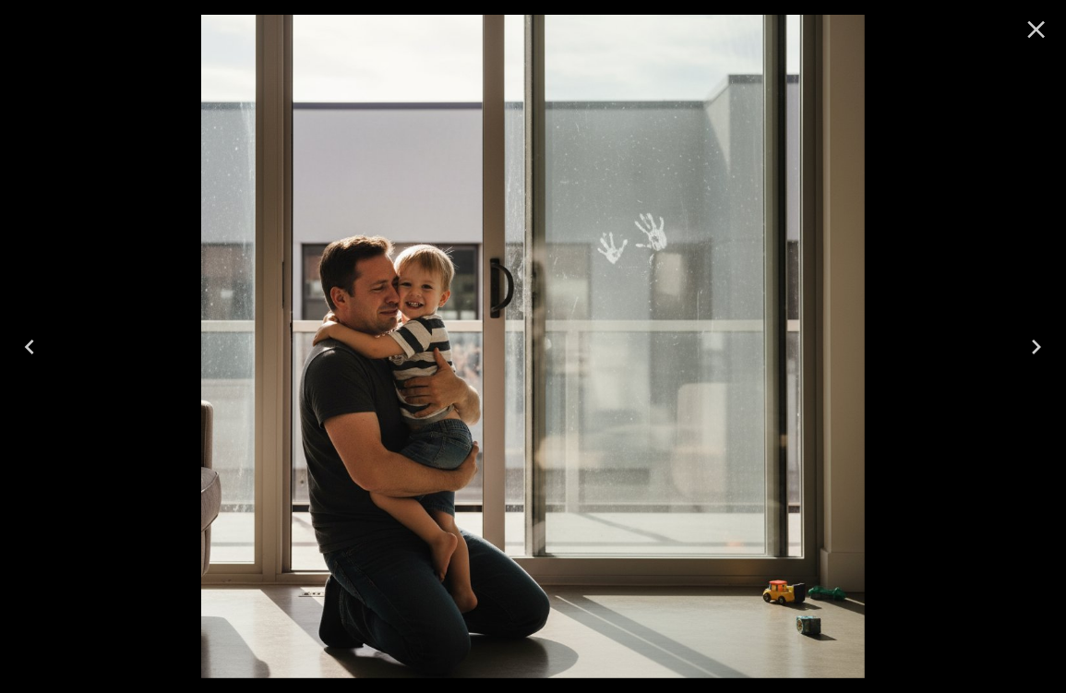
click at [1037, 29] on icon "Close" at bounding box center [1037, 30] width 18 height 18
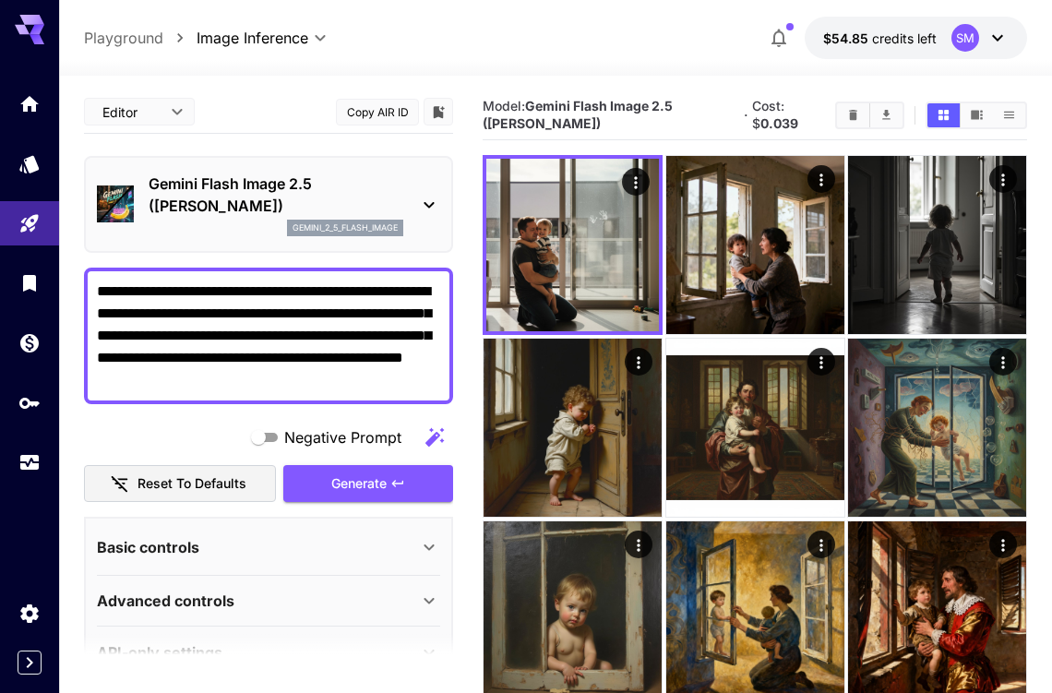
drag, startPoint x: 288, startPoint y: 387, endPoint x: 133, endPoint y: 377, distance: 155.3
click at [133, 377] on textarea "**********" at bounding box center [268, 335] width 343 height 111
click at [350, 475] on span "Generate" at bounding box center [358, 483] width 55 height 23
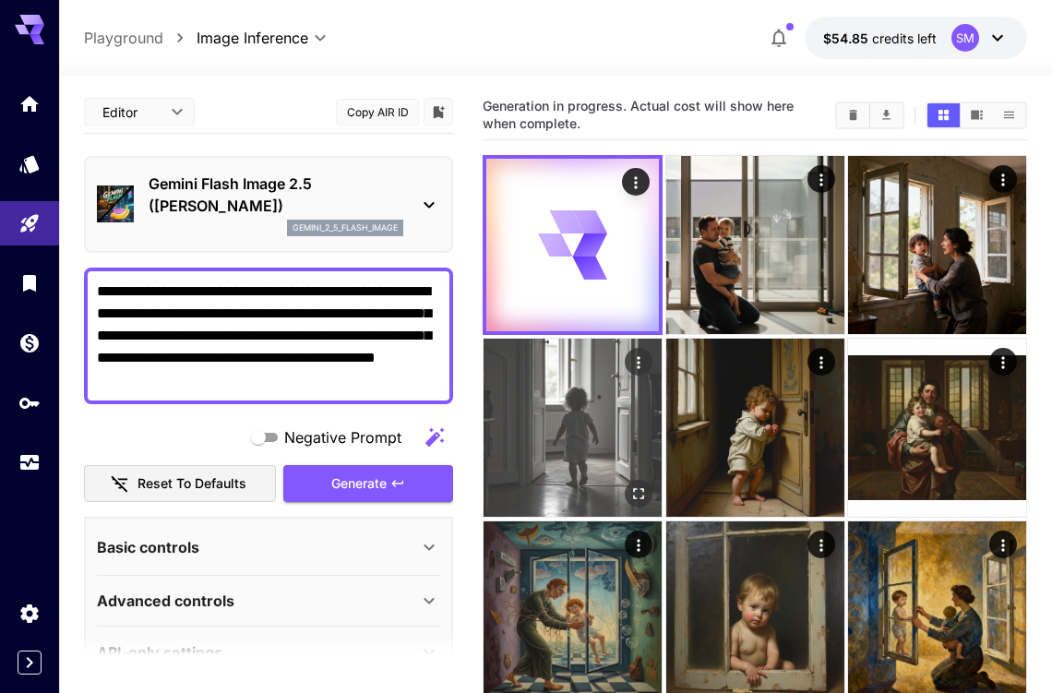
click at [579, 452] on img at bounding box center [572, 428] width 178 height 178
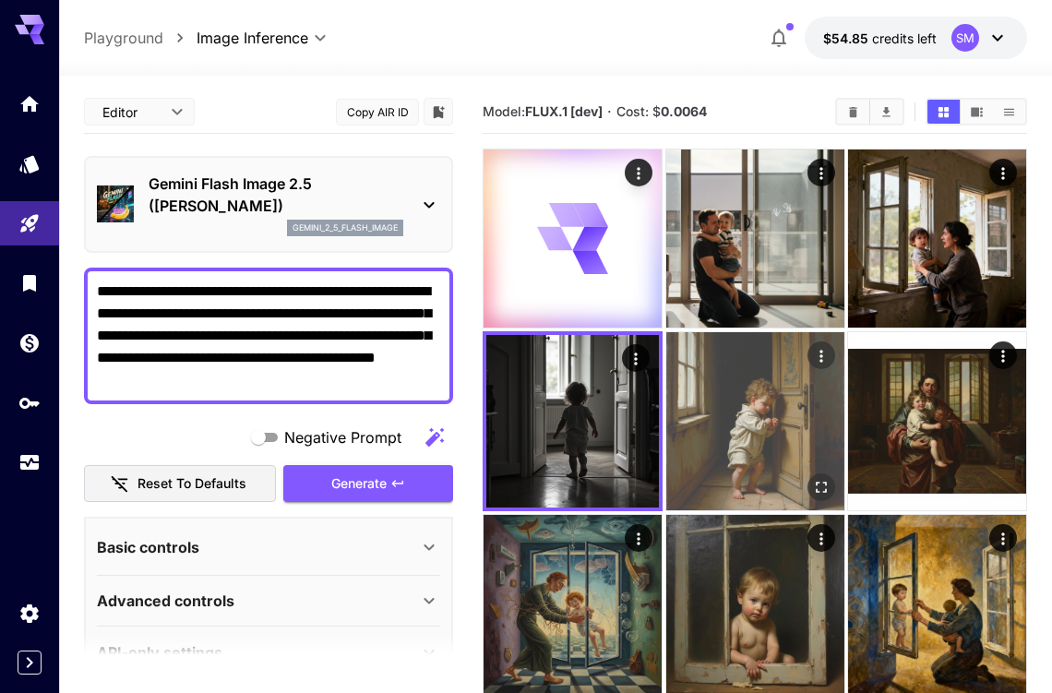
click at [733, 423] on img at bounding box center [755, 421] width 178 height 178
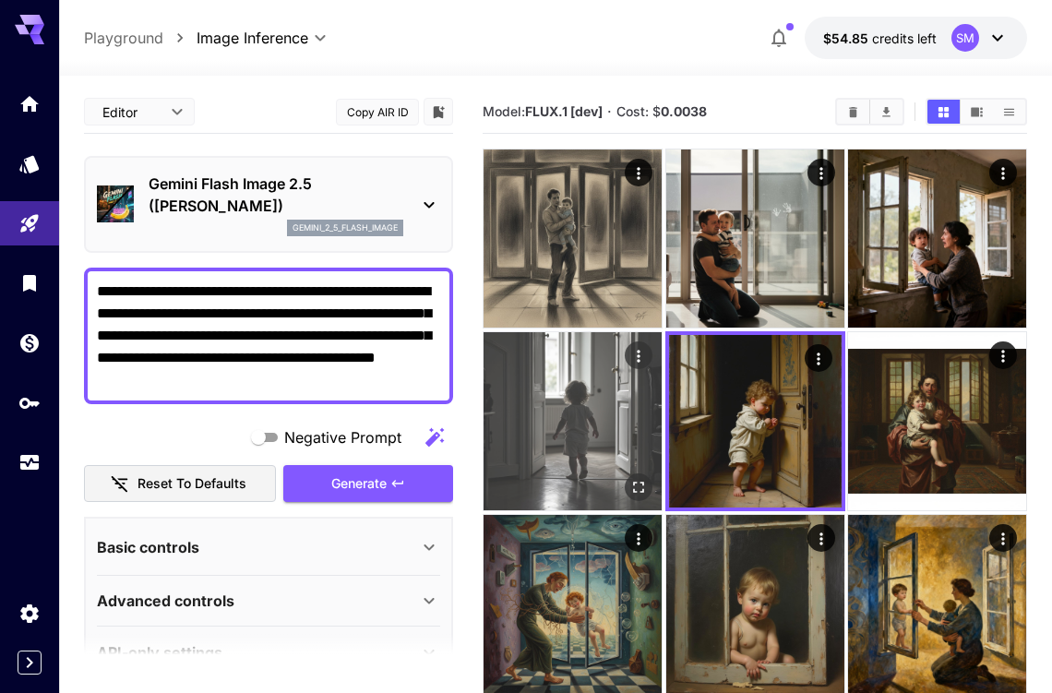
click at [590, 420] on img at bounding box center [572, 421] width 178 height 178
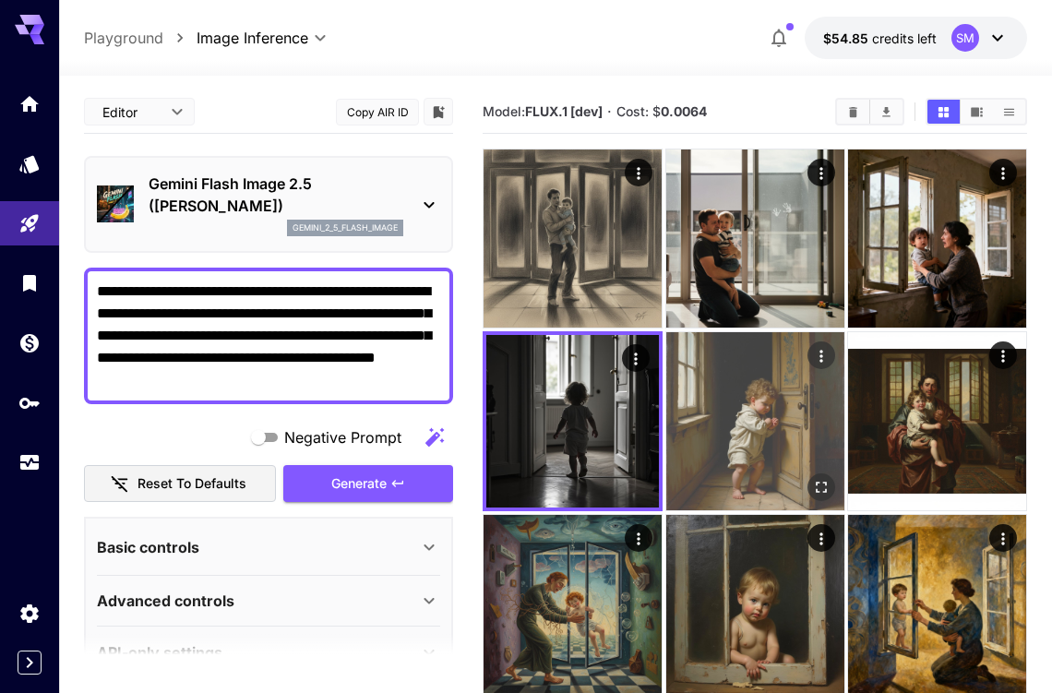
click at [744, 414] on img at bounding box center [755, 421] width 178 height 178
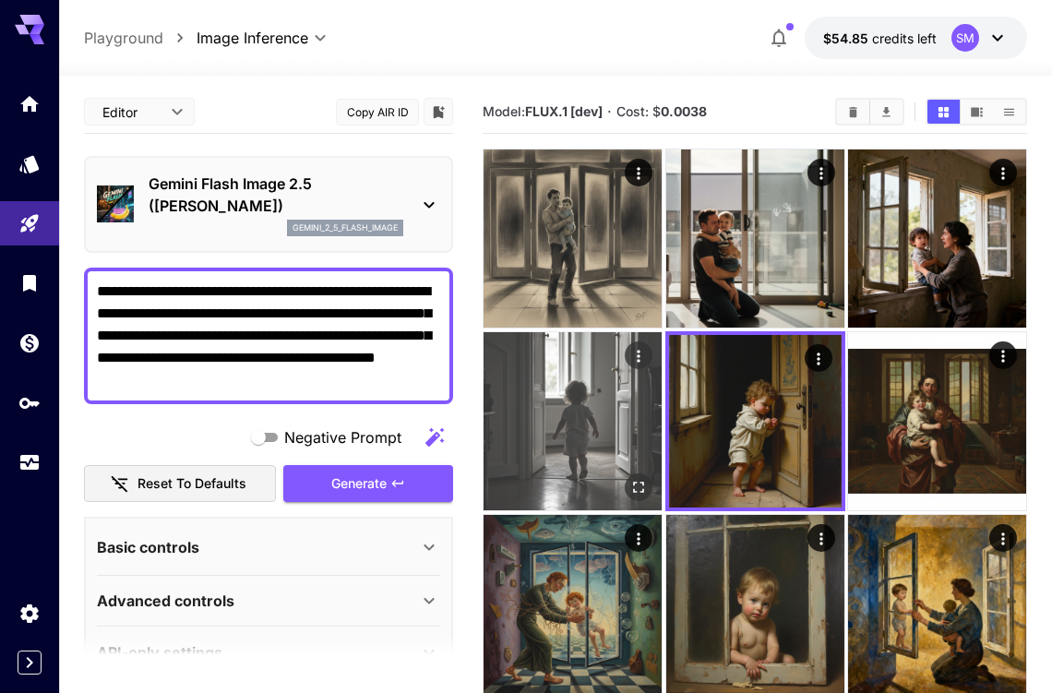
click at [607, 413] on img at bounding box center [572, 421] width 178 height 178
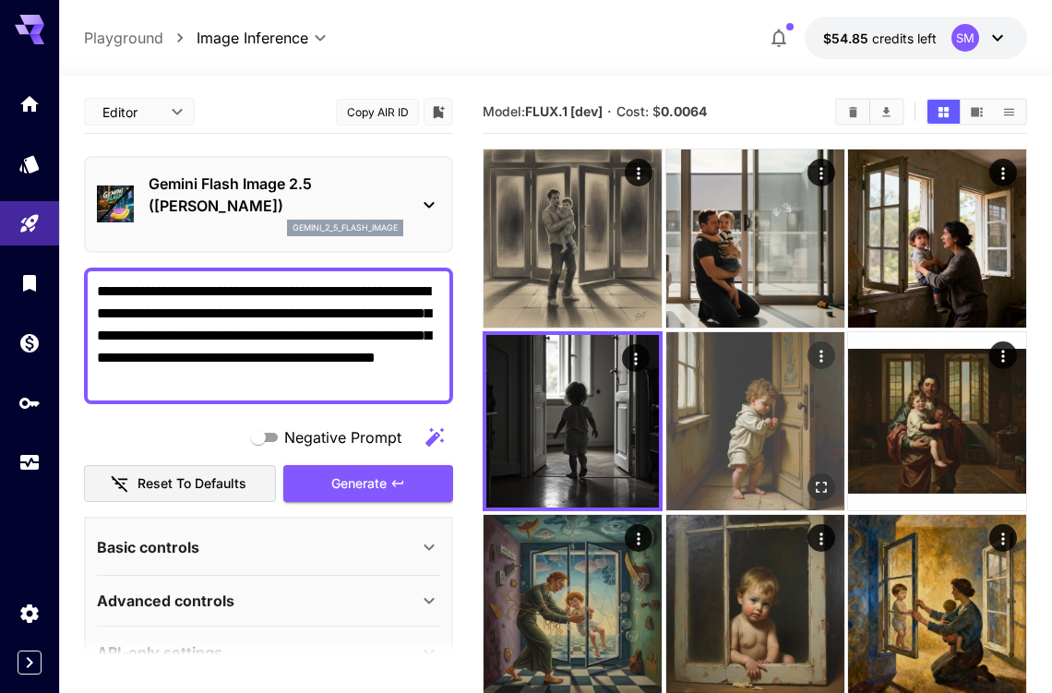
click at [733, 411] on img at bounding box center [755, 421] width 178 height 178
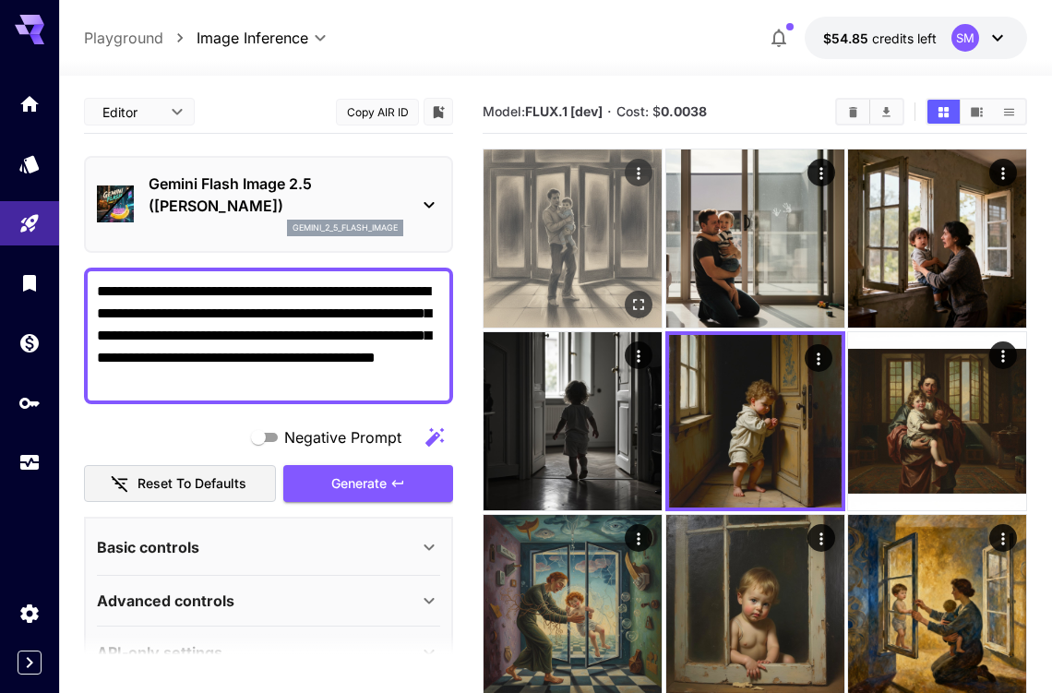
click at [604, 246] on img at bounding box center [572, 238] width 178 height 178
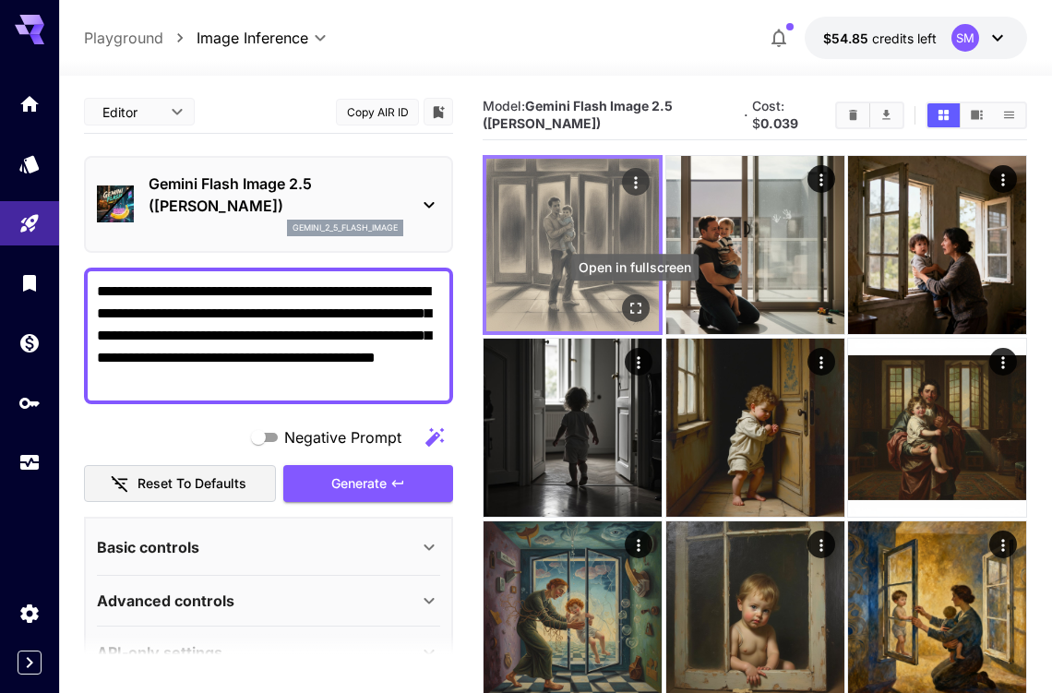
click at [638, 309] on icon "Open in fullscreen" at bounding box center [635, 308] width 11 height 11
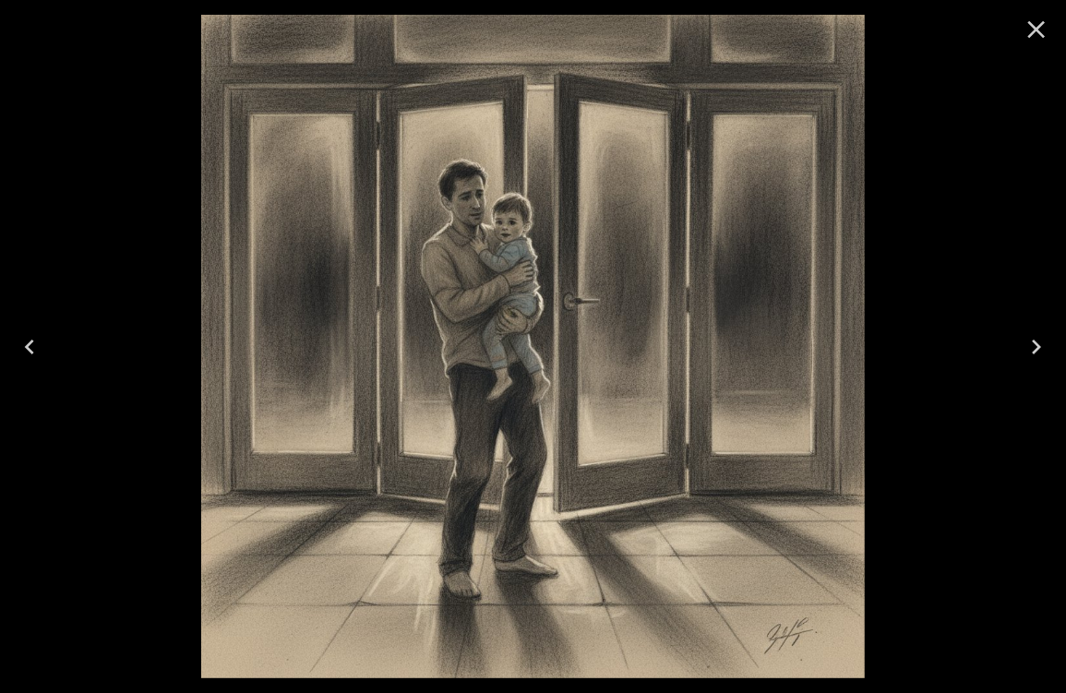
click at [1037, 28] on icon "Close" at bounding box center [1037, 30] width 18 height 18
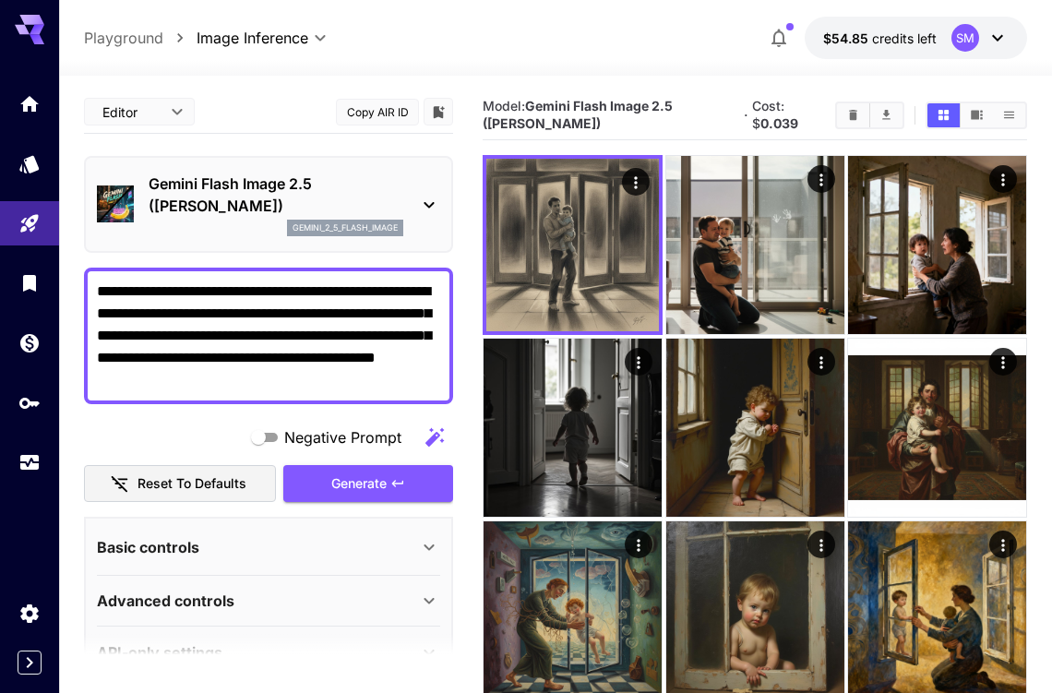
click at [280, 197] on p "Gemini Flash Image 2.5 ([PERSON_NAME])" at bounding box center [276, 195] width 255 height 44
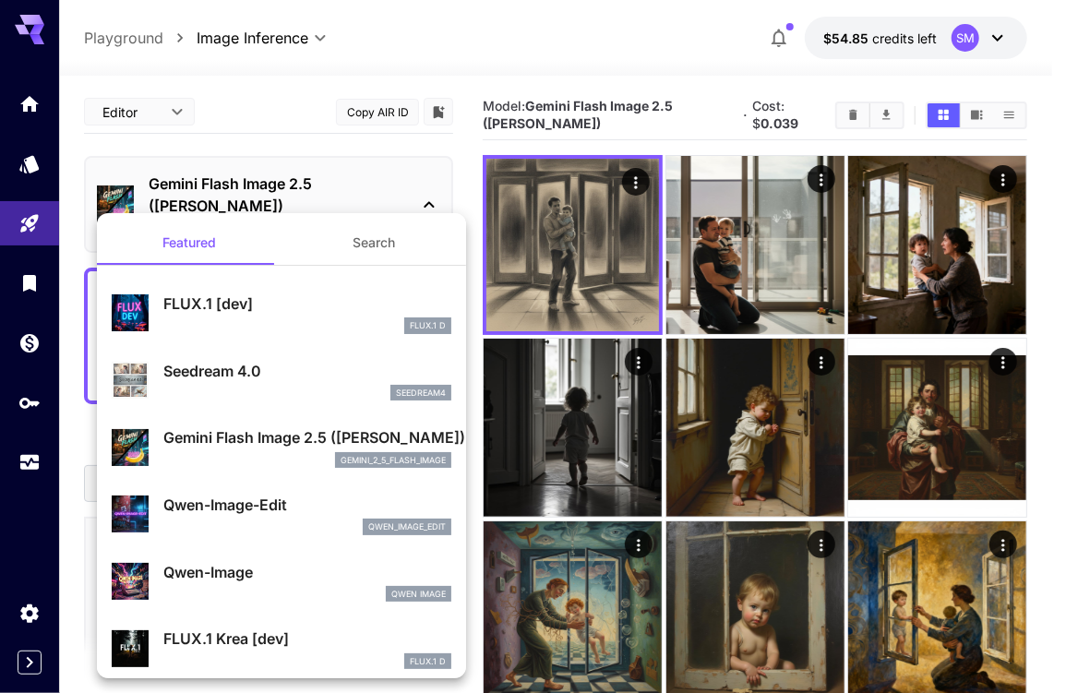
click at [761, 442] on div at bounding box center [533, 346] width 1066 height 693
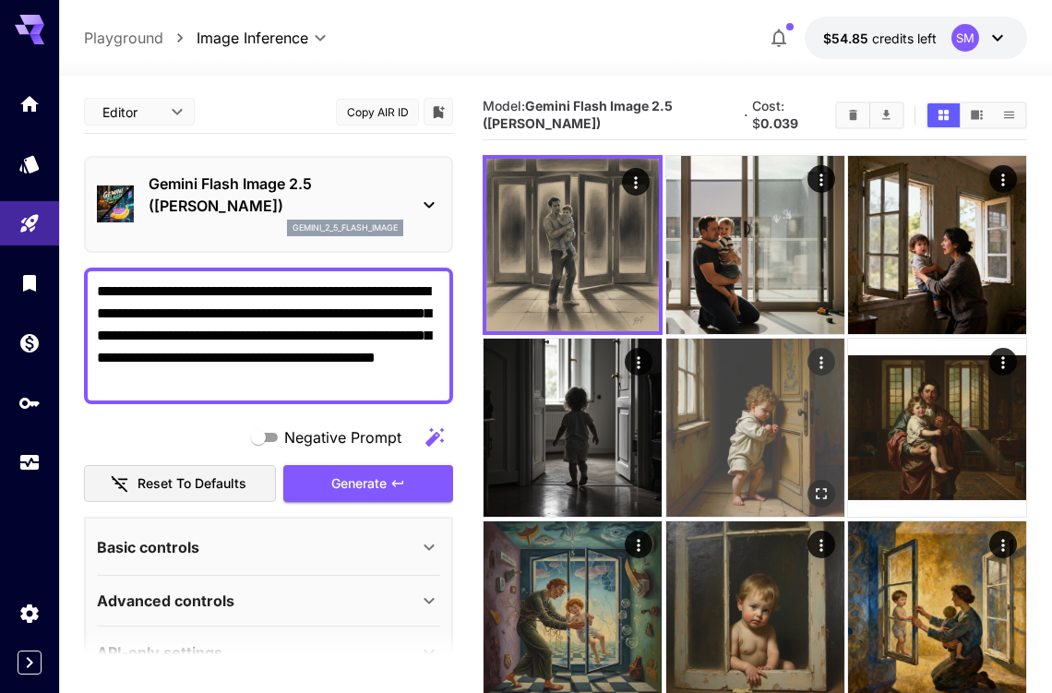
click at [740, 435] on img at bounding box center [755, 428] width 178 height 178
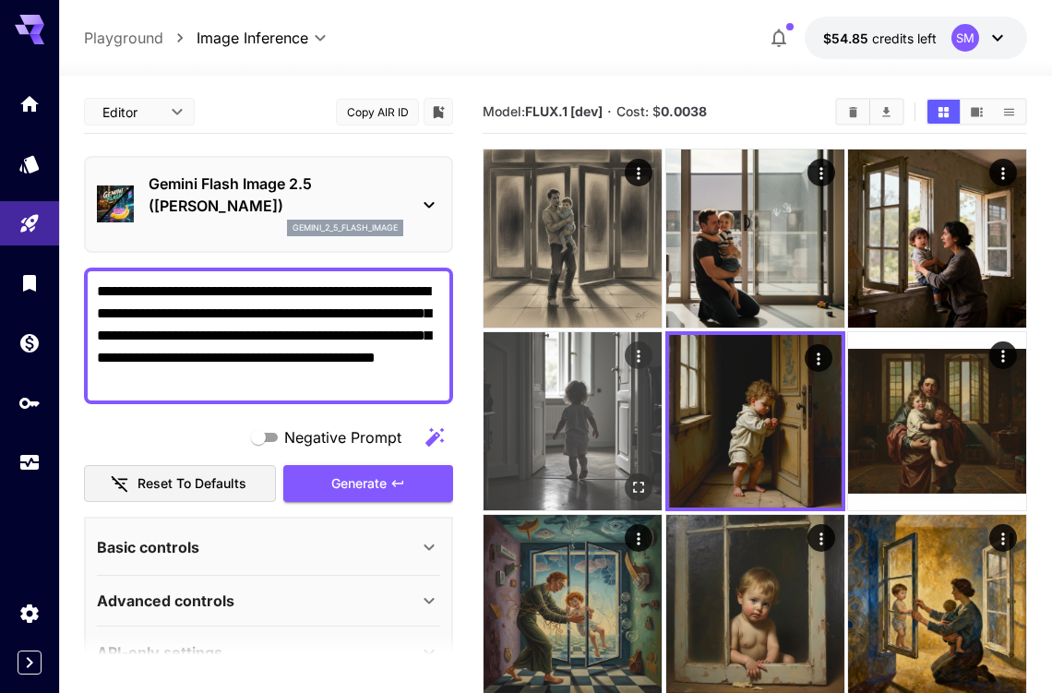
click at [554, 420] on img at bounding box center [572, 421] width 178 height 178
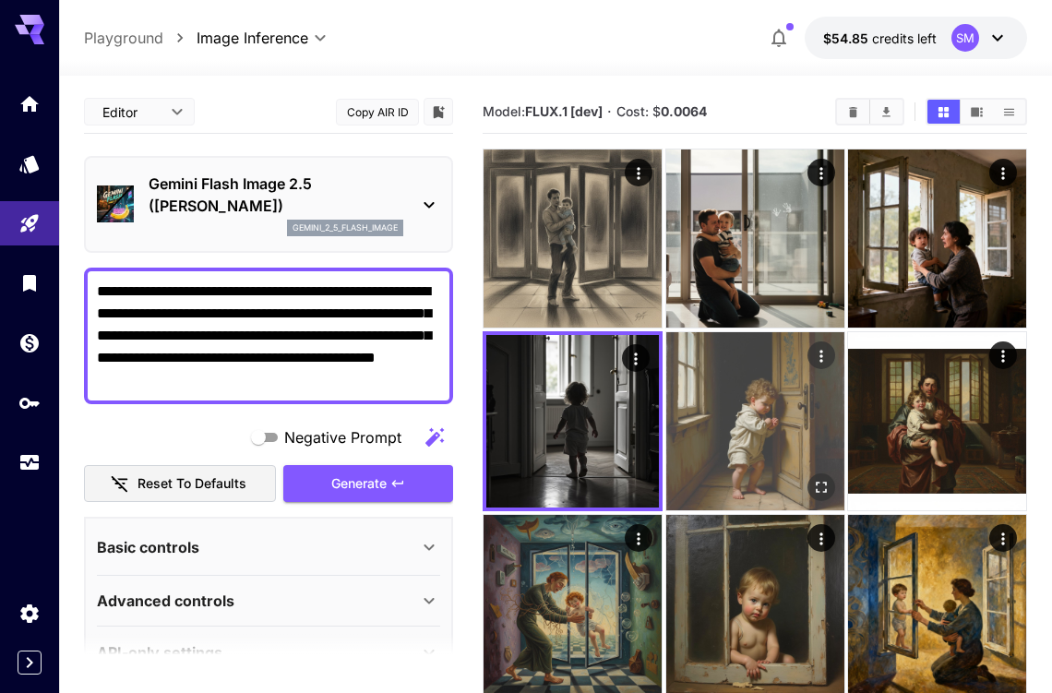
click at [752, 411] on img at bounding box center [755, 421] width 178 height 178
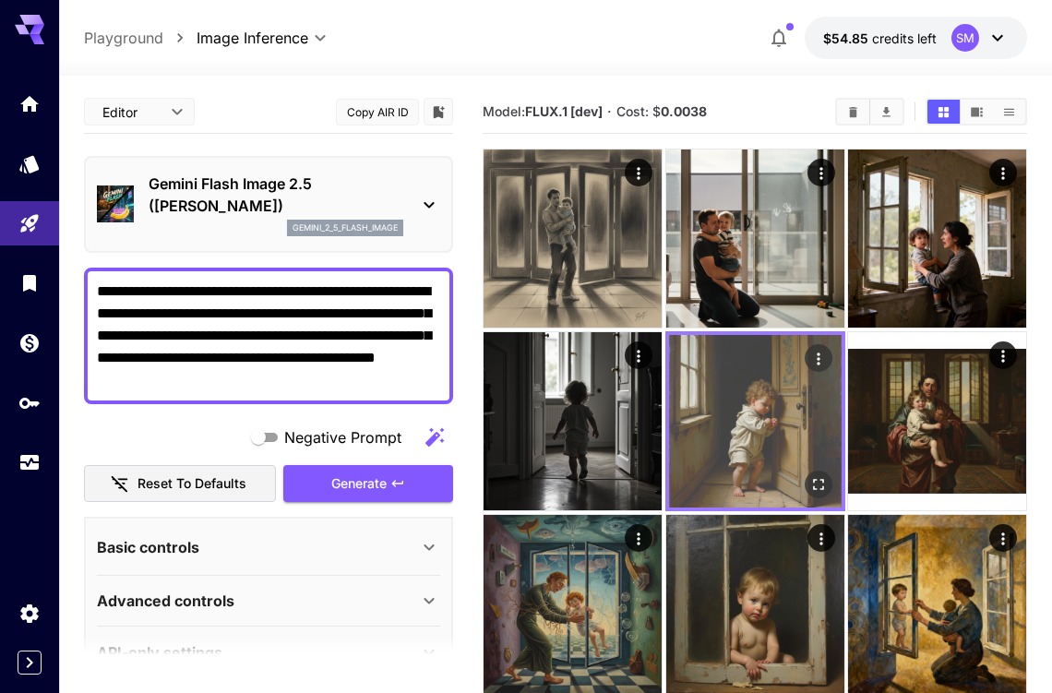
click at [738, 408] on img at bounding box center [755, 421] width 173 height 173
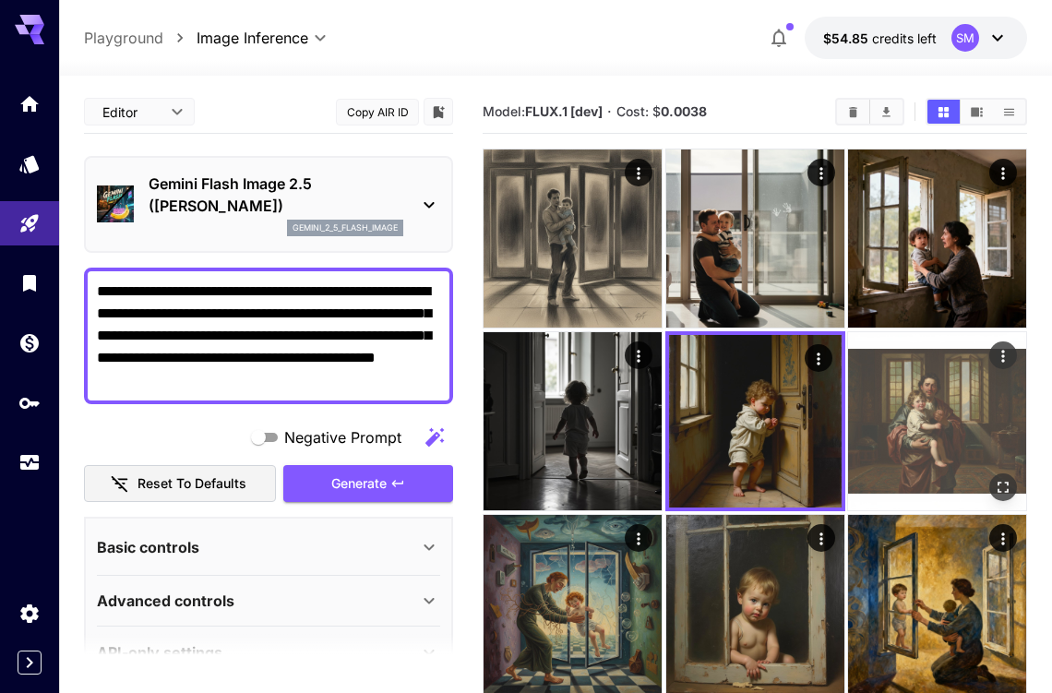
click at [901, 411] on img at bounding box center [937, 421] width 178 height 178
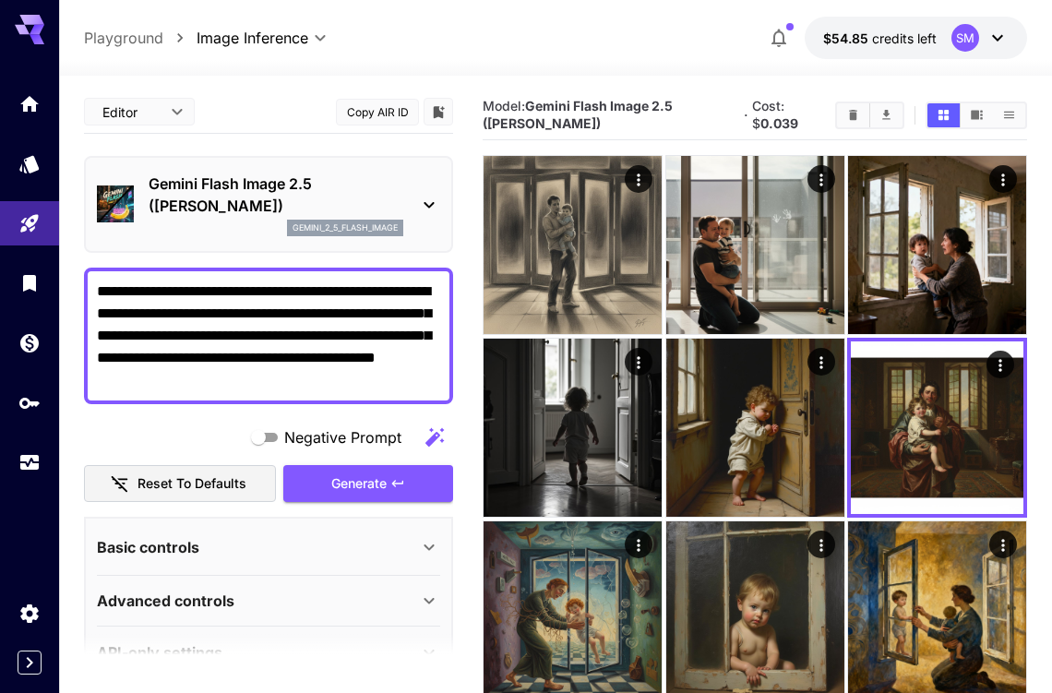
click at [268, 191] on p "Gemini Flash Image 2.5 ([PERSON_NAME])" at bounding box center [276, 195] width 255 height 44
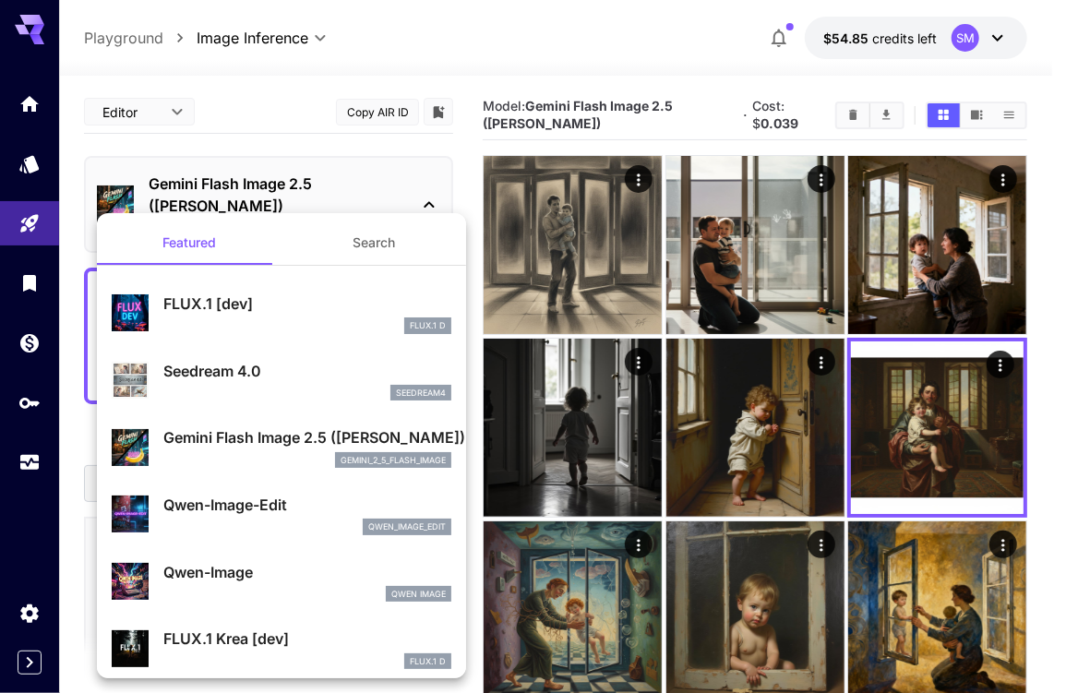
click at [209, 296] on p "FLUX.1 [dev]" at bounding box center [307, 303] width 288 height 22
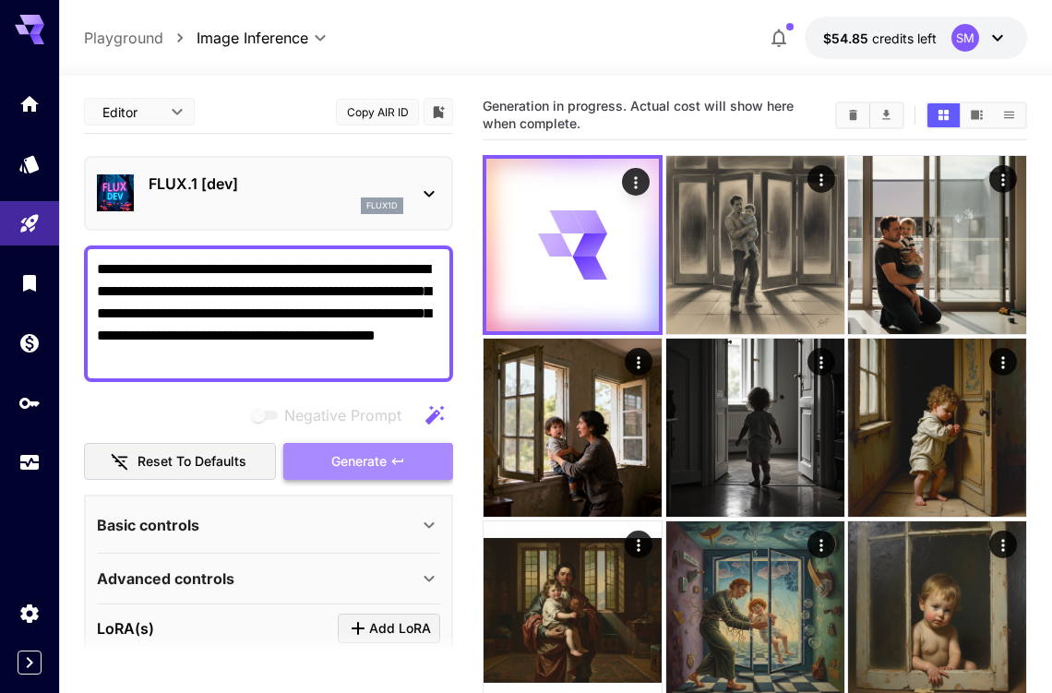
click at [341, 460] on span "Generate" at bounding box center [358, 461] width 55 height 23
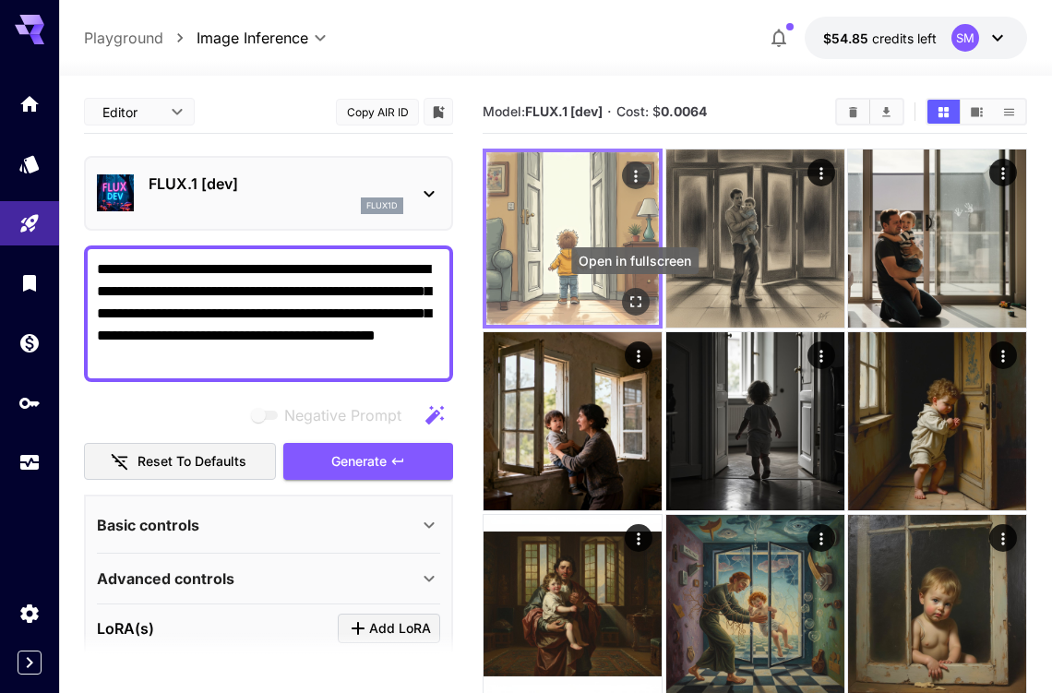
click at [636, 298] on icon "Open in fullscreen" at bounding box center [635, 301] width 18 height 18
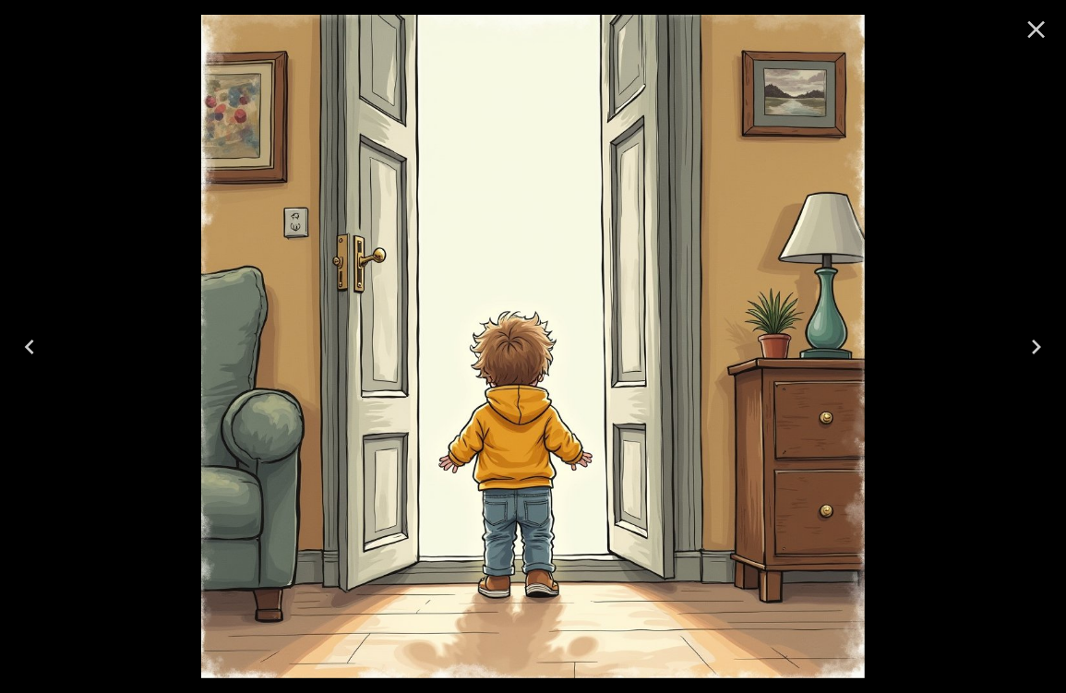
click at [1033, 30] on icon "Close" at bounding box center [1037, 30] width 18 height 18
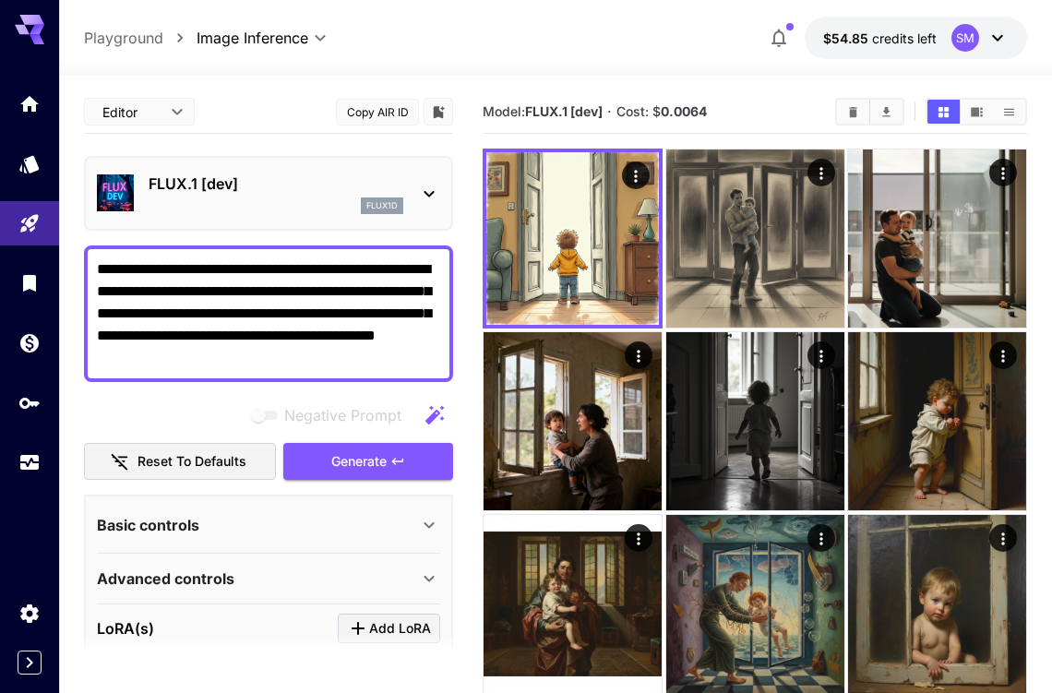
click at [259, 187] on p "FLUX.1 [dev]" at bounding box center [276, 184] width 255 height 22
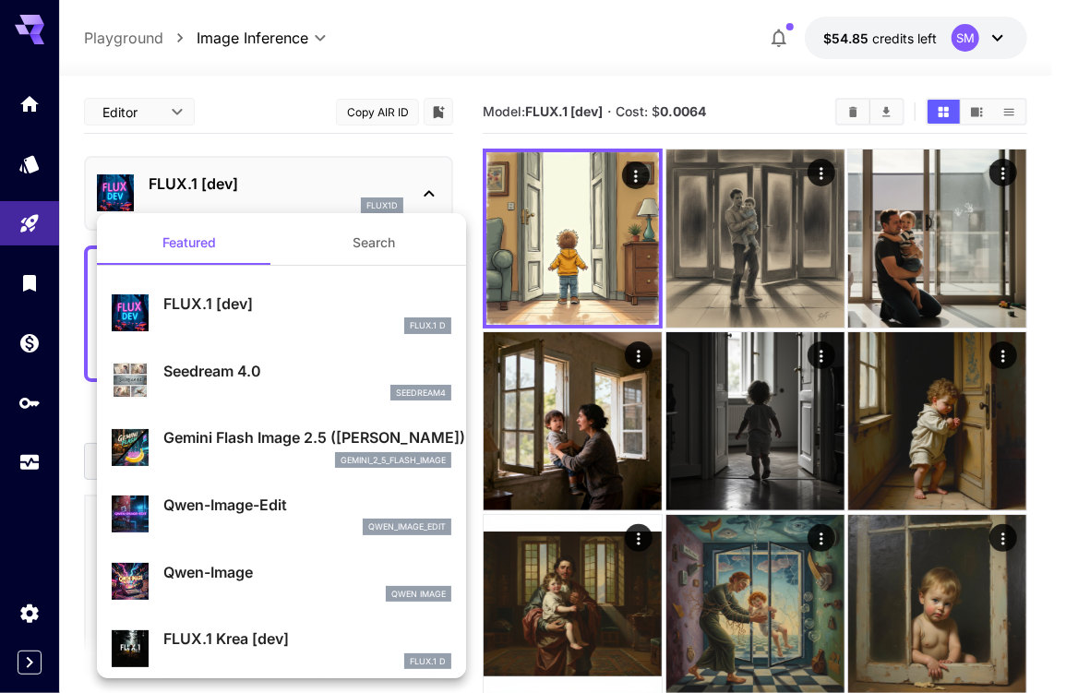
click at [259, 187] on div at bounding box center [533, 346] width 1066 height 693
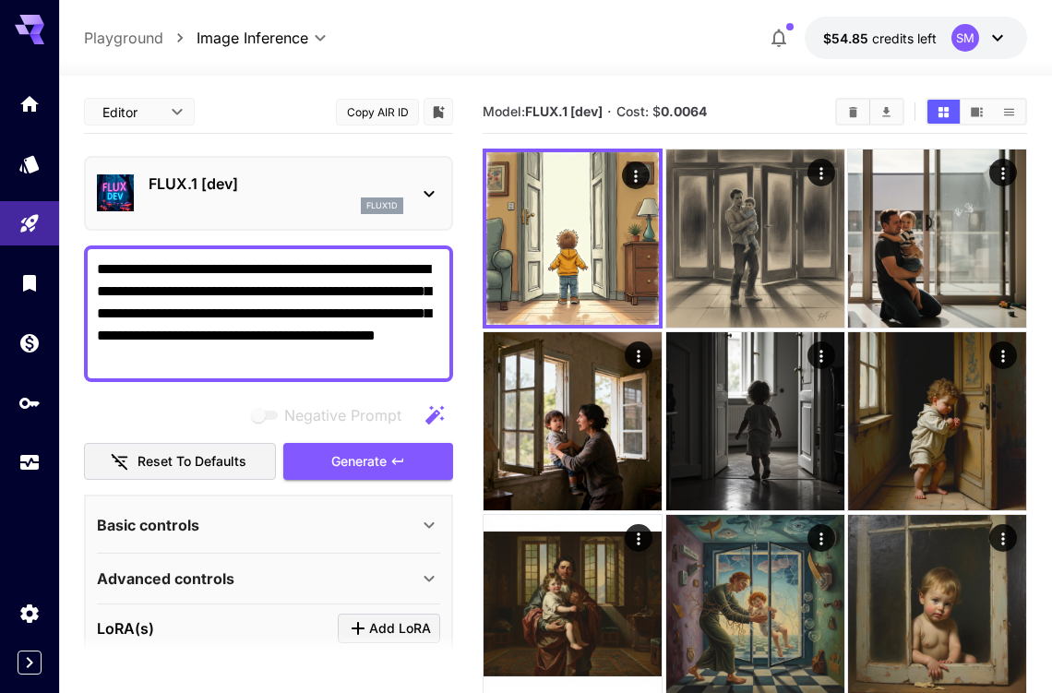
drag, startPoint x: 229, startPoint y: 357, endPoint x: 87, endPoint y: 265, distance: 169.4
click at [87, 265] on div "**********" at bounding box center [268, 313] width 369 height 137
click at [255, 356] on textarea "**********" at bounding box center [268, 313] width 343 height 111
drag, startPoint x: 269, startPoint y: 363, endPoint x: 99, endPoint y: 266, distance: 196.3
click at [99, 266] on textarea "**********" at bounding box center [268, 313] width 343 height 111
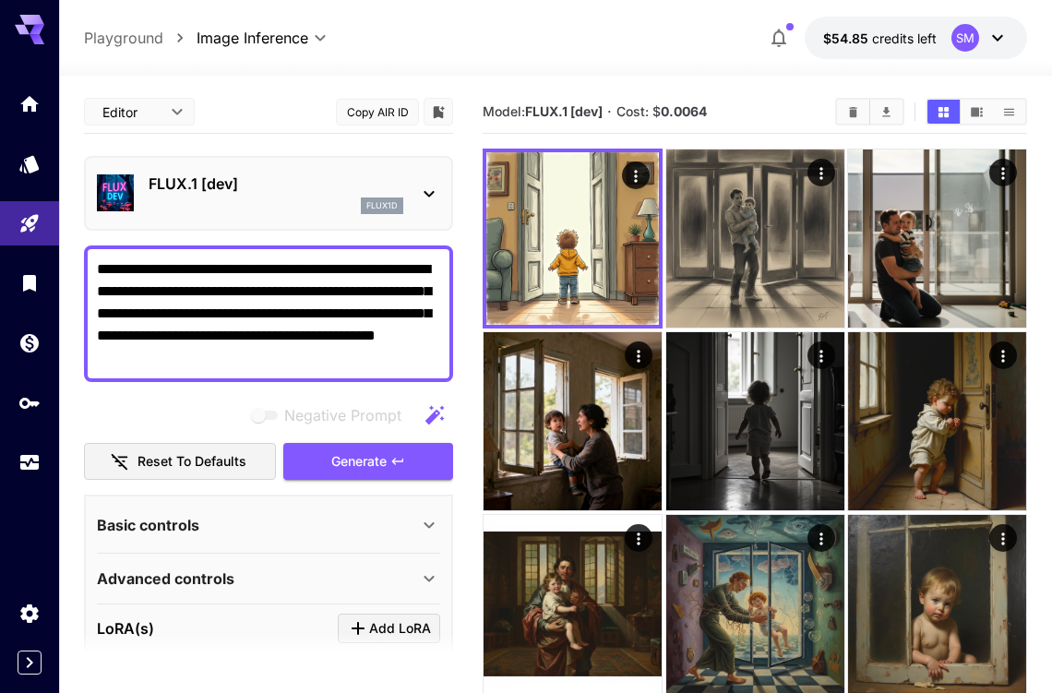
paste textarea
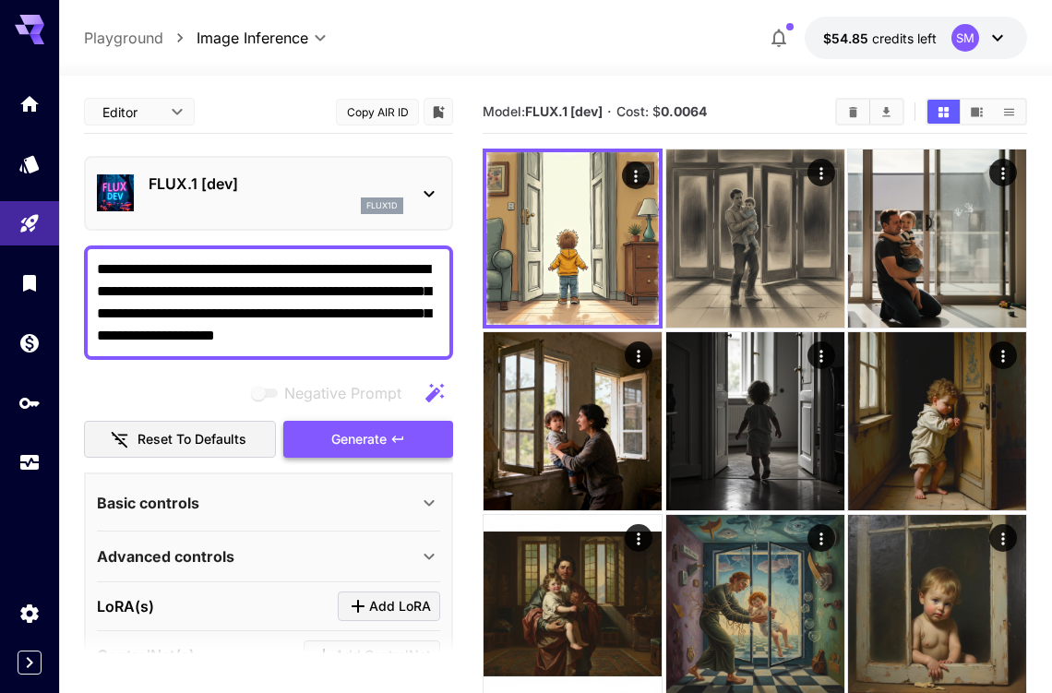
type textarea "**********"
click at [344, 439] on span "Generate" at bounding box center [358, 439] width 55 height 23
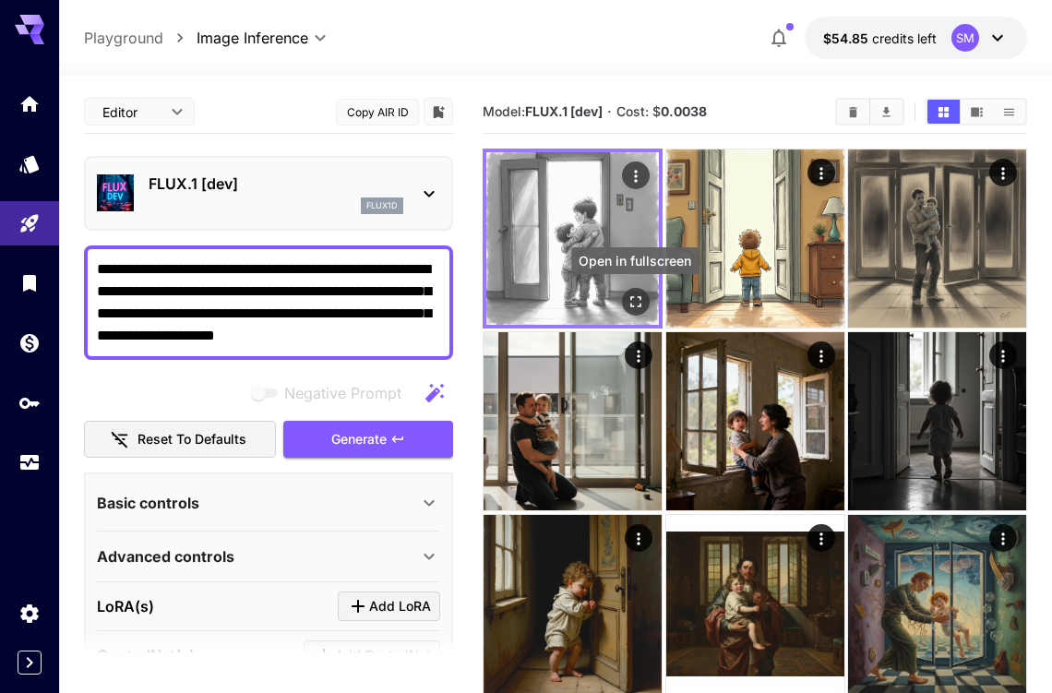
click at [635, 303] on icon "Open in fullscreen" at bounding box center [635, 301] width 18 height 18
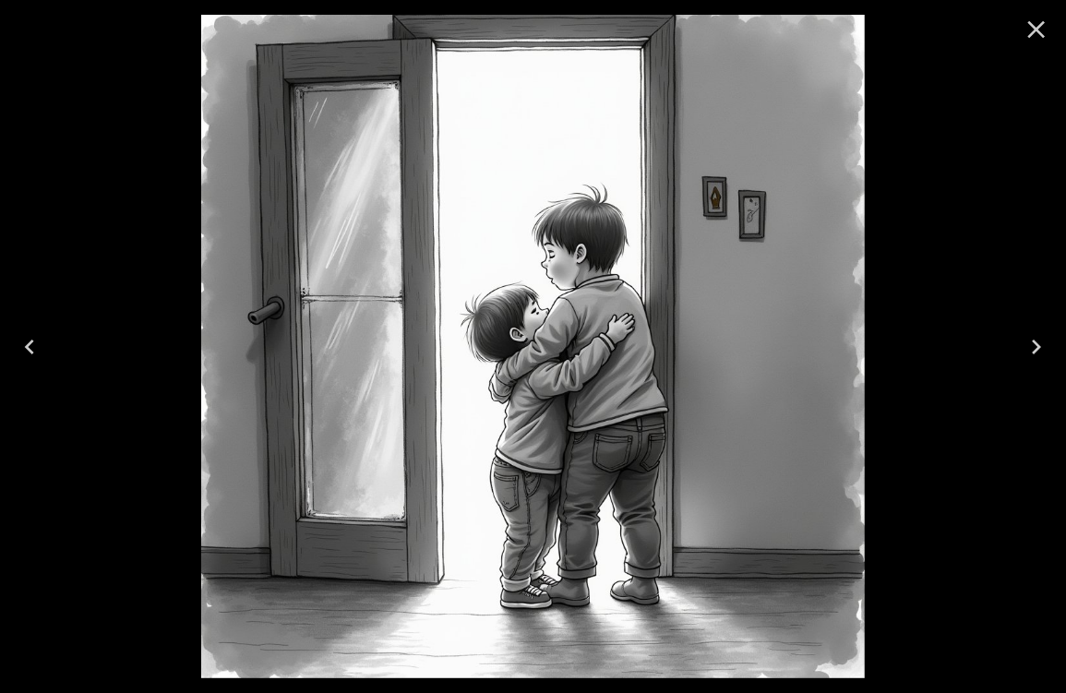
click at [1031, 348] on icon "Next" at bounding box center [1036, 347] width 30 height 30
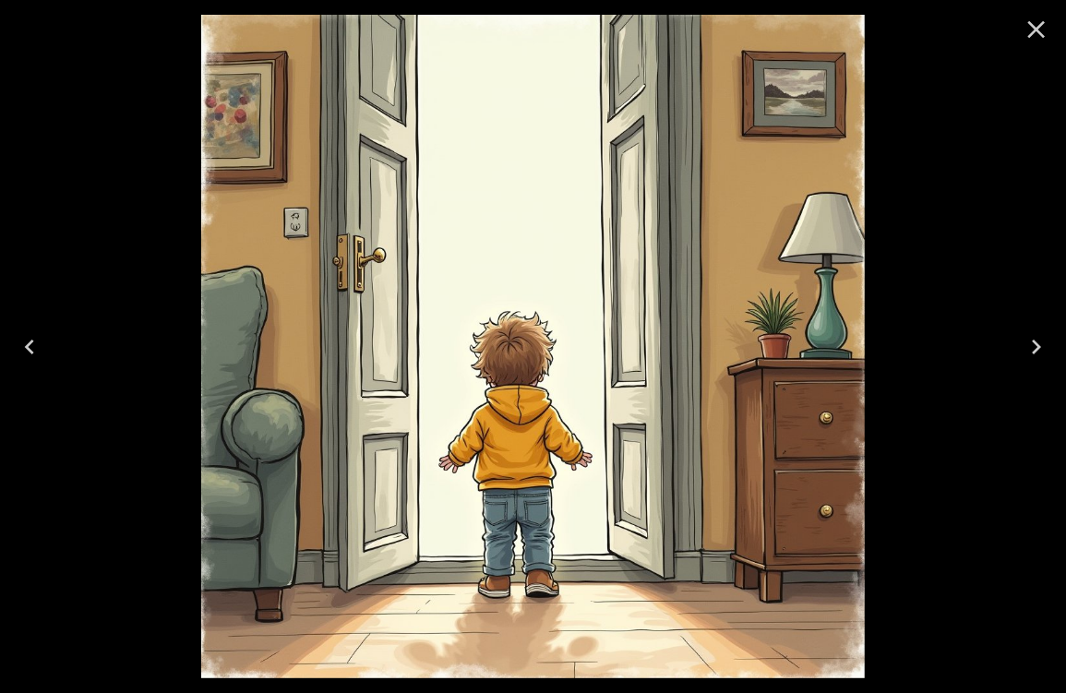
click at [30, 348] on icon "Previous" at bounding box center [30, 347] width 30 height 30
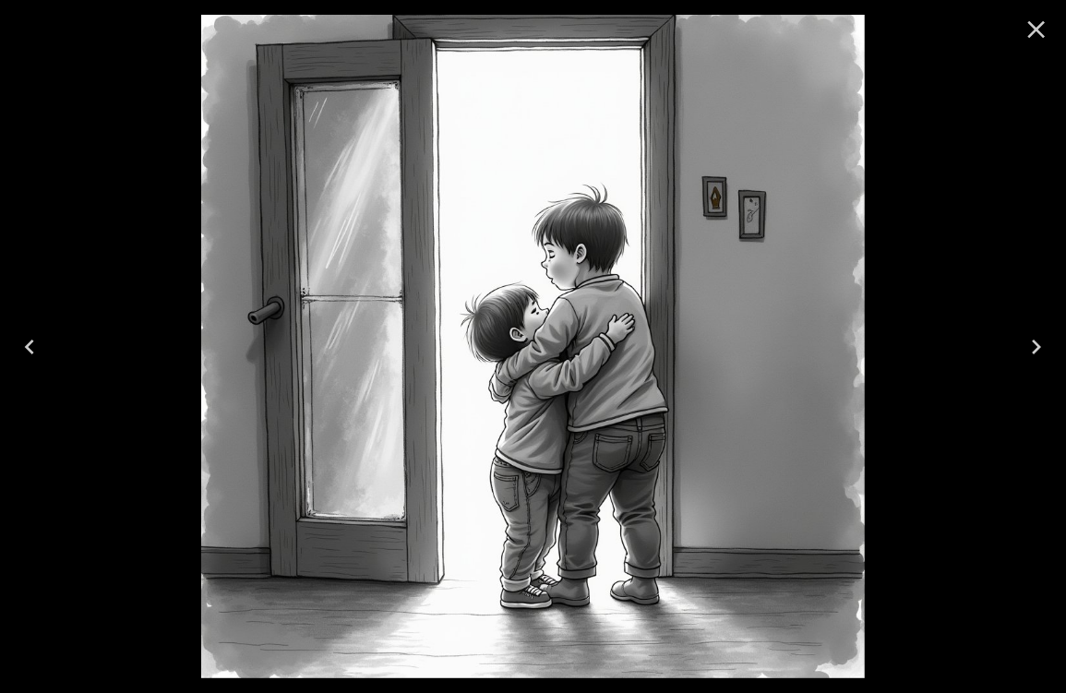
click at [1036, 33] on icon "Close" at bounding box center [1036, 30] width 30 height 30
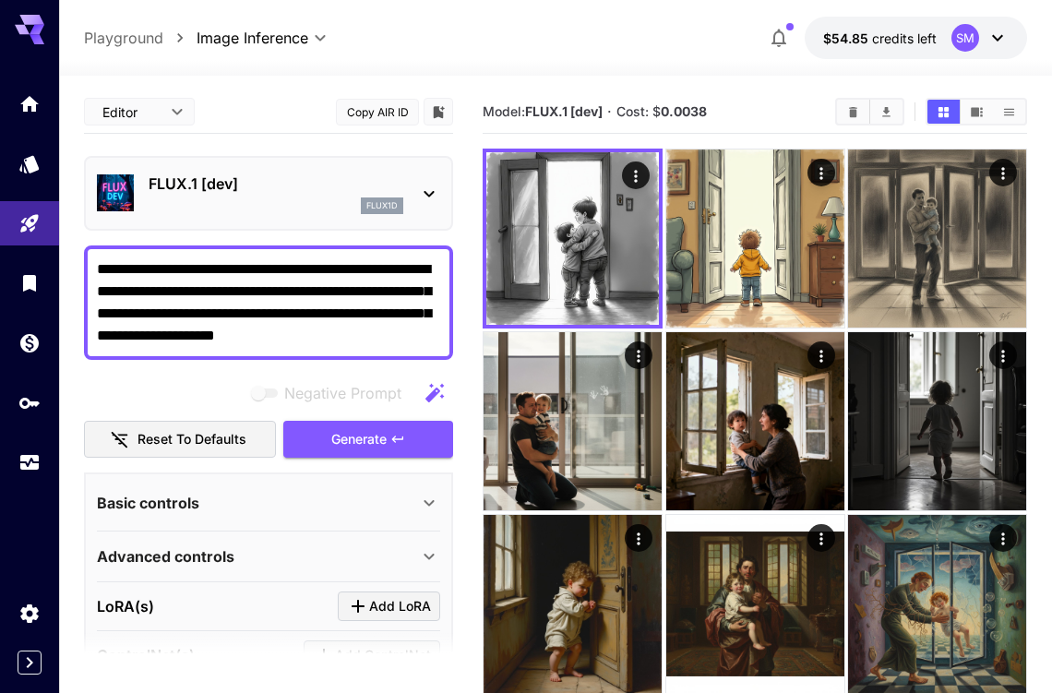
click at [251, 168] on div "FLUX.1 [dev] flux1d" at bounding box center [268, 193] width 343 height 56
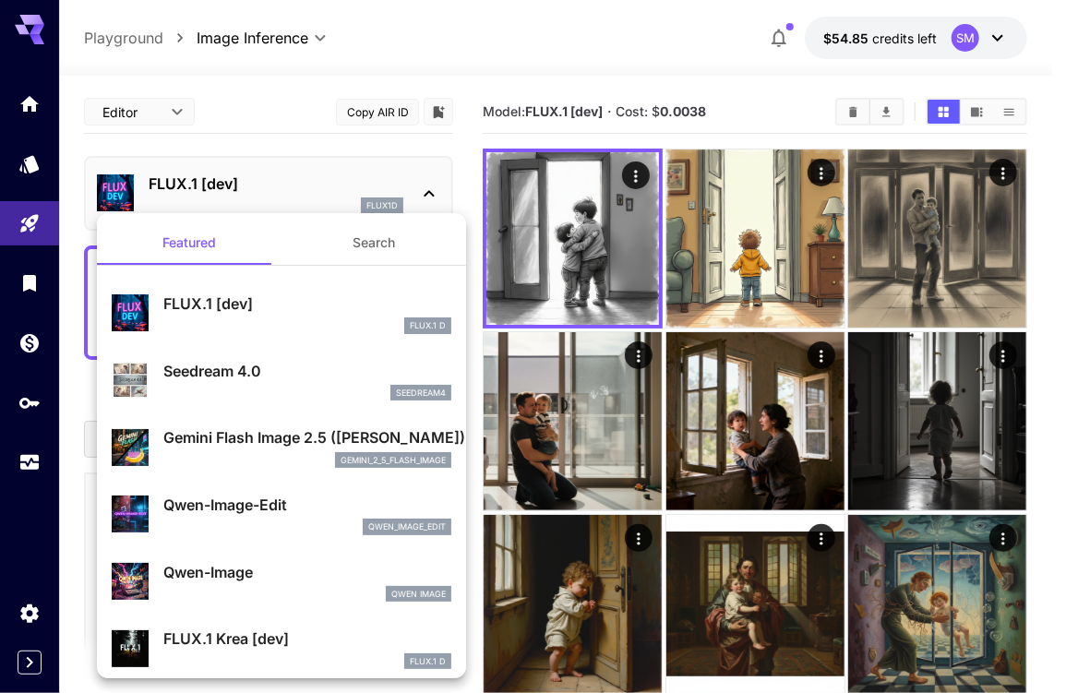
click at [214, 382] on div "Seedream 4.0 seedream4" at bounding box center [307, 381] width 288 height 42
type input "**********"
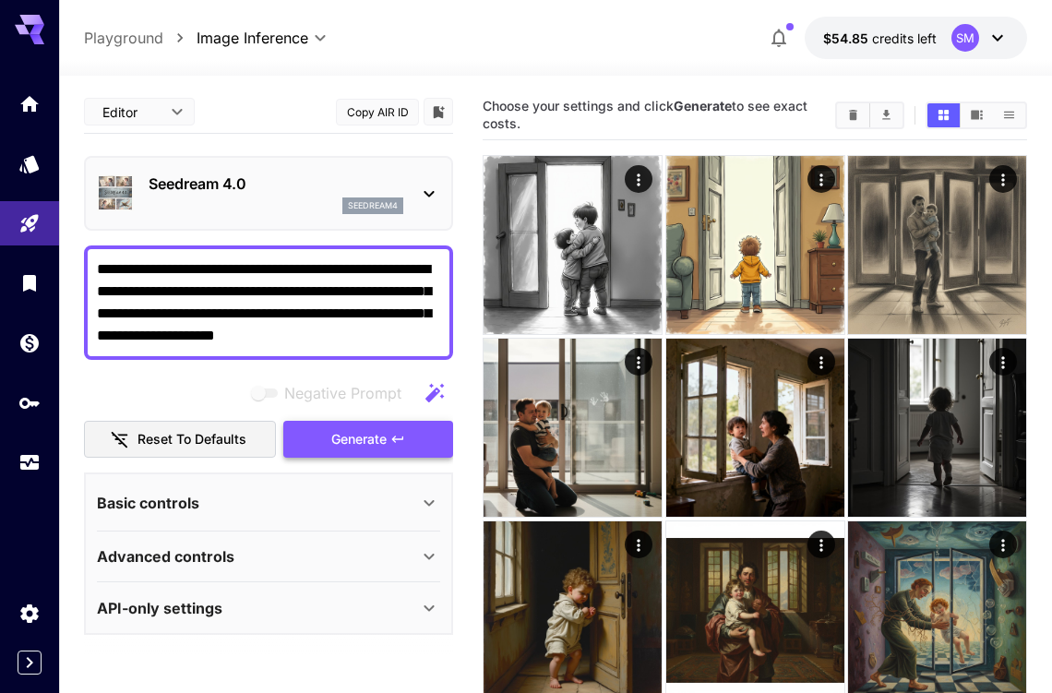
click at [385, 437] on span "Generate" at bounding box center [358, 439] width 55 height 23
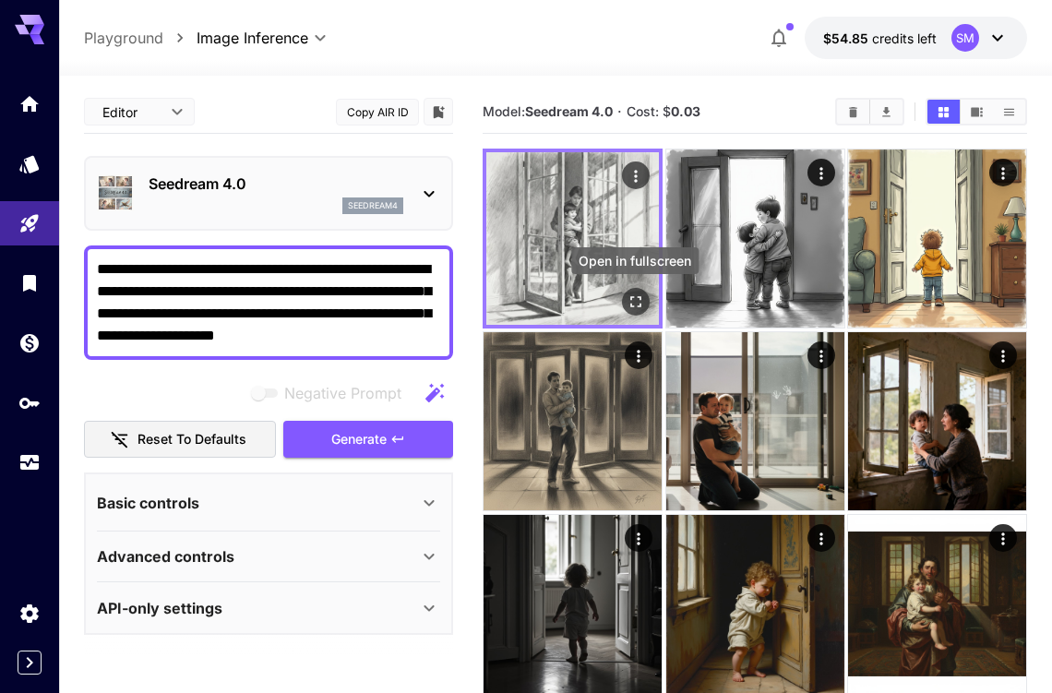
click at [636, 303] on icon "Open in fullscreen" at bounding box center [635, 301] width 18 height 18
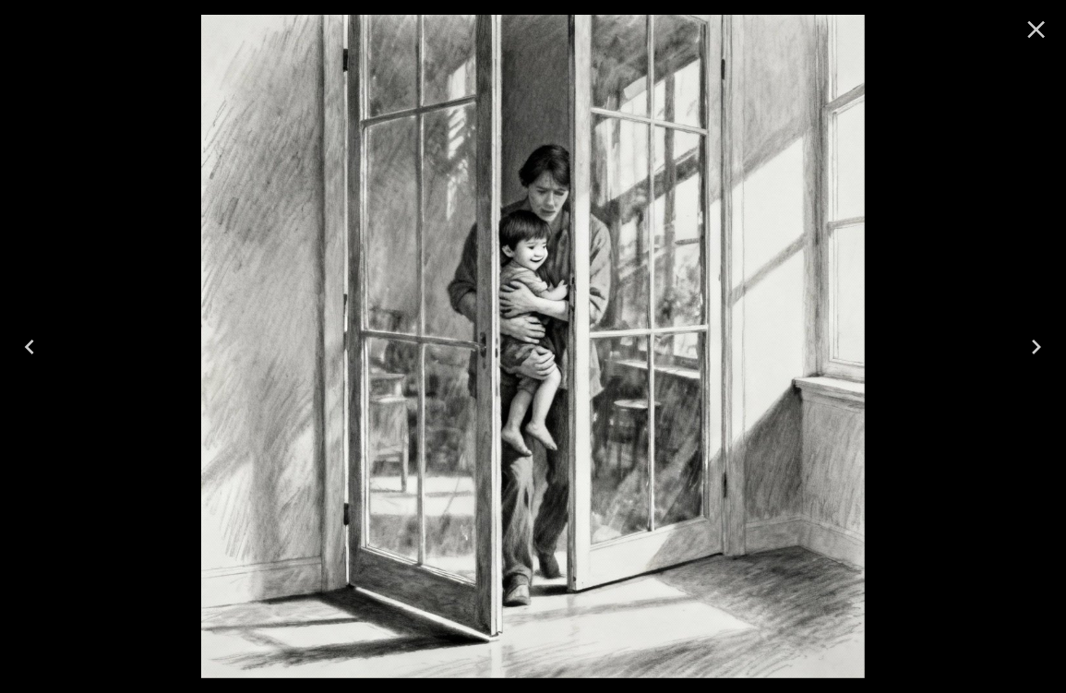
click at [1040, 30] on icon "Close" at bounding box center [1036, 30] width 30 height 30
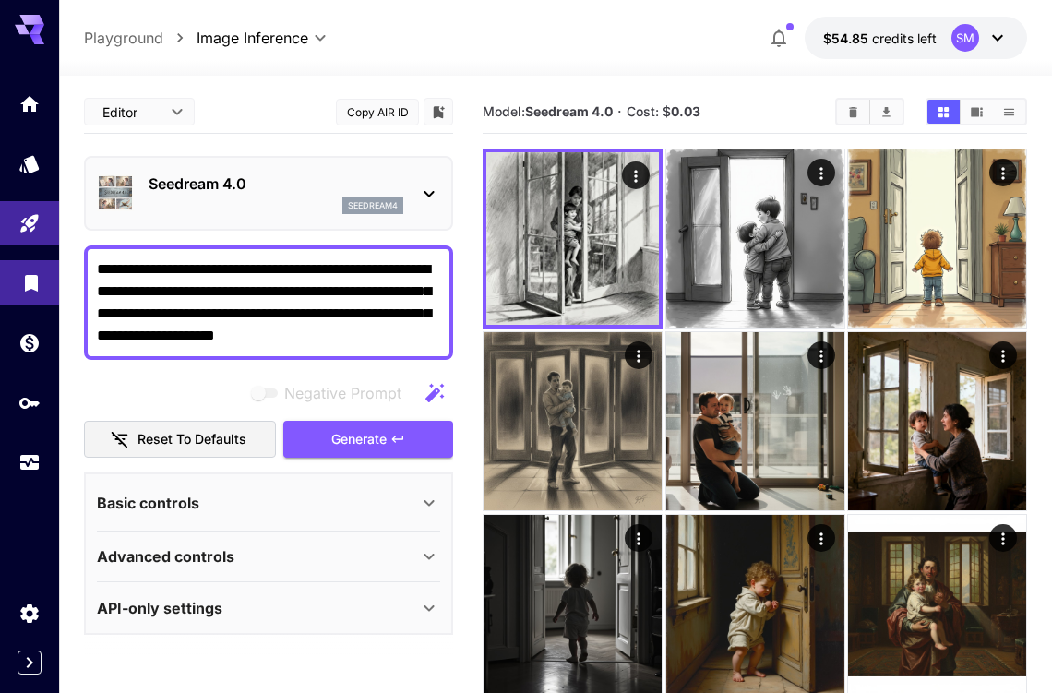
drag, startPoint x: 389, startPoint y: 339, endPoint x: 124, endPoint y: 299, distance: 268.7
paste textarea
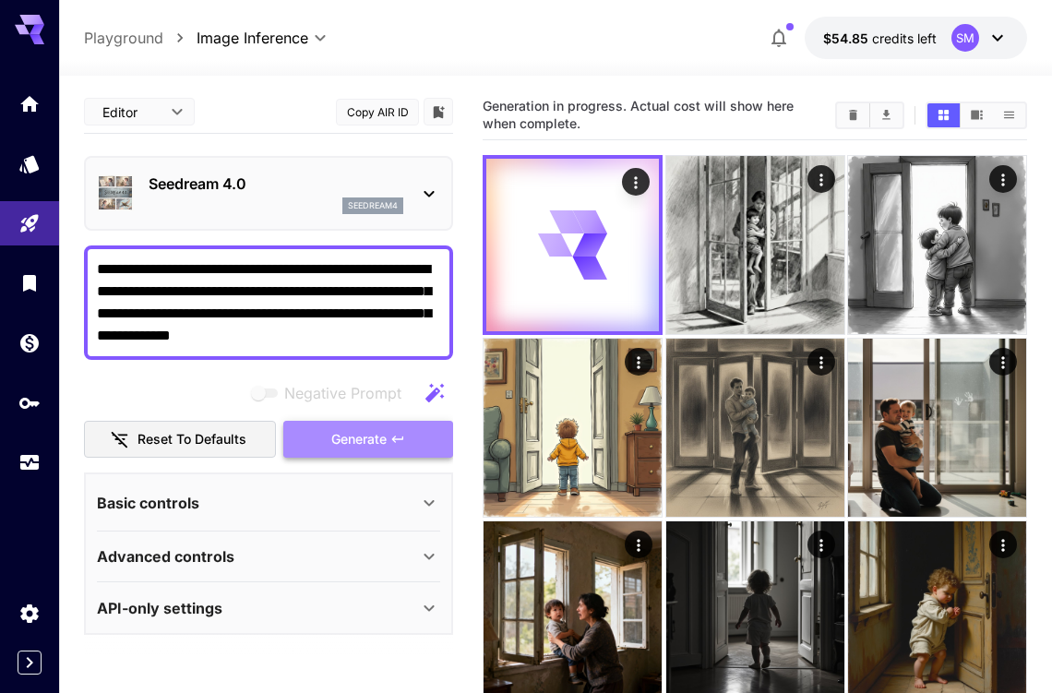
click at [343, 437] on span "Generate" at bounding box center [358, 439] width 55 height 23
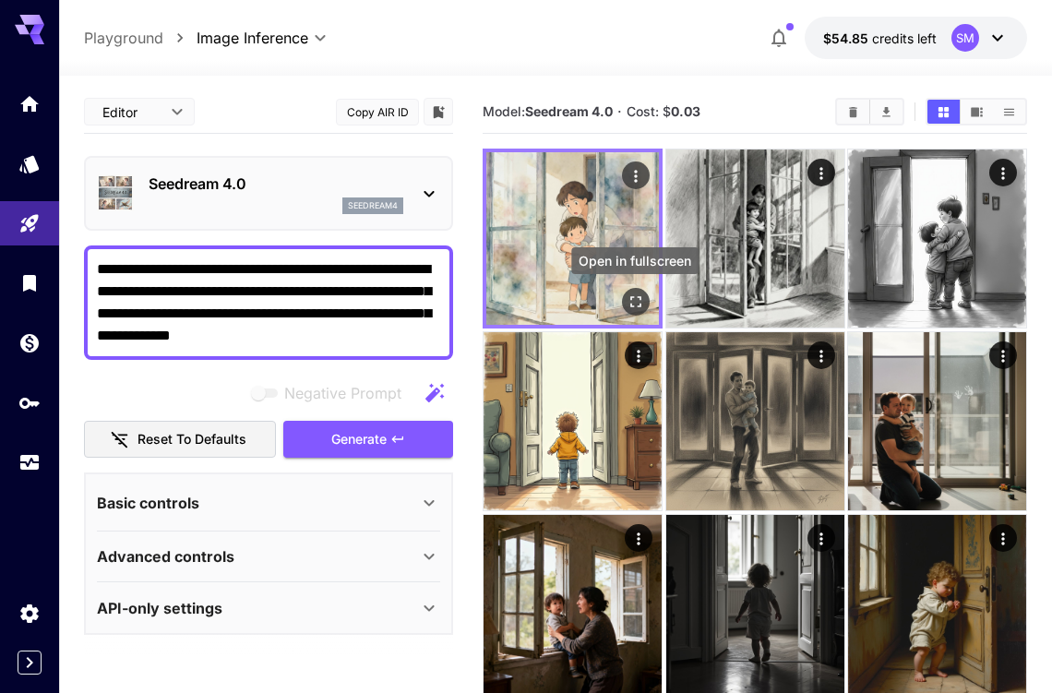
click at [635, 304] on icon "Open in fullscreen" at bounding box center [635, 301] width 18 height 18
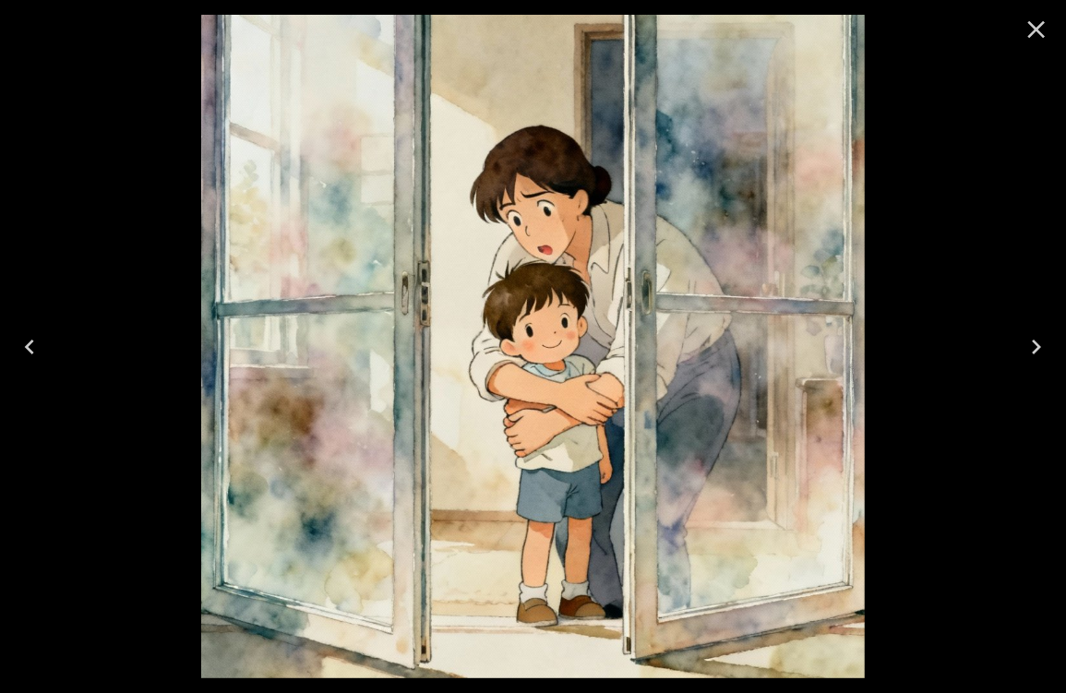
click at [1038, 32] on icon "Close" at bounding box center [1037, 30] width 18 height 18
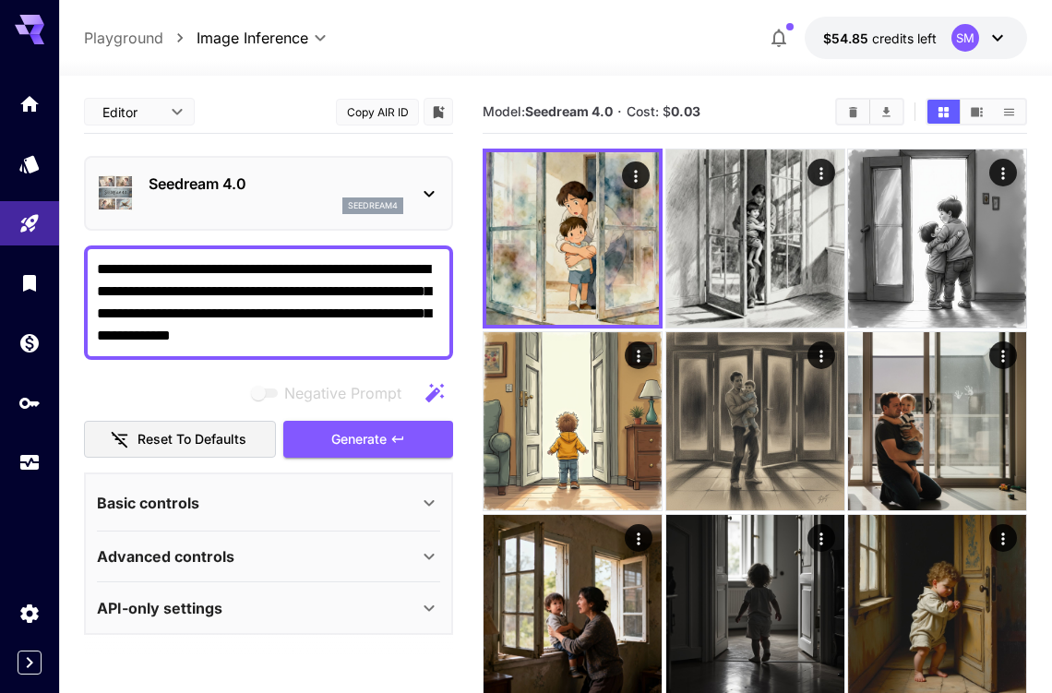
drag, startPoint x: 337, startPoint y: 336, endPoint x: 213, endPoint y: 316, distance: 125.1
paste textarea "**********"
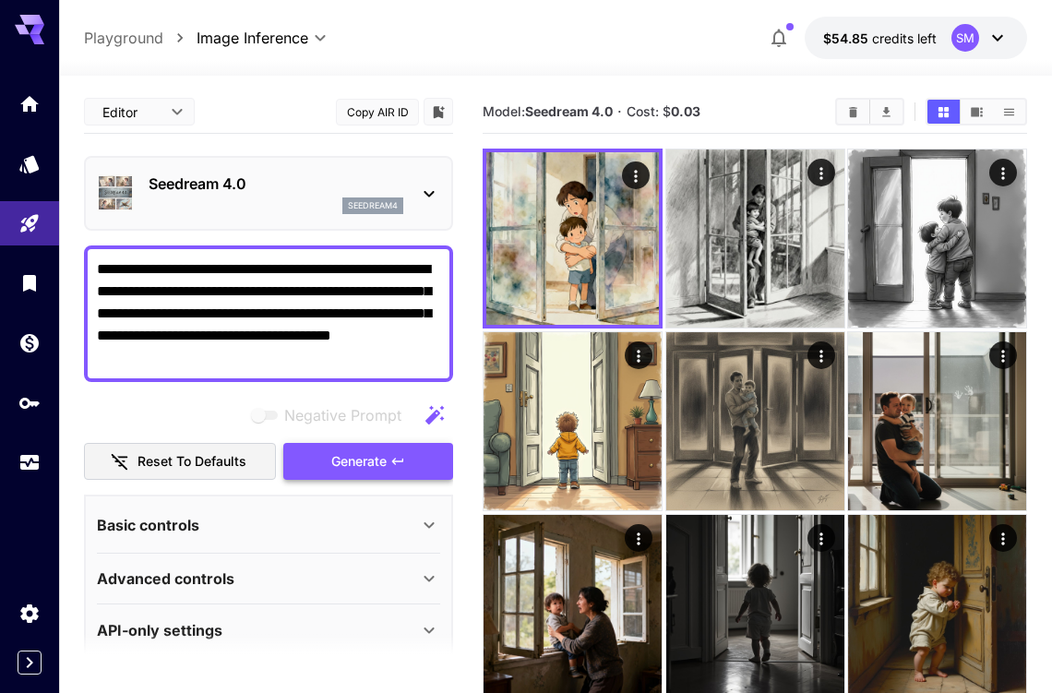
type textarea "**********"
click at [345, 457] on span "Generate" at bounding box center [358, 461] width 55 height 23
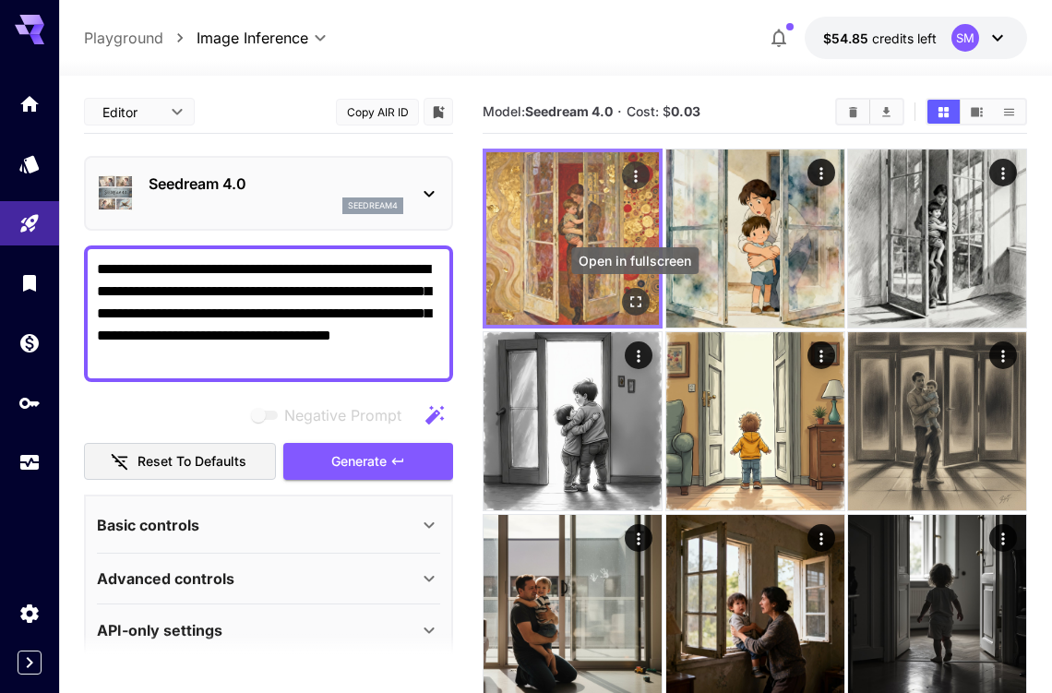
click at [635, 295] on icon "Open in fullscreen" at bounding box center [635, 301] width 18 height 18
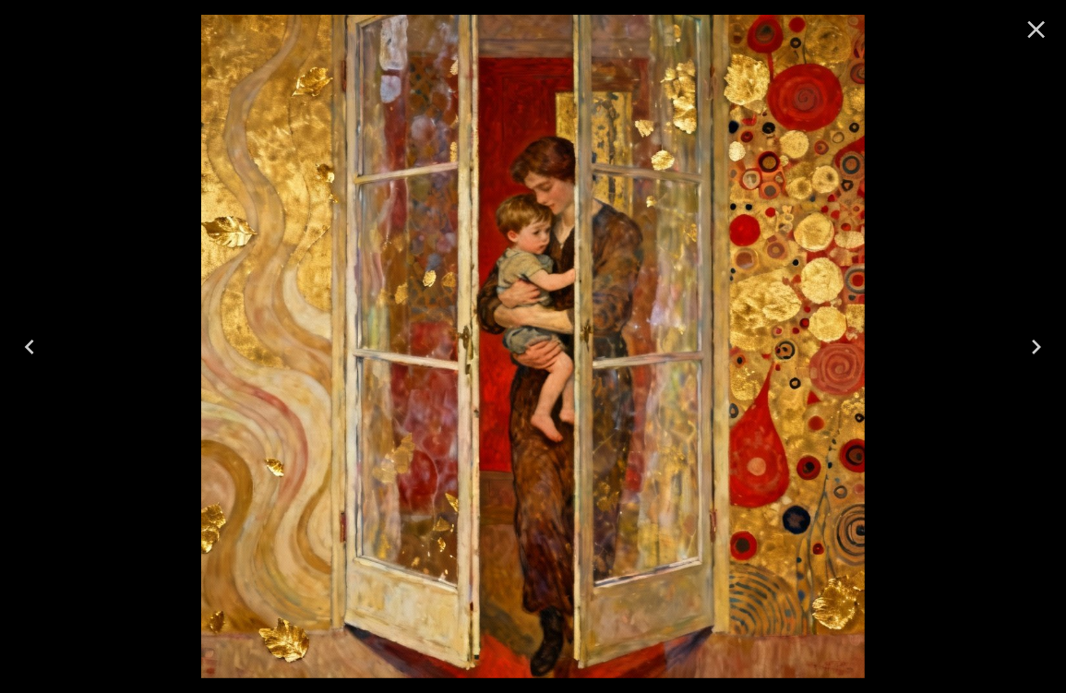
click at [1037, 33] on icon "Close" at bounding box center [1036, 30] width 30 height 30
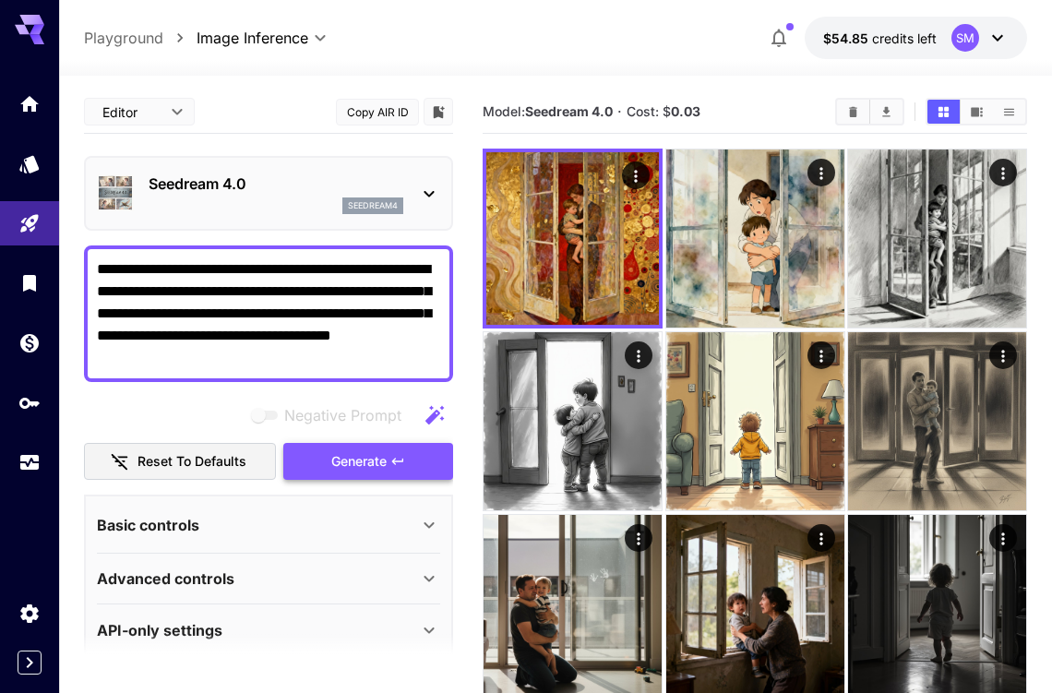
scroll to position [22, 0]
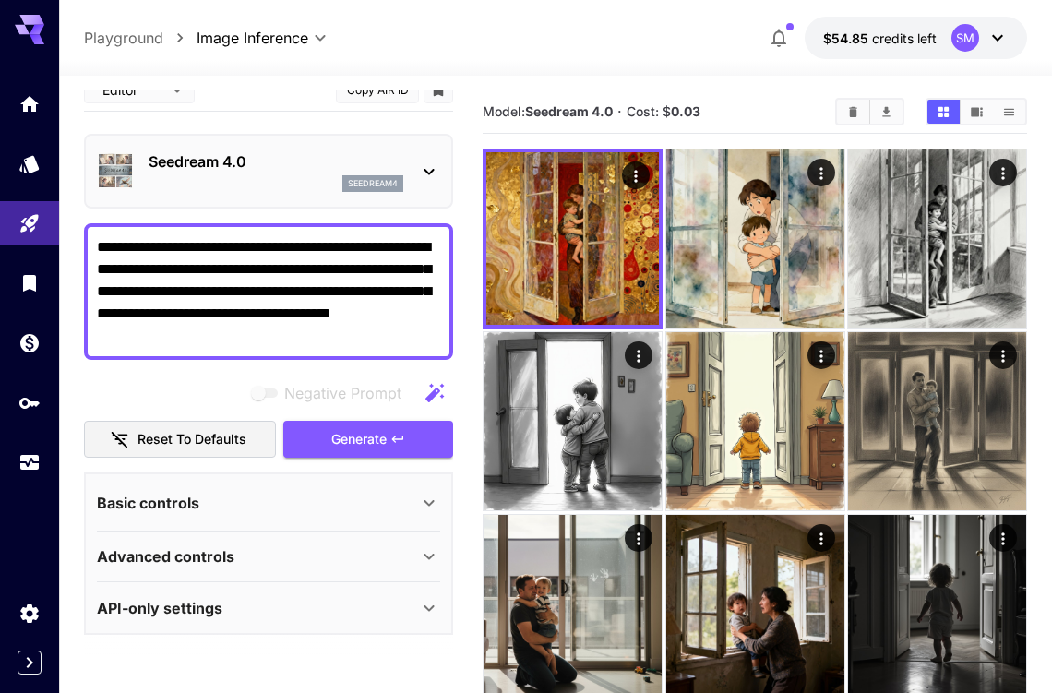
click at [344, 507] on div "Basic controls" at bounding box center [257, 503] width 321 height 22
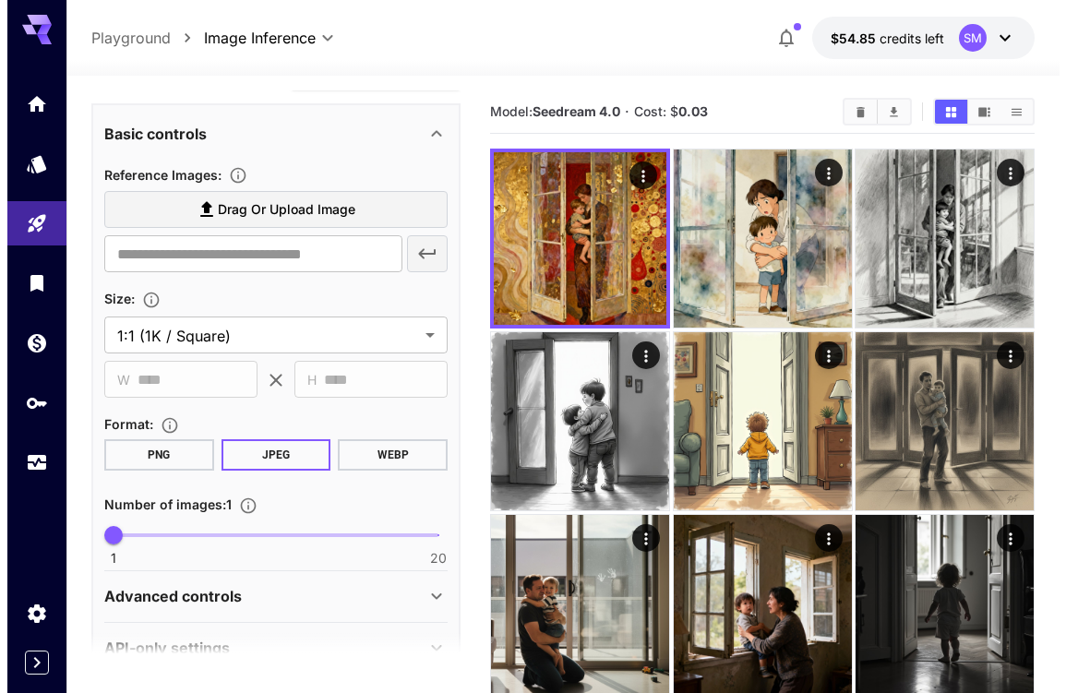
scroll to position [0, 0]
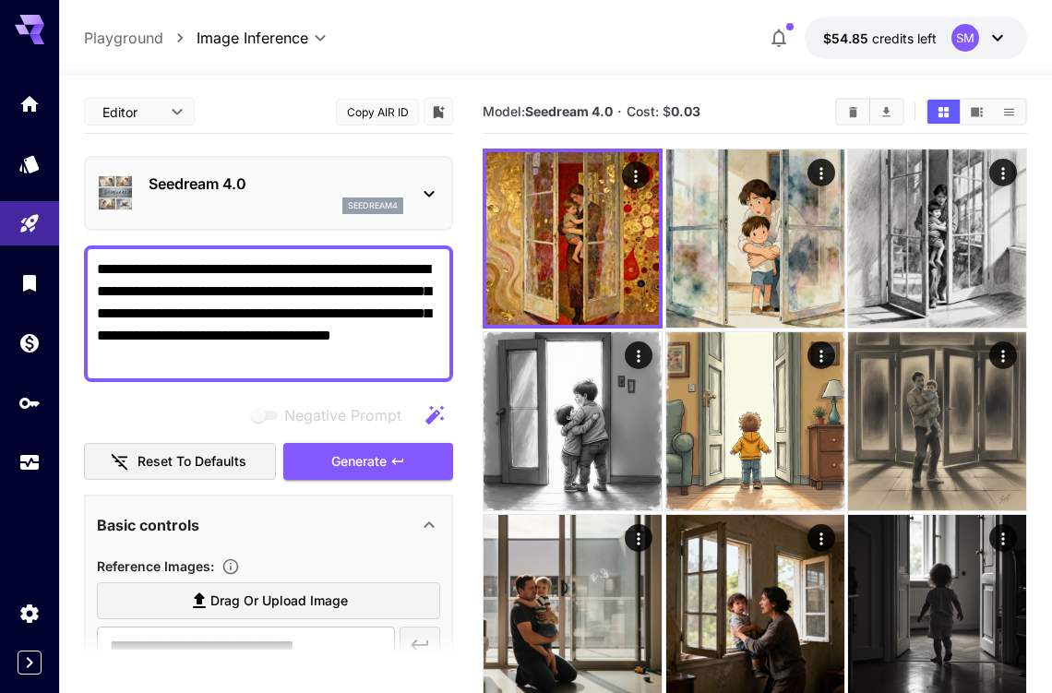
click at [308, 190] on p "Seedream 4.0" at bounding box center [276, 184] width 255 height 22
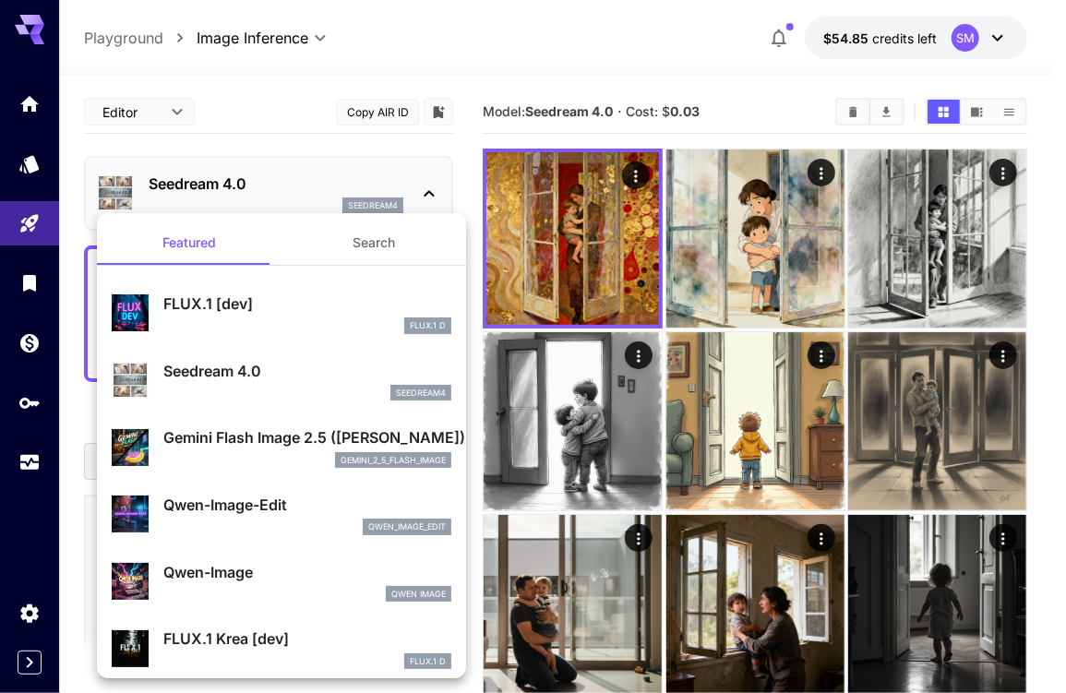
click at [234, 304] on p "FLUX.1 [dev]" at bounding box center [307, 303] width 288 height 22
type input "**********"
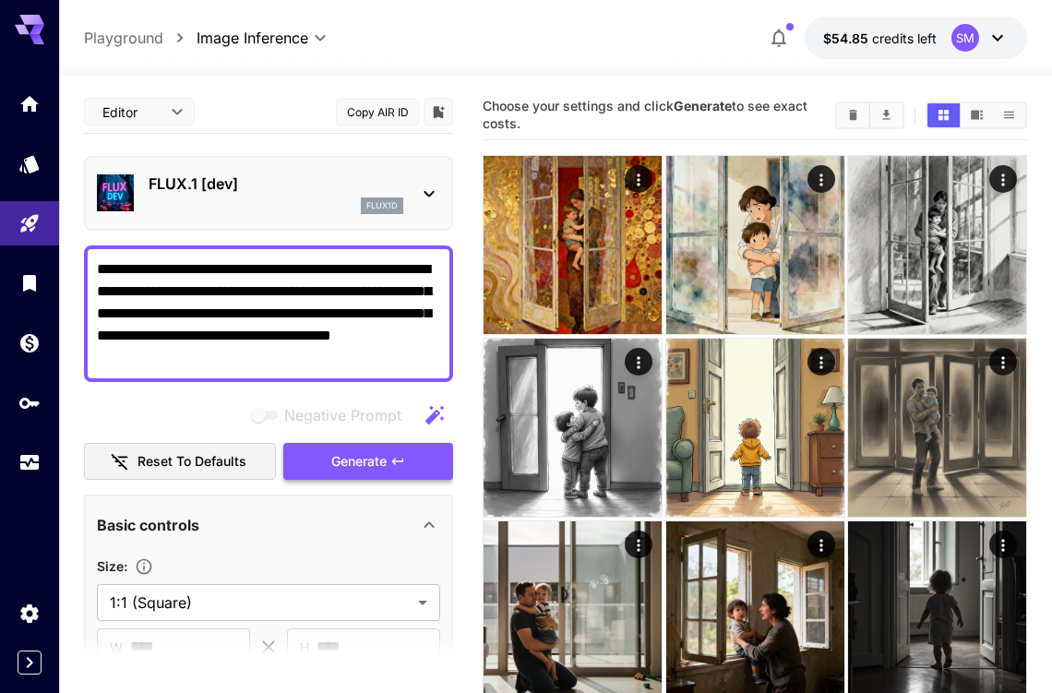
click at [357, 460] on span "Generate" at bounding box center [358, 461] width 55 height 23
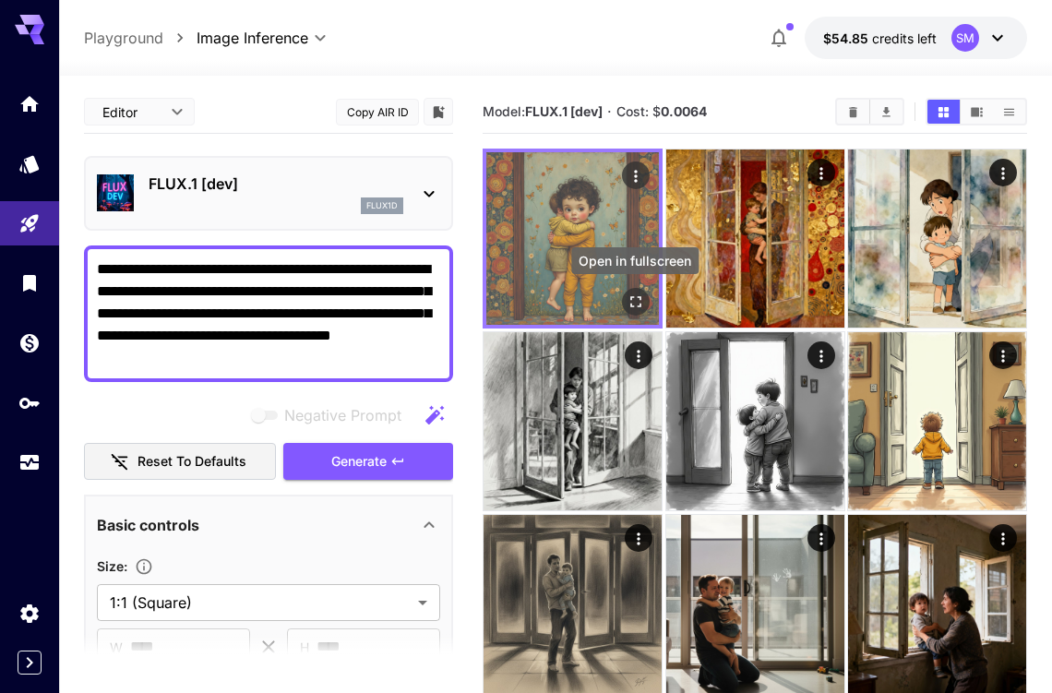
click at [636, 299] on icon "Open in fullscreen" at bounding box center [635, 301] width 18 height 18
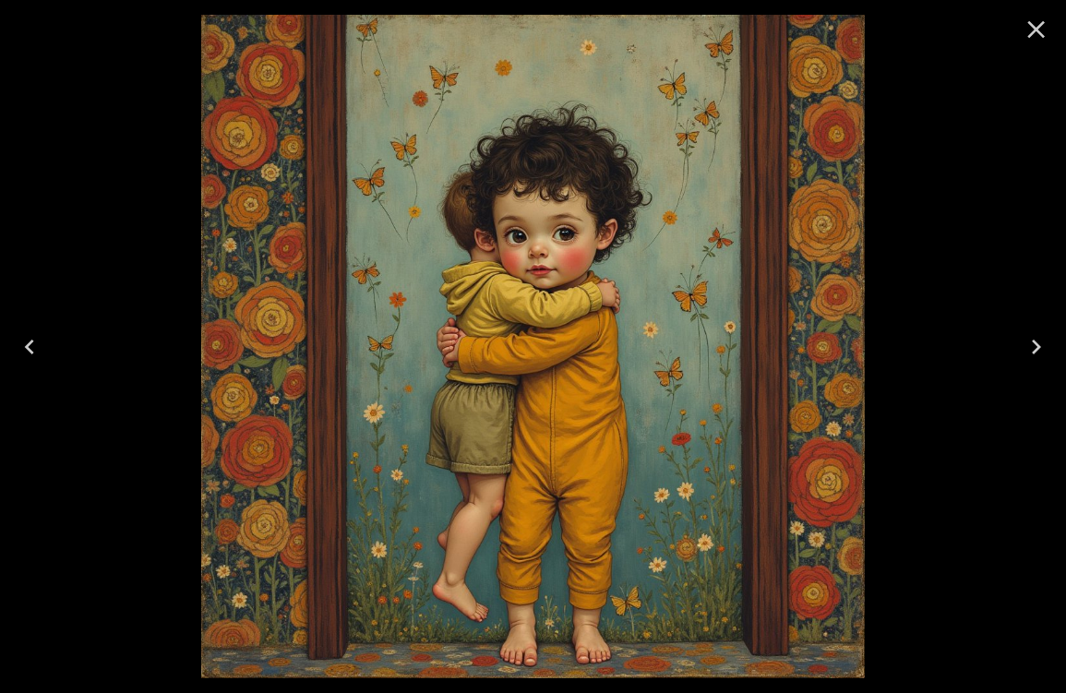
click at [1031, 34] on icon "Close" at bounding box center [1037, 30] width 18 height 18
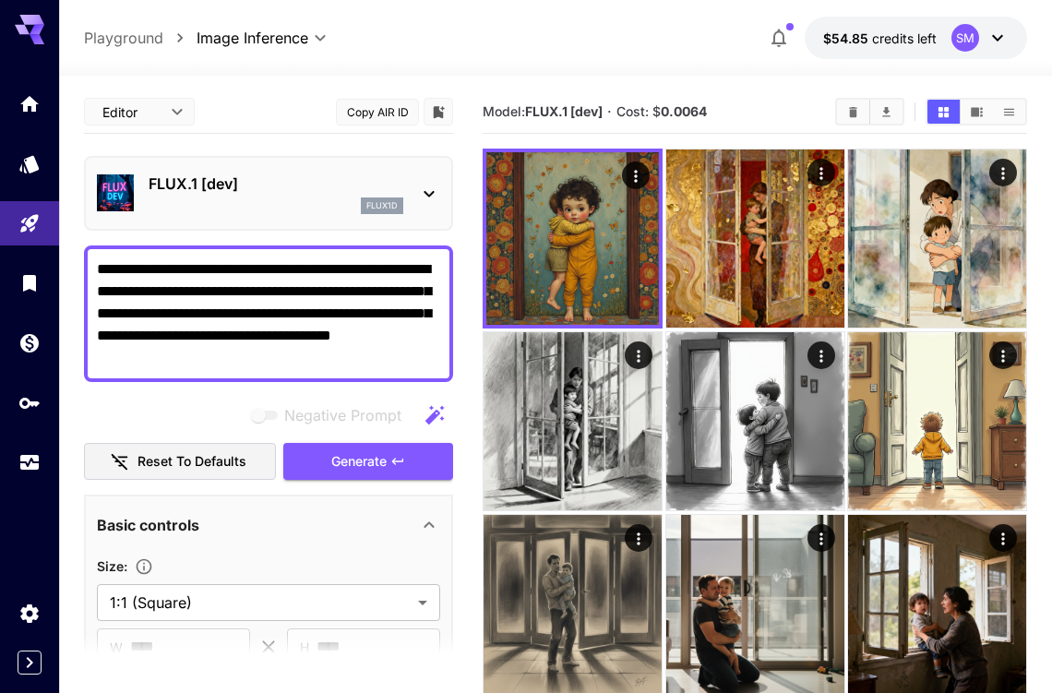
click at [316, 180] on p "FLUX.1 [dev]" at bounding box center [276, 184] width 255 height 22
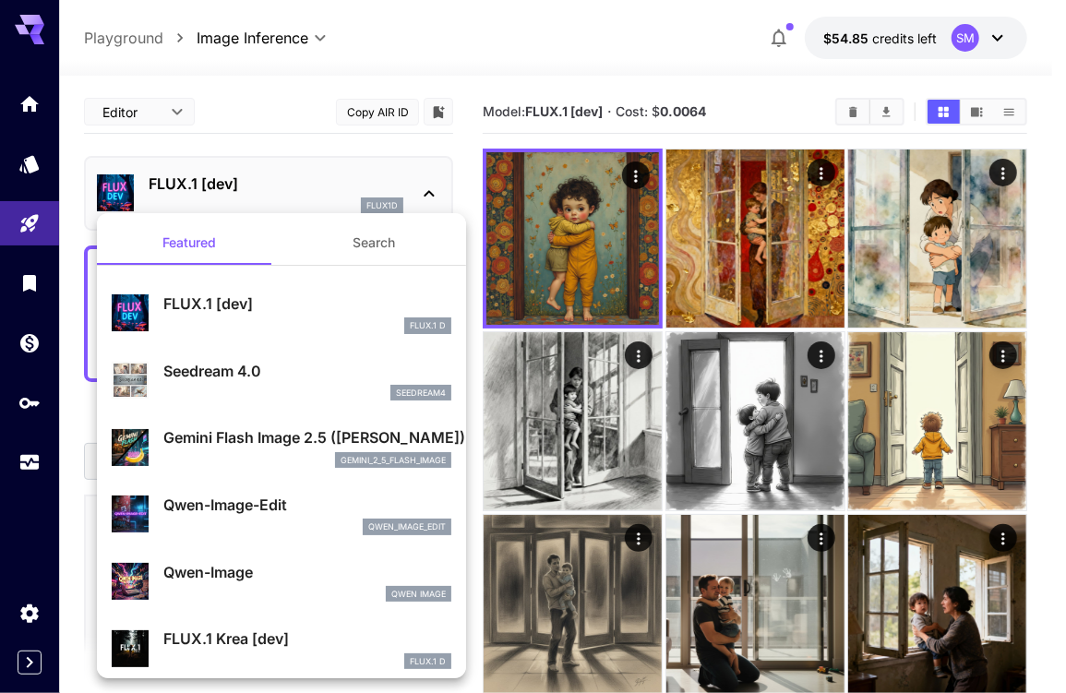
click at [217, 453] on div "gemini_2_5_flash_image" at bounding box center [307, 460] width 288 height 17
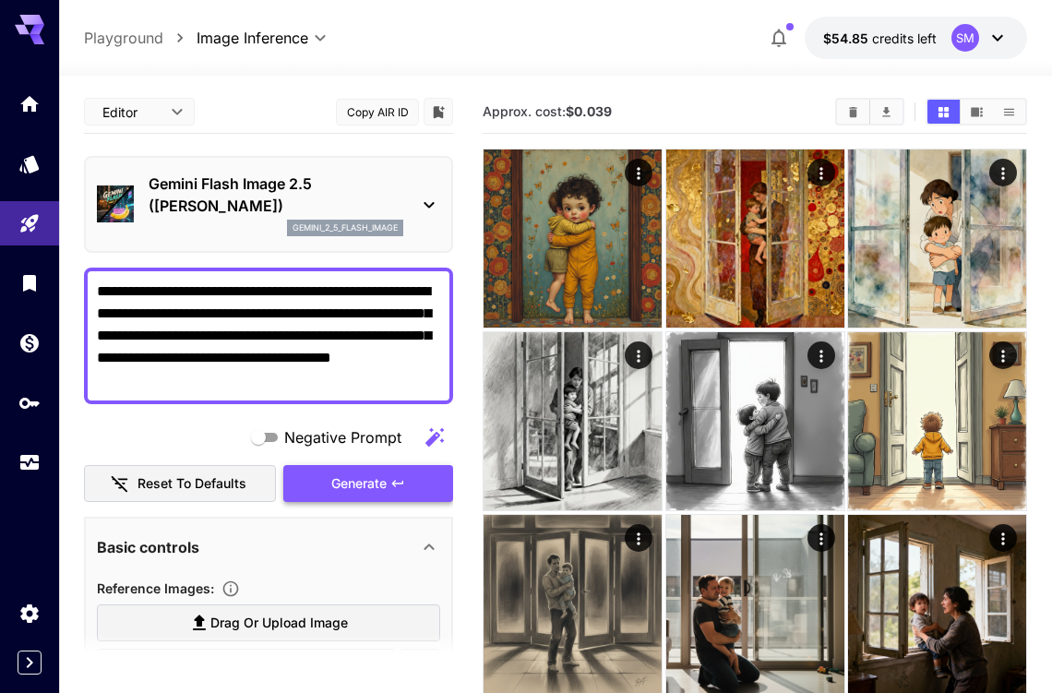
click at [357, 494] on span "Generate" at bounding box center [358, 483] width 55 height 23
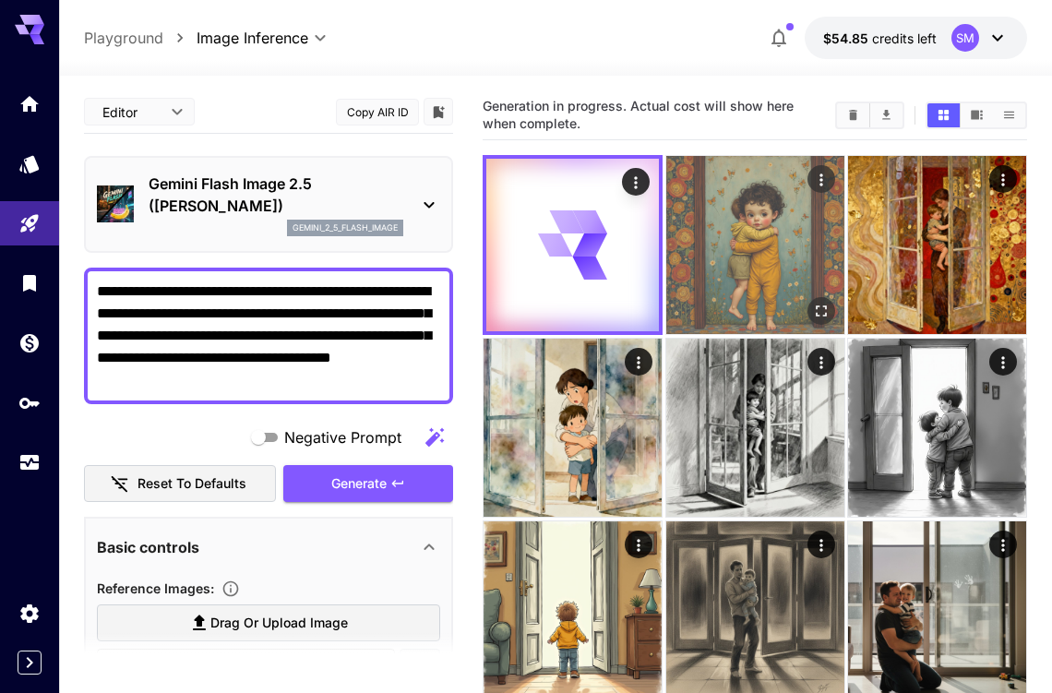
click at [764, 234] on img at bounding box center [755, 245] width 178 height 178
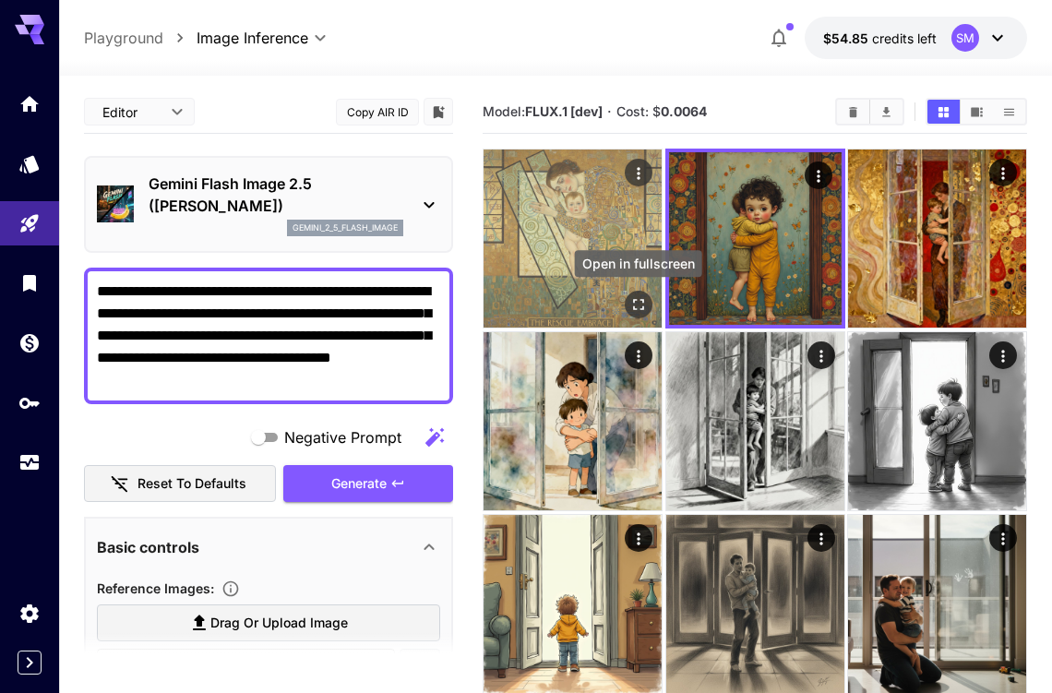
click at [639, 298] on icon "Open in fullscreen" at bounding box center [638, 304] width 18 height 18
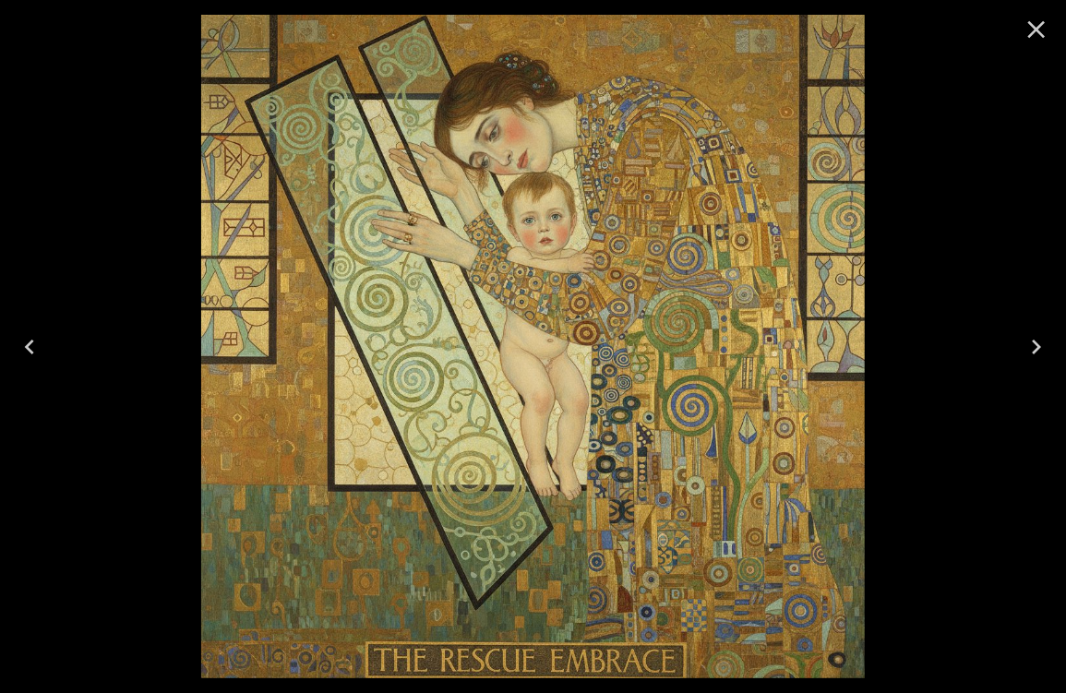
click at [1037, 25] on icon "Close" at bounding box center [1036, 30] width 30 height 30
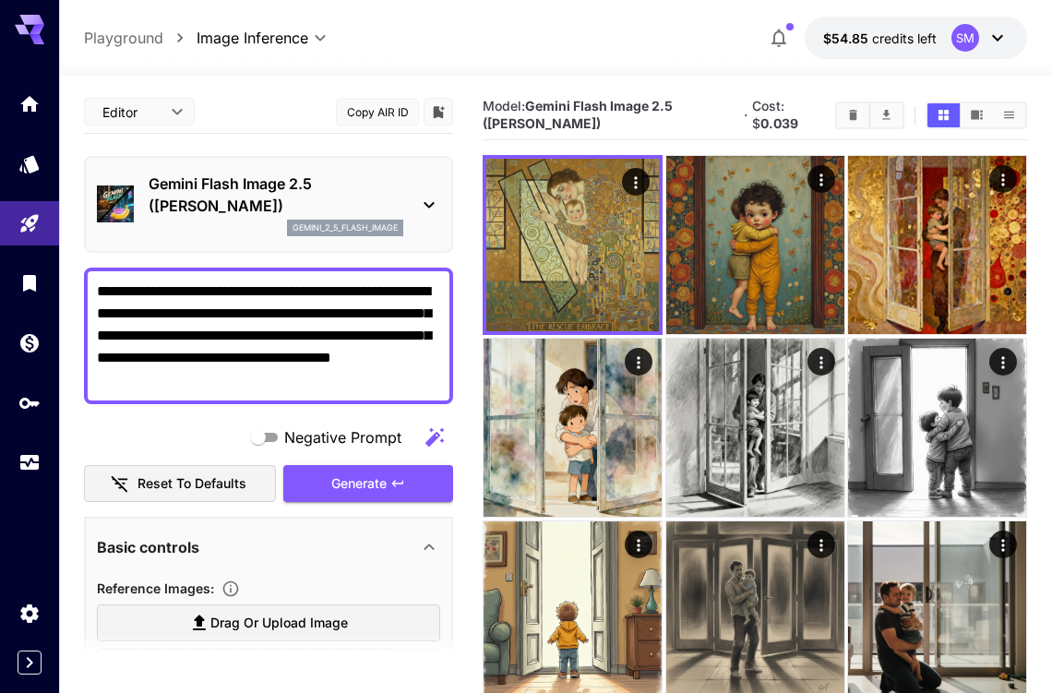
click at [367, 197] on p "Gemini Flash Image 2.5 ([PERSON_NAME])" at bounding box center [276, 195] width 255 height 44
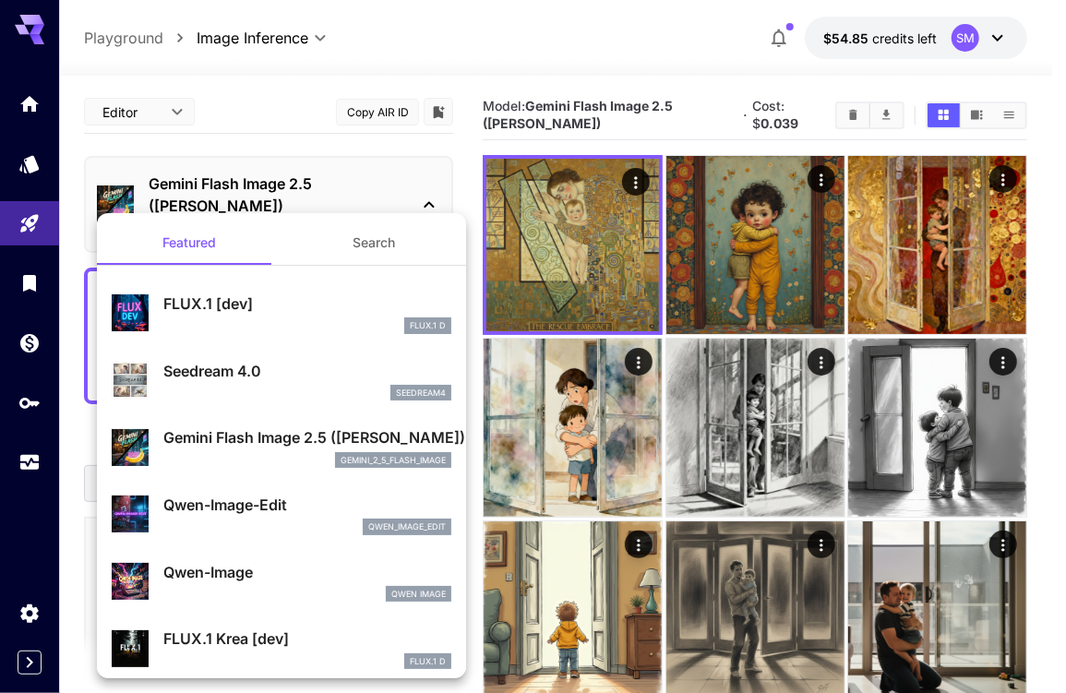
click at [776, 244] on div at bounding box center [533, 346] width 1066 height 693
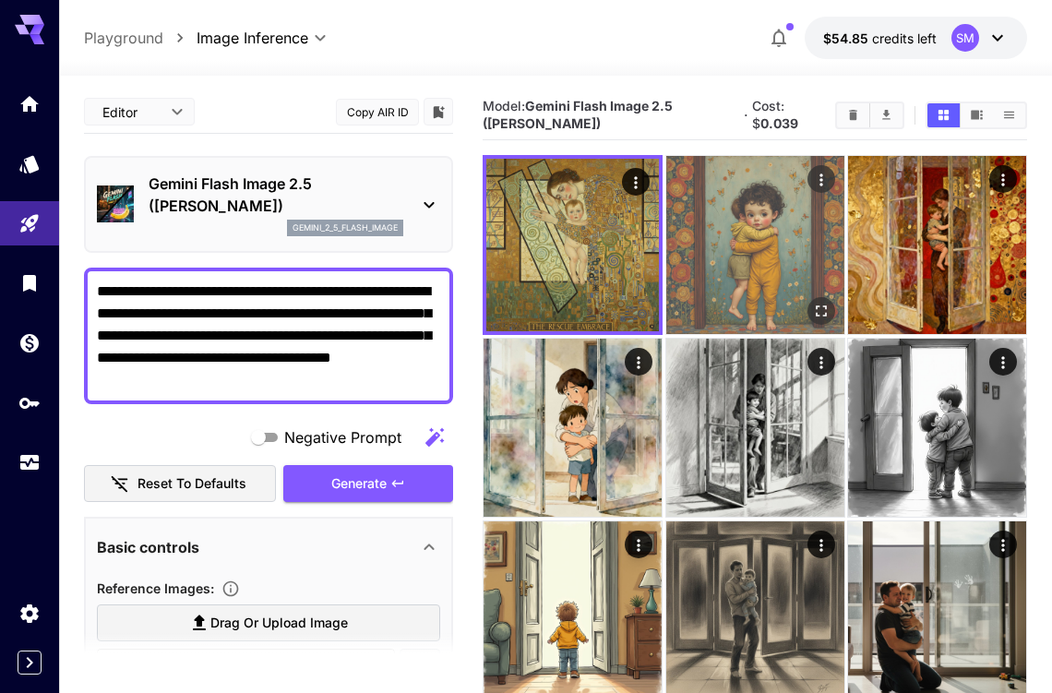
click at [769, 237] on img at bounding box center [755, 245] width 178 height 178
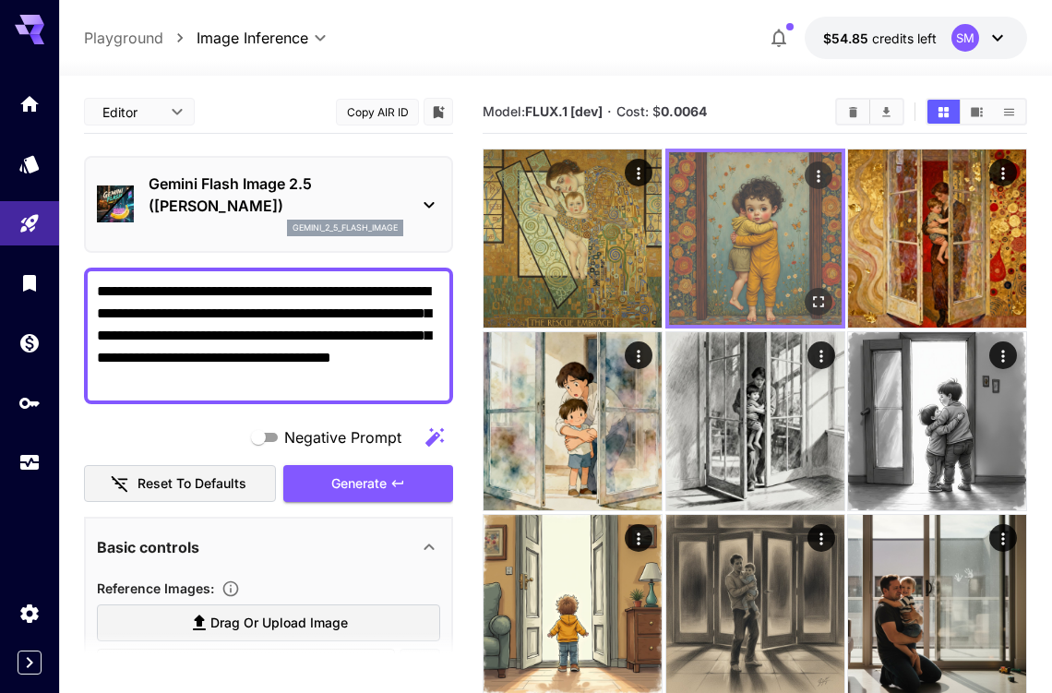
click at [753, 222] on img at bounding box center [755, 238] width 173 height 173
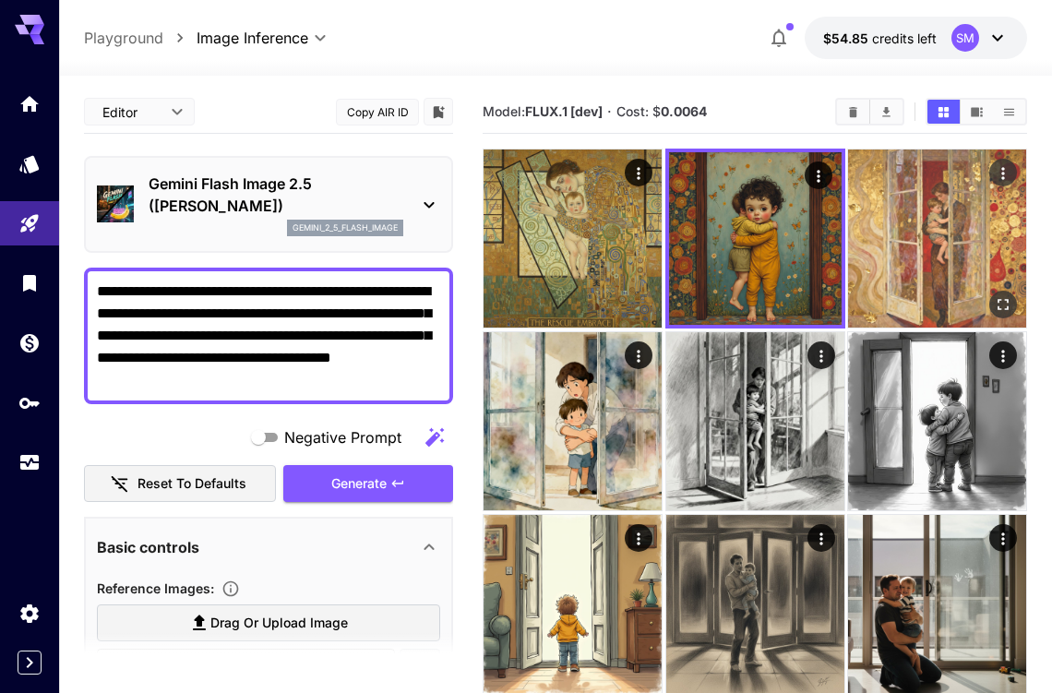
click at [944, 218] on img at bounding box center [937, 238] width 178 height 178
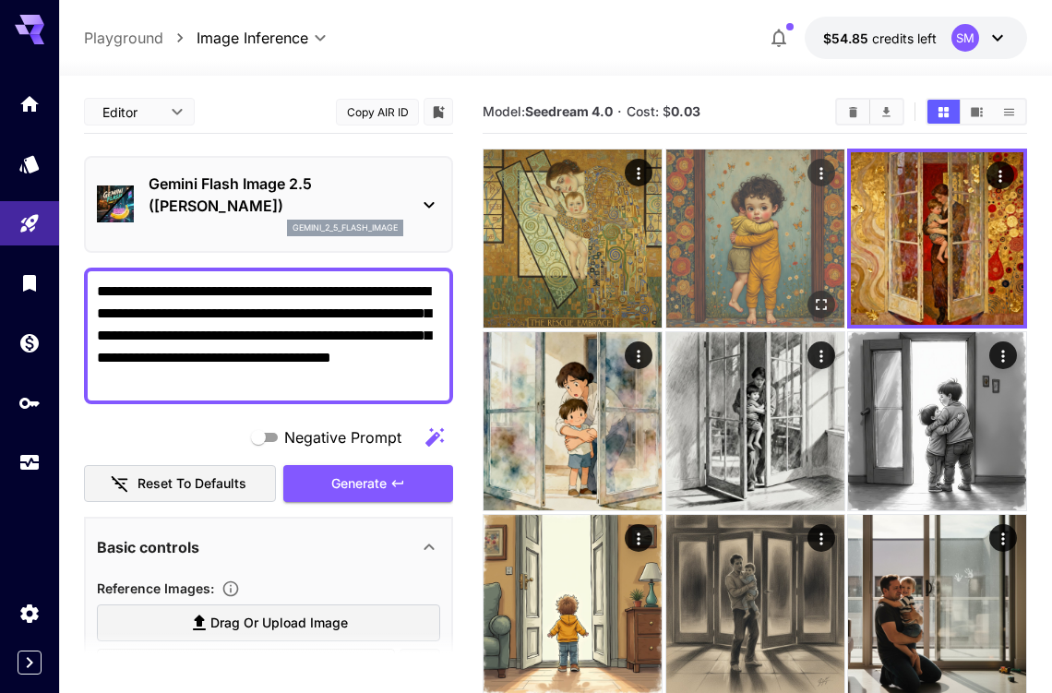
drag, startPoint x: 733, startPoint y: 229, endPoint x: 723, endPoint y: 230, distance: 9.3
click at [732, 229] on img at bounding box center [755, 238] width 178 height 178
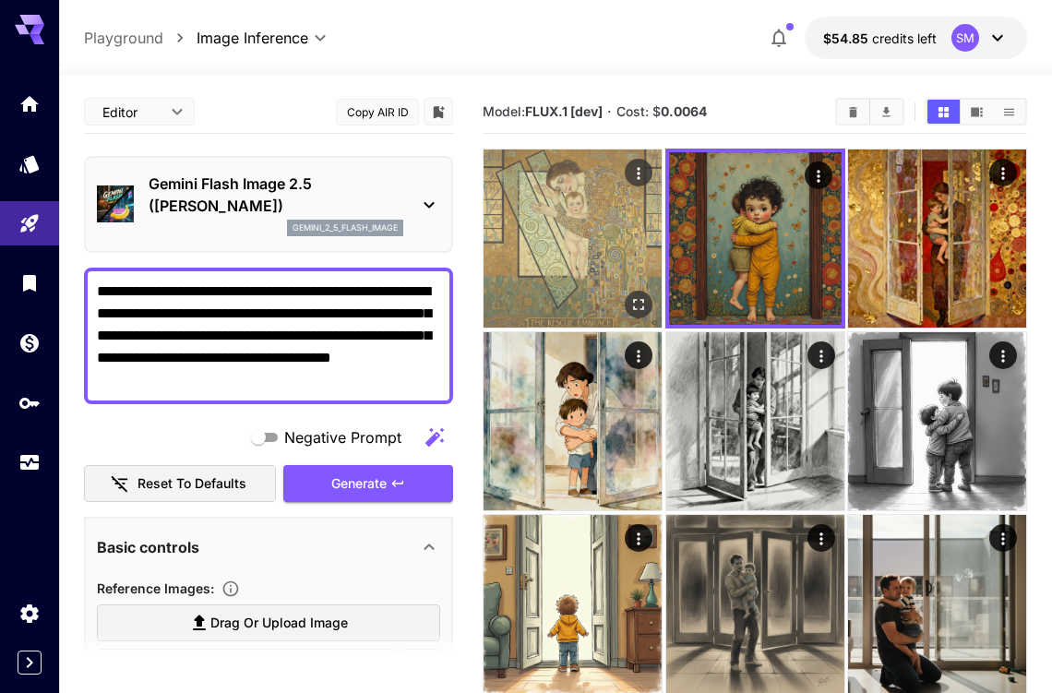
click at [600, 226] on img at bounding box center [572, 238] width 178 height 178
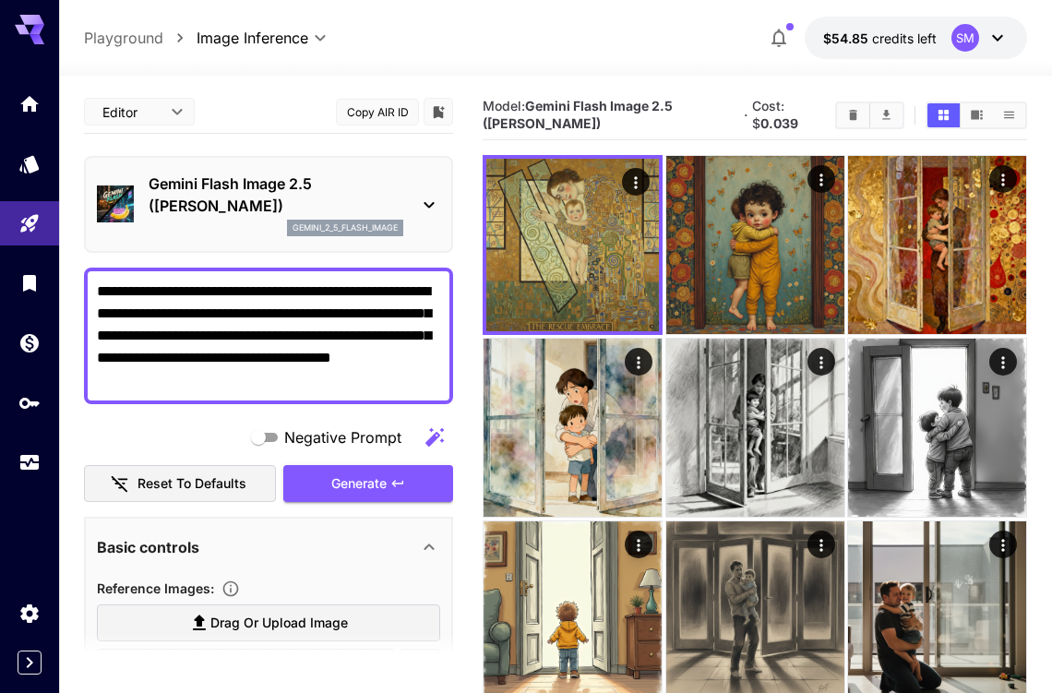
click at [232, 187] on p "Gemini Flash Image 2.5 ([PERSON_NAME])" at bounding box center [276, 195] width 255 height 44
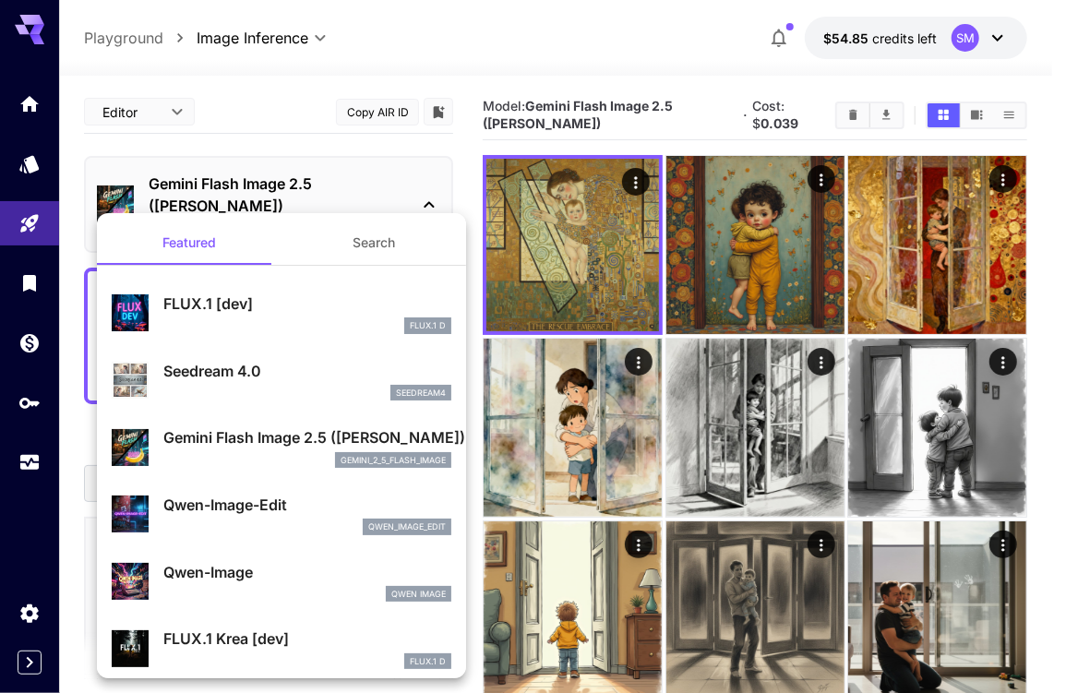
click at [258, 584] on div "Qwen-Image Qwen Image" at bounding box center [307, 582] width 288 height 42
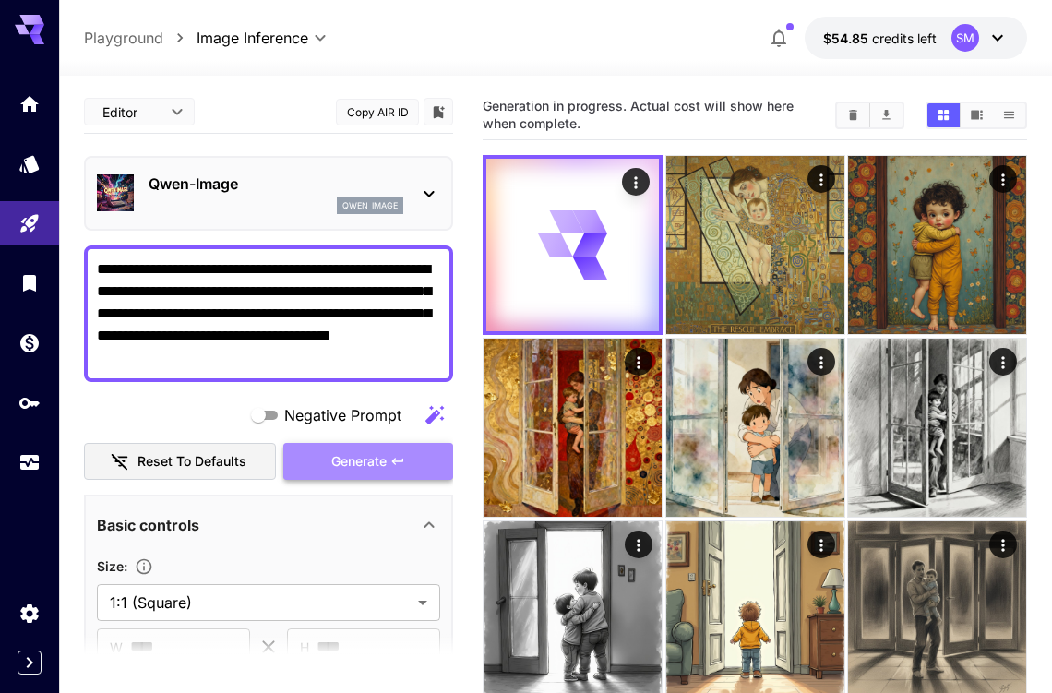
click at [367, 463] on span "Generate" at bounding box center [358, 461] width 55 height 23
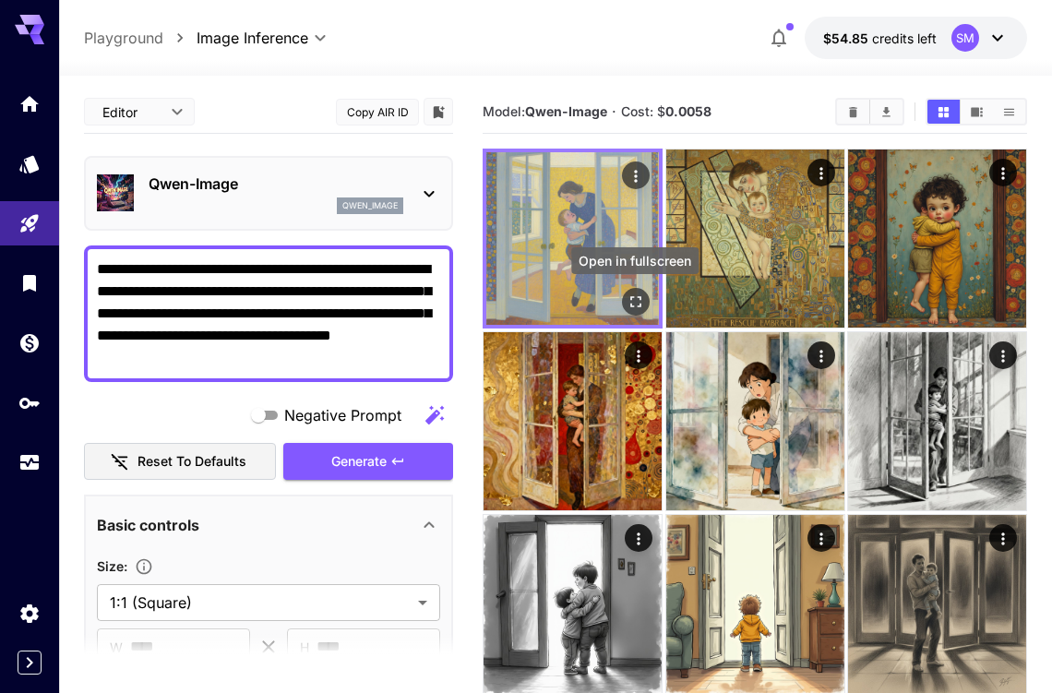
click at [634, 300] on icon "Open in fullscreen" at bounding box center [635, 301] width 18 height 18
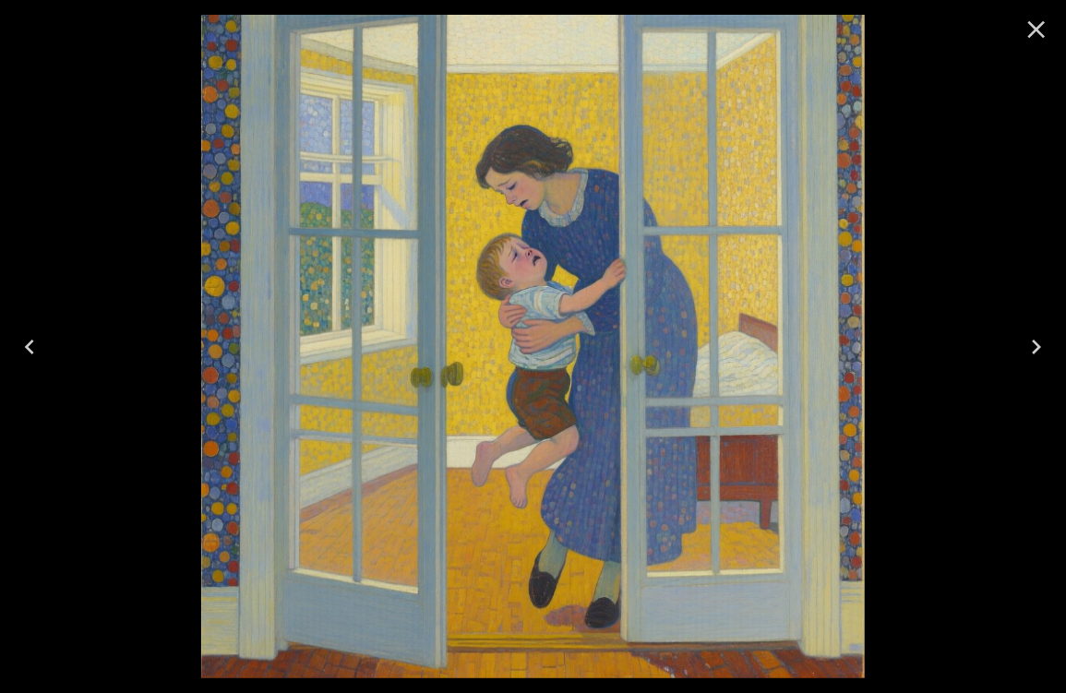
click at [1037, 36] on icon "Close" at bounding box center [1036, 30] width 30 height 30
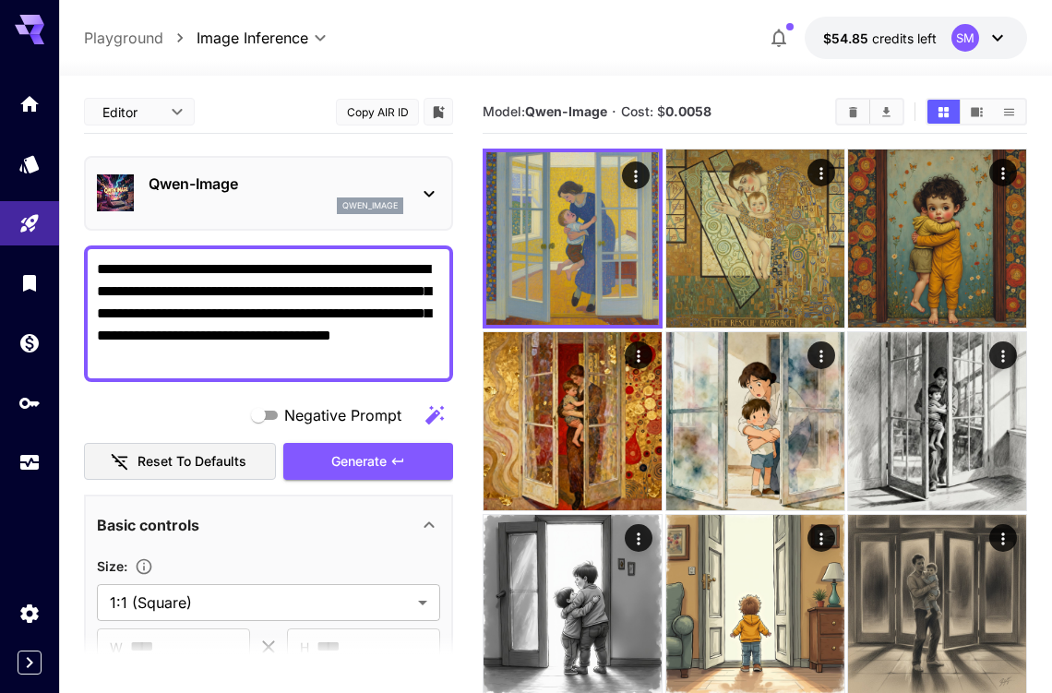
click at [249, 221] on div "Qwen-Image qwen_image" at bounding box center [268, 193] width 343 height 56
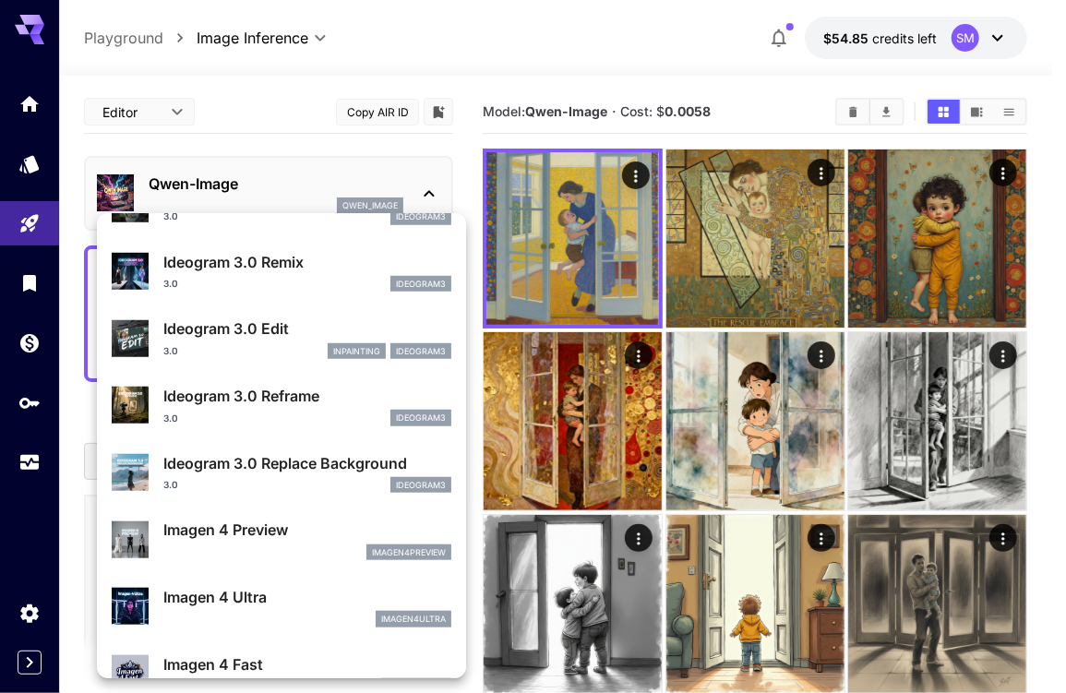
scroll to position [555, 0]
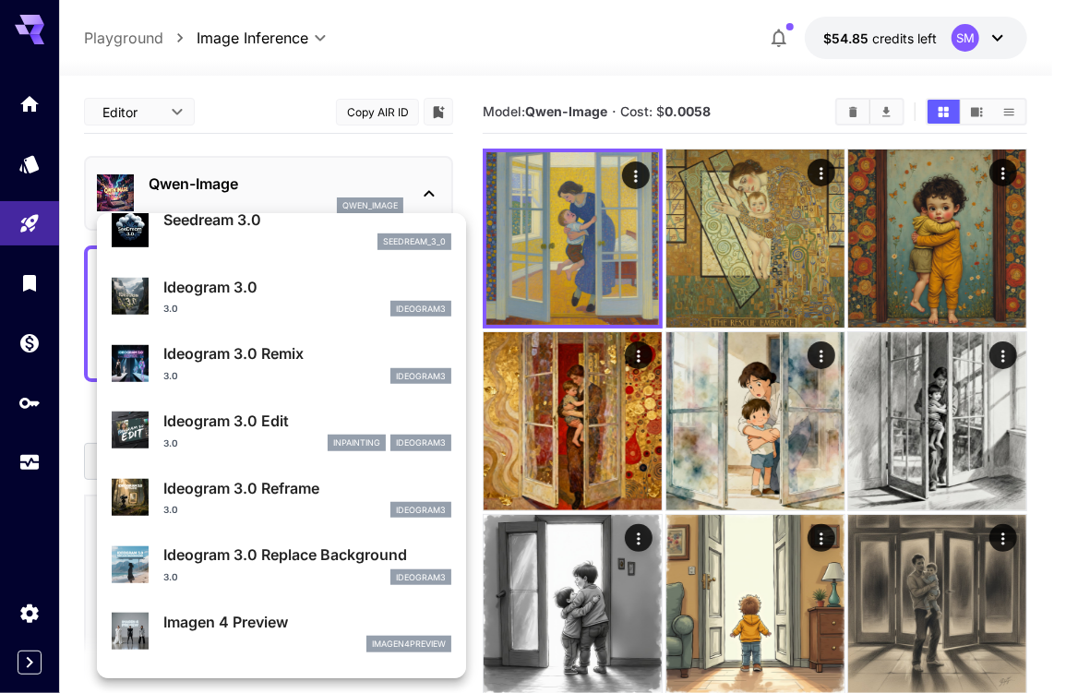
click at [260, 298] on div "Ideogram 3.0 3.0 ideogram3" at bounding box center [307, 297] width 288 height 42
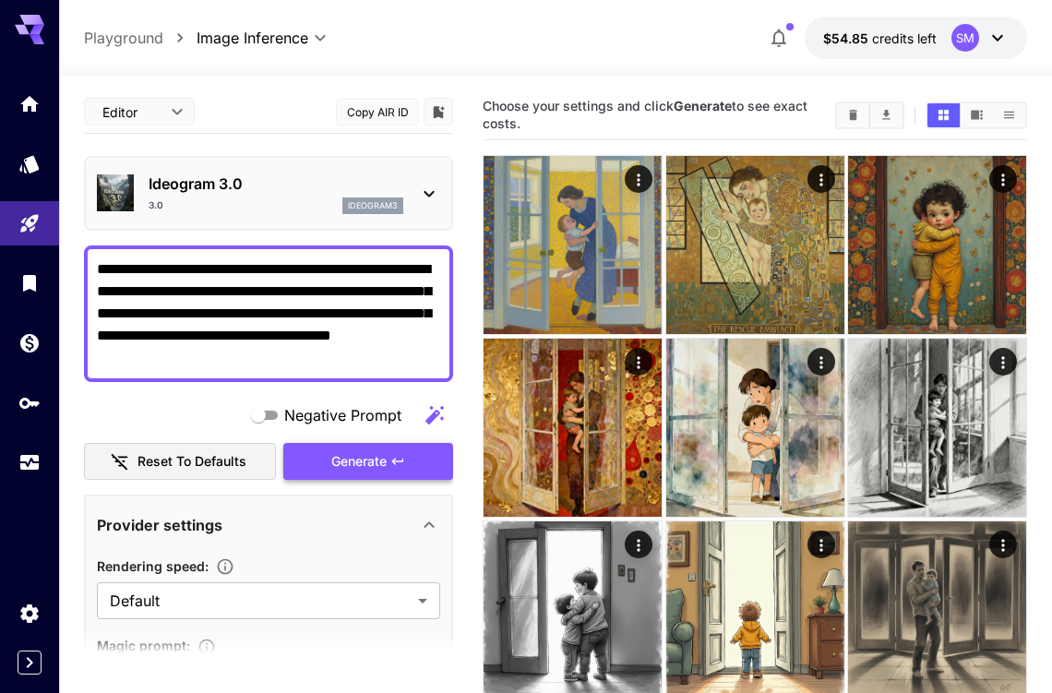
click at [347, 460] on span "Generate" at bounding box center [358, 461] width 55 height 23
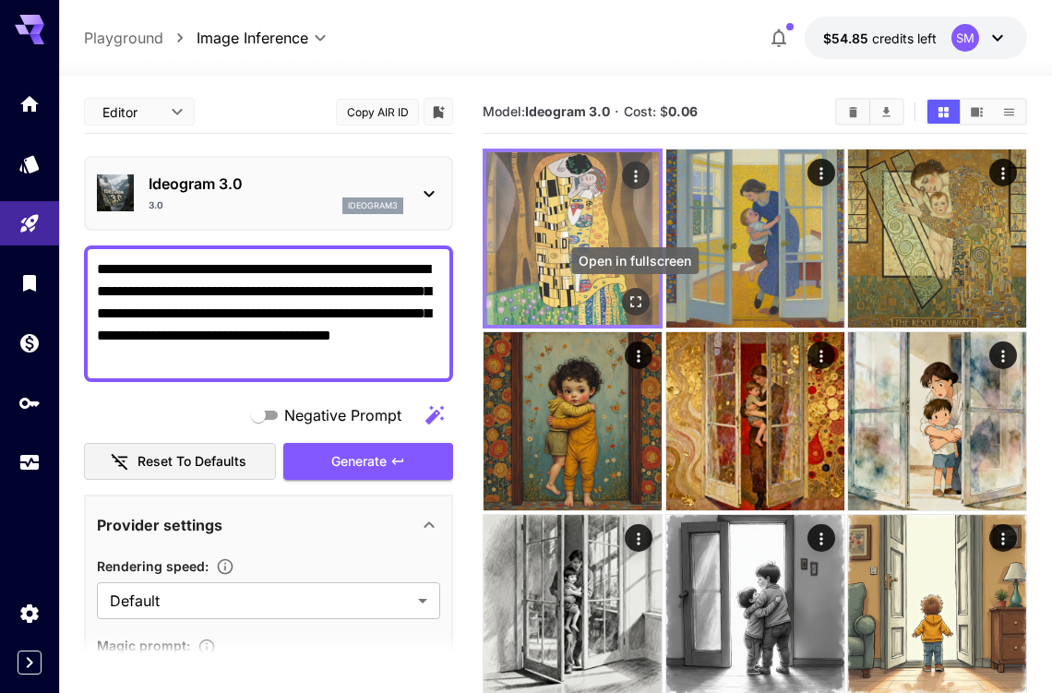
click at [635, 302] on icon "Open in fullscreen" at bounding box center [635, 301] width 18 height 18
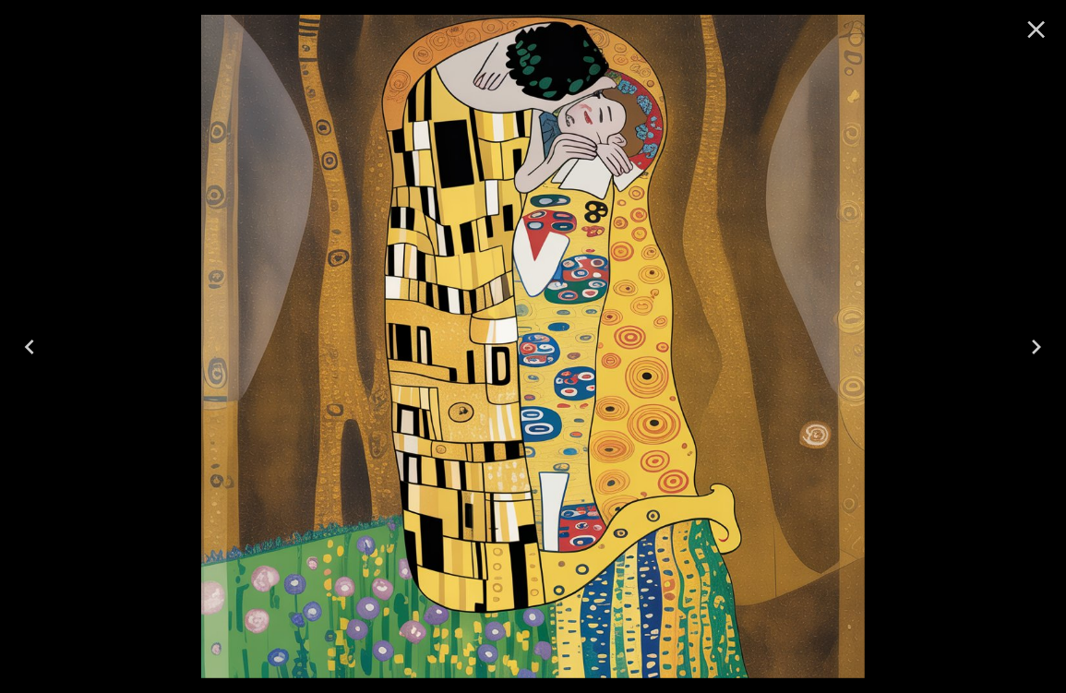
click at [1034, 31] on icon "Close" at bounding box center [1037, 30] width 18 height 18
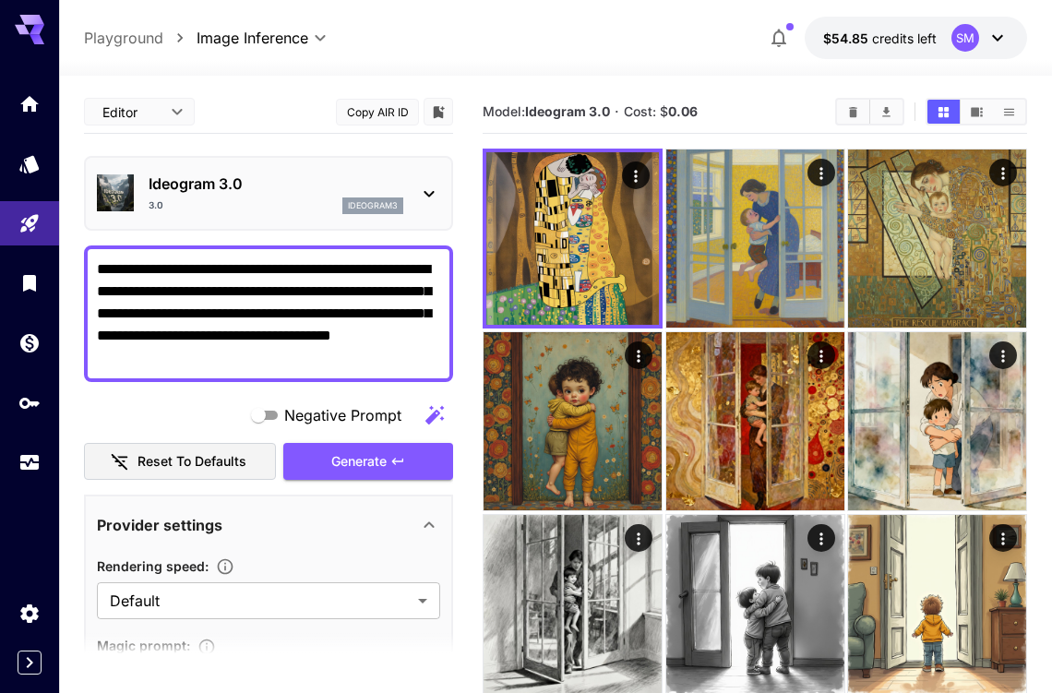
click at [240, 201] on div "3.0 ideogram3" at bounding box center [276, 205] width 255 height 17
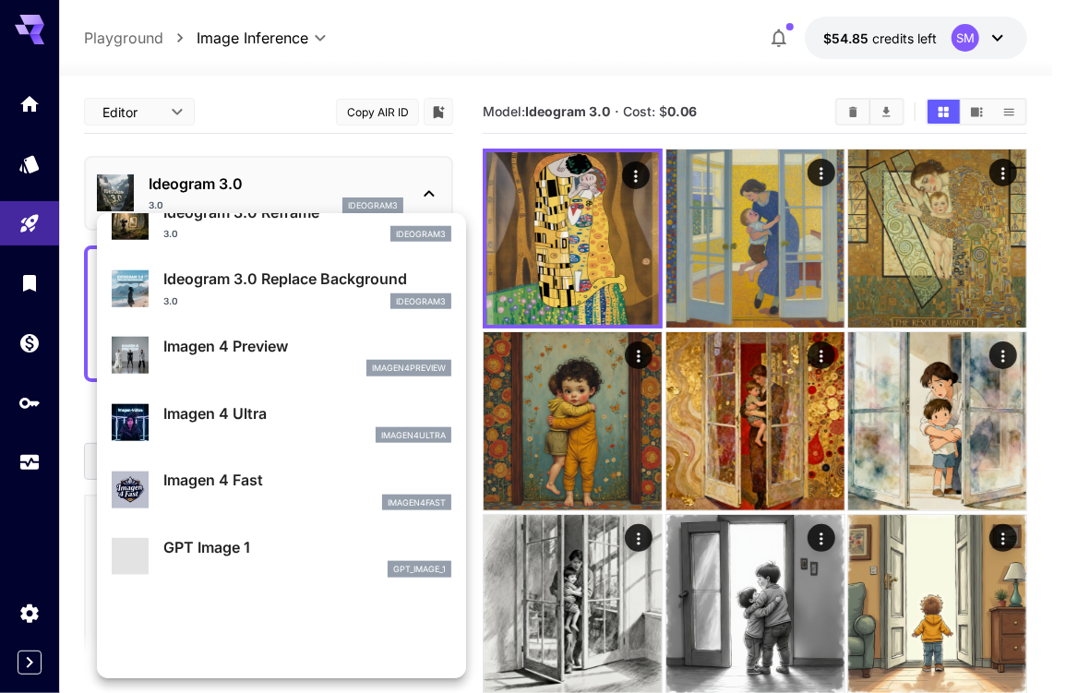
scroll to position [833, 0]
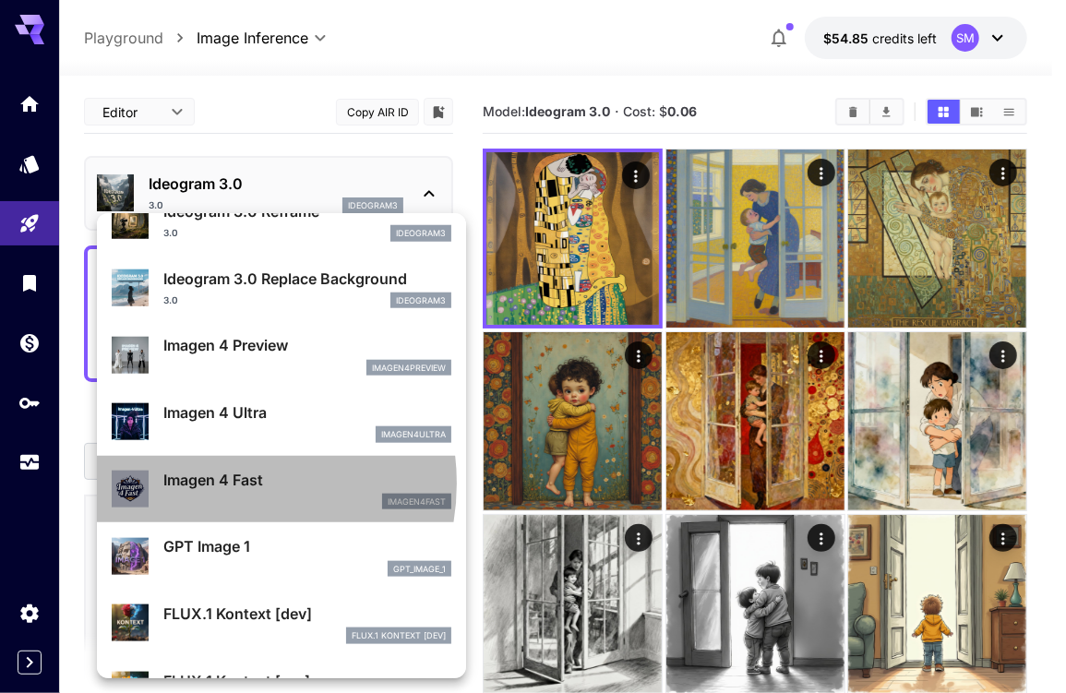
click at [217, 483] on p "Imagen 4 Fast" at bounding box center [307, 480] width 288 height 22
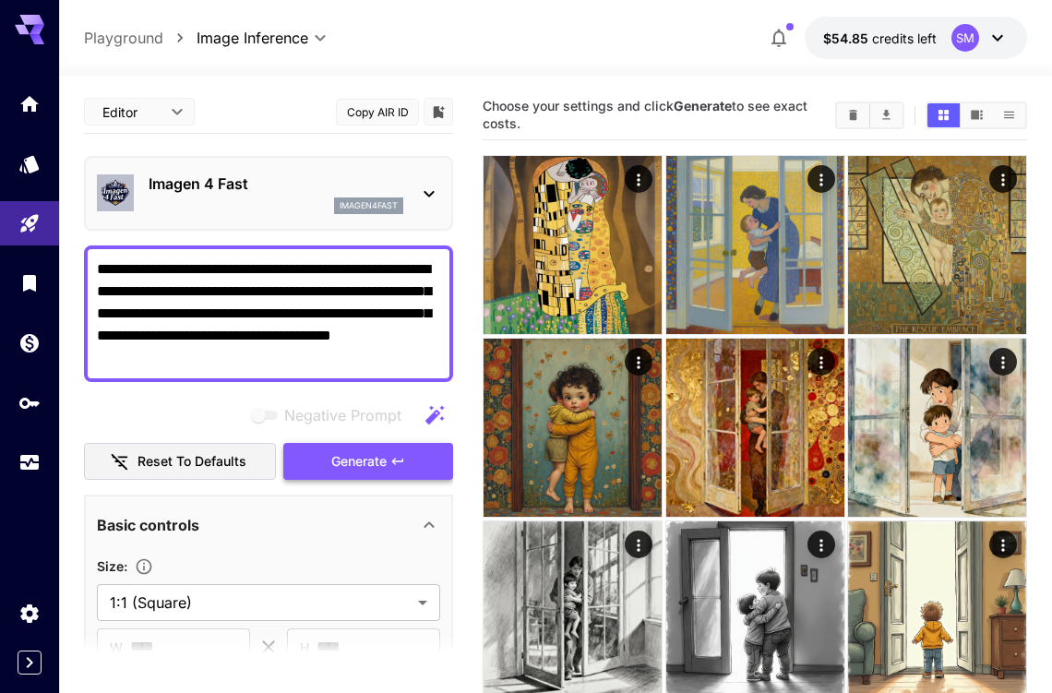
click at [349, 468] on span "Generate" at bounding box center [358, 461] width 55 height 23
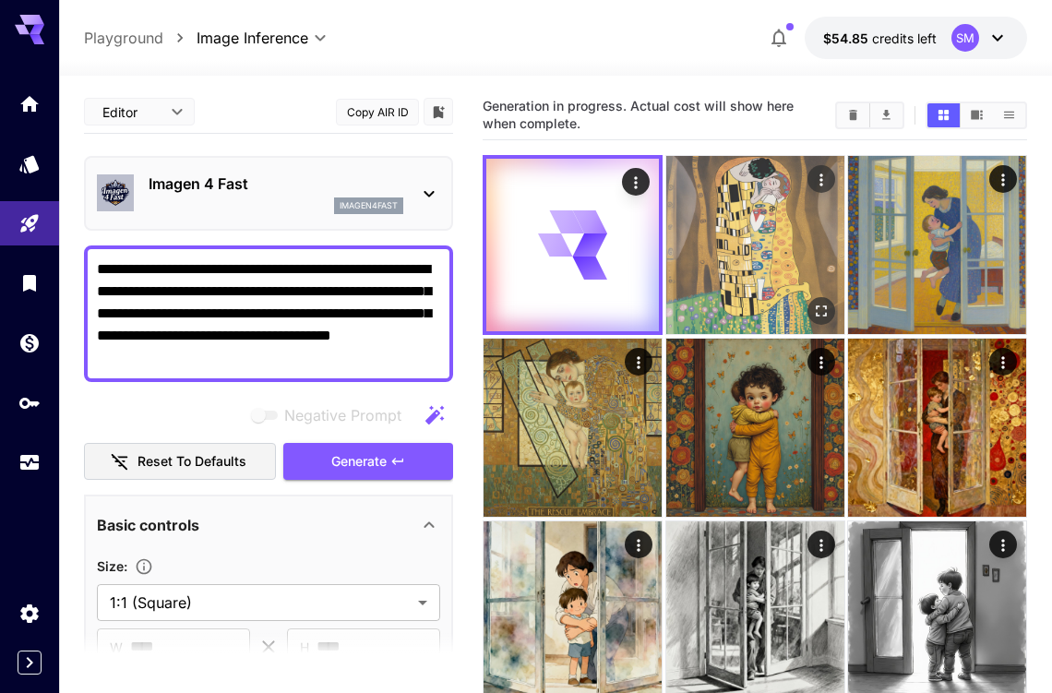
click at [756, 261] on img at bounding box center [755, 245] width 178 height 178
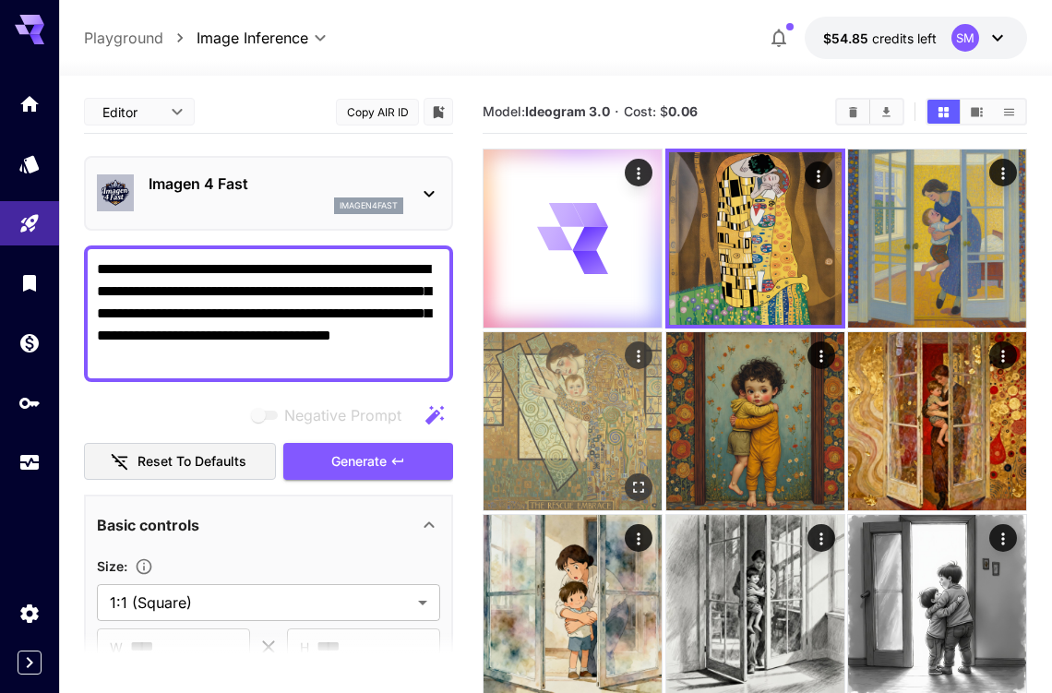
click at [580, 421] on img at bounding box center [572, 421] width 178 height 178
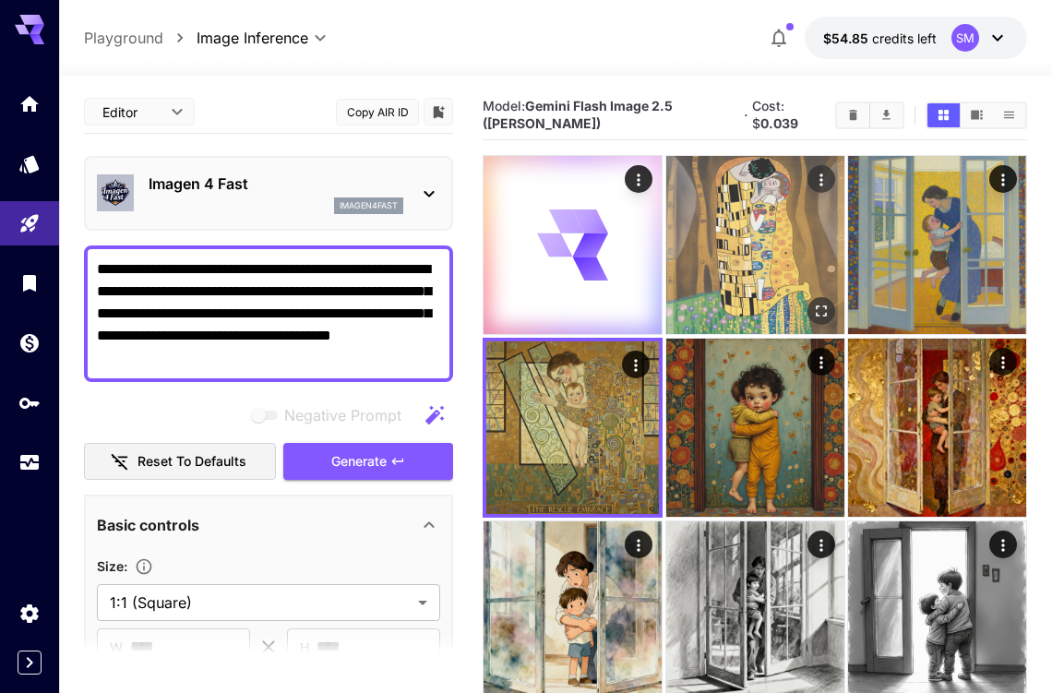
click at [772, 279] on img at bounding box center [755, 245] width 178 height 178
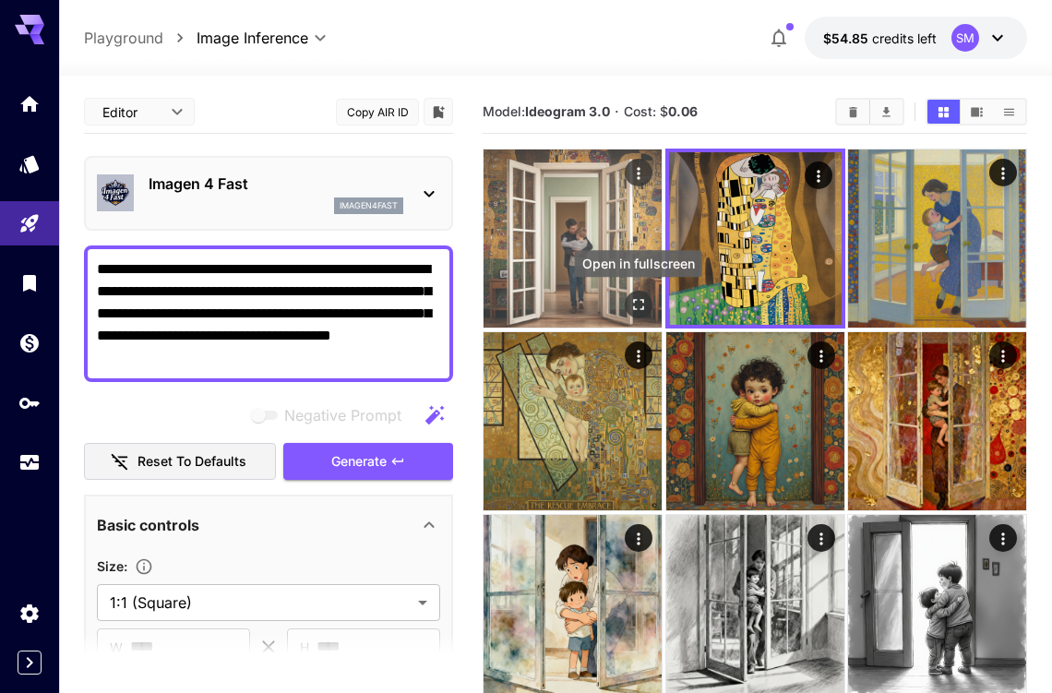
click at [629, 304] on icon "Open in fullscreen" at bounding box center [638, 304] width 18 height 18
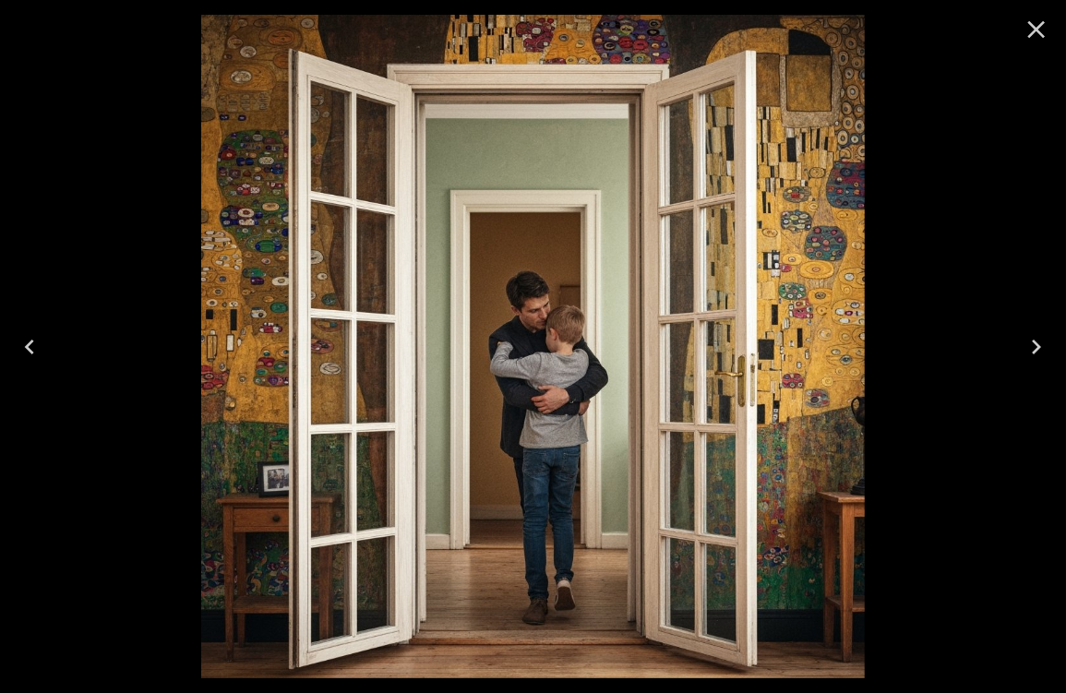
click at [1037, 30] on icon "Close" at bounding box center [1037, 30] width 18 height 18
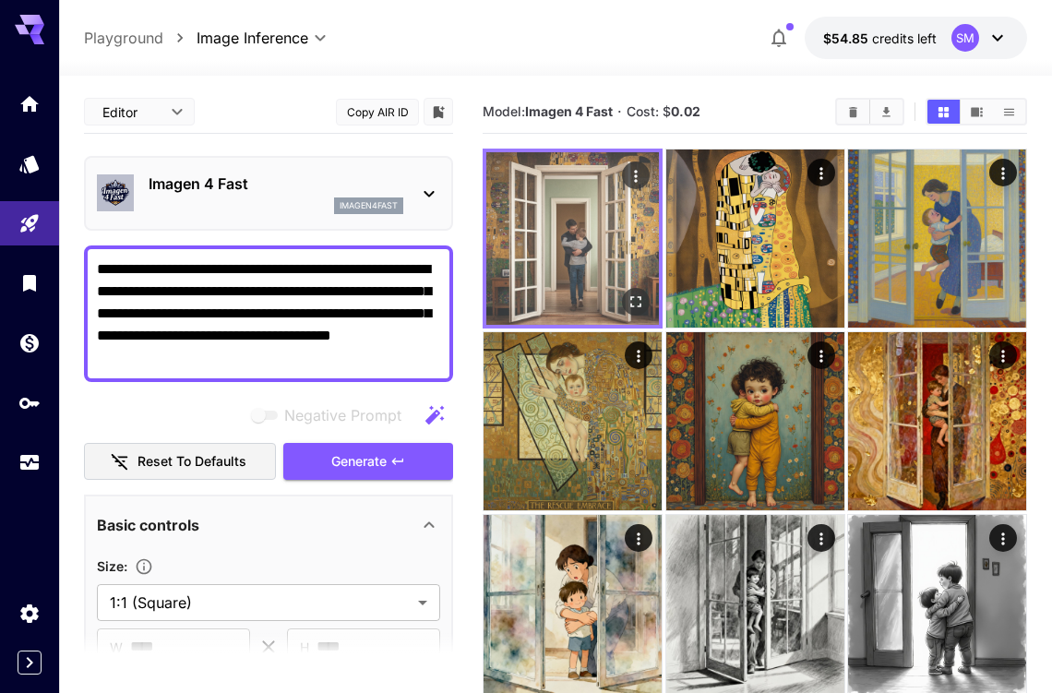
click at [556, 215] on img at bounding box center [572, 238] width 173 height 173
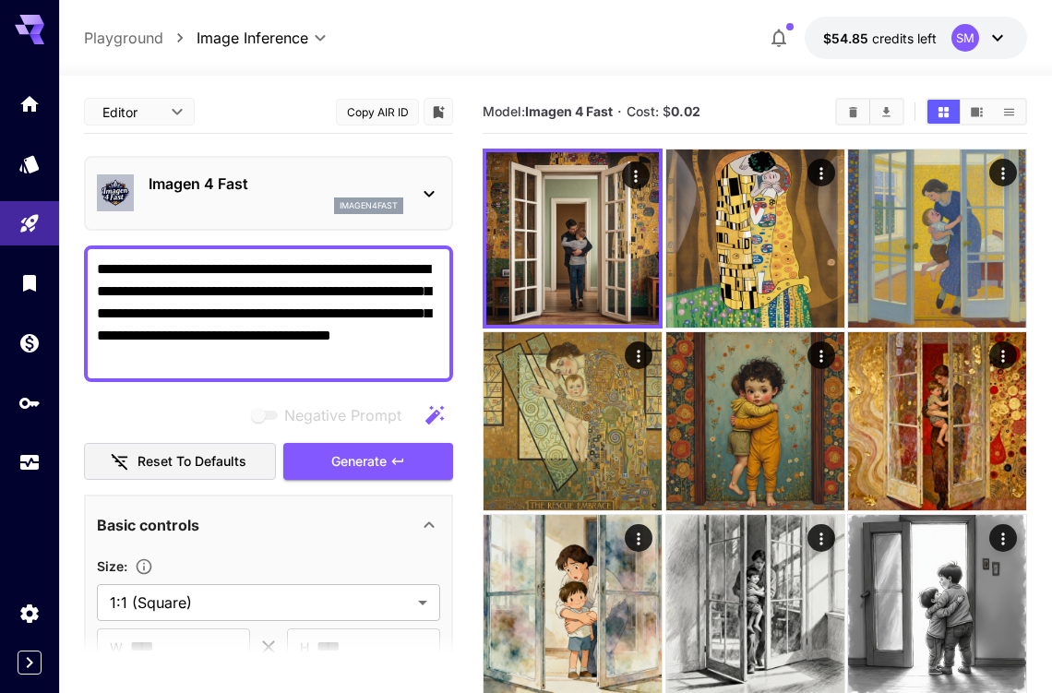
click at [249, 197] on div "Imagen 4 Fast imagen4fast" at bounding box center [276, 194] width 255 height 42
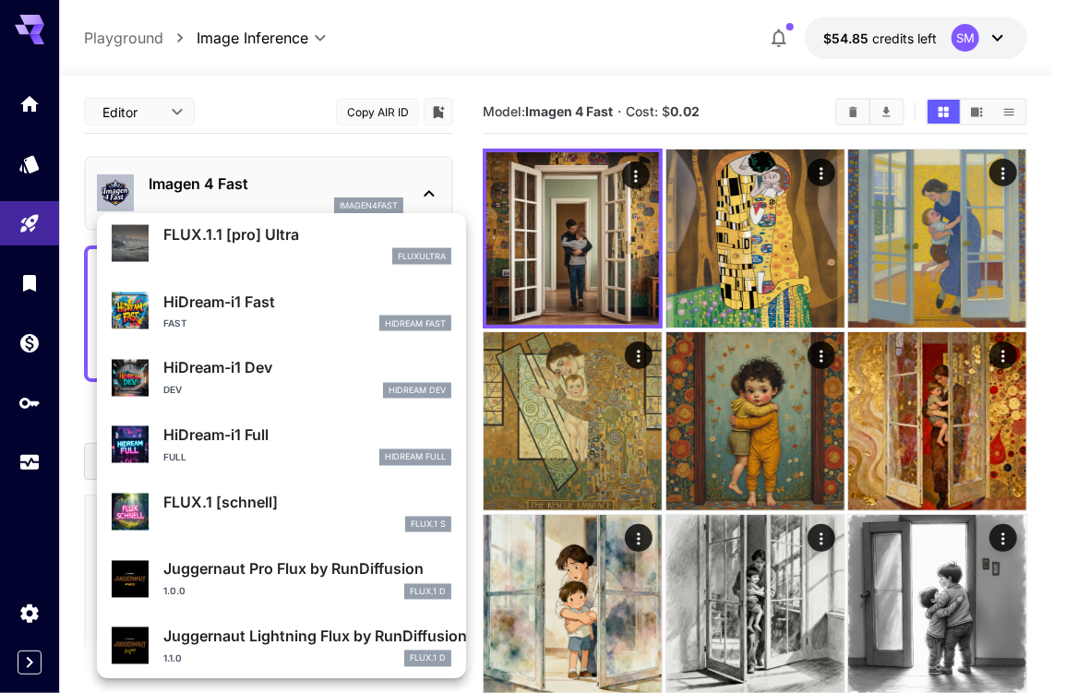
scroll to position [1492, 0]
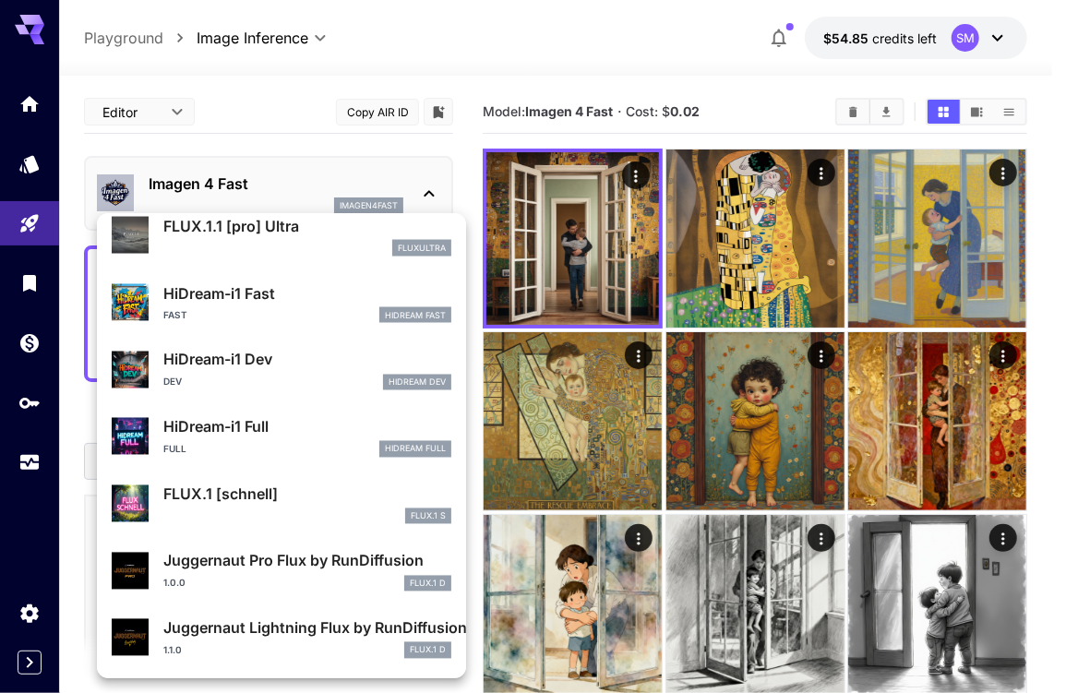
click at [237, 496] on p "FLUX.1 [schnell]" at bounding box center [307, 494] width 288 height 22
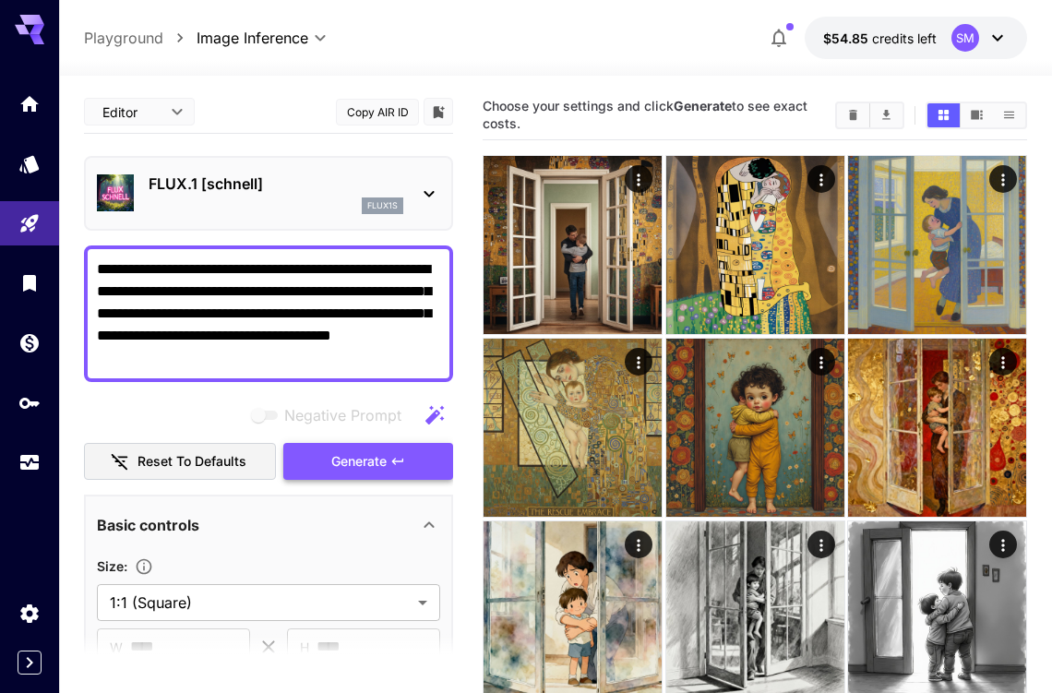
click at [357, 463] on span "Generate" at bounding box center [358, 461] width 55 height 23
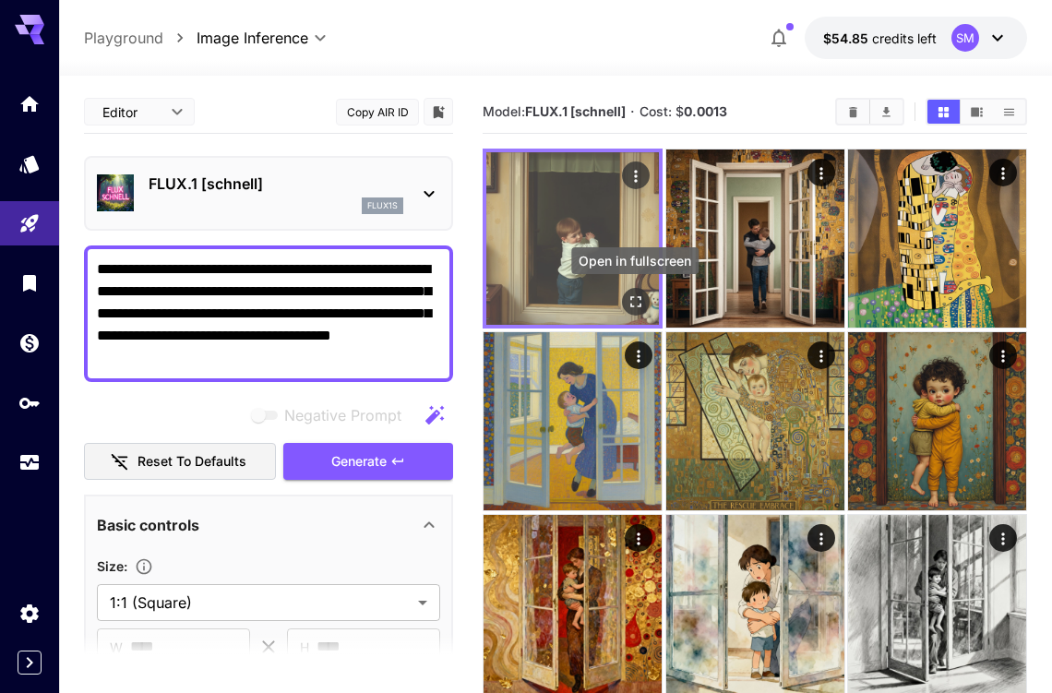
click at [633, 300] on icon "Open in fullscreen" at bounding box center [635, 301] width 18 height 18
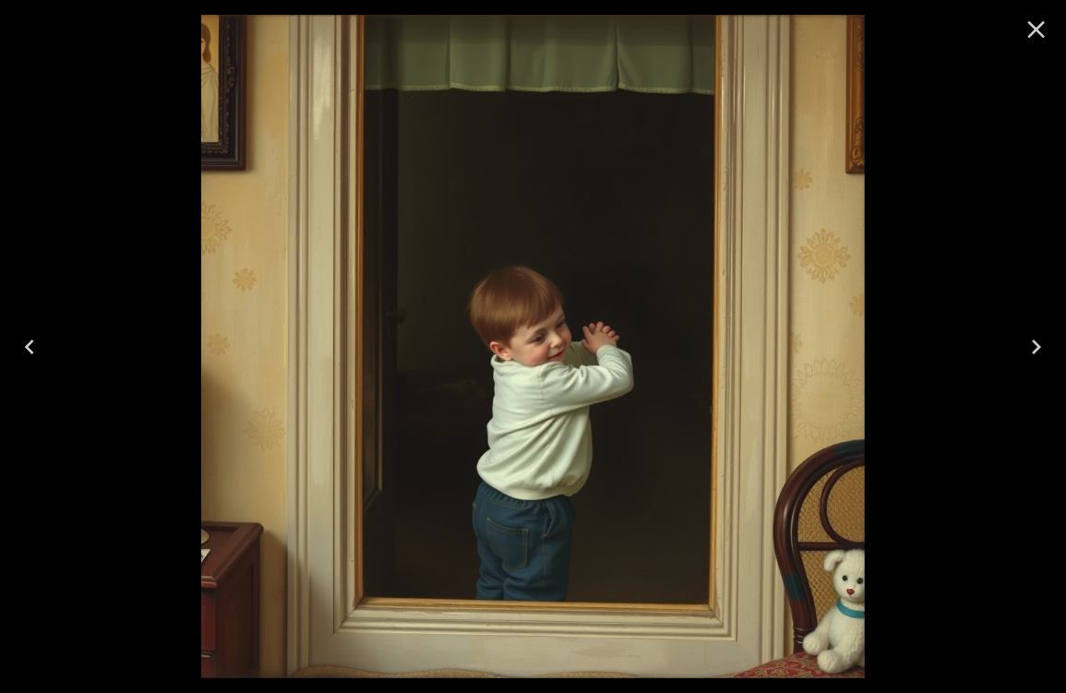
click at [1032, 32] on icon "Close" at bounding box center [1037, 30] width 18 height 18
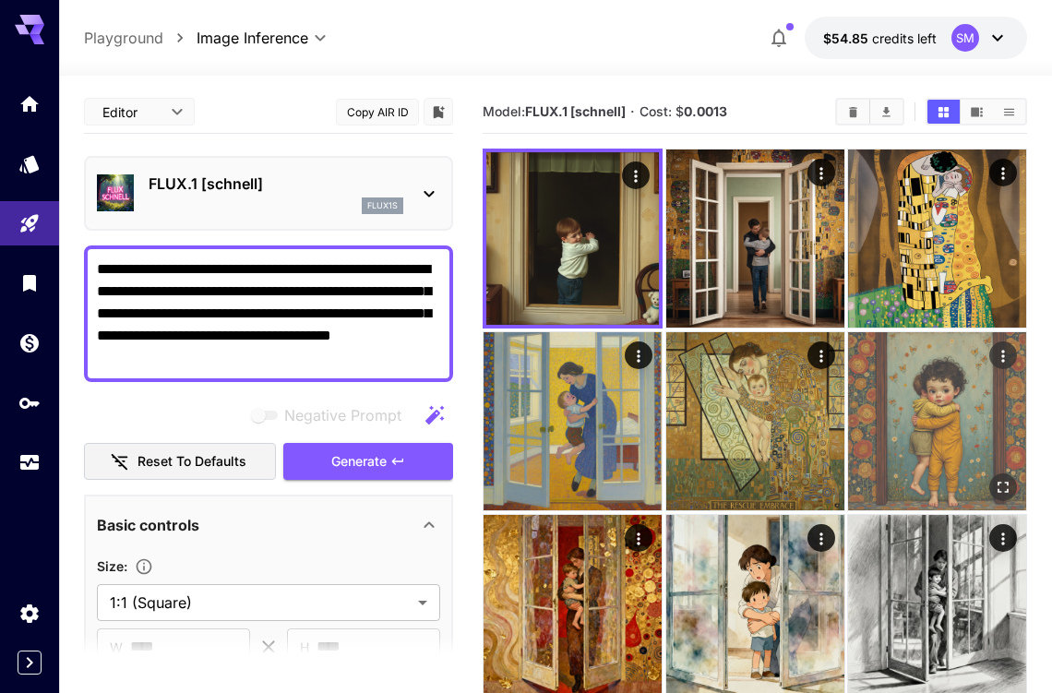
click at [958, 419] on img at bounding box center [937, 421] width 178 height 178
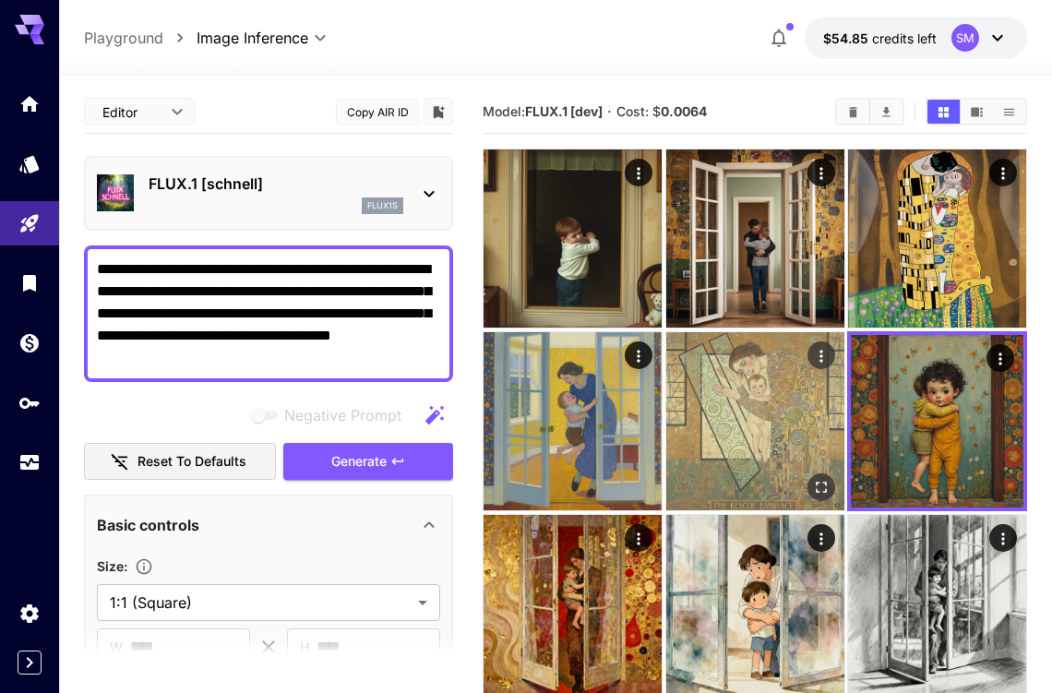
click at [771, 416] on img at bounding box center [755, 421] width 178 height 178
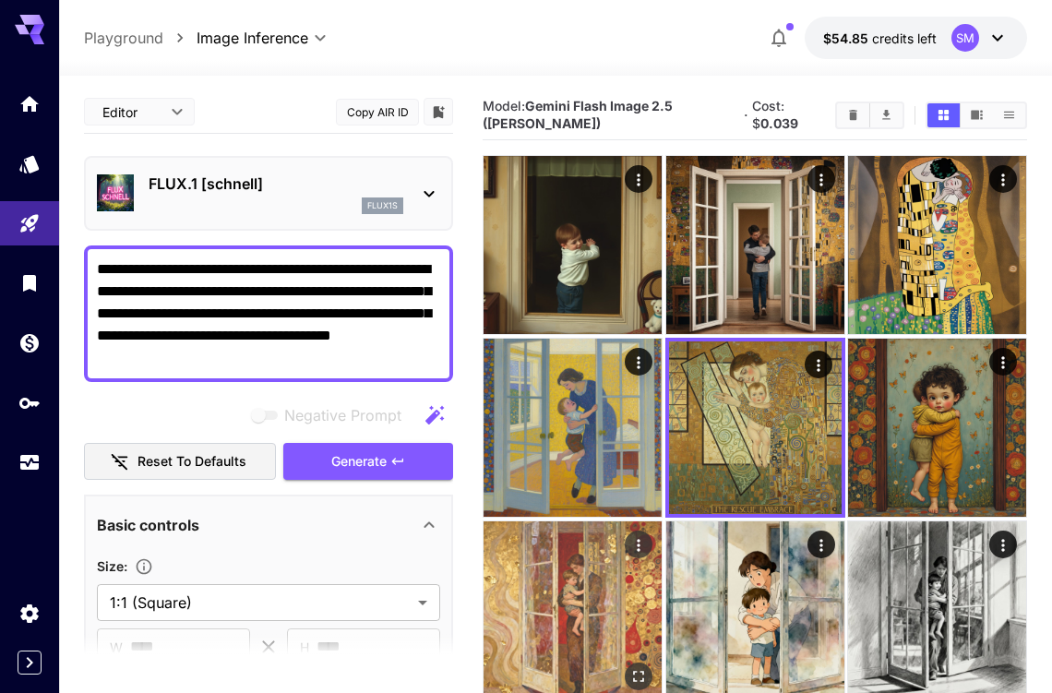
click at [589, 578] on img at bounding box center [572, 610] width 178 height 178
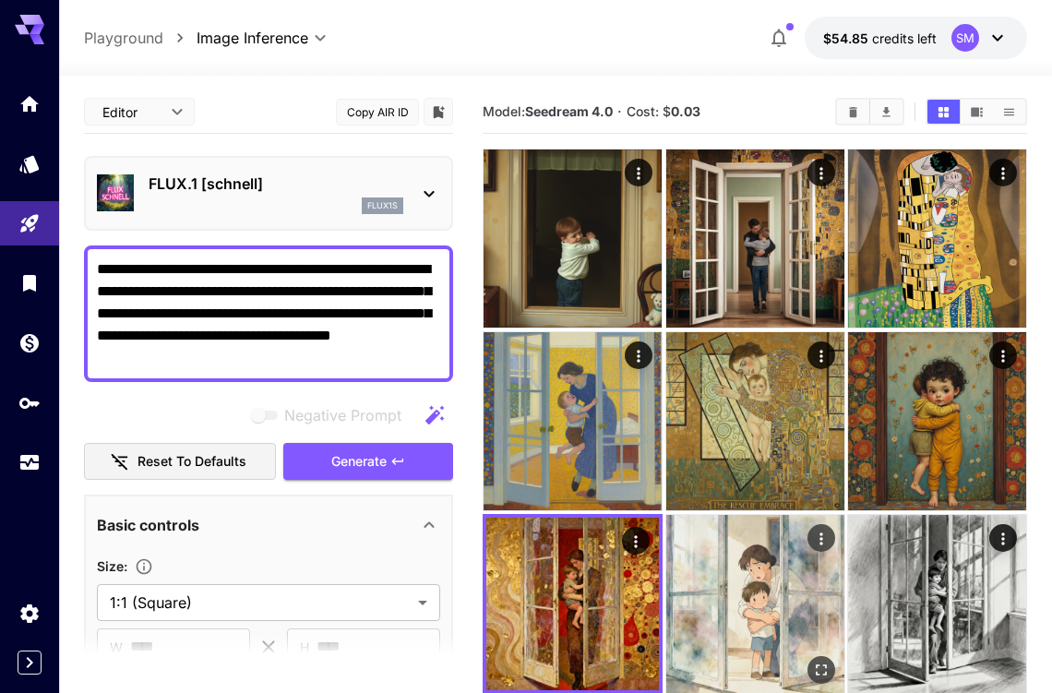
scroll to position [185, 0]
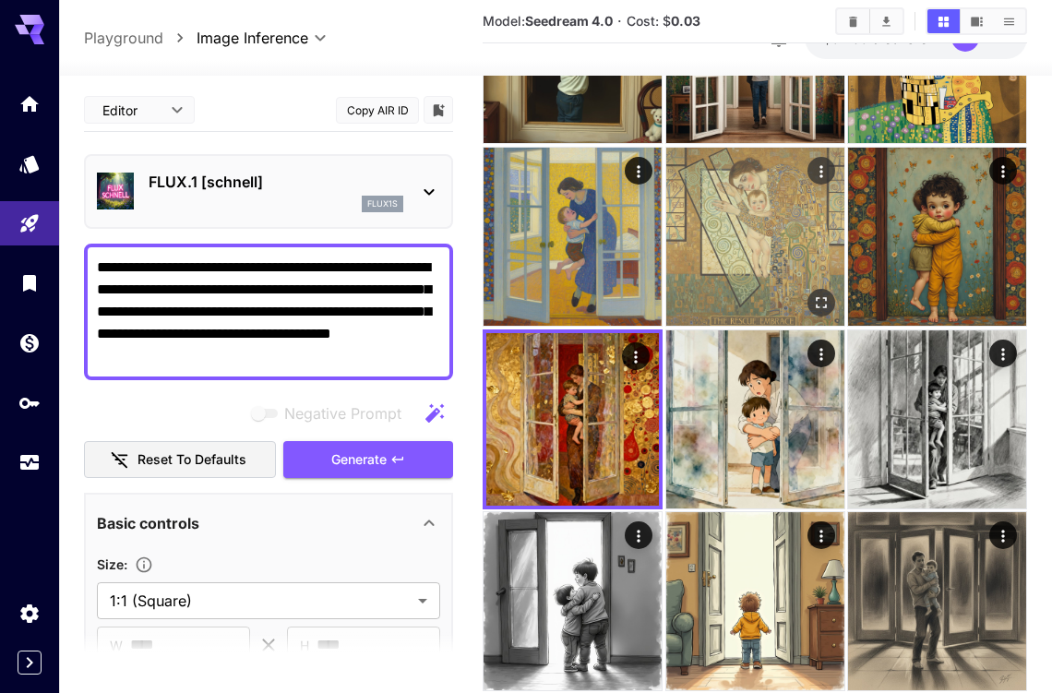
click at [738, 265] on img at bounding box center [755, 237] width 178 height 178
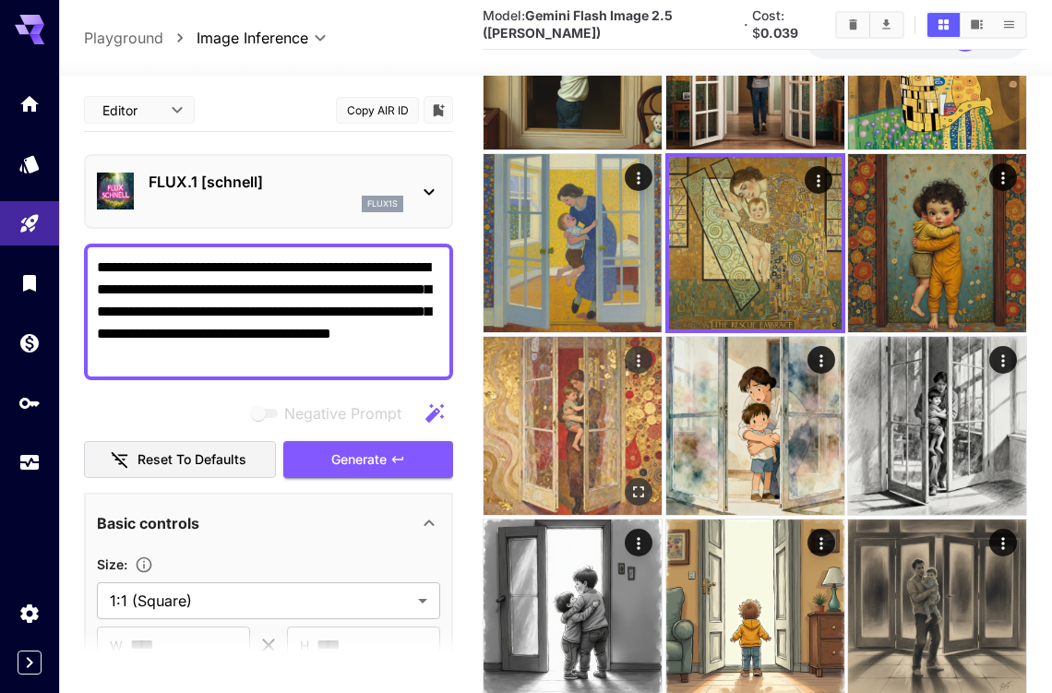
click at [598, 399] on img at bounding box center [572, 426] width 178 height 178
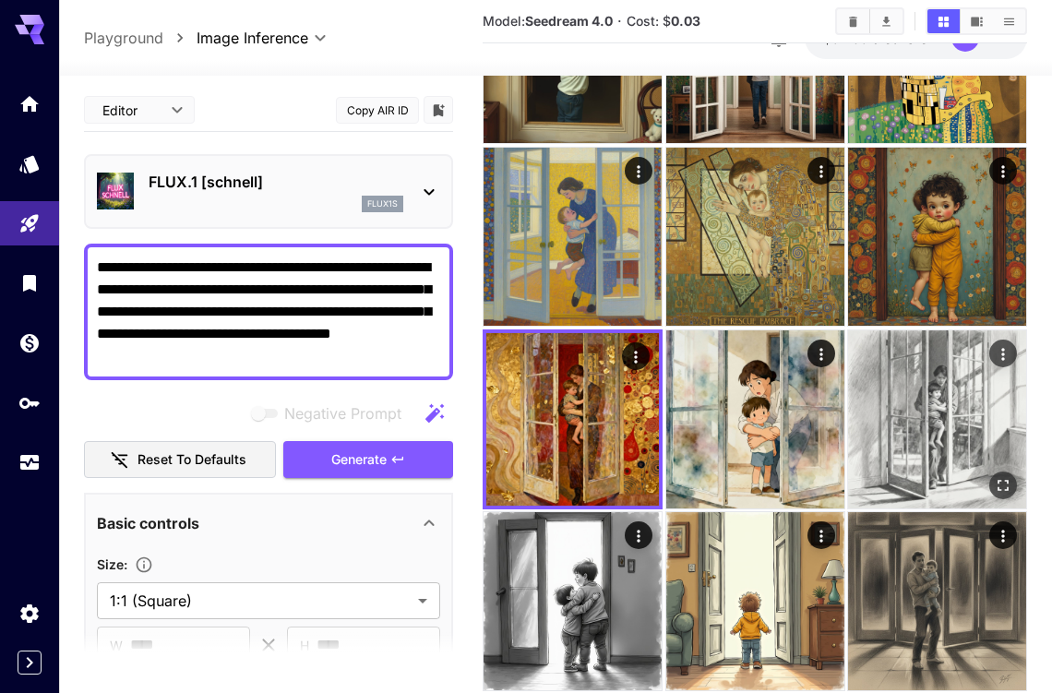
click at [913, 392] on img at bounding box center [937, 419] width 178 height 178
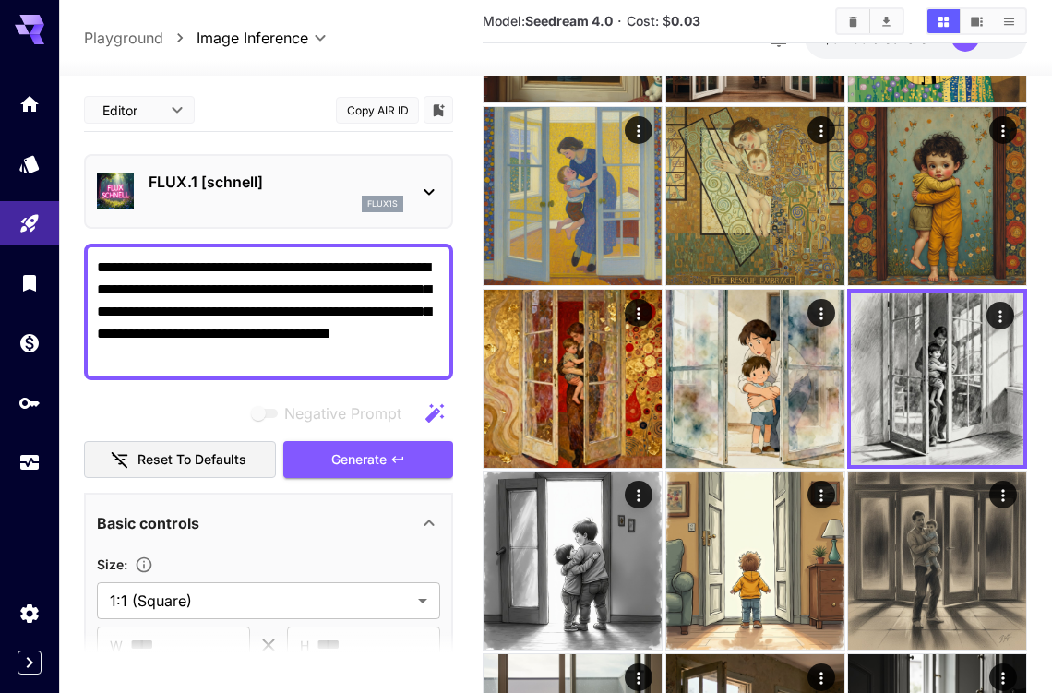
scroll to position [0, 0]
